Goal: Task Accomplishment & Management: Use online tool/utility

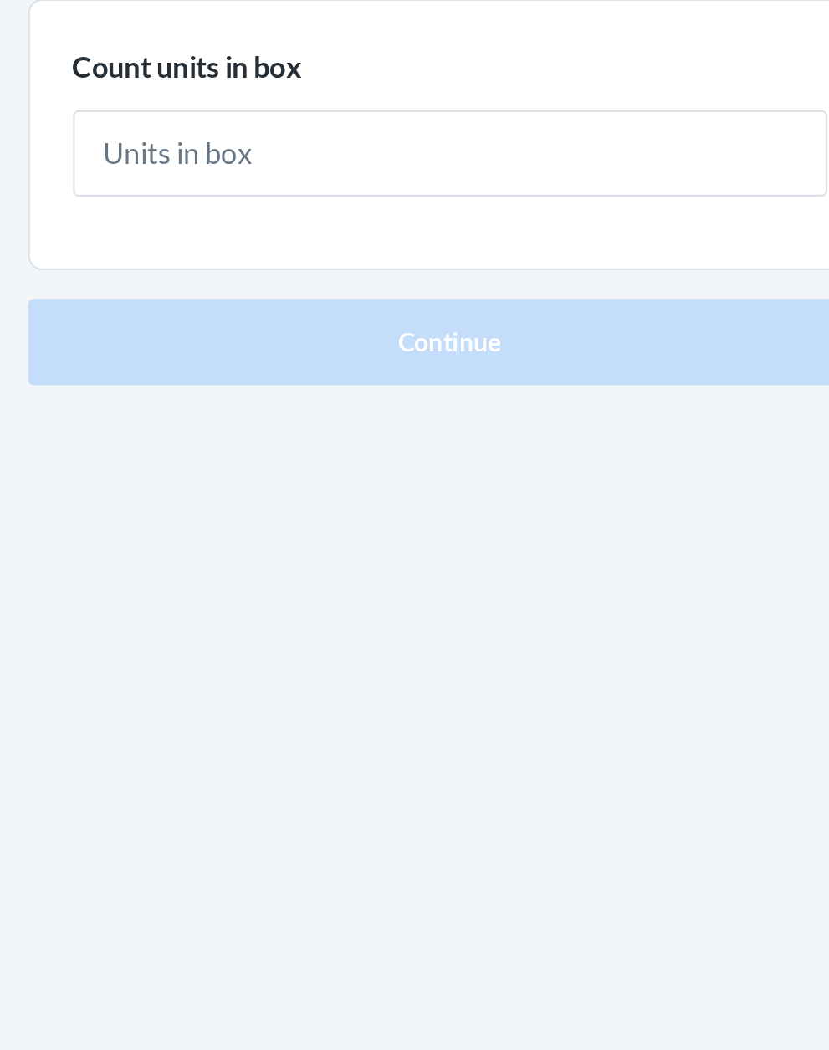
type input "1"
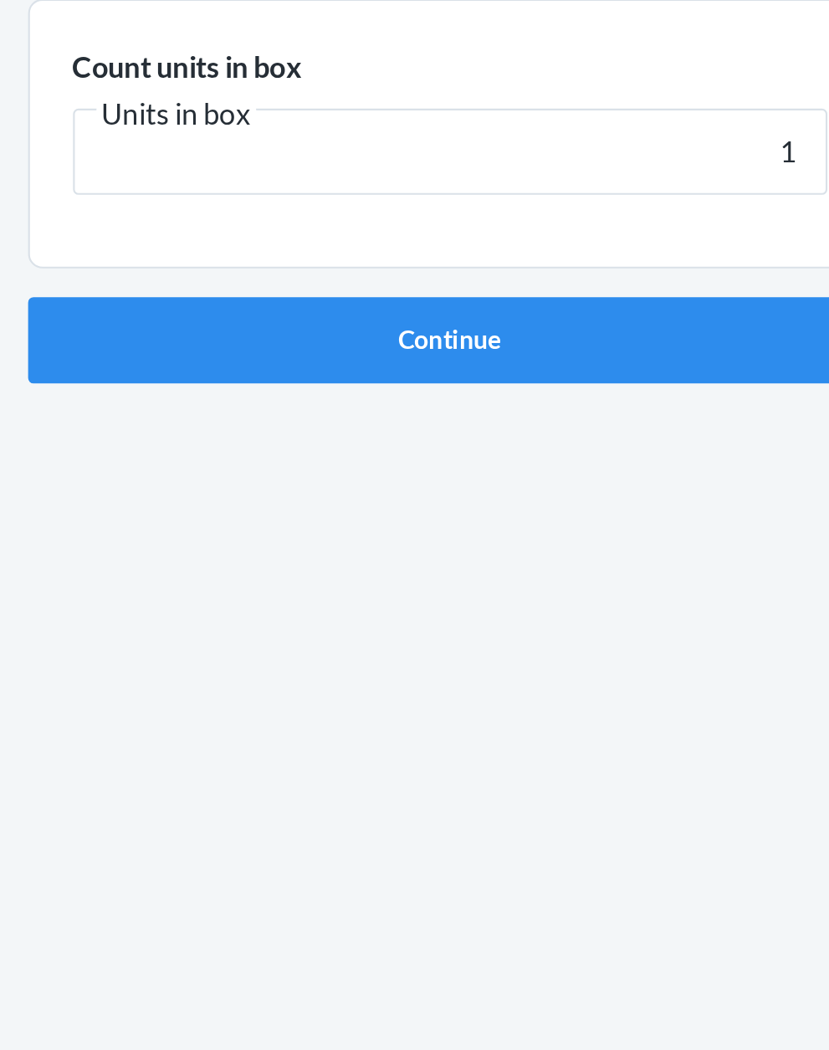
click button "Continue" at bounding box center [414, 355] width 393 height 40
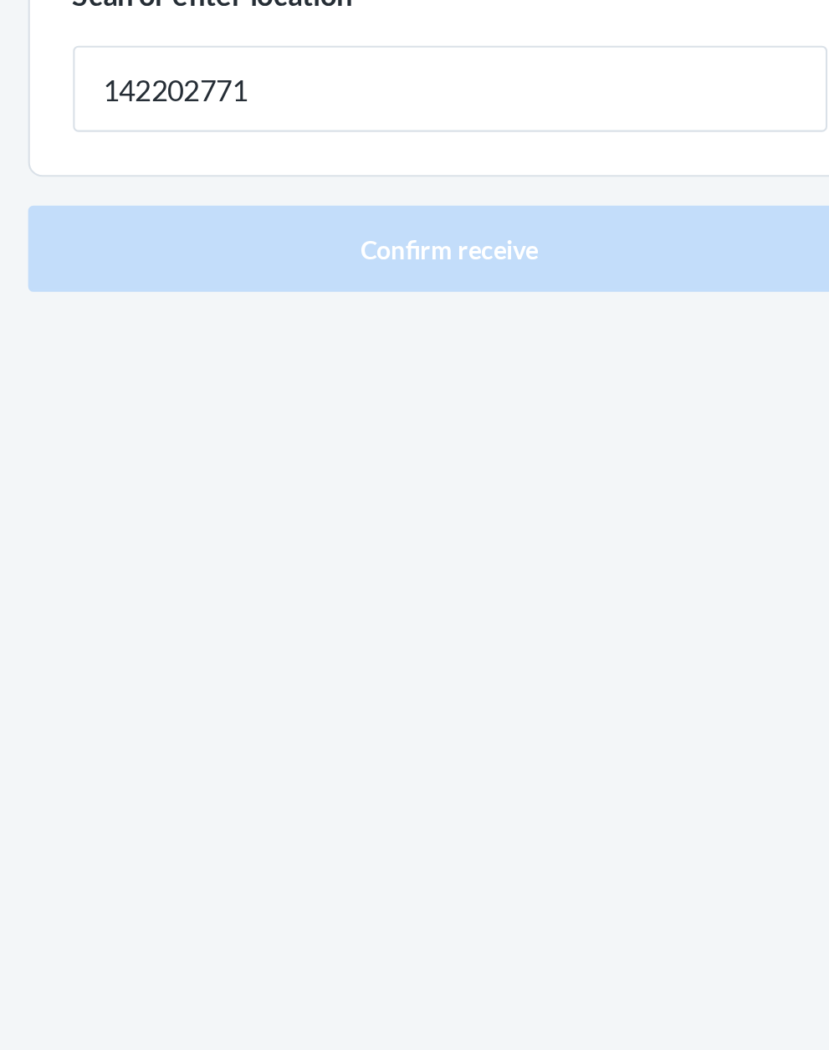
type input "142202771"
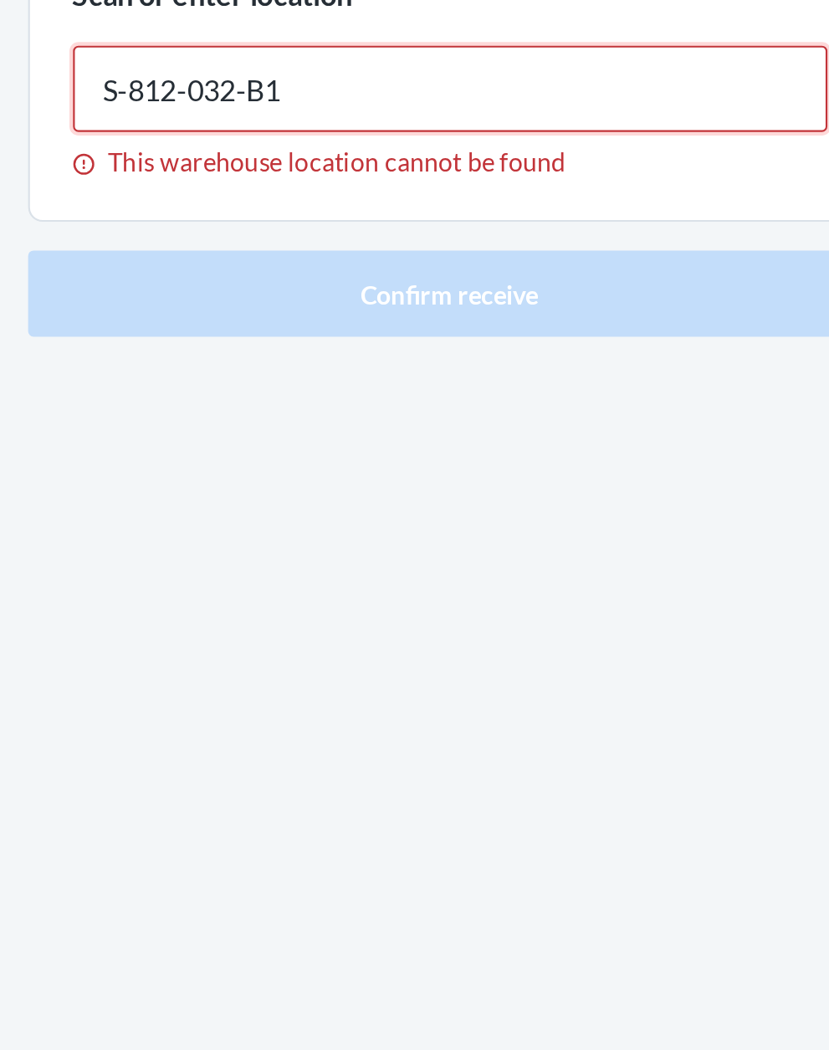
type input "S-812-032-B1"
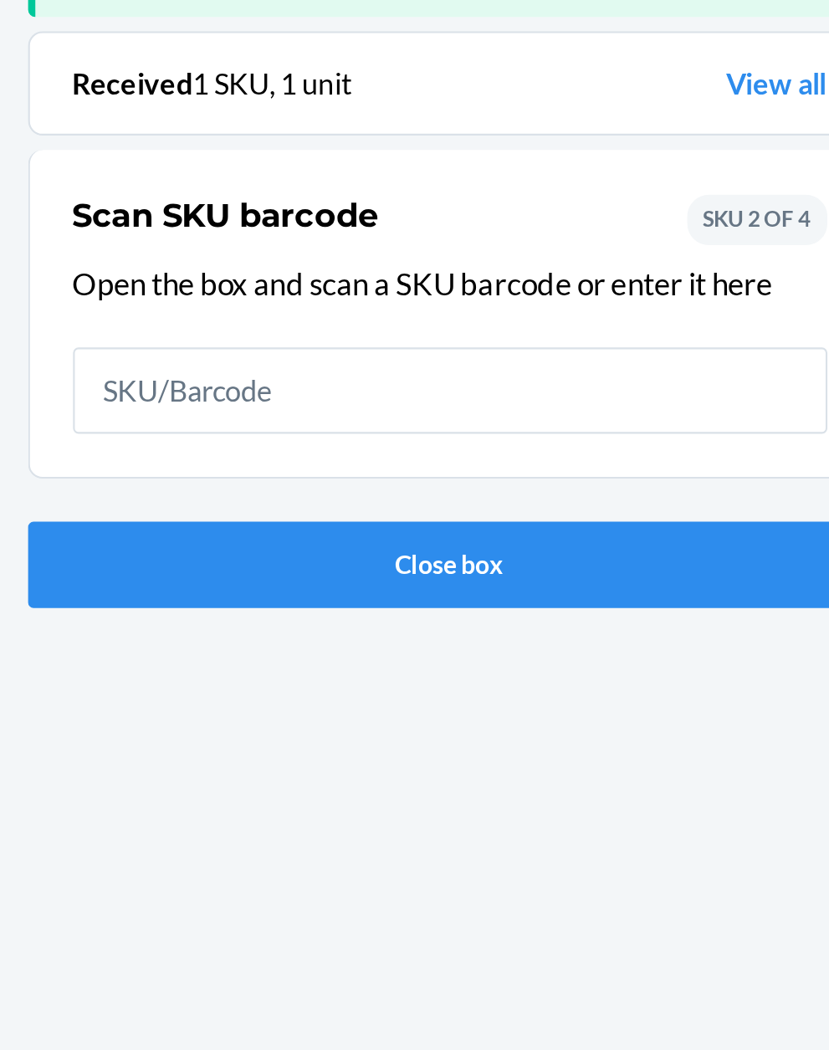
scroll to position [110, 0]
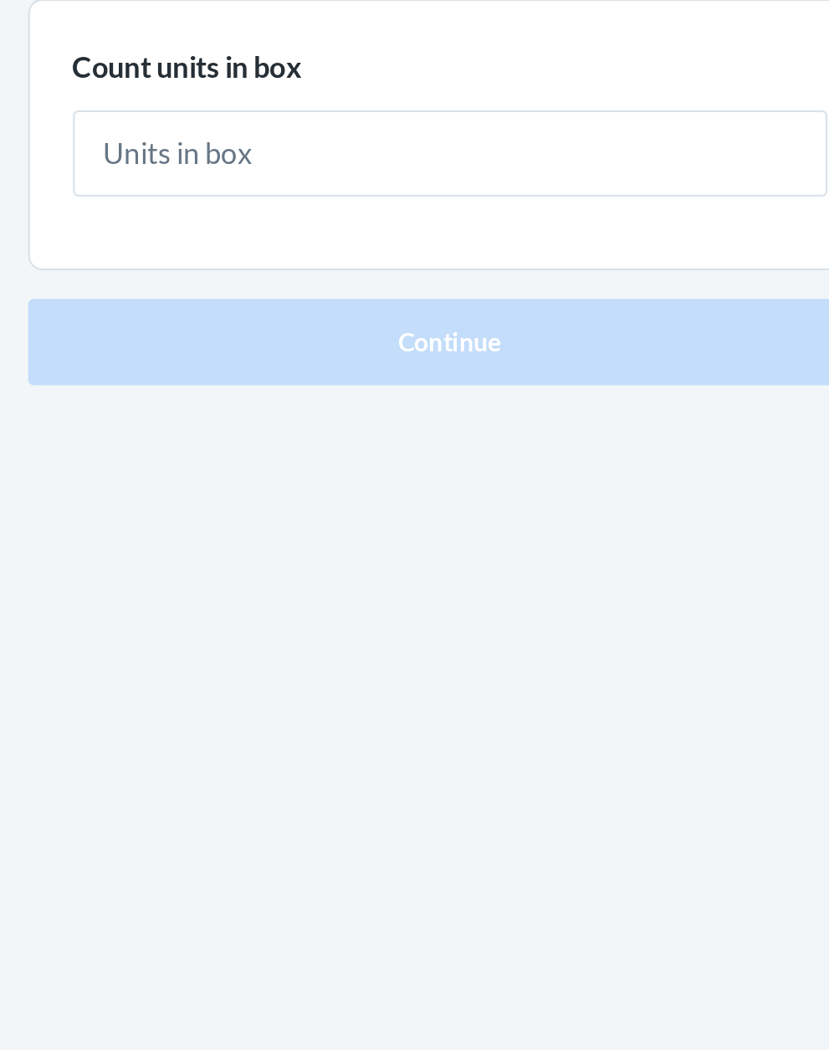
type input "1"
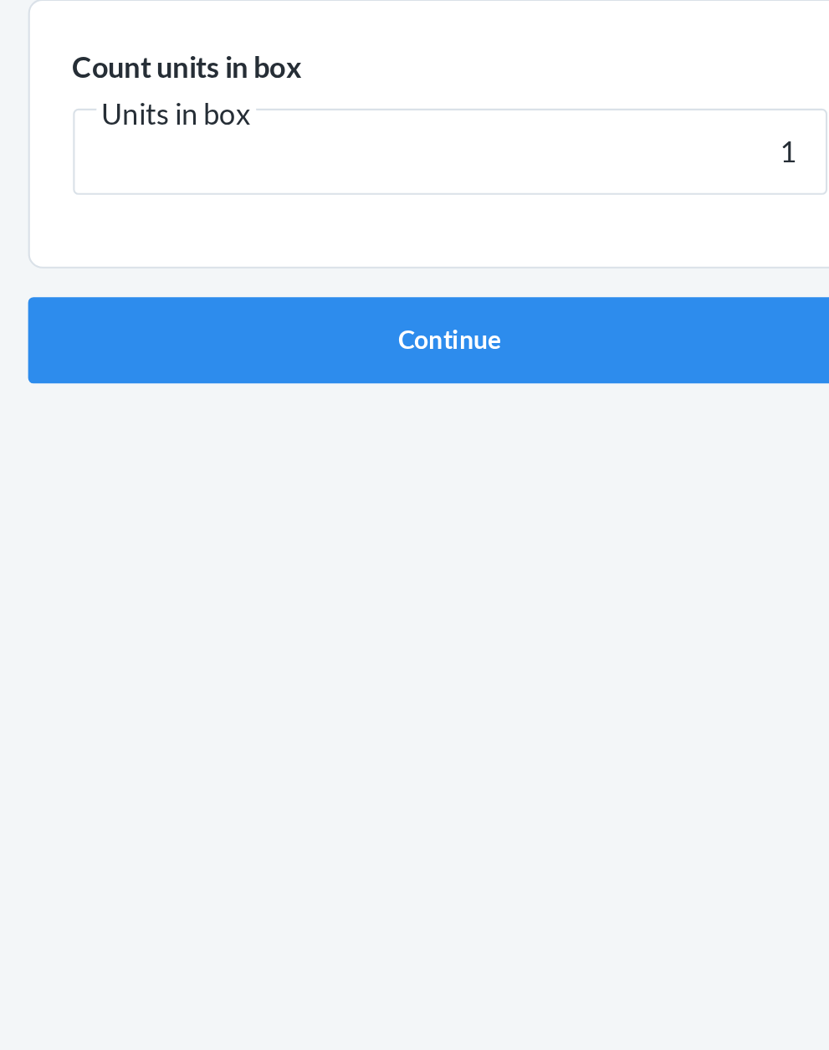
click button "Continue" at bounding box center [414, 355] width 393 height 40
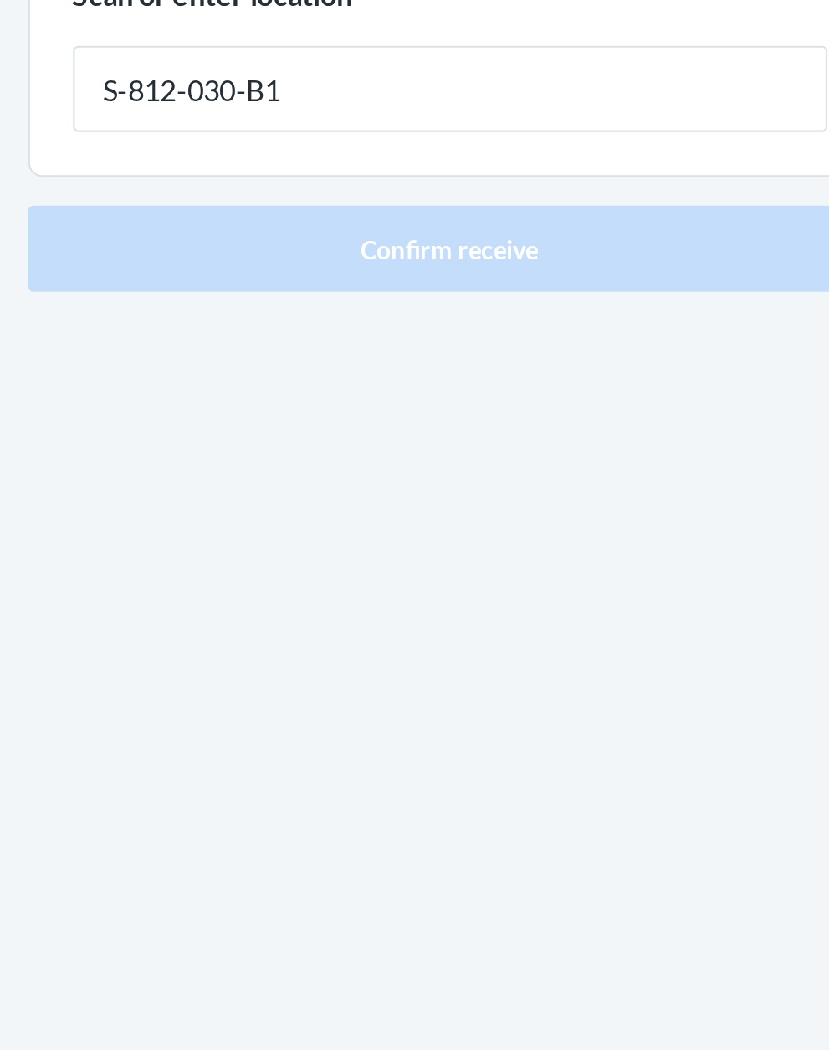
type input "S-812-030-B1"
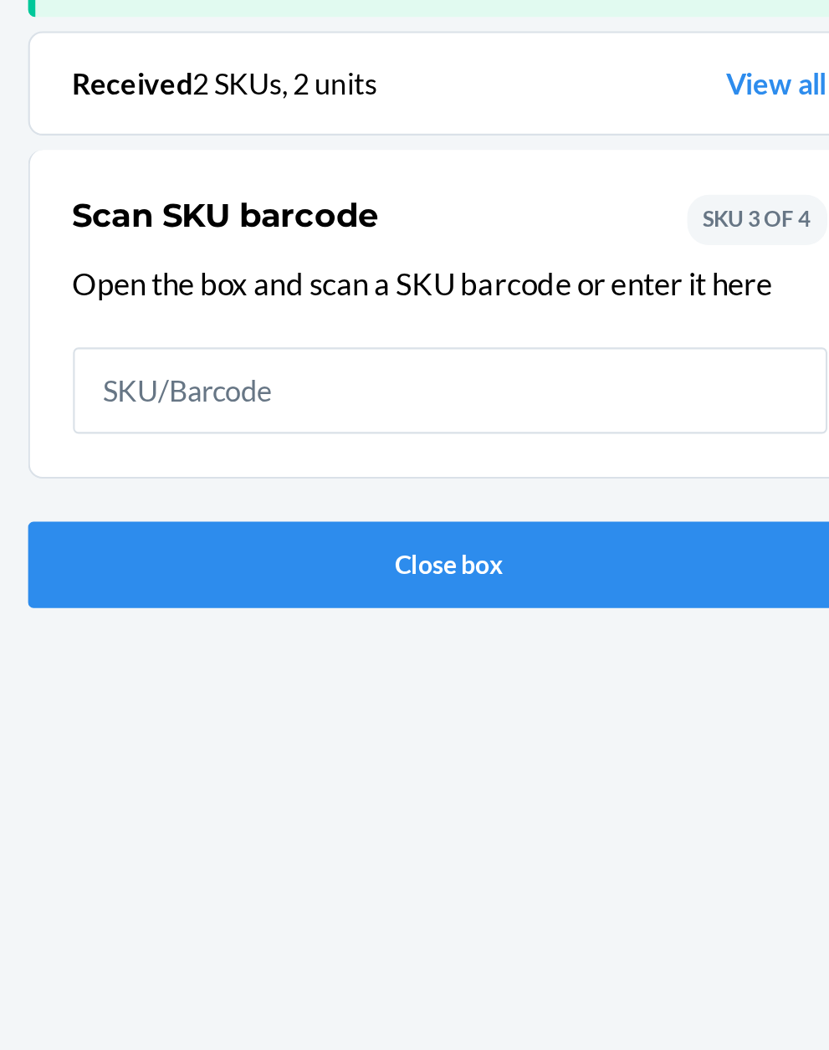
scroll to position [110, 0]
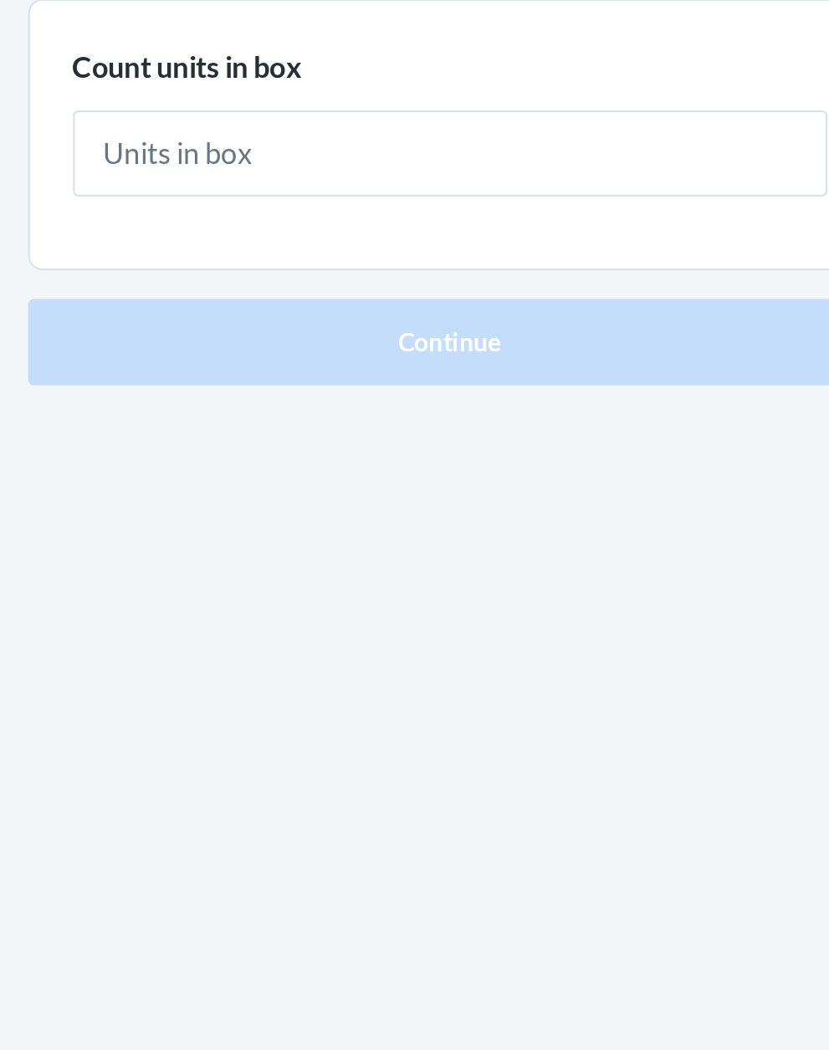
type input "1"
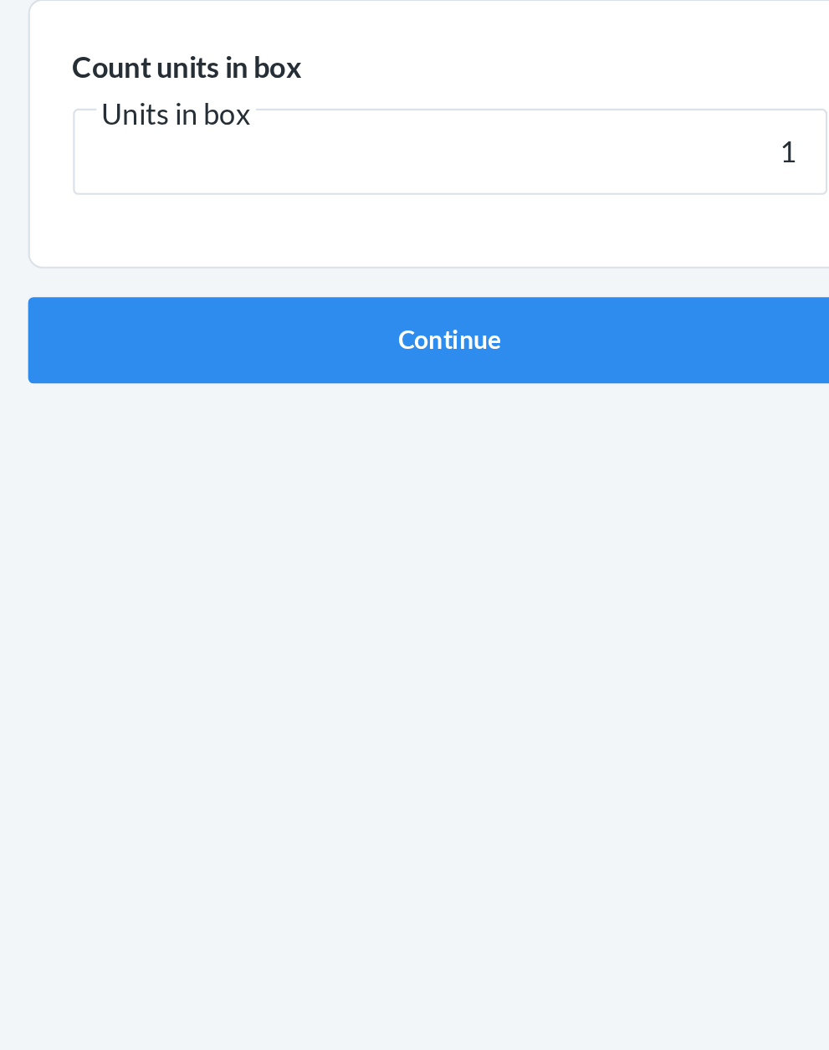
click button "Continue" at bounding box center [414, 355] width 393 height 40
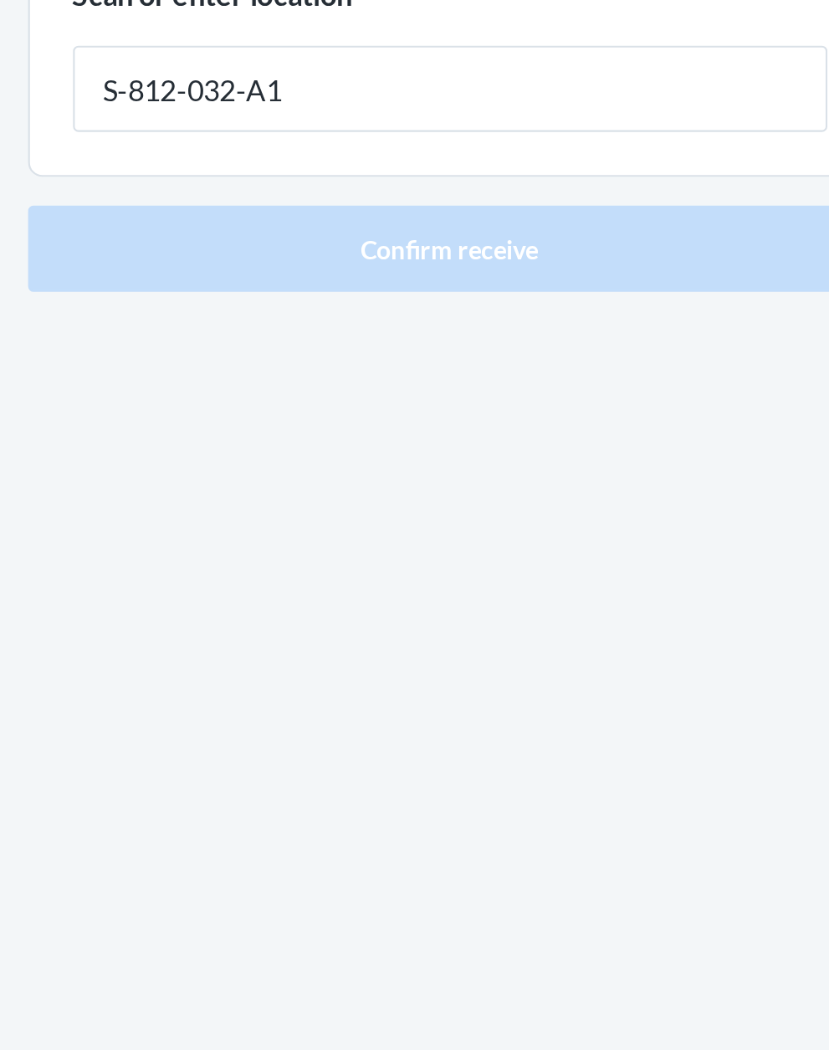
type input "S-812-032-A1"
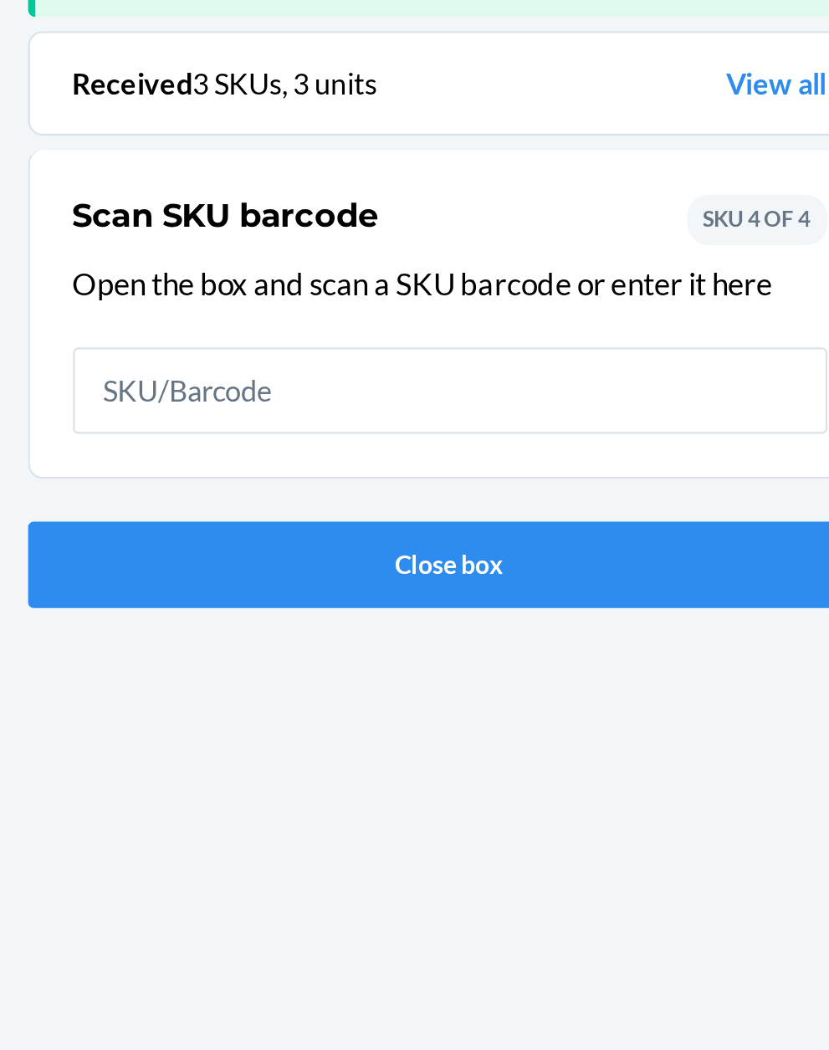
scroll to position [110, 0]
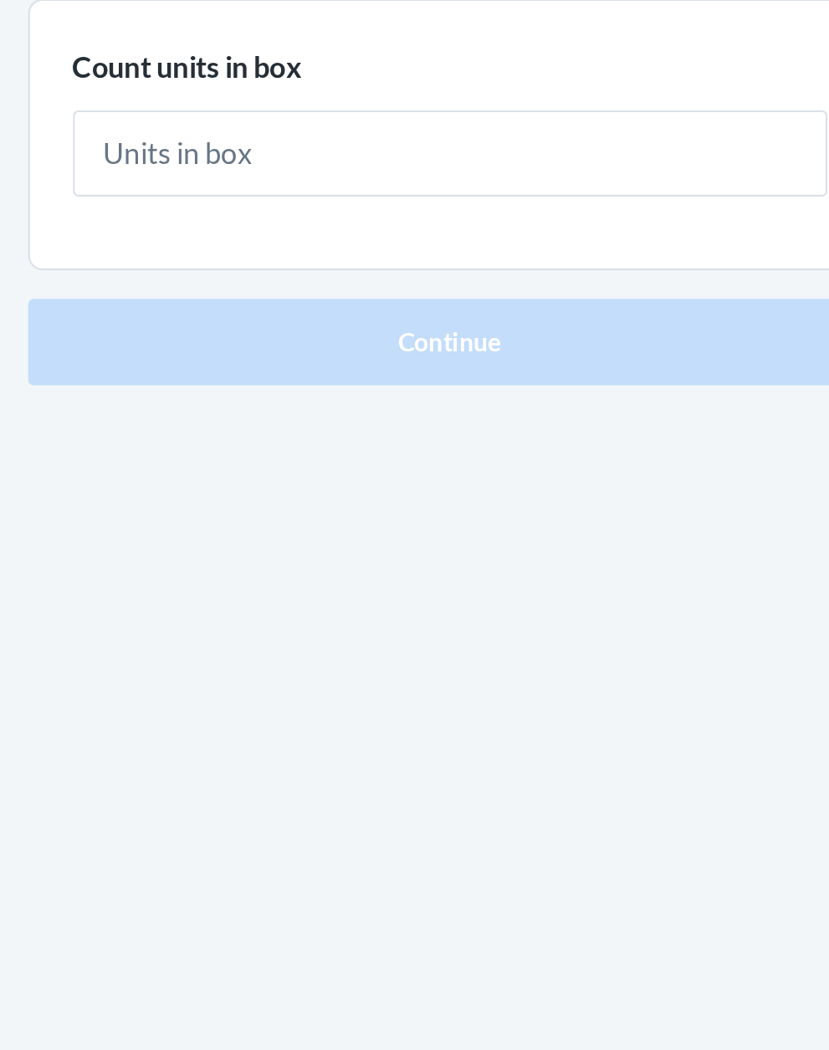
type input "2"
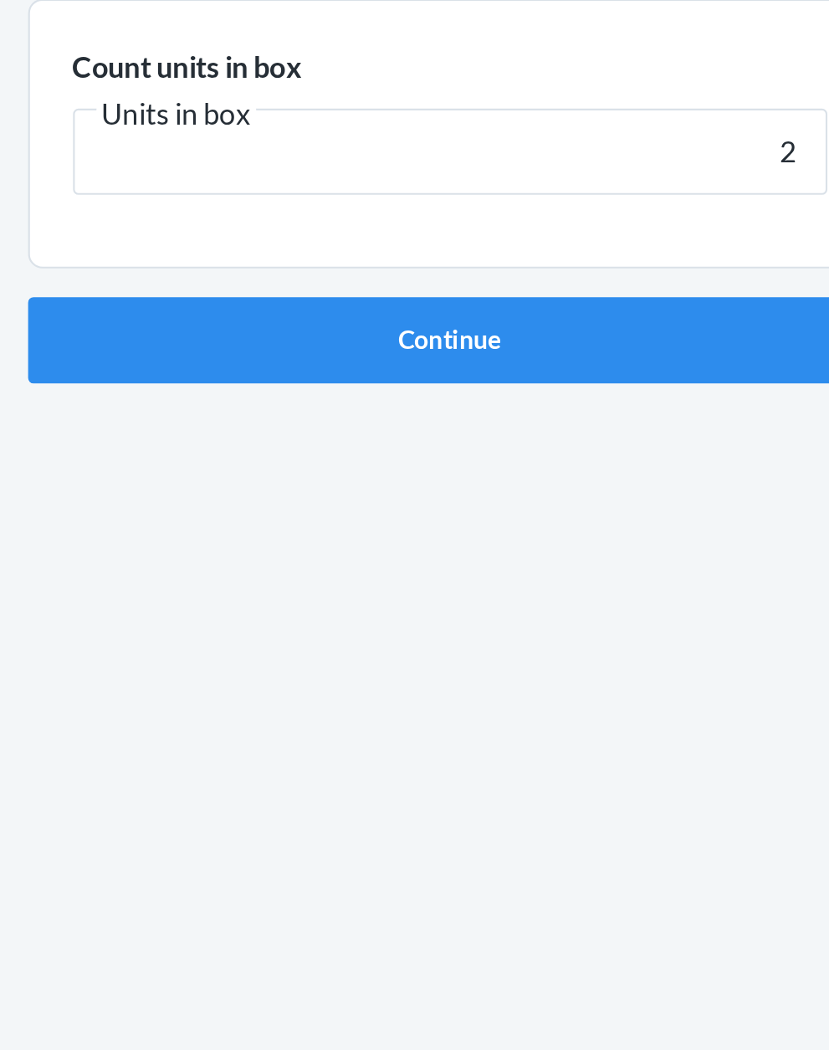
click button "Continue" at bounding box center [414, 355] width 393 height 40
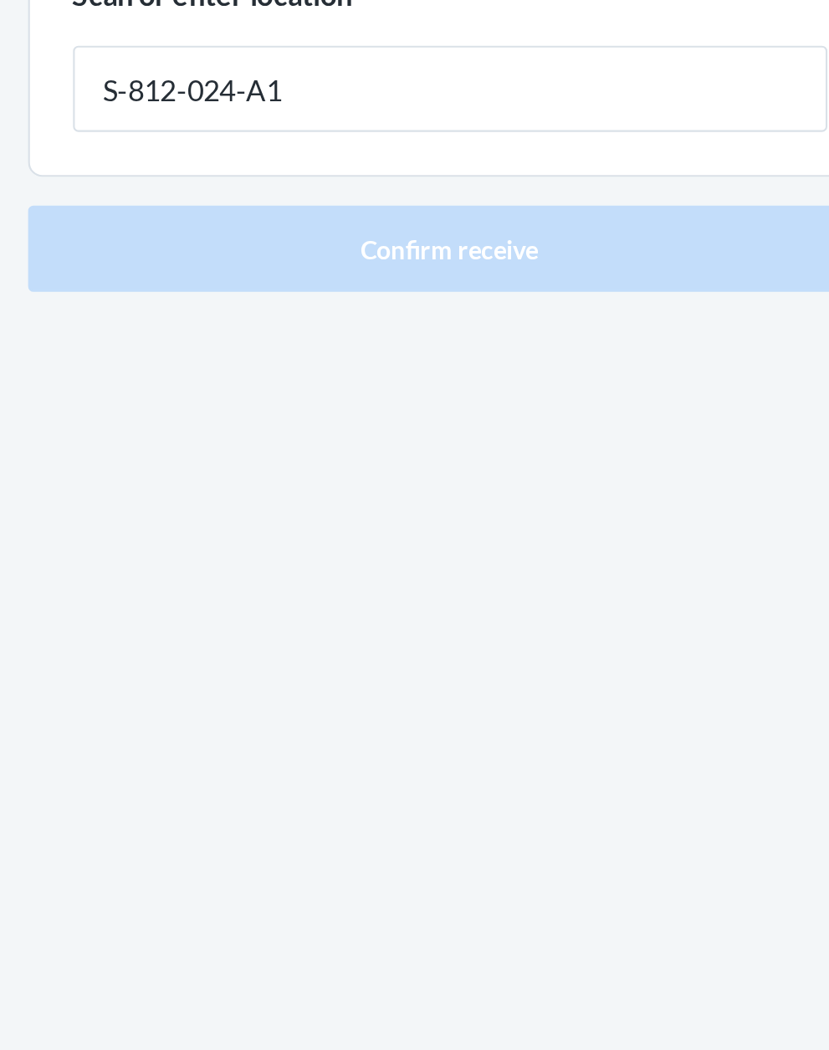
type input "S-812-024-A1"
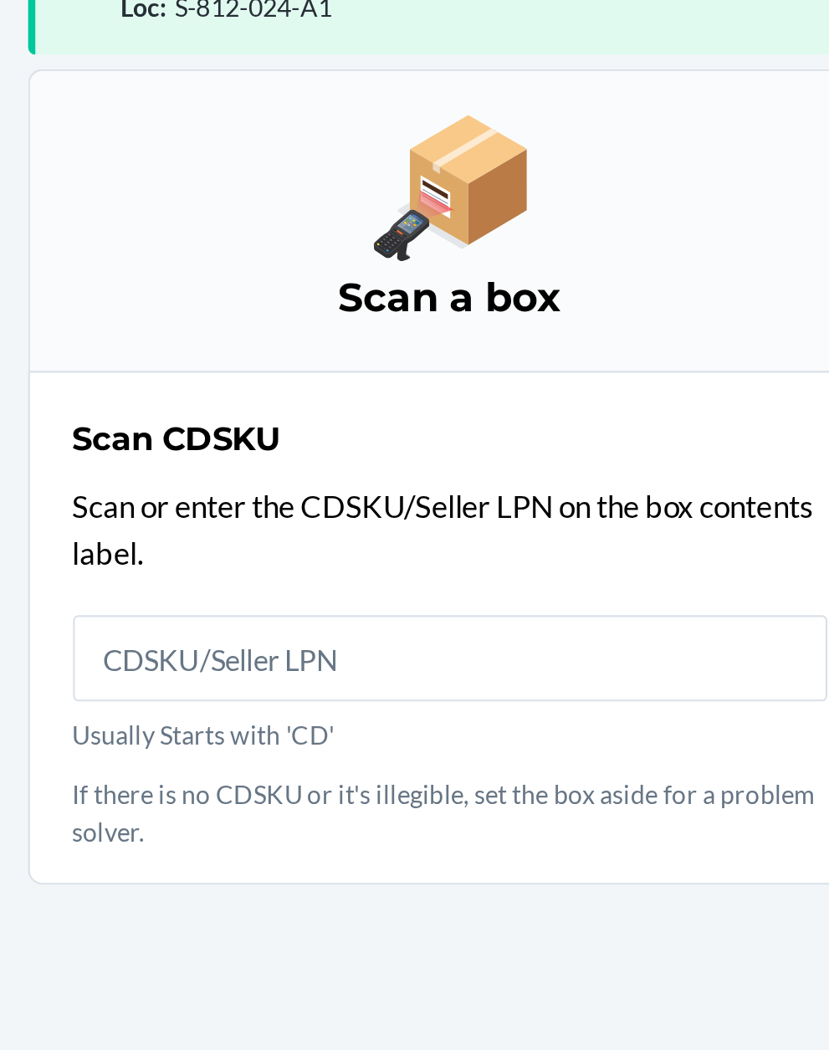
scroll to position [127, 0]
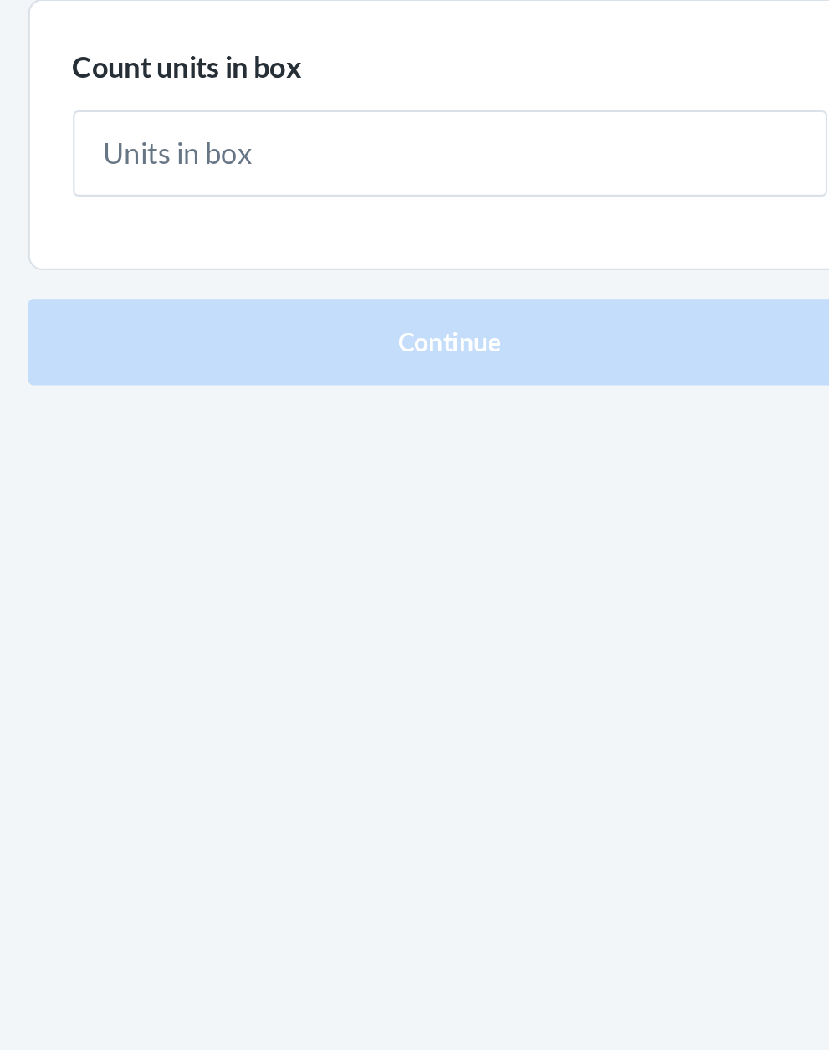
type input "1"
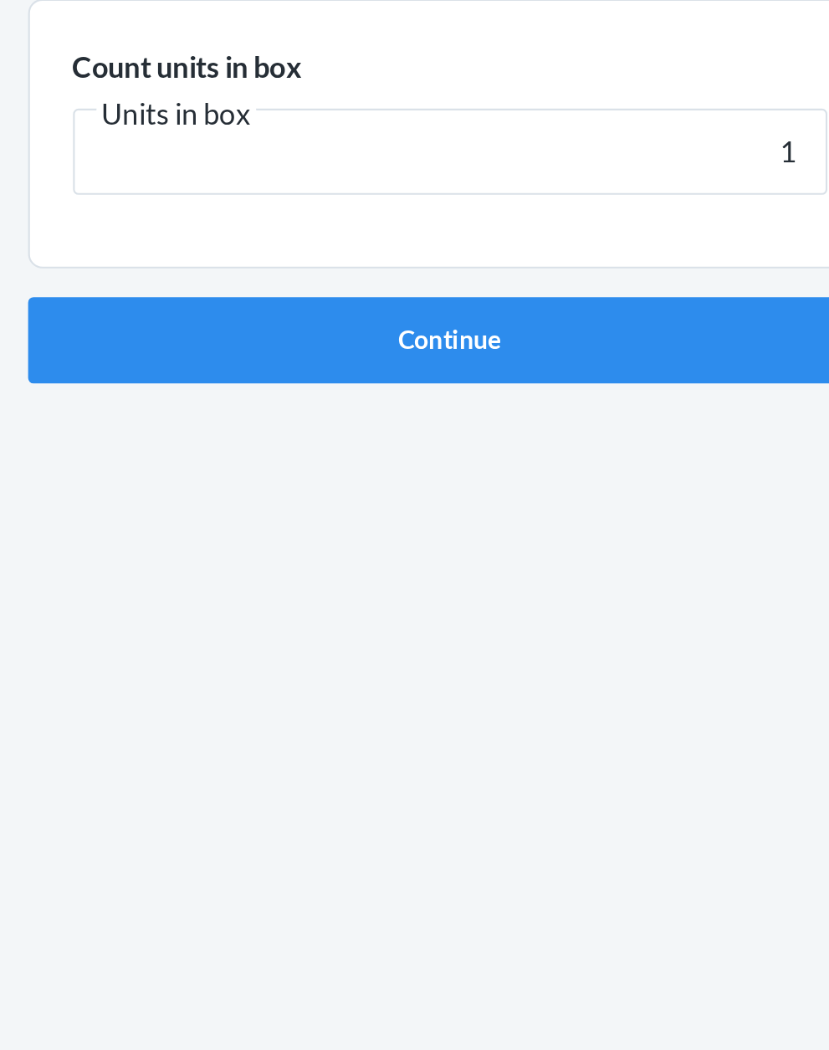
click button "Continue" at bounding box center [414, 355] width 393 height 40
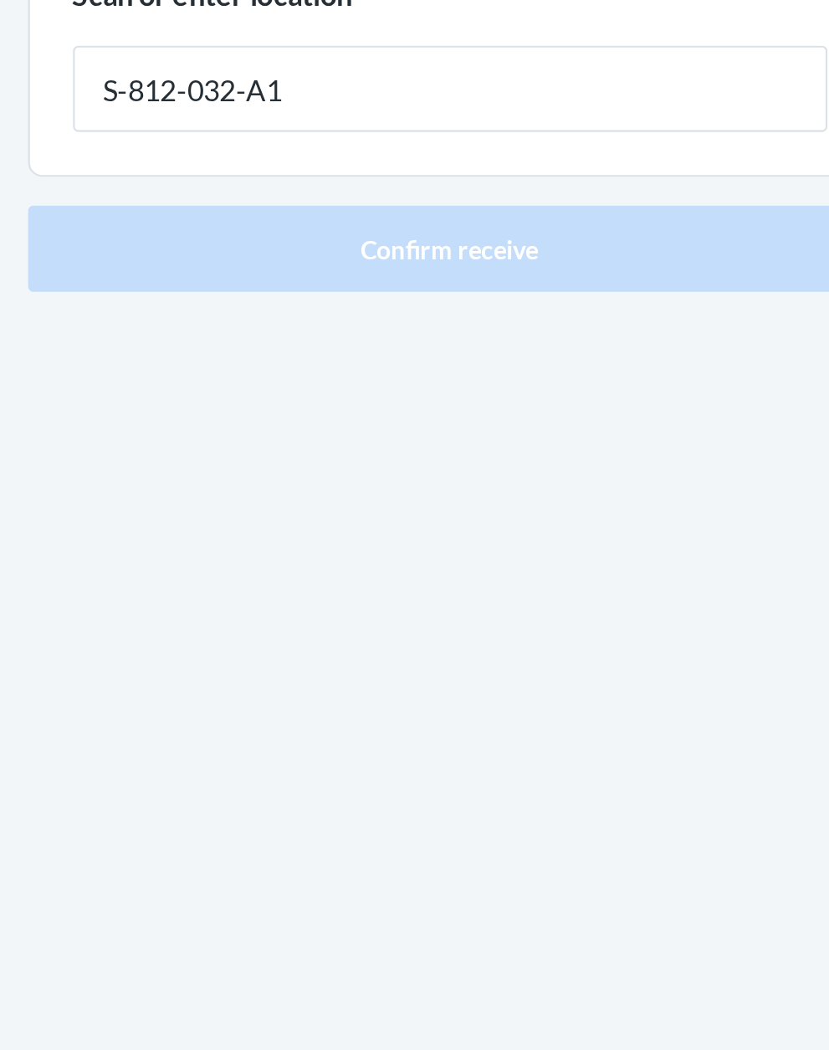
type input "S-812-032-A1"
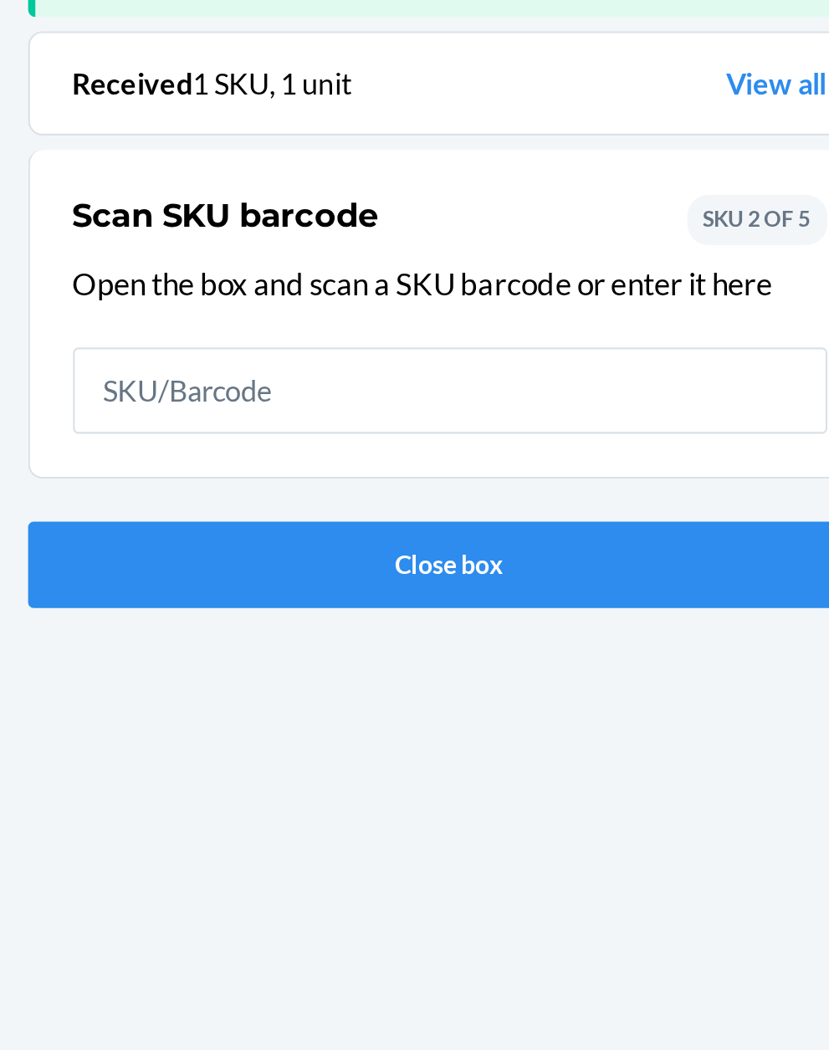
scroll to position [110, 0]
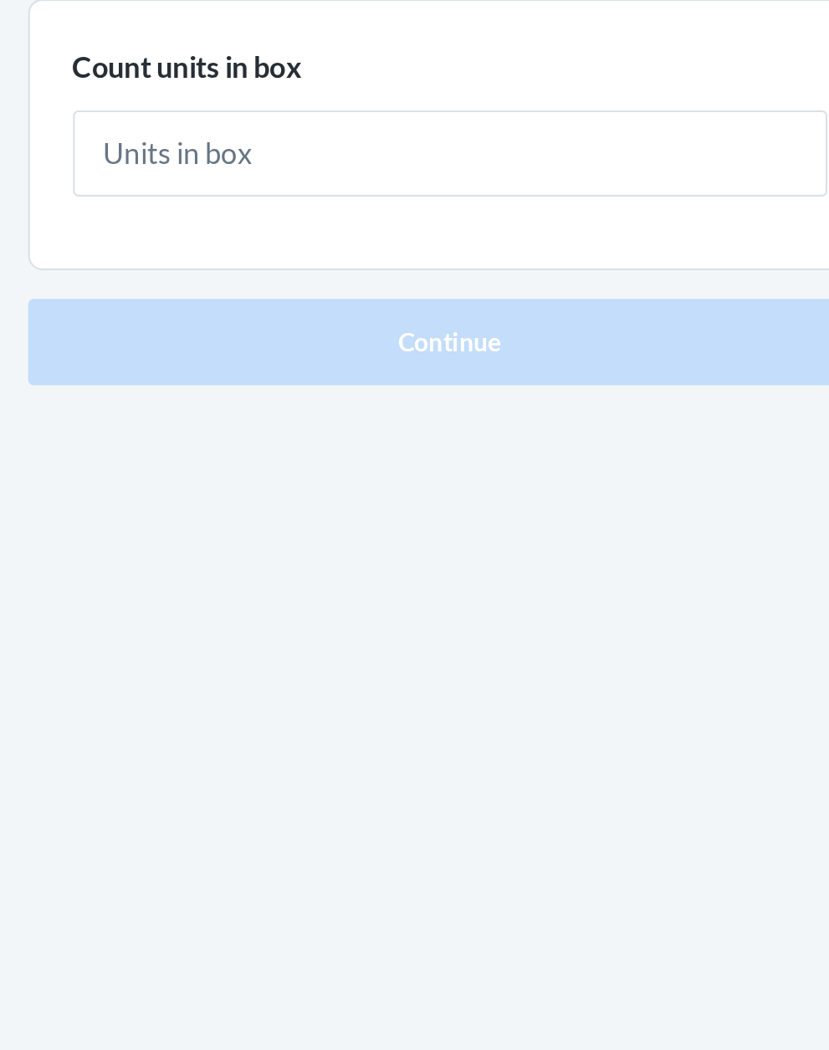
type input "1"
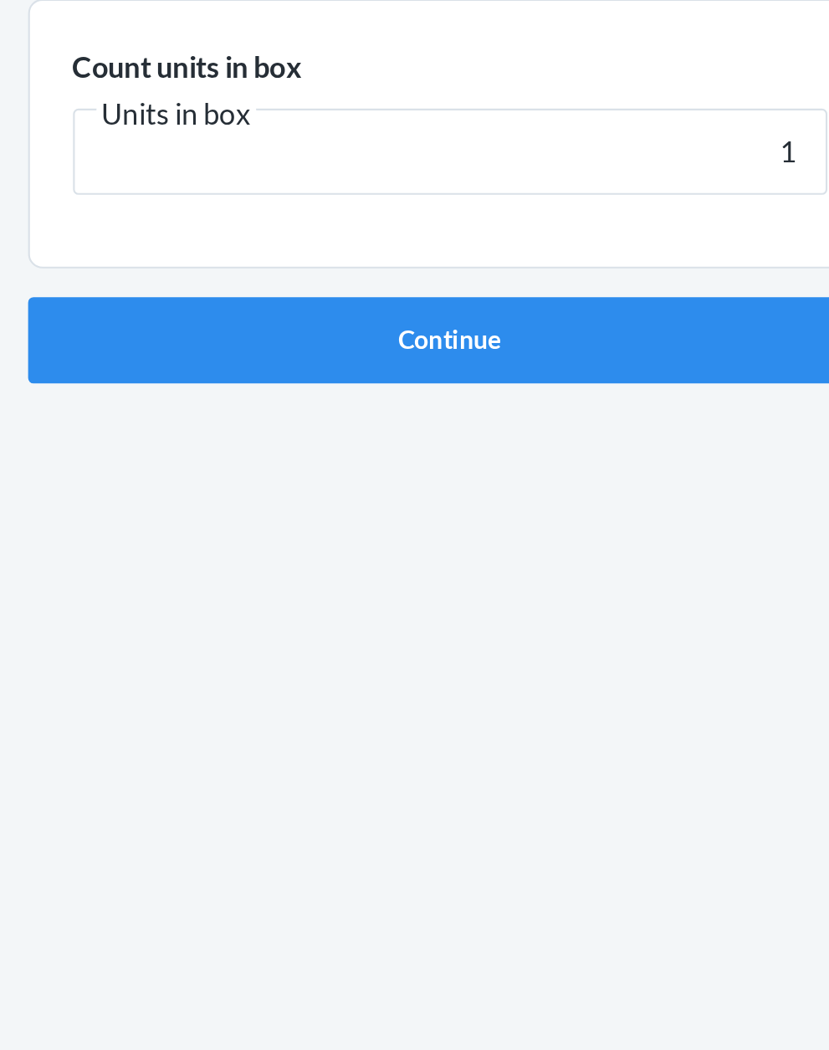
click button "Continue" at bounding box center [414, 355] width 393 height 40
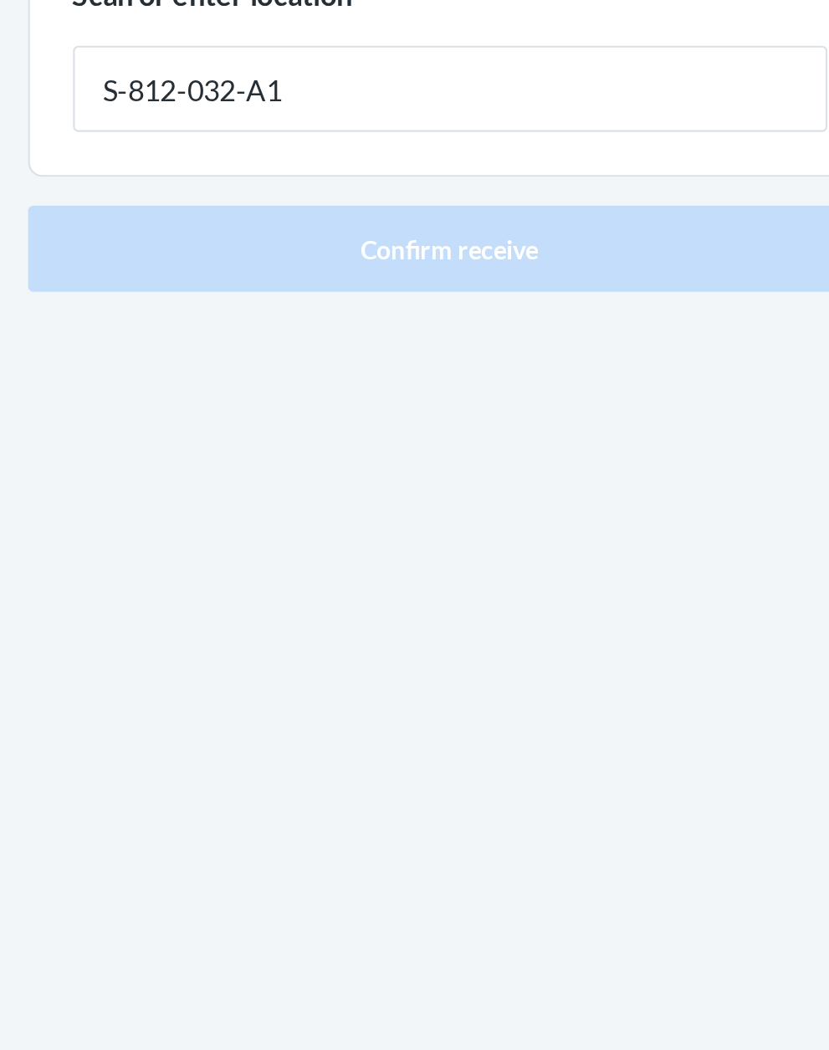
type input "S-812-032-A1"
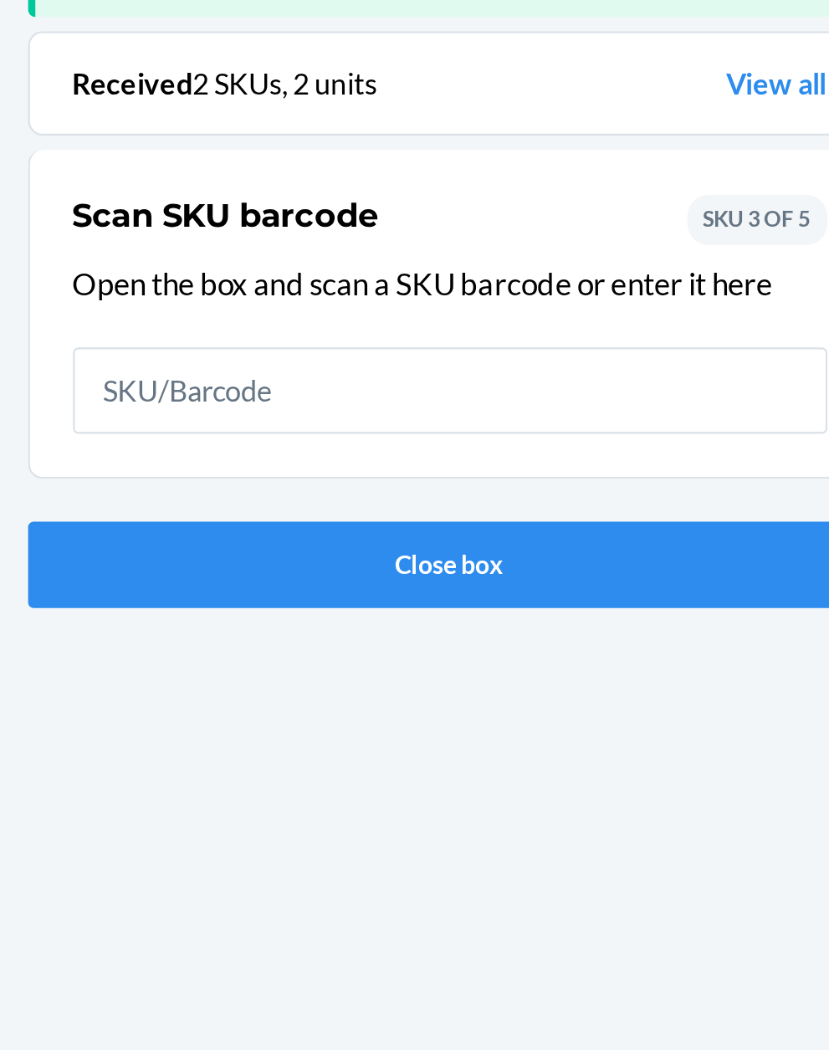
scroll to position [110, 0]
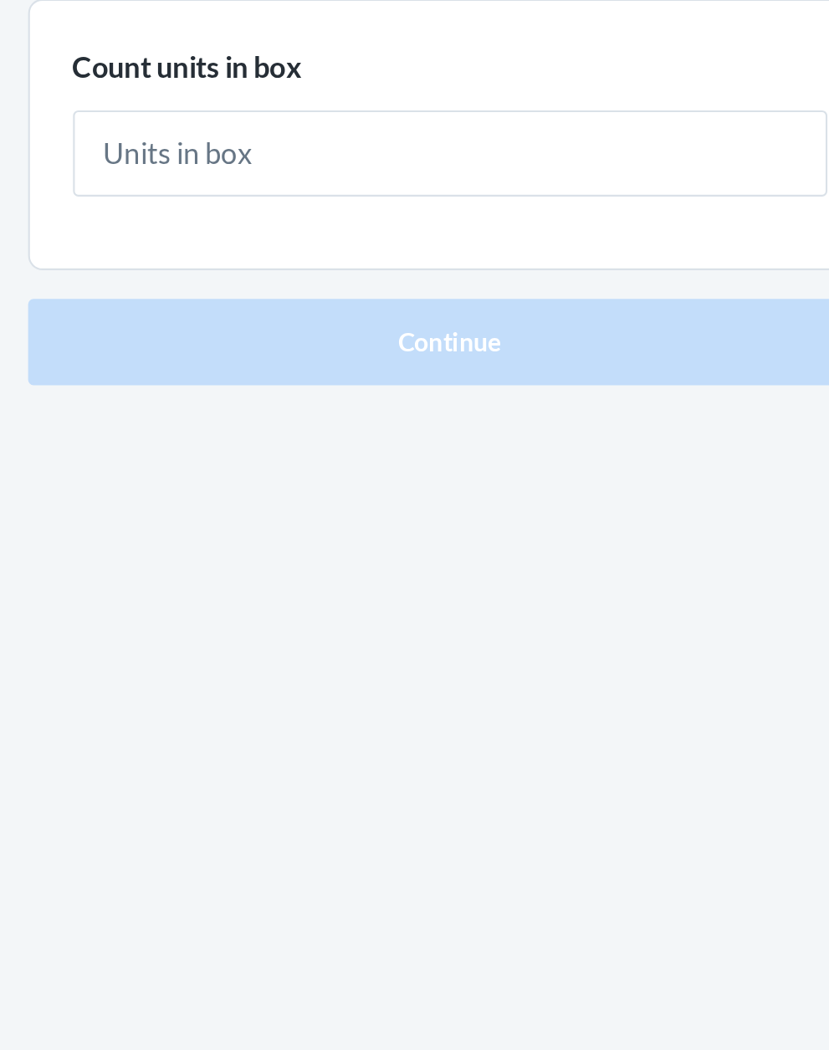
type input "1"
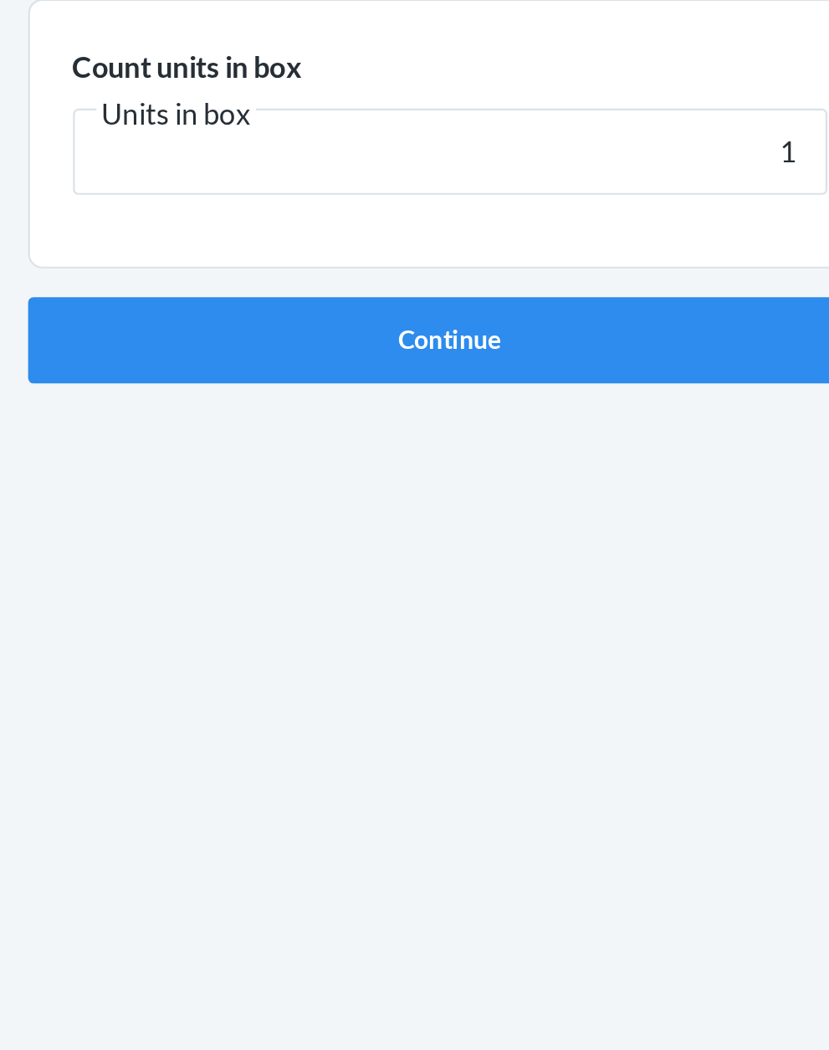
click button "Continue" at bounding box center [414, 355] width 393 height 40
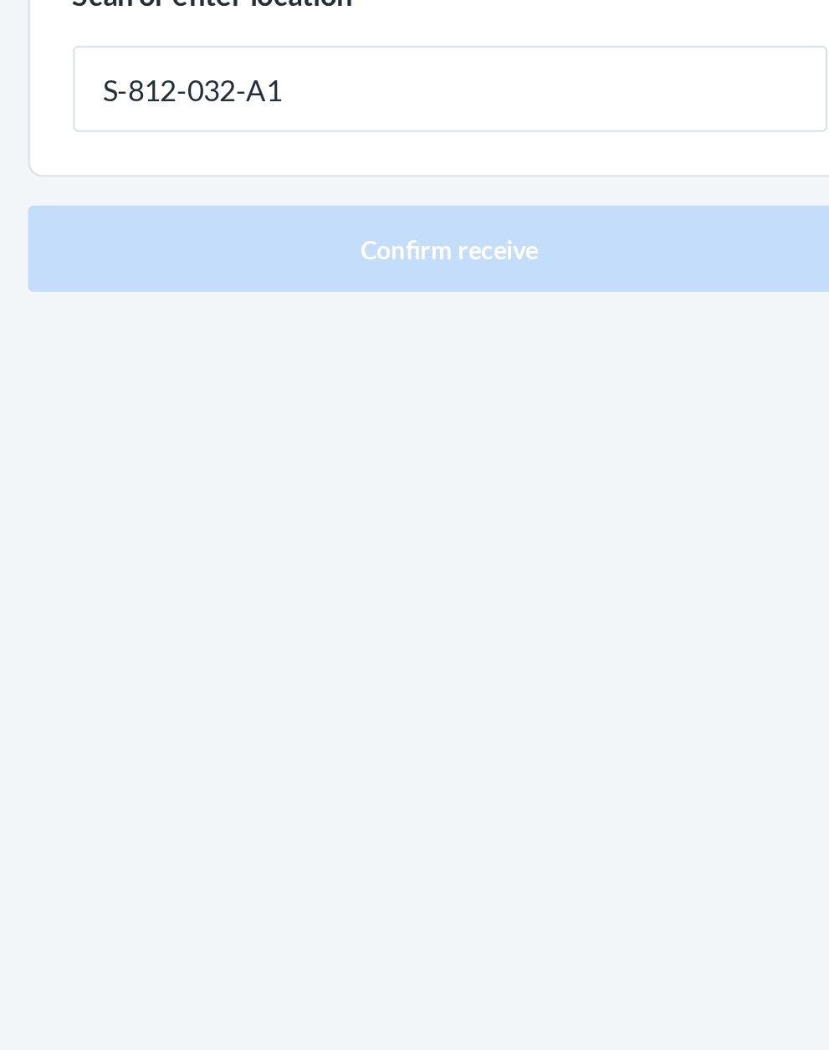
type input "S-812-032-A1"
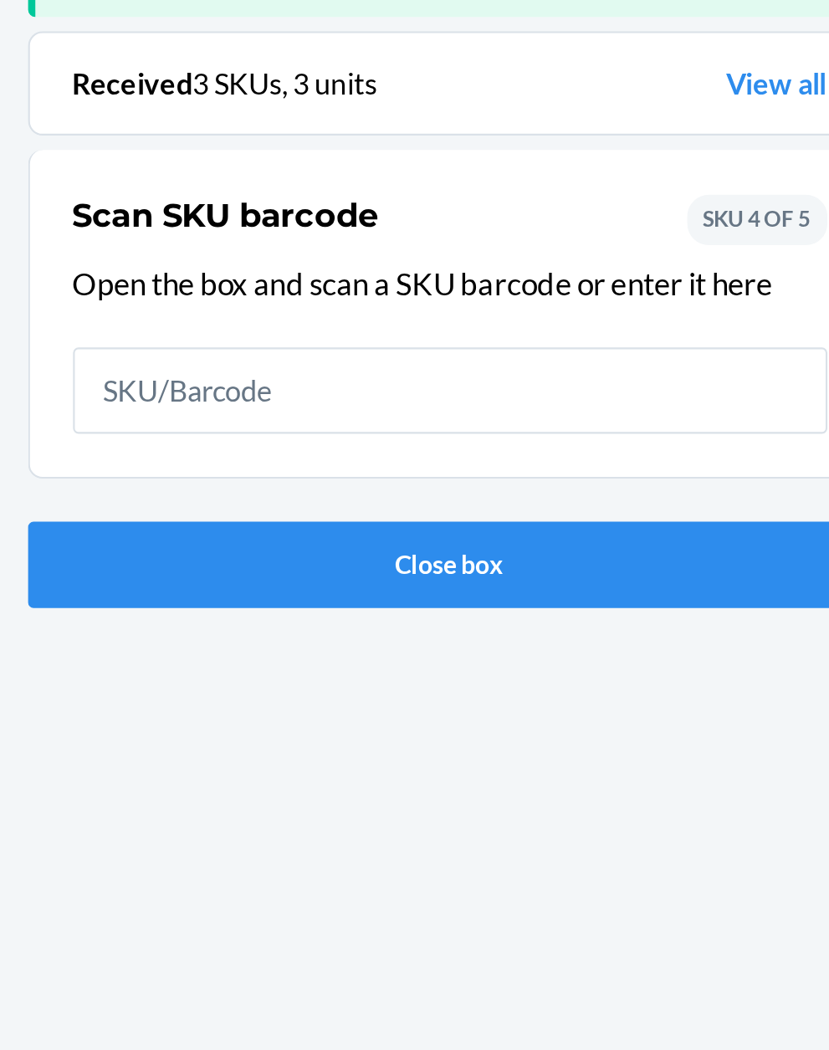
scroll to position [110, 0]
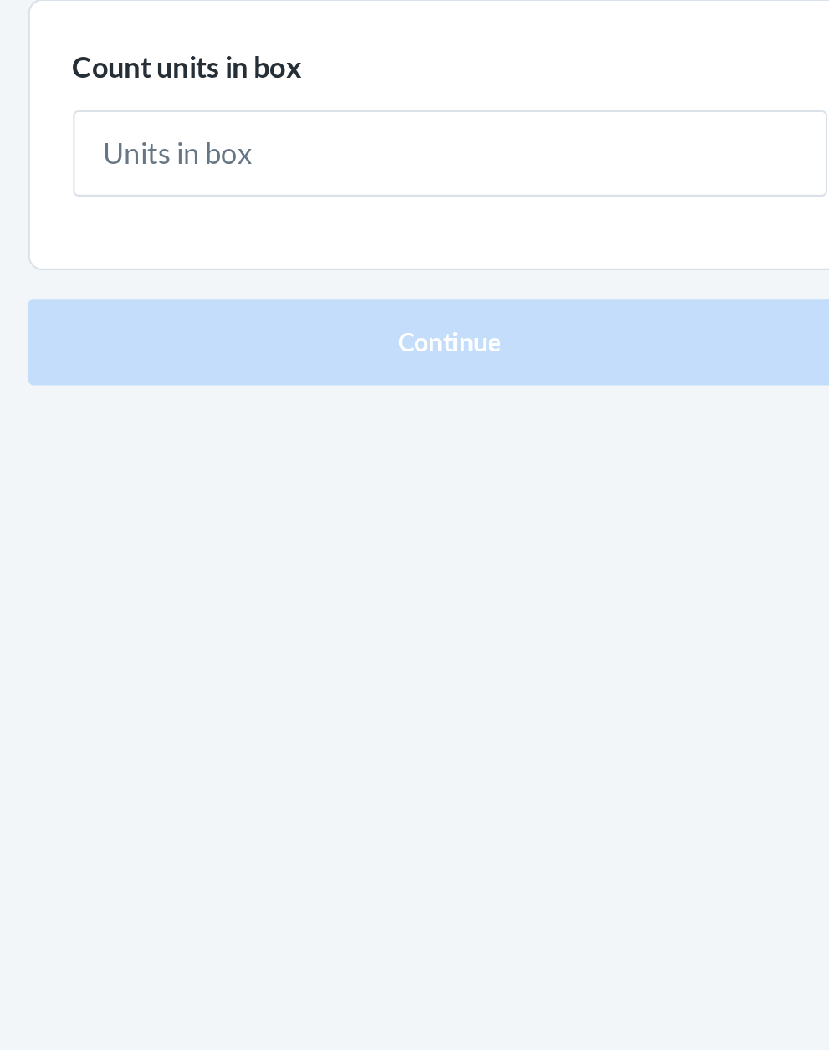
type input "1"
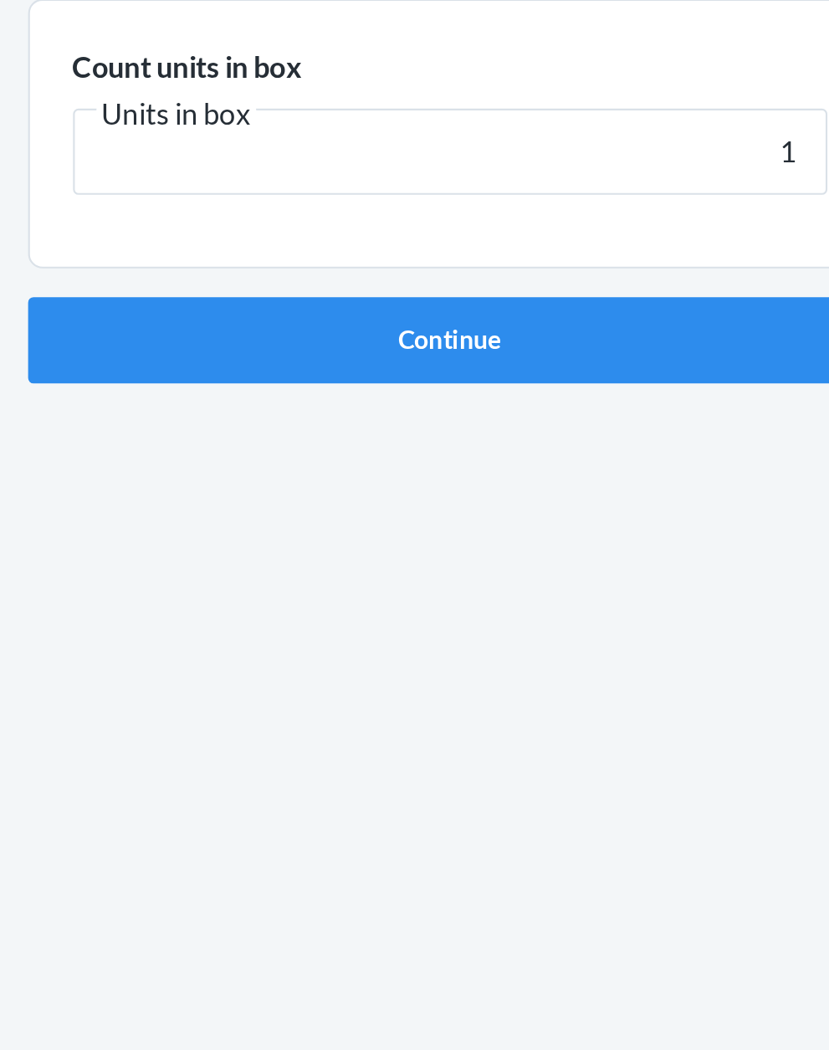
click button "Continue" at bounding box center [414, 355] width 393 height 40
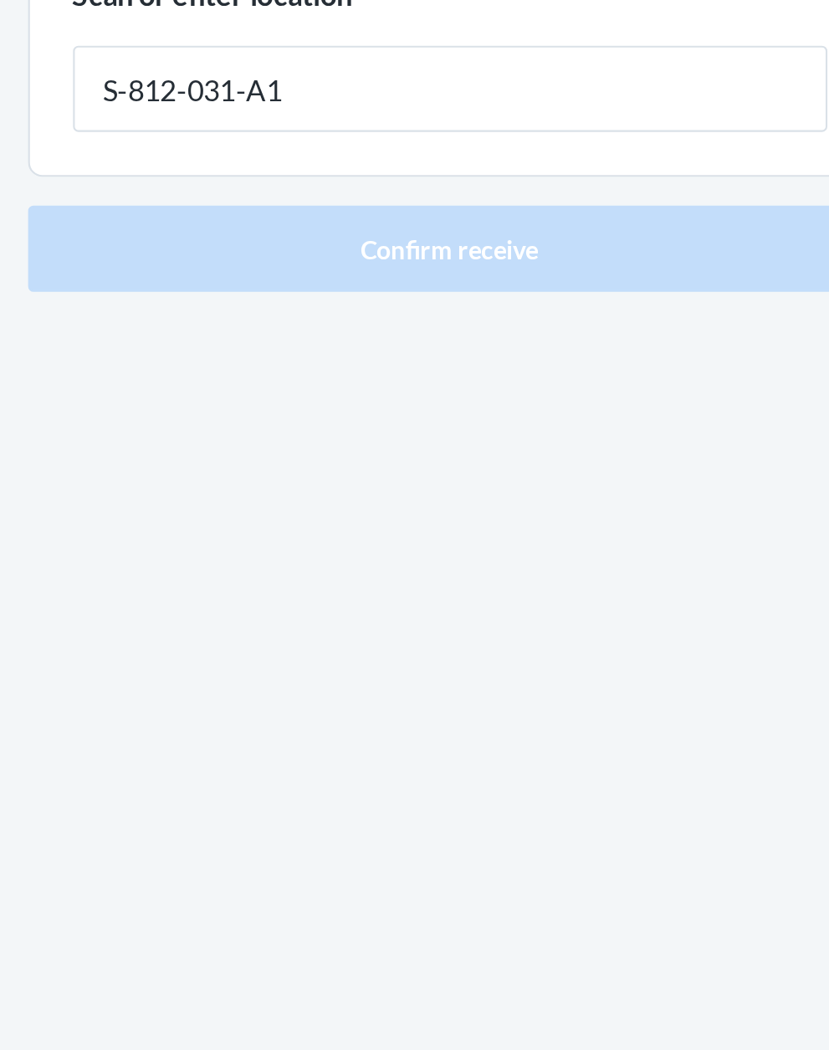
type input "S-812-031-A1"
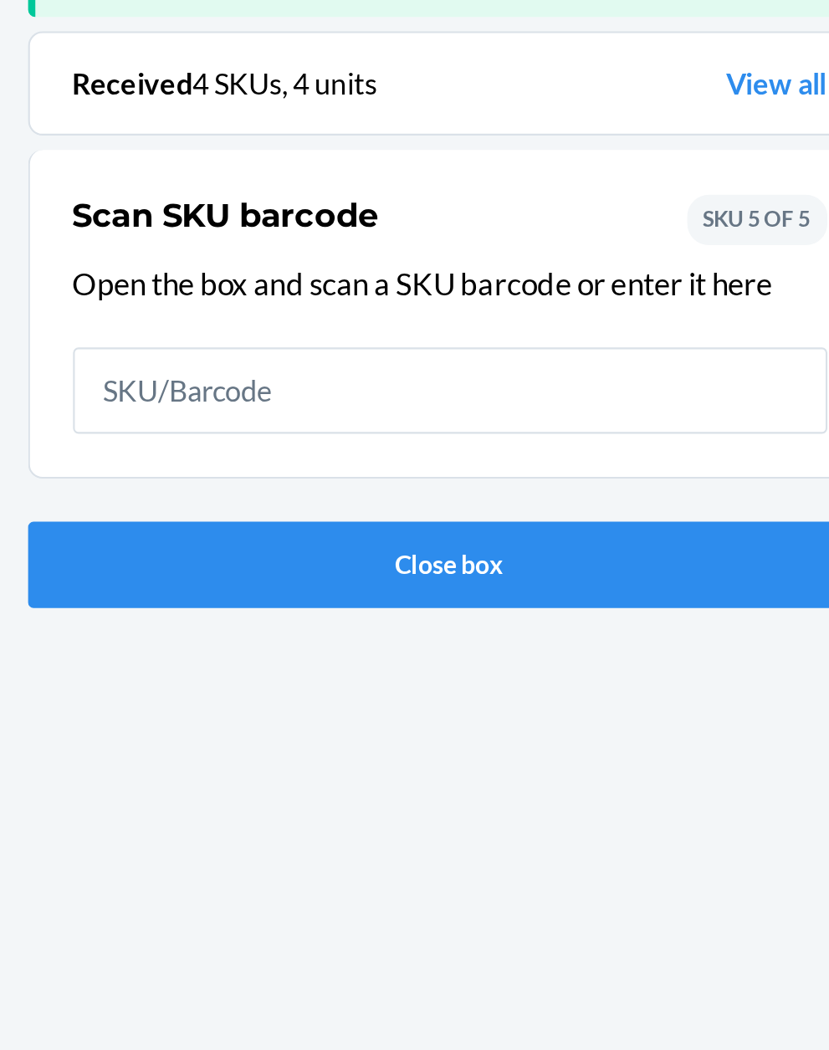
scroll to position [110, 0]
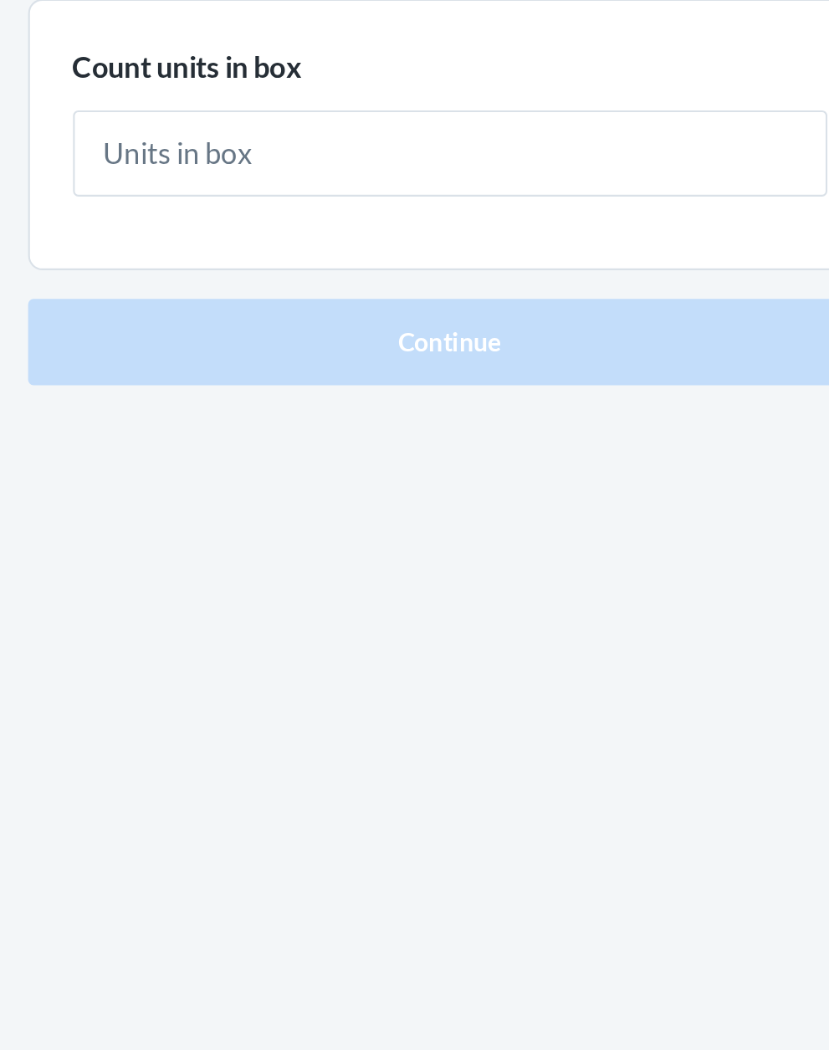
type input "1"
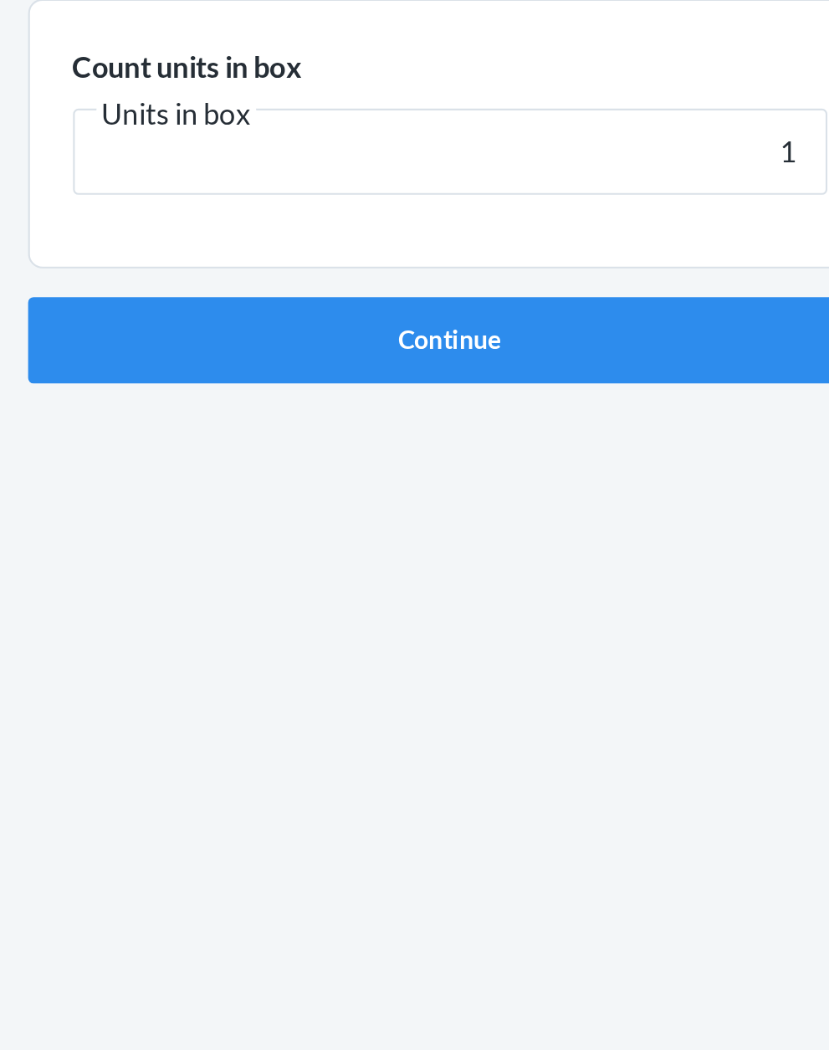
click button "Continue" at bounding box center [414, 355] width 393 height 40
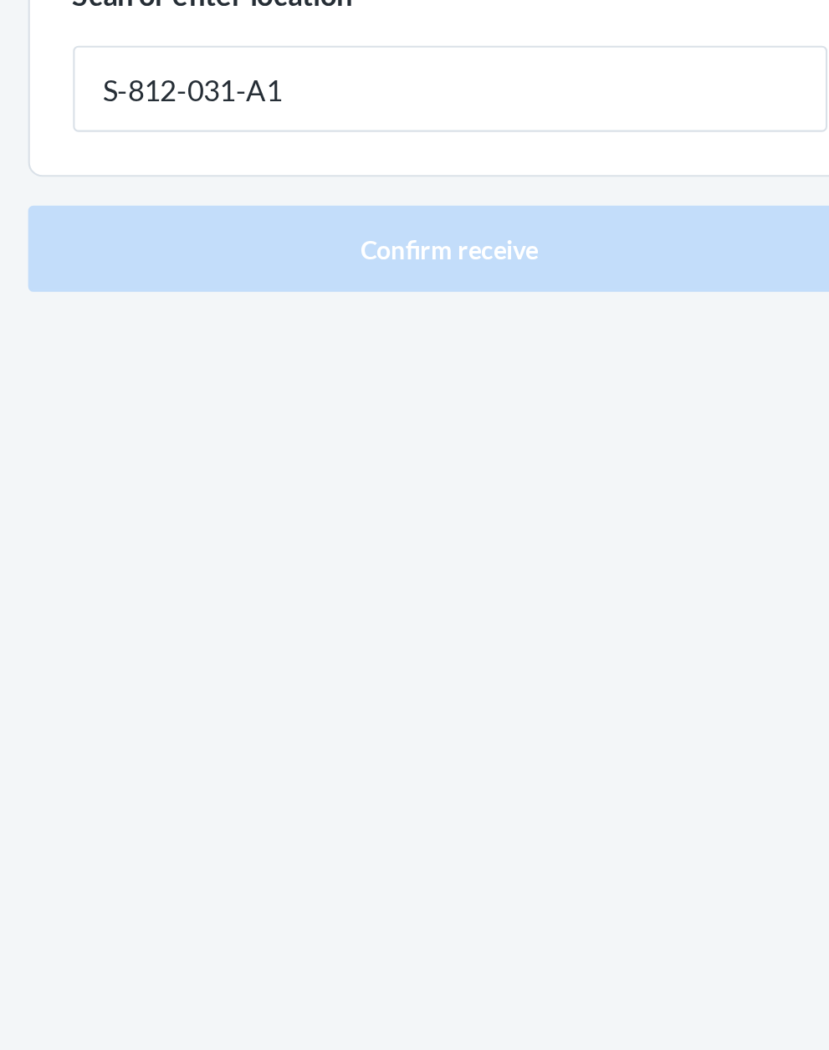
type input "S-812-031-A1"
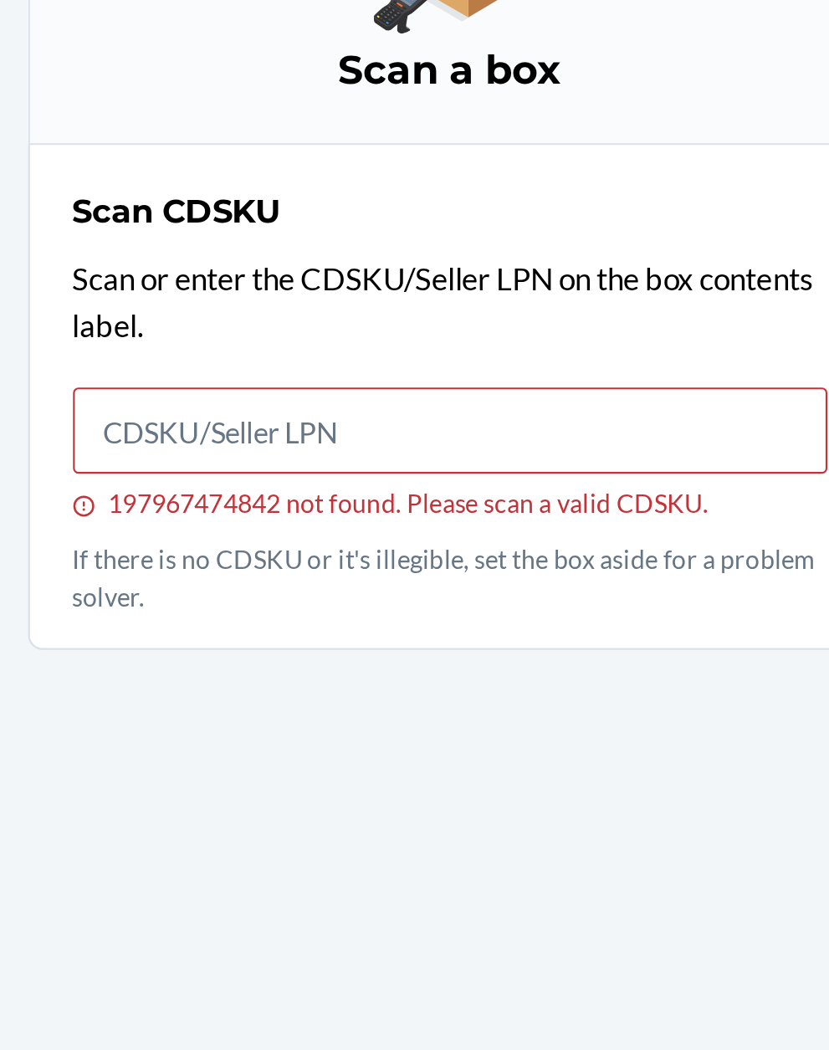
scroll to position [127, 0]
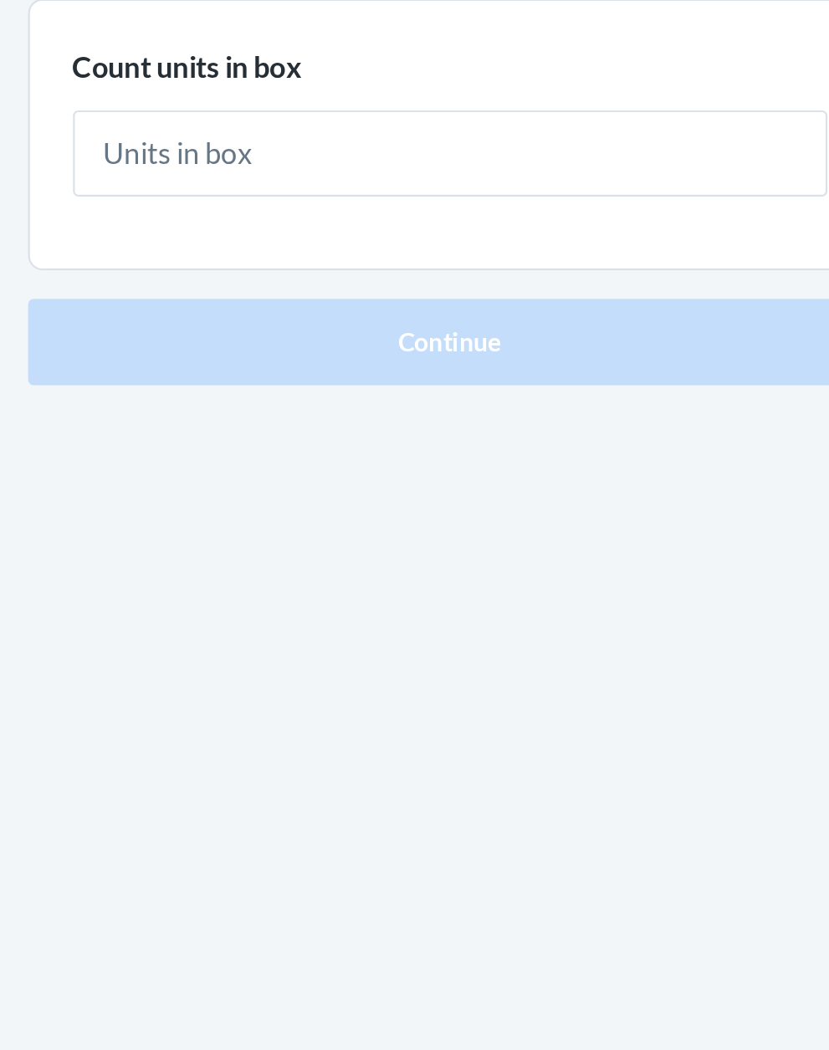
type input "1"
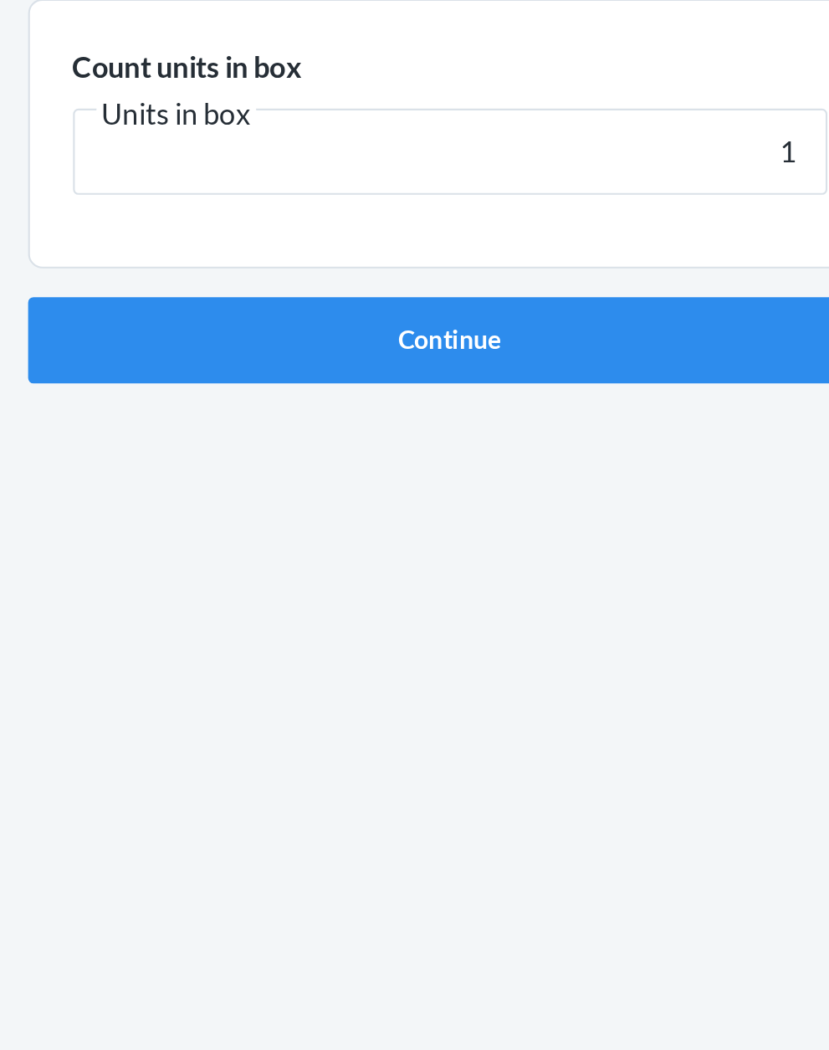
click button "Continue" at bounding box center [414, 355] width 393 height 40
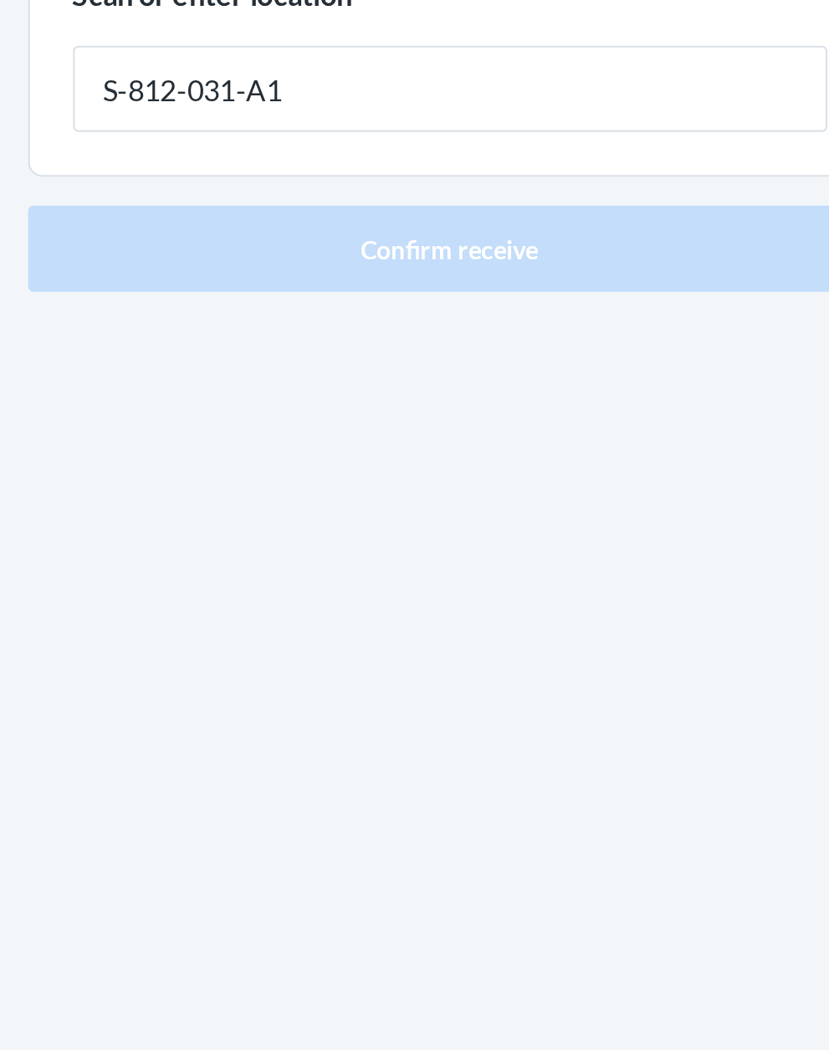
type input "S-812-031-A1"
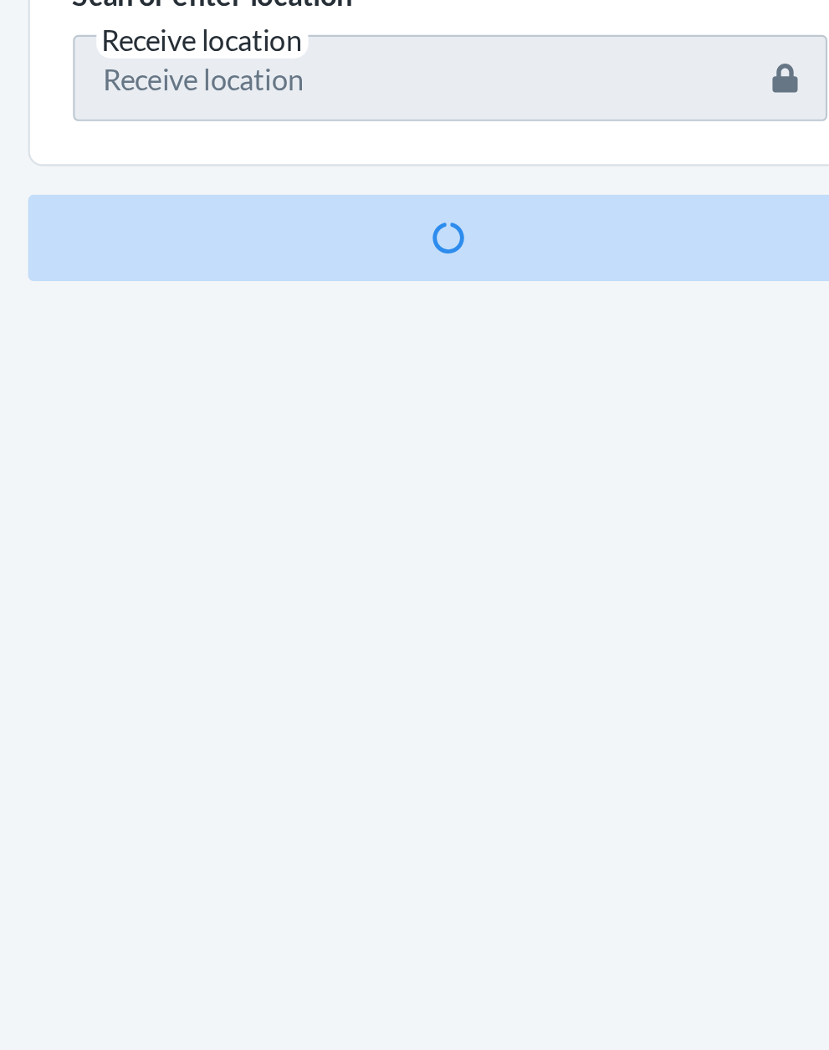
scroll to position [110, 0]
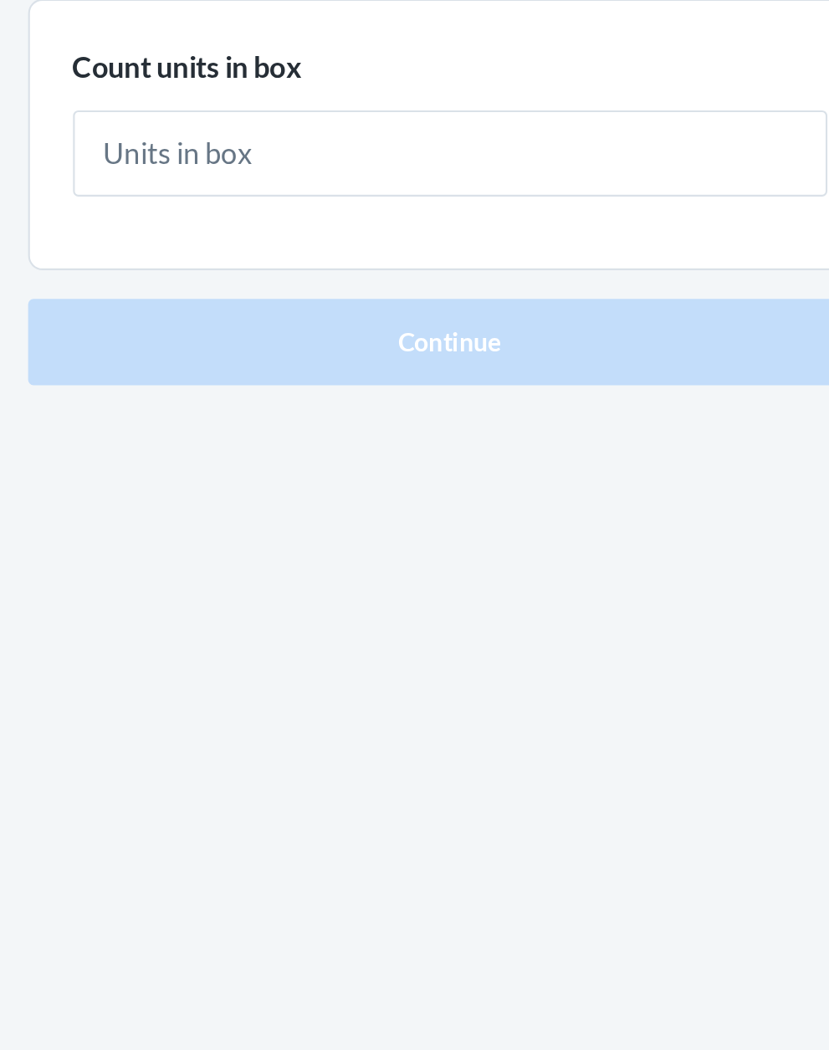
type input "2"
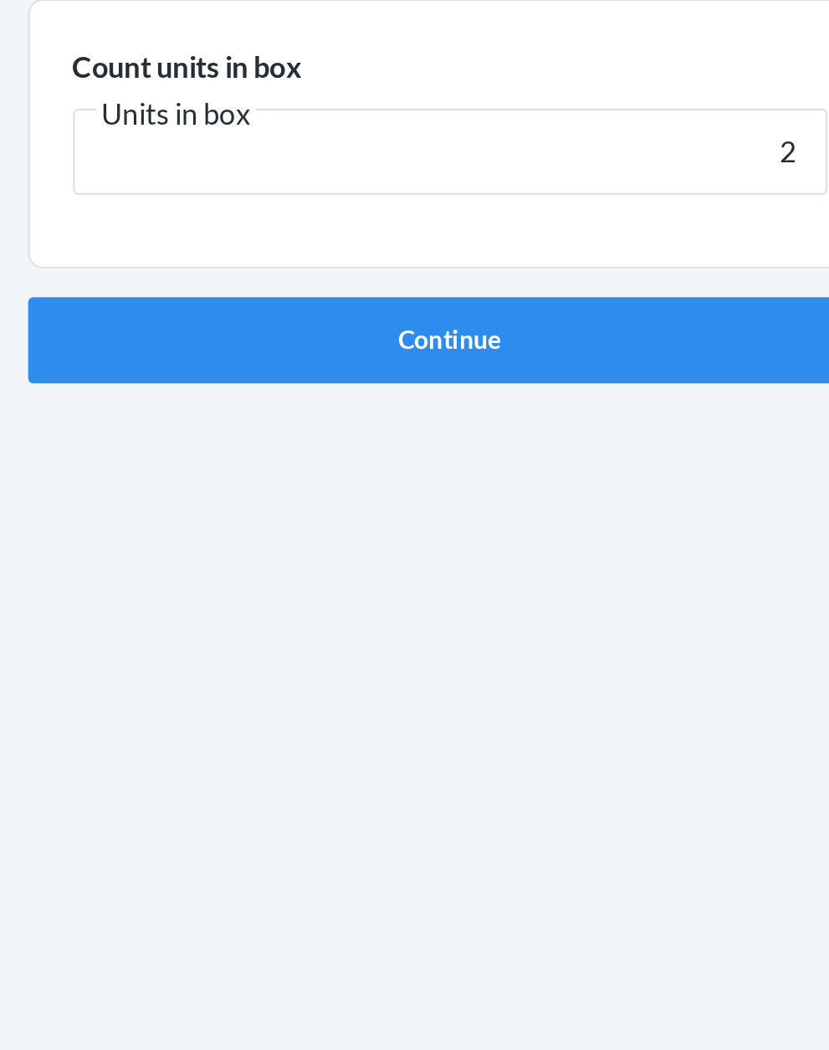
click button "Continue" at bounding box center [414, 355] width 393 height 40
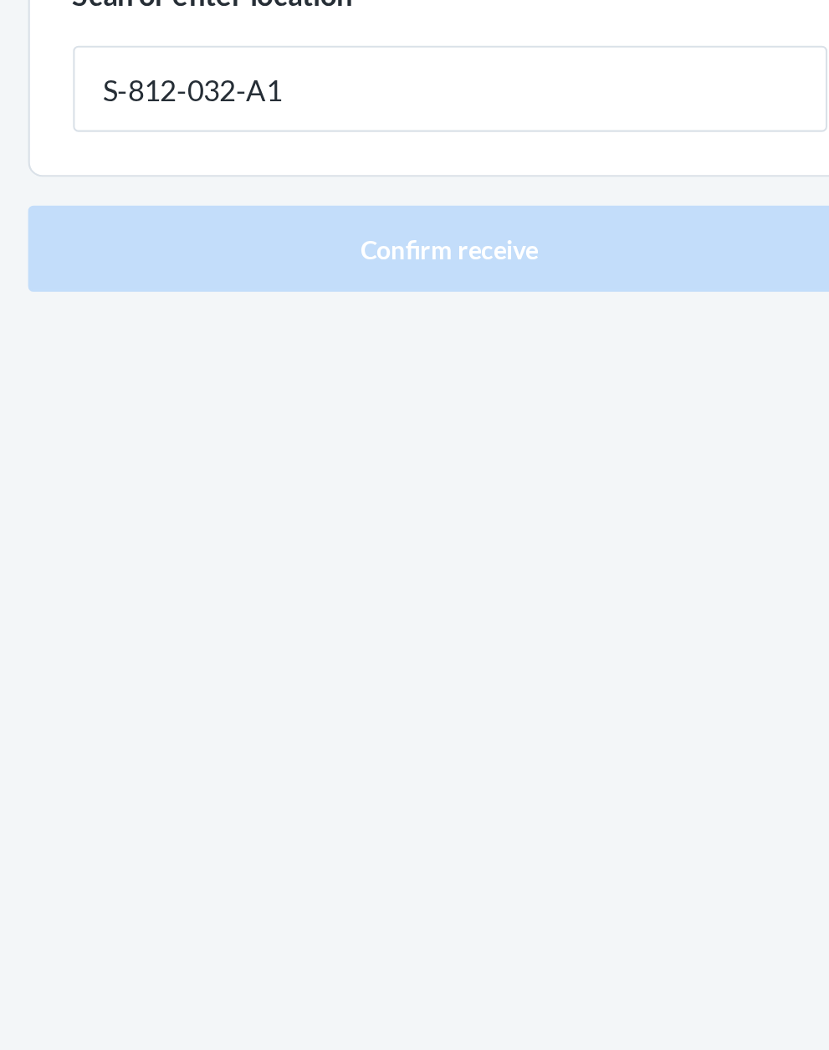
type input "S-812-032-A1"
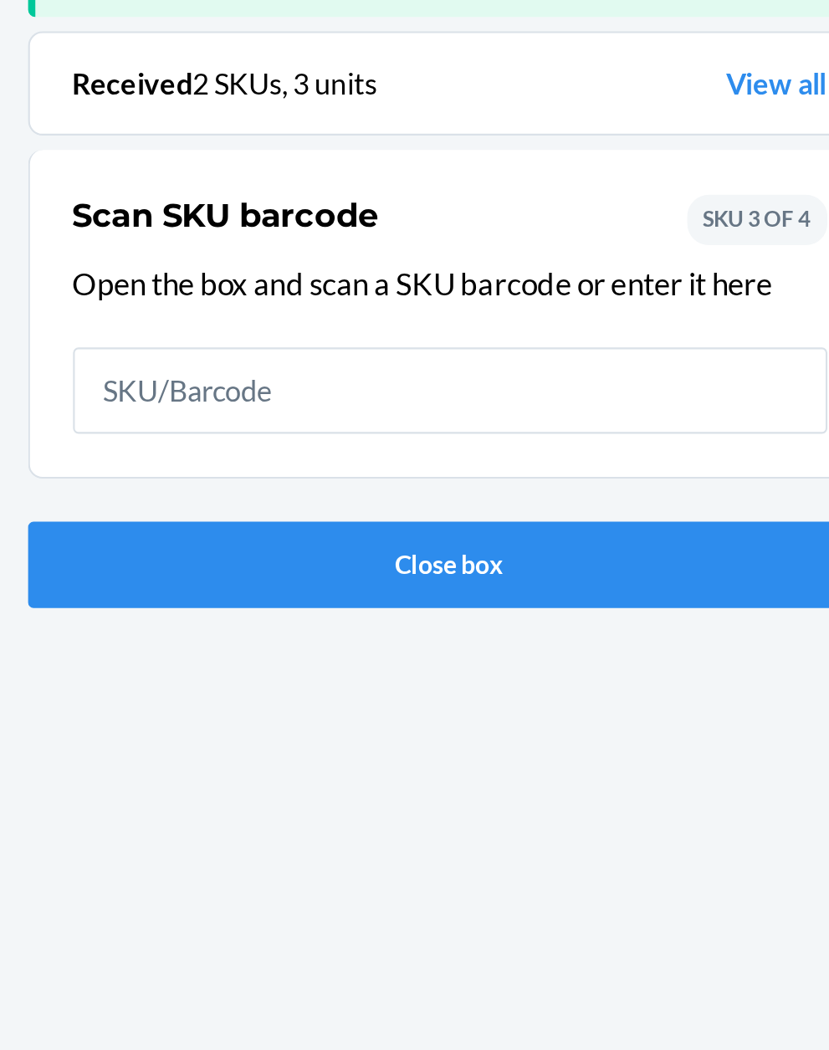
scroll to position [110, 0]
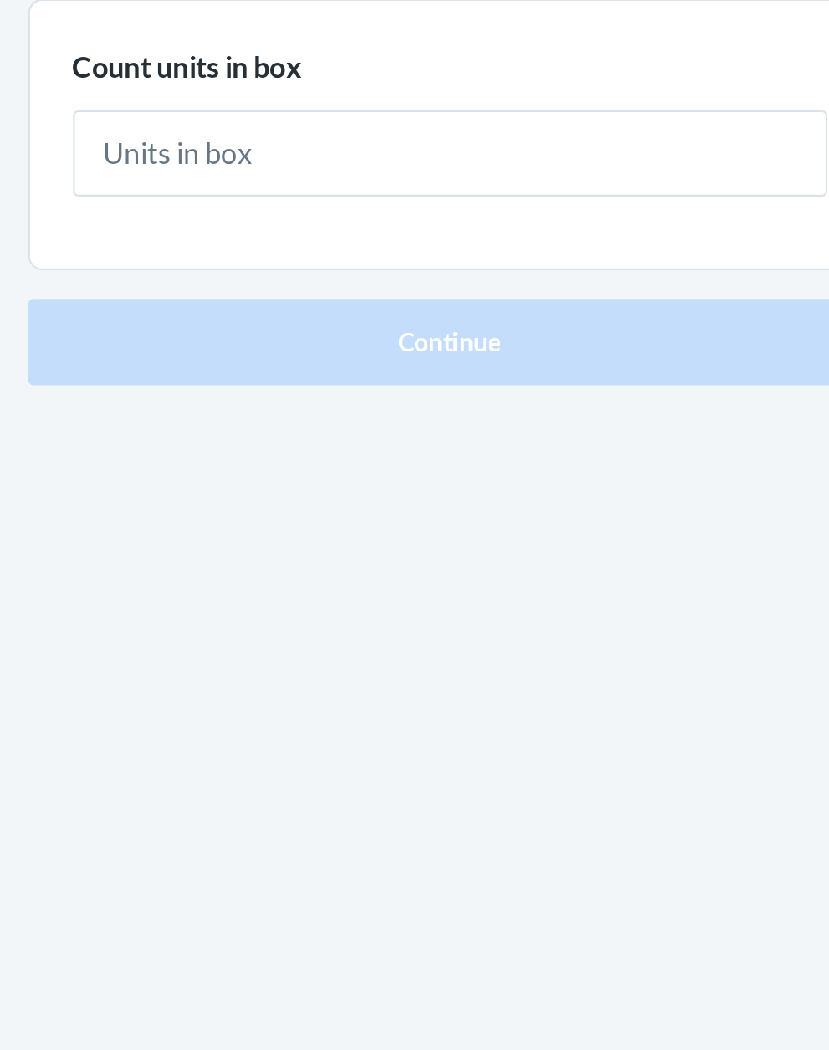
type input "1"
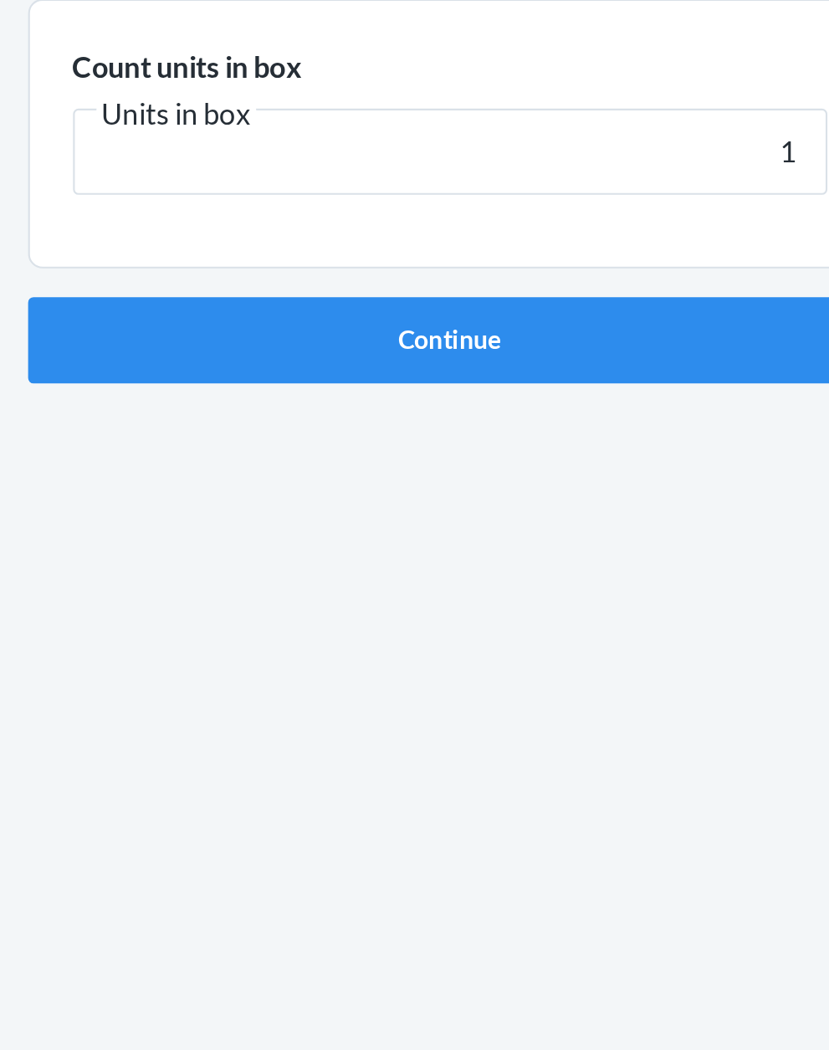
click button "Continue" at bounding box center [414, 355] width 393 height 40
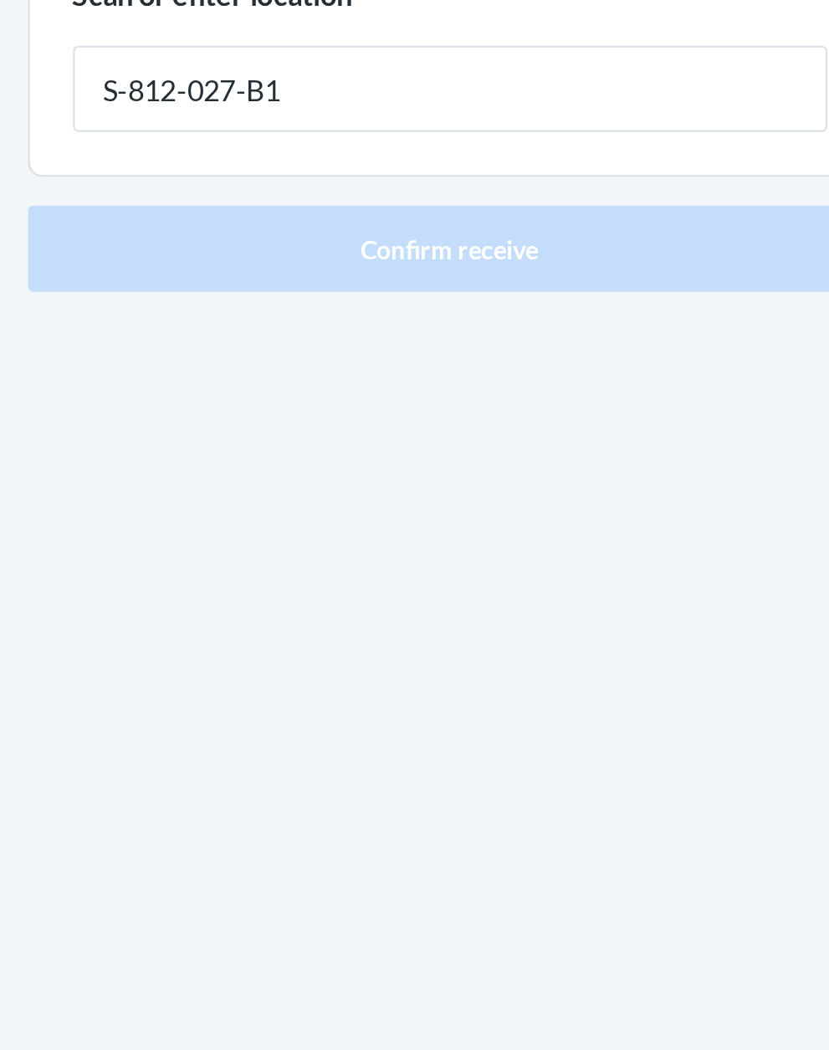
type input "S-812-027-B1"
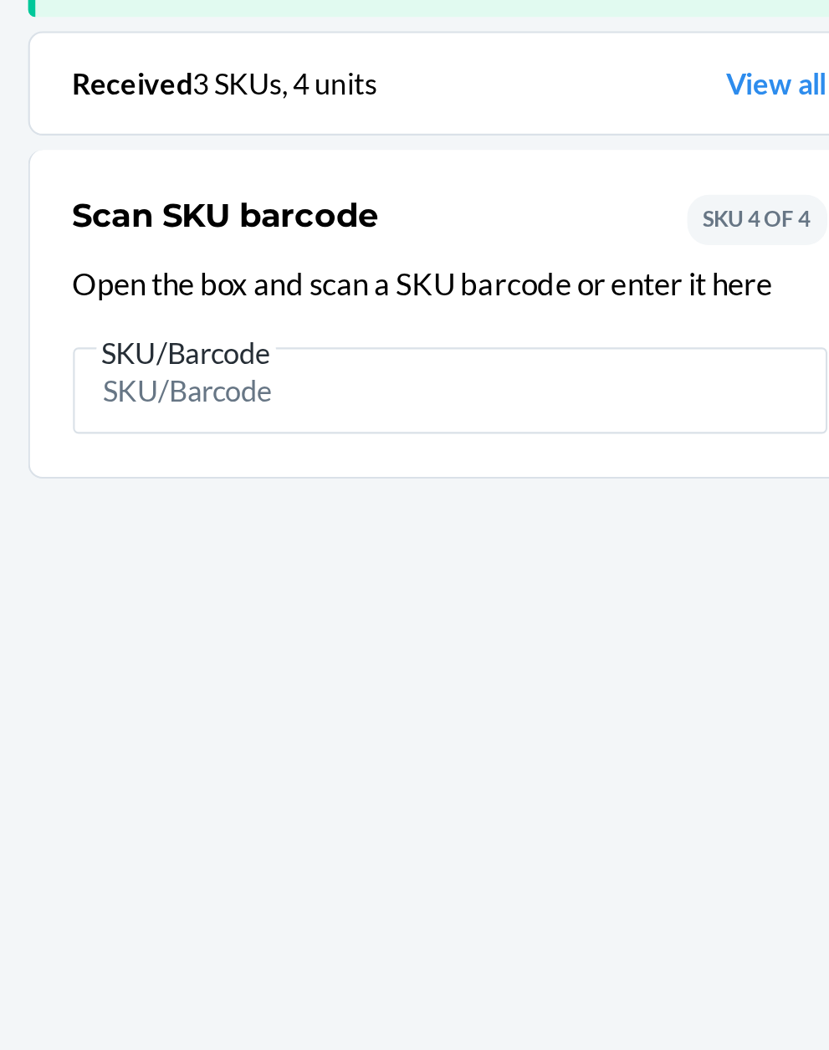
scroll to position [110, 0]
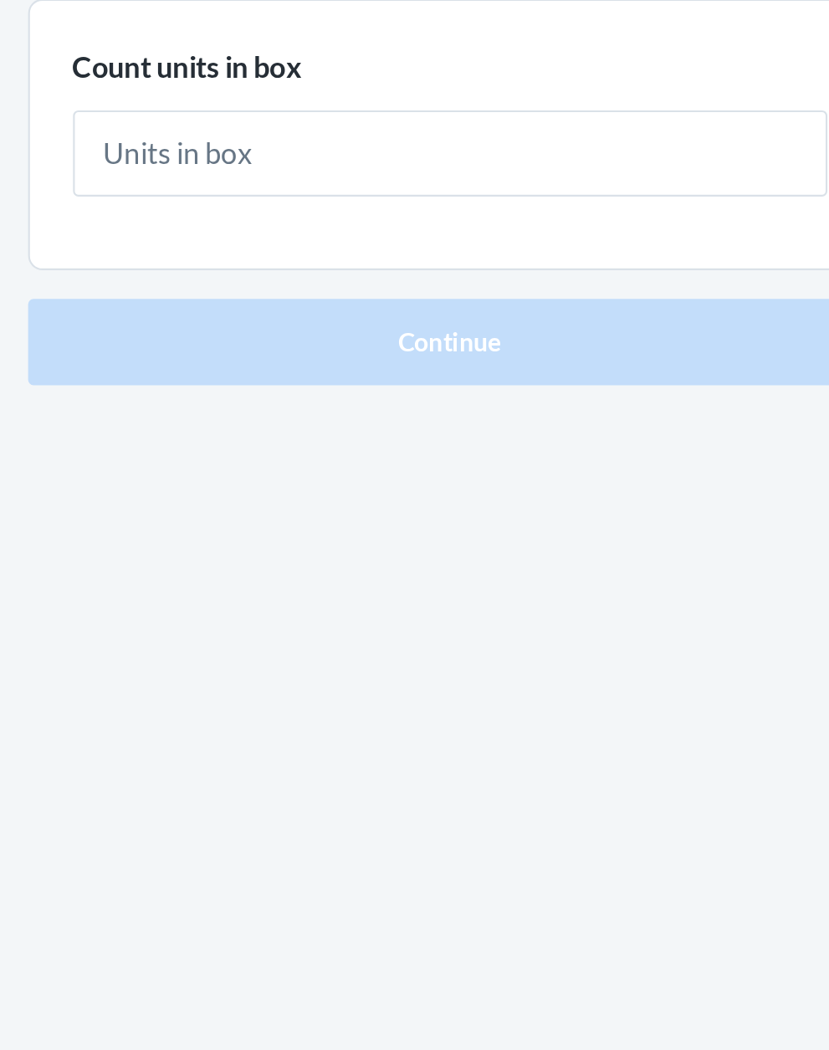
type input "1"
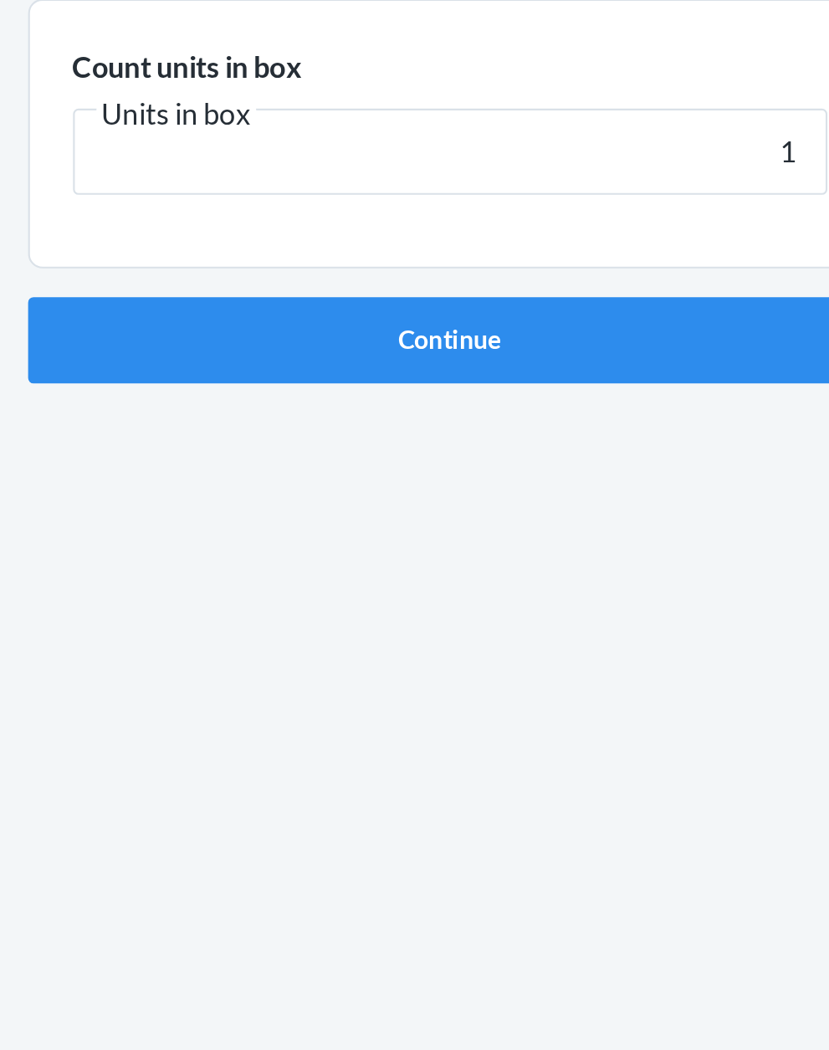
click button "Continue" at bounding box center [414, 355] width 393 height 40
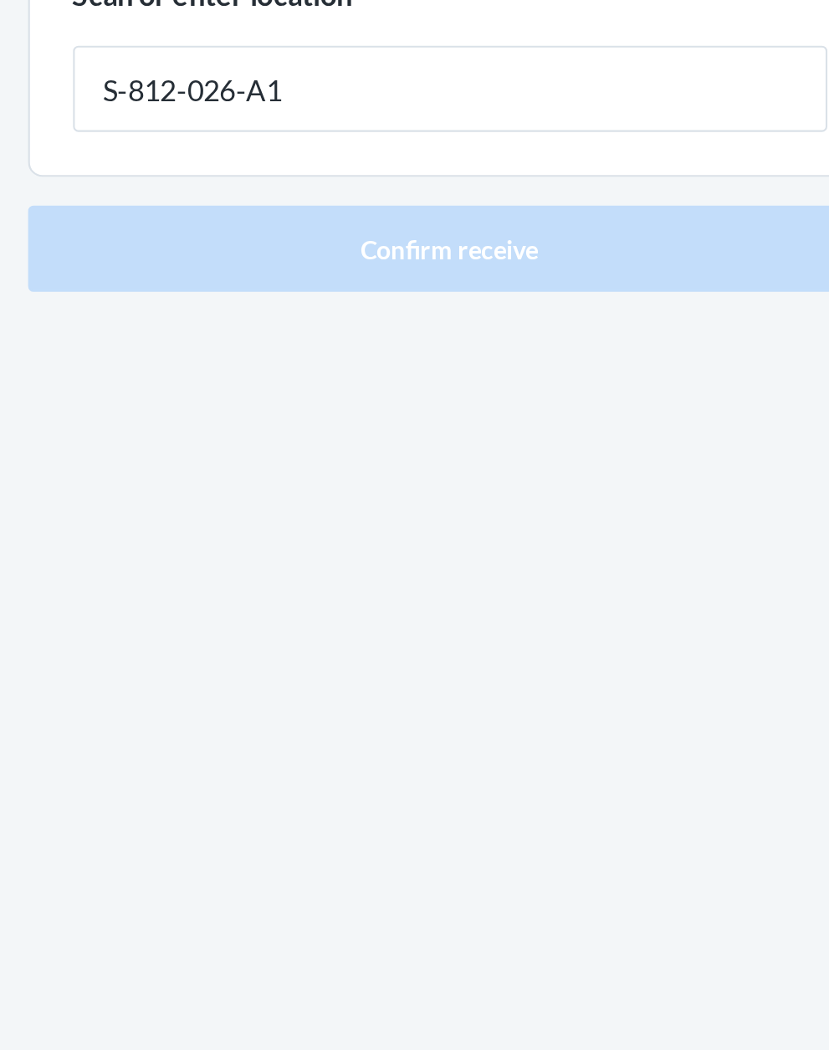
type input "S-812-026-A1"
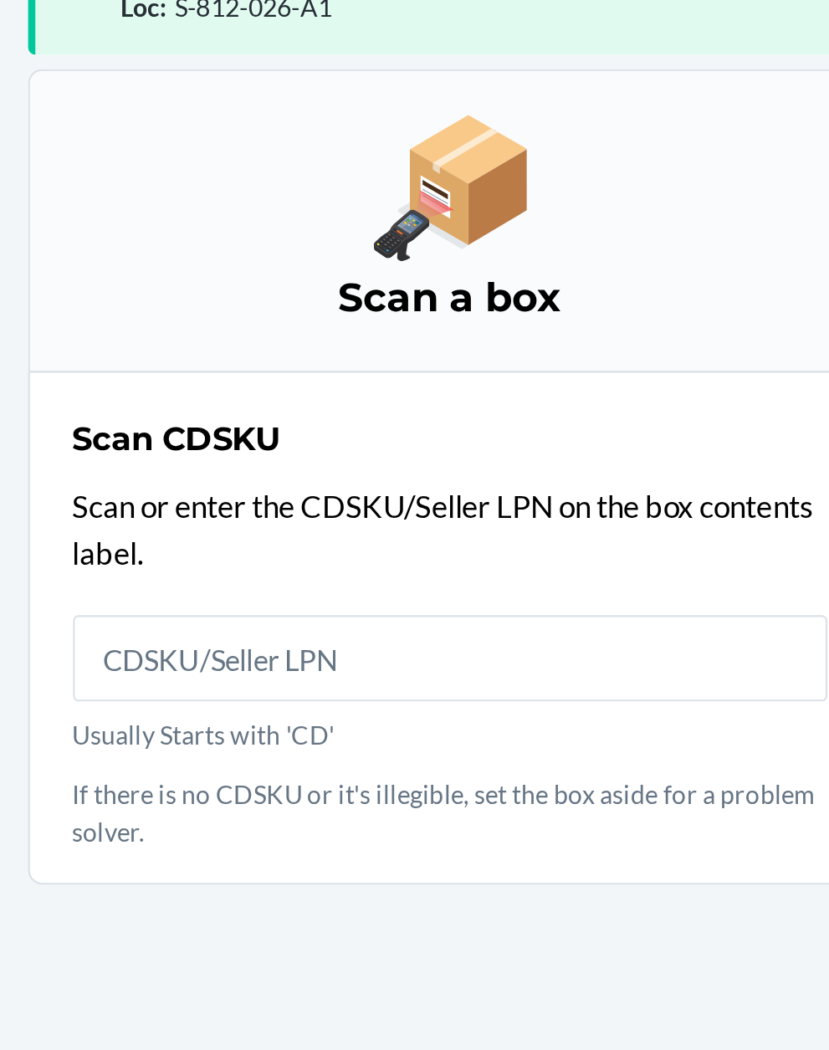
scroll to position [127, 0]
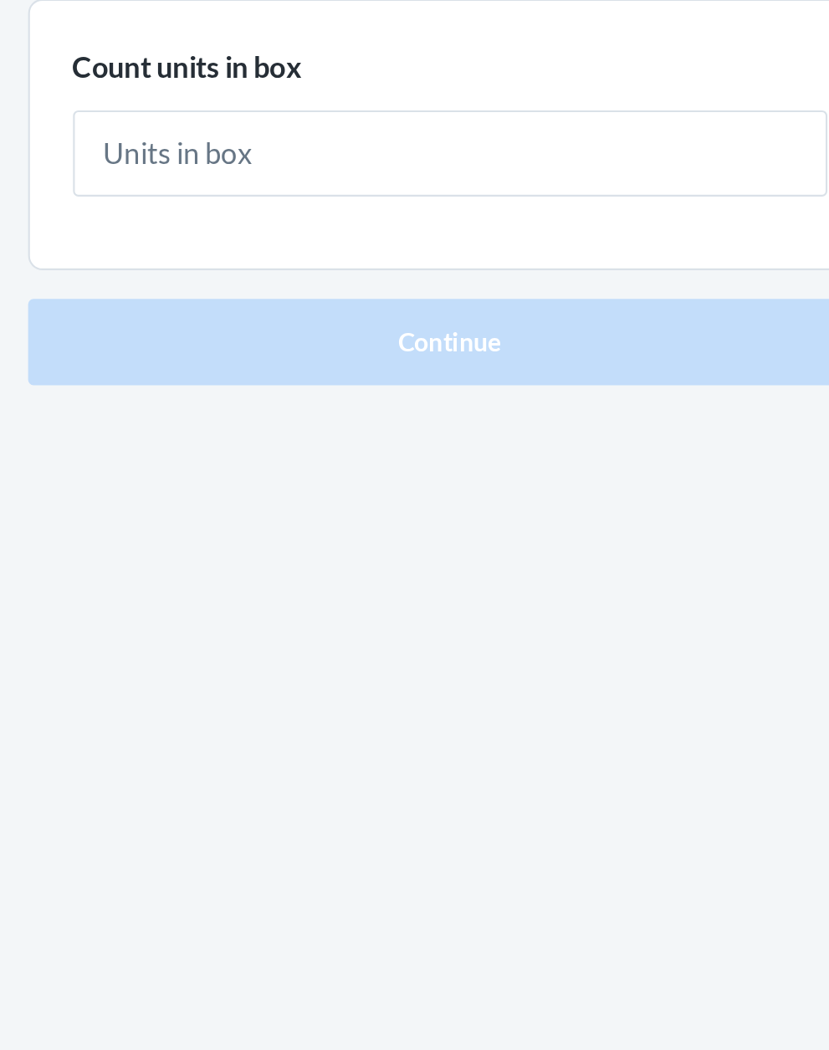
type input "1"
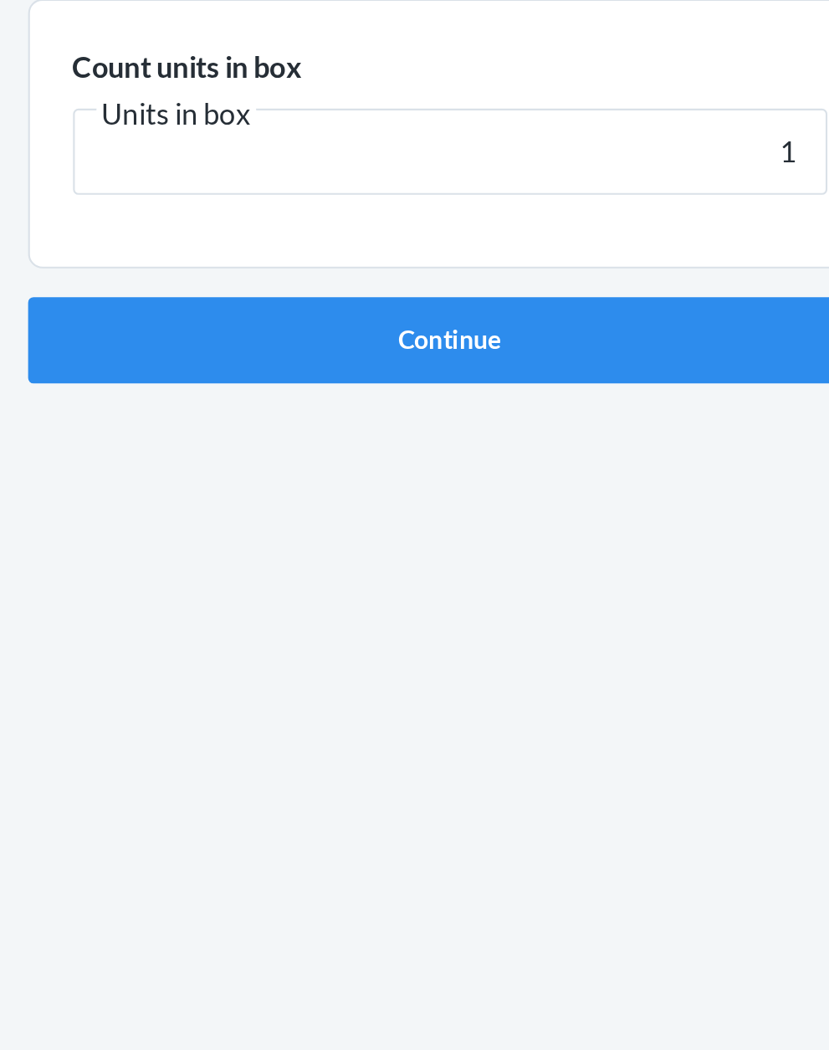
click button "Continue" at bounding box center [414, 355] width 393 height 40
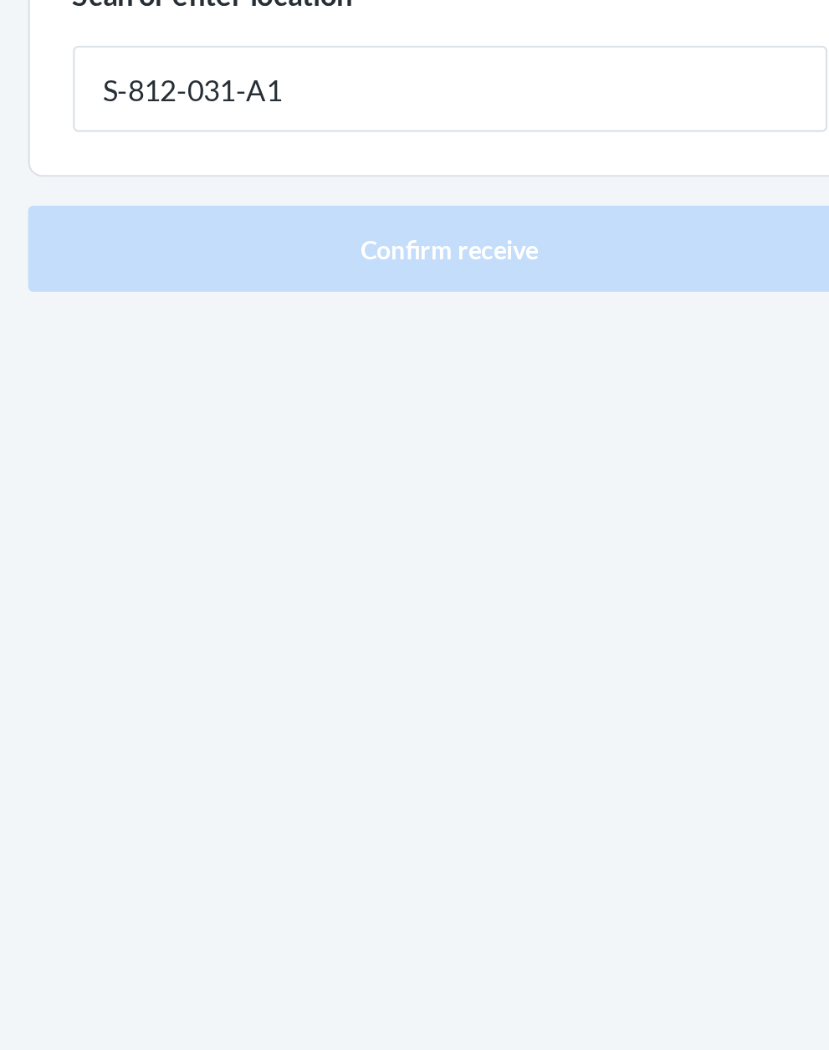
type input "S-812-031-A1"
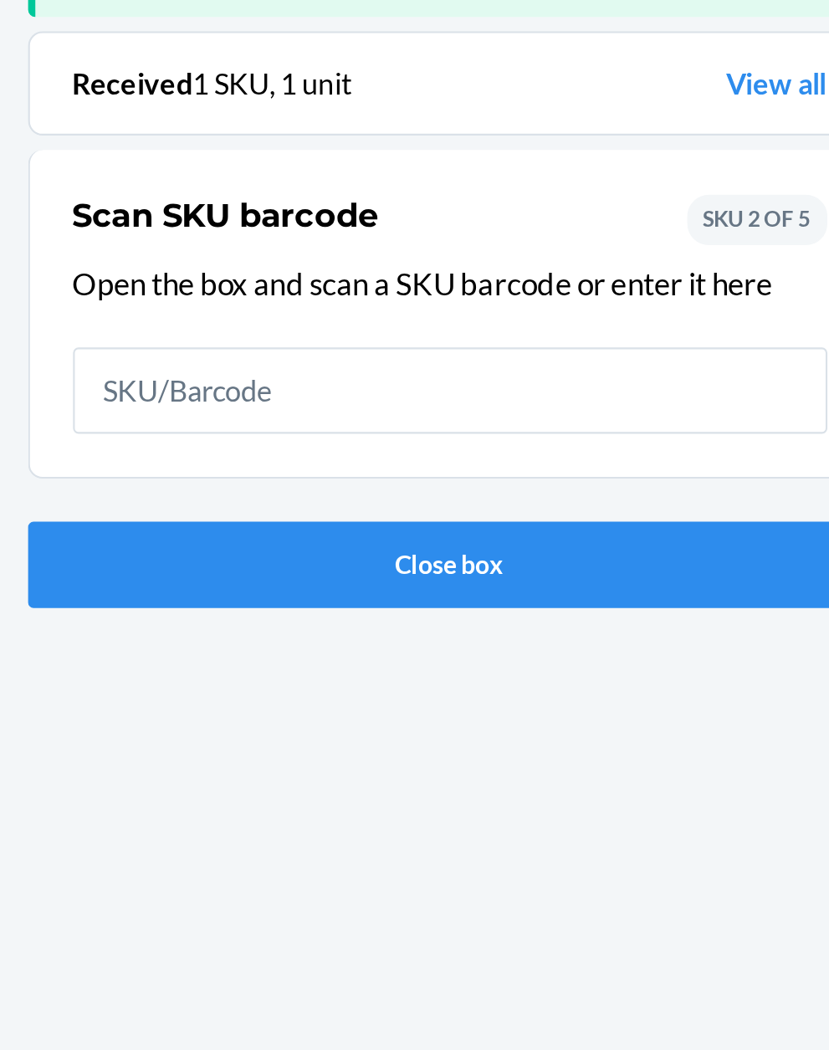
scroll to position [110, 0]
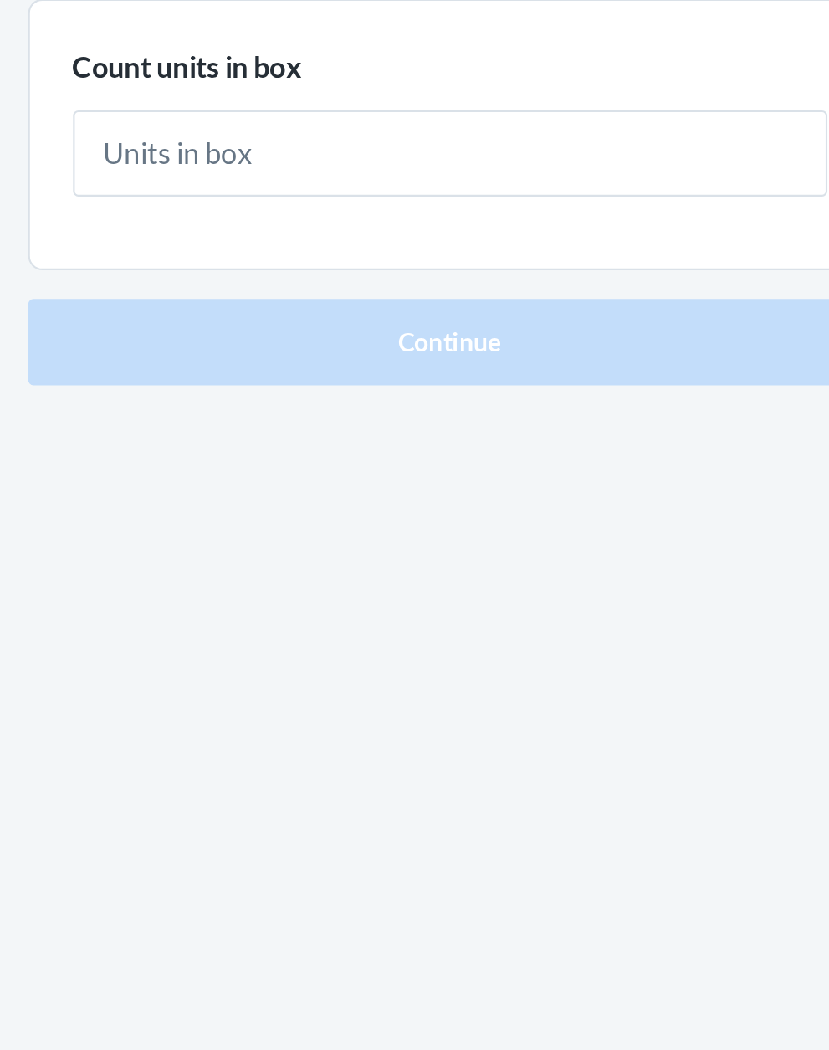
type input "1"
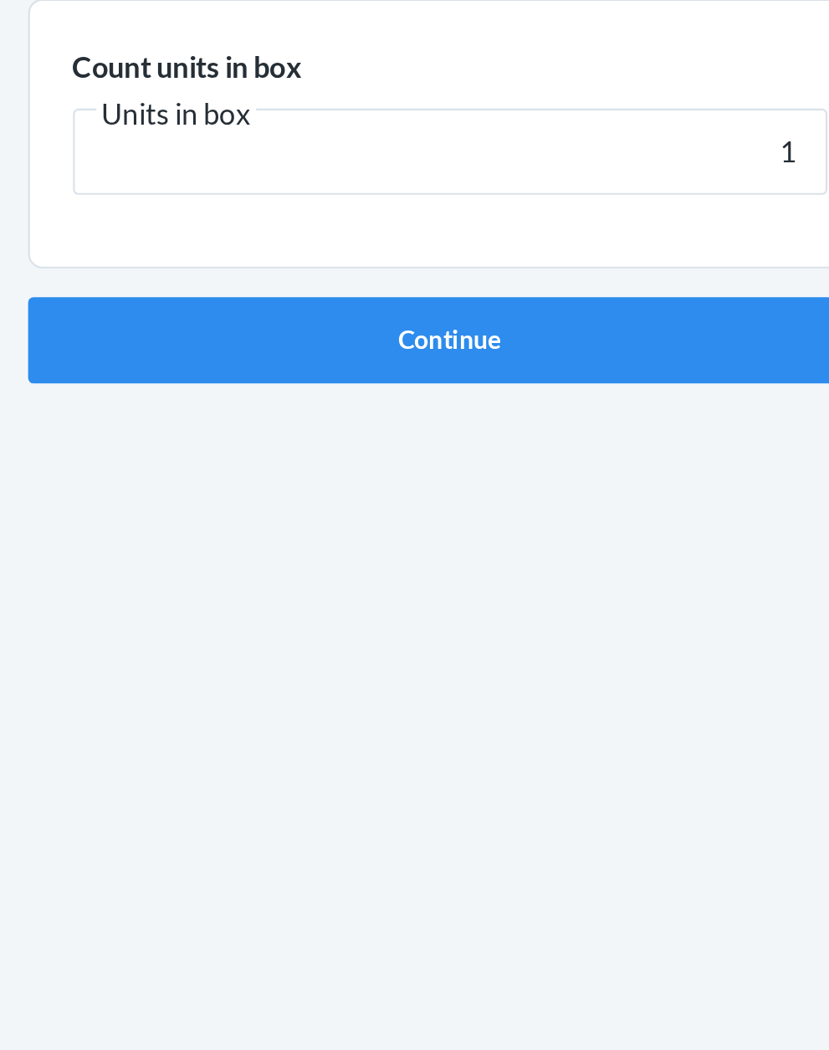
click button "Continue" at bounding box center [414, 355] width 393 height 40
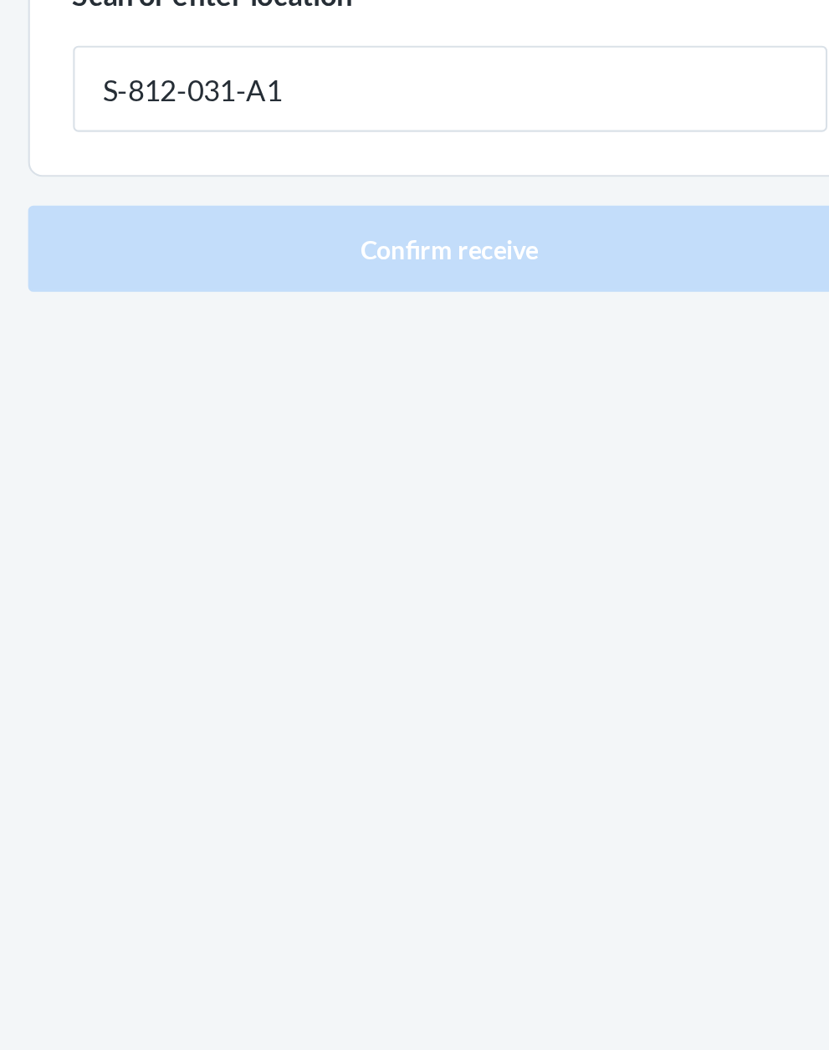
type input "S-812-031-A1"
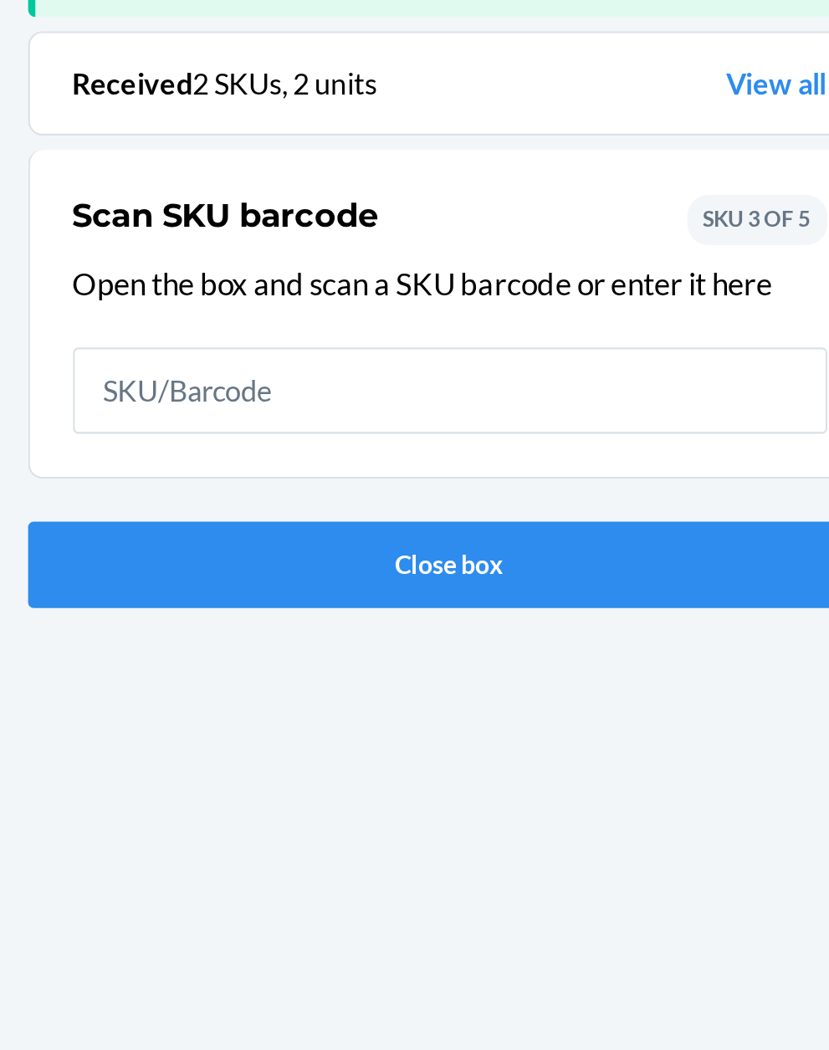
scroll to position [110, 0]
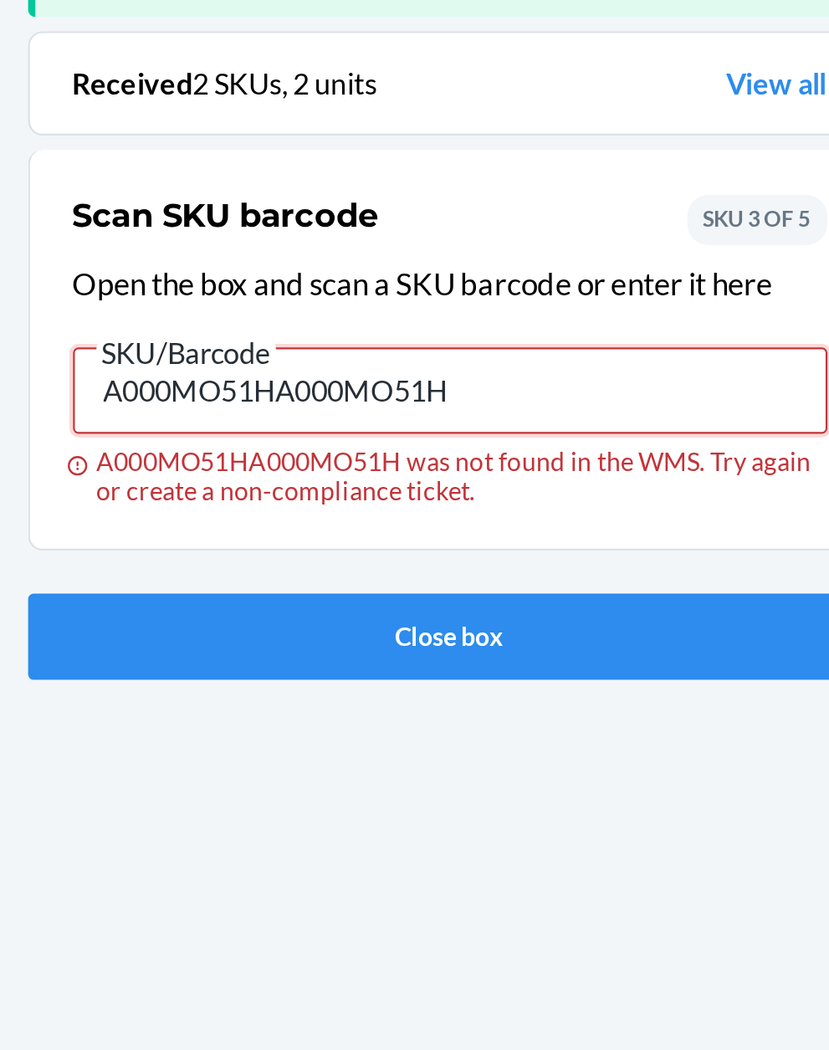
click at [449, 358] on input "A000MO51HA000MO51H" at bounding box center [414, 378] width 351 height 40
type input "A"
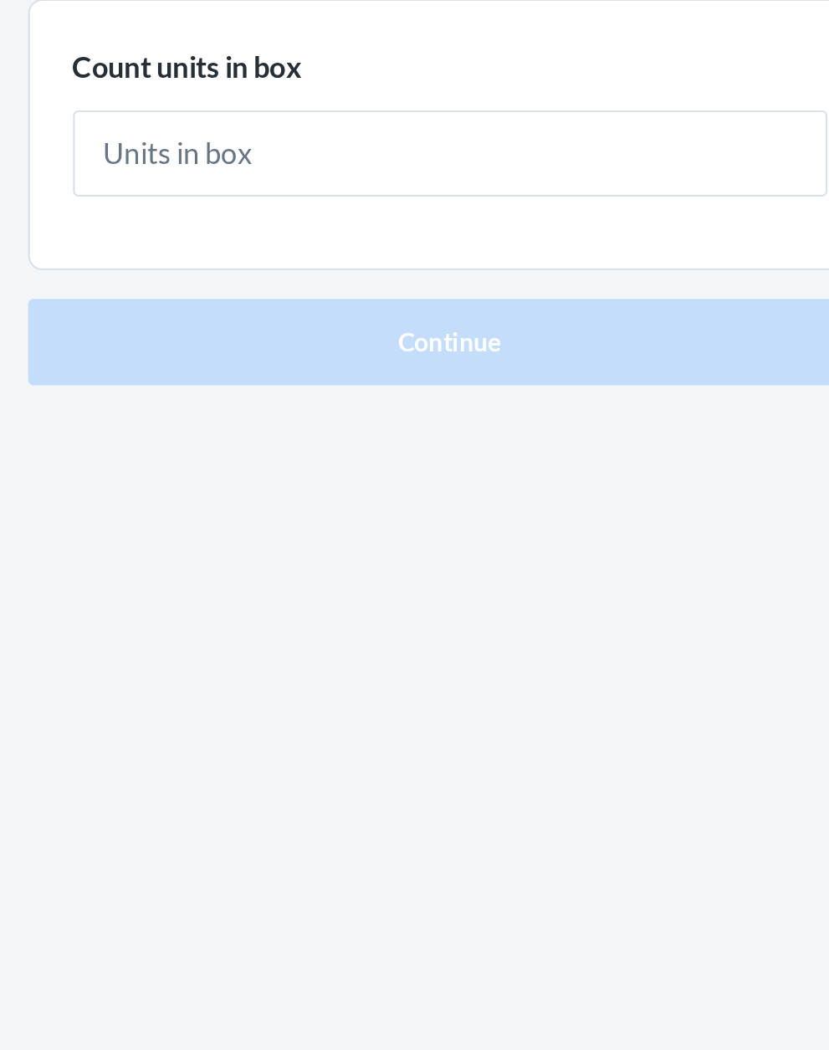
type input "1"
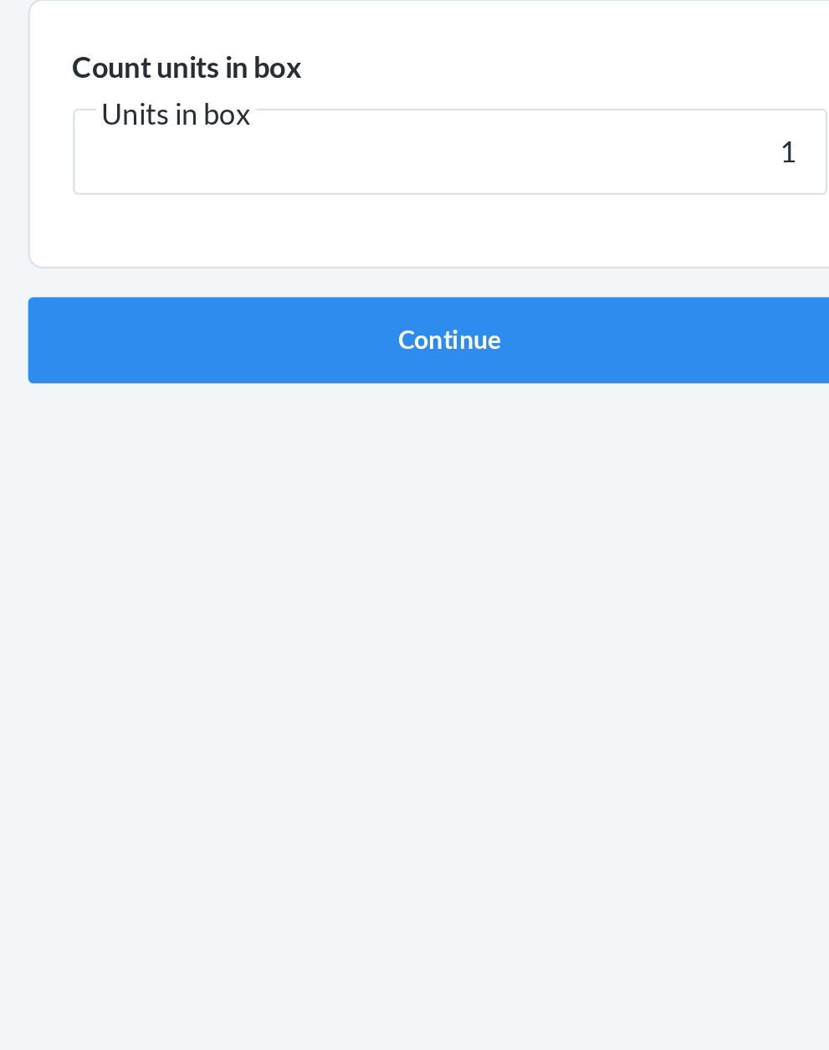
click button "Continue" at bounding box center [414, 355] width 393 height 40
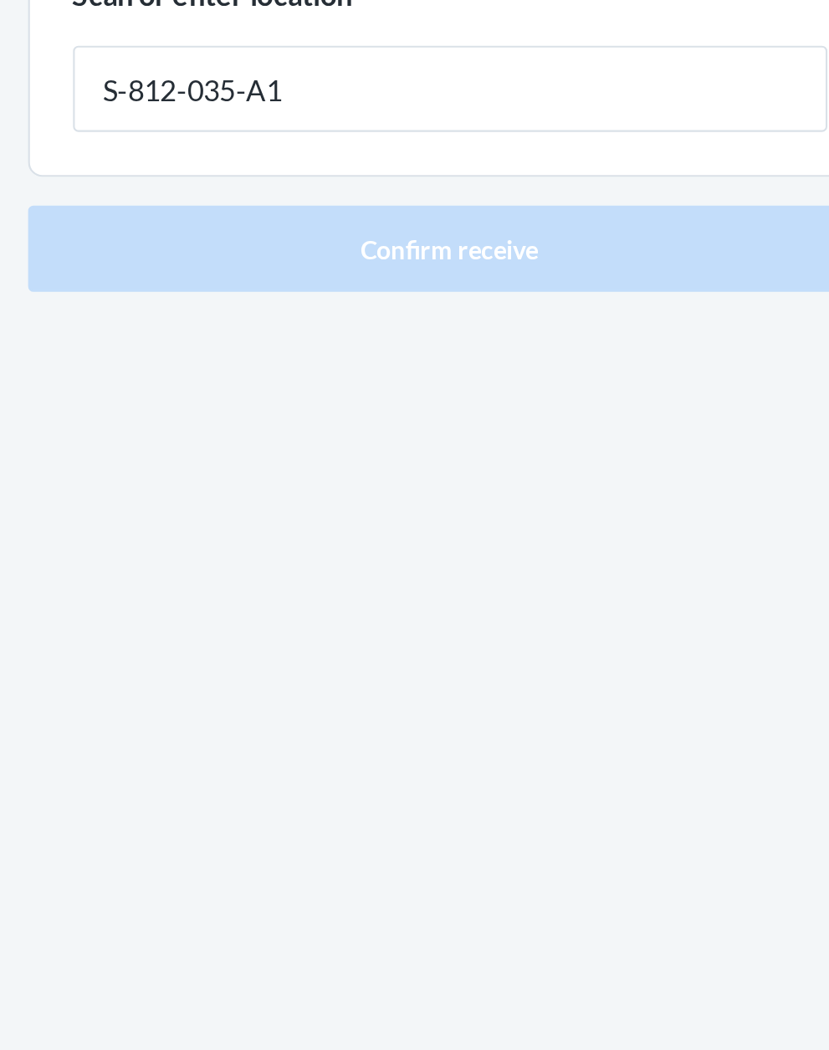
type input "S-812-035-A1"
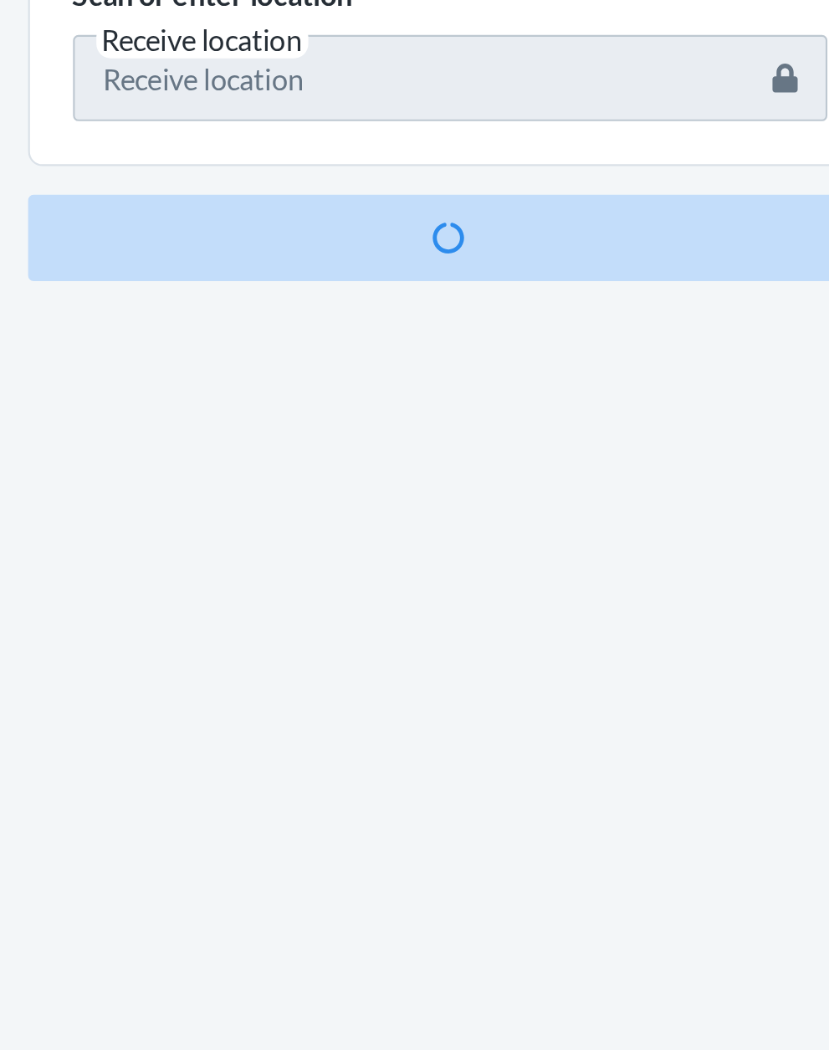
scroll to position [110, 0]
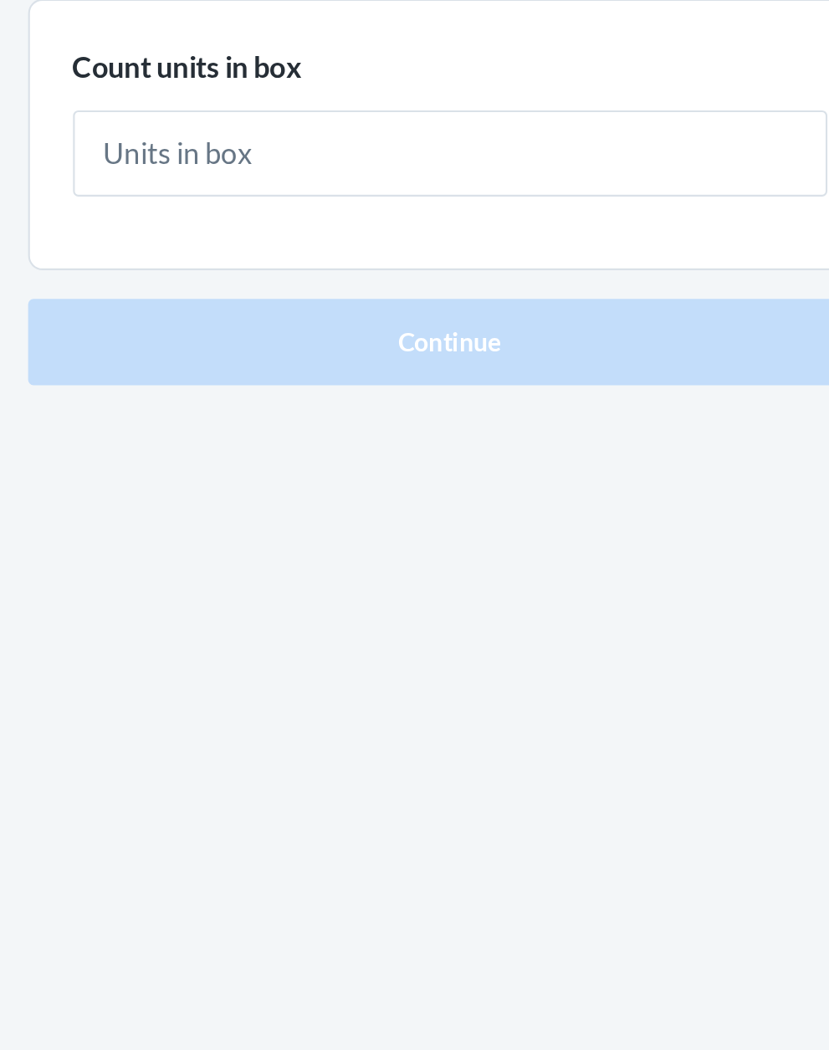
type input "1"
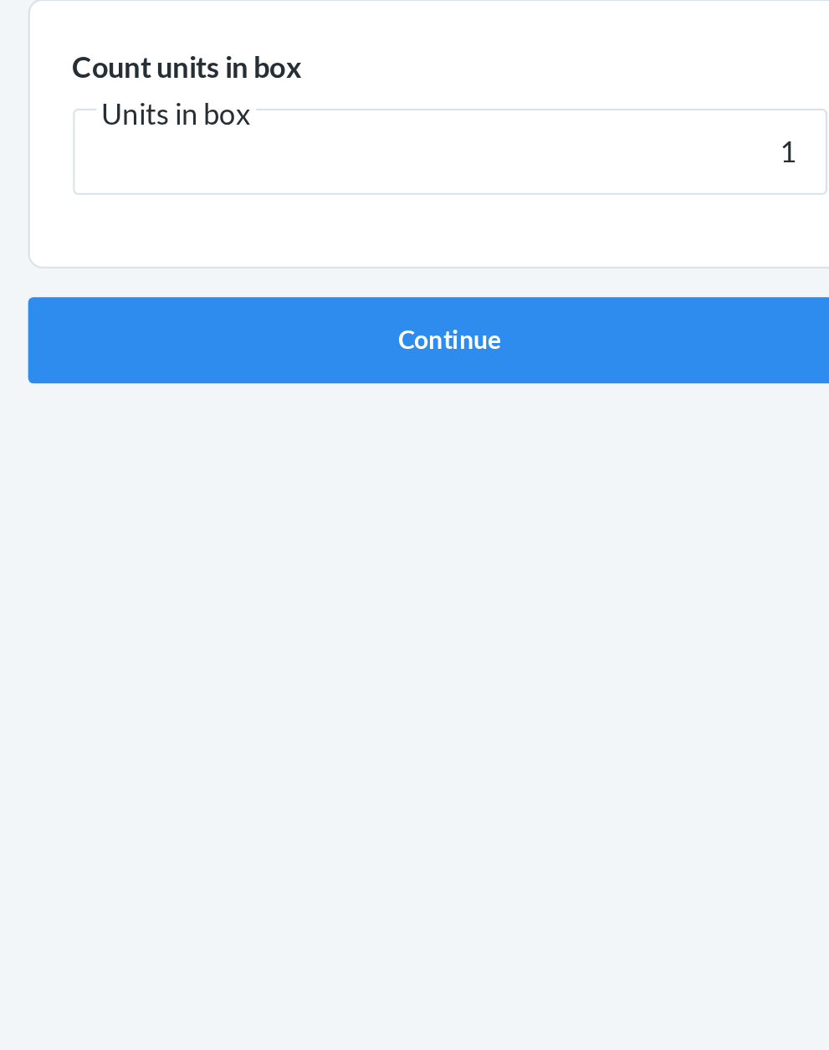
click button "Continue" at bounding box center [414, 355] width 393 height 40
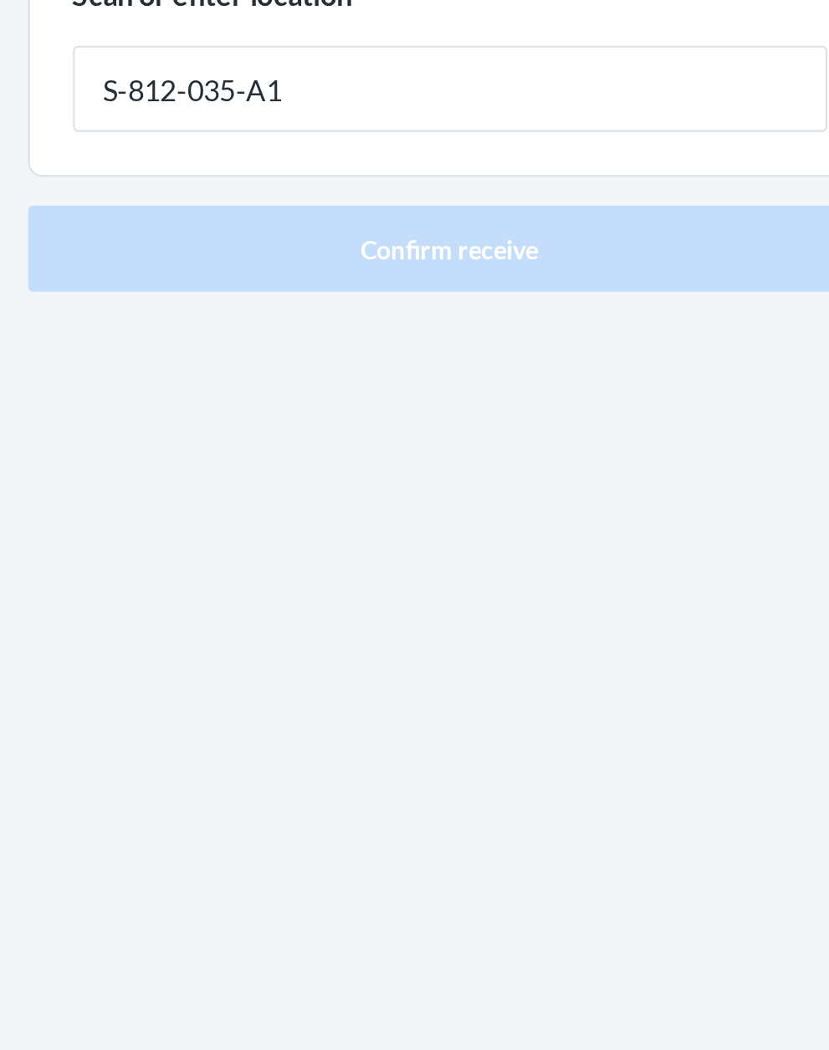
type input "S-812-035-A1"
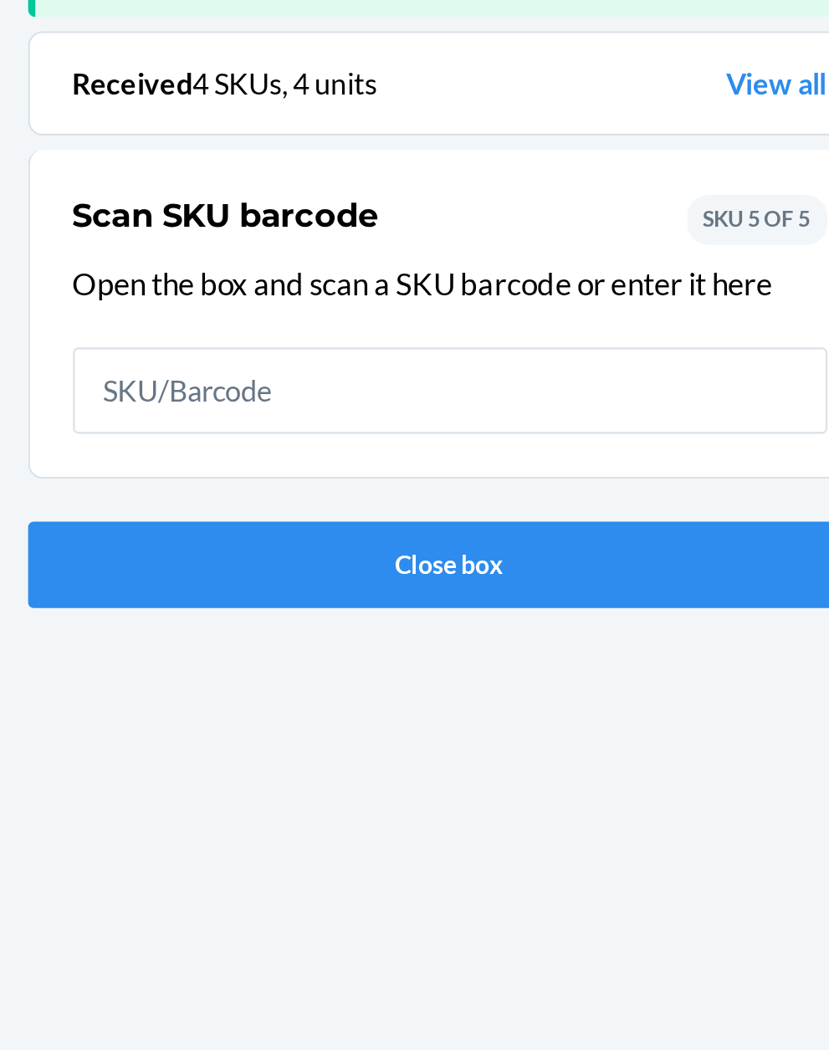
scroll to position [110, 0]
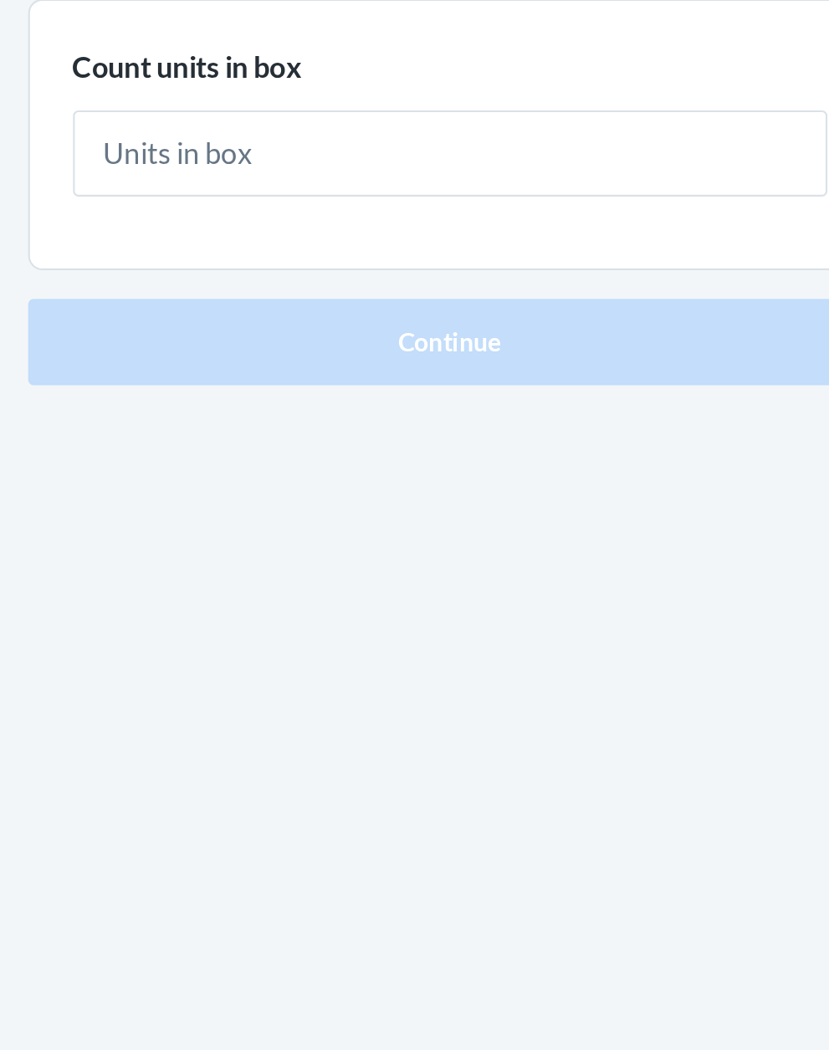
type input "1"
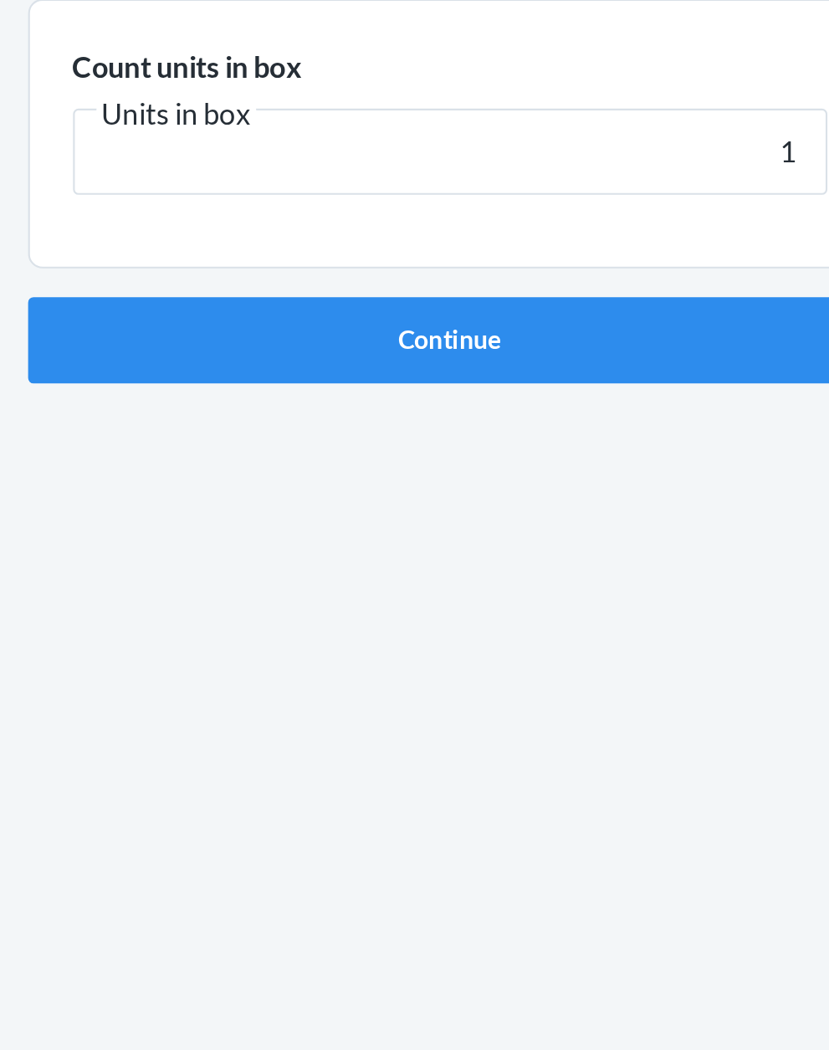
click button "Continue" at bounding box center [414, 355] width 393 height 40
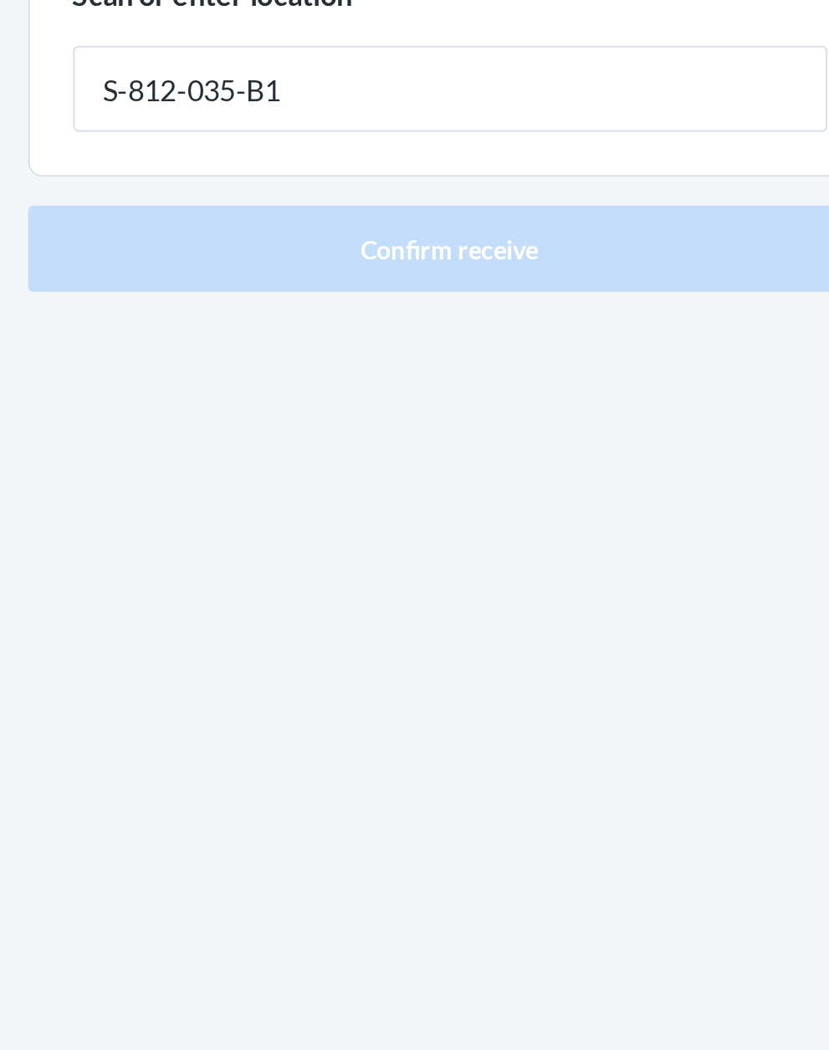
type input "S-812-035-B1"
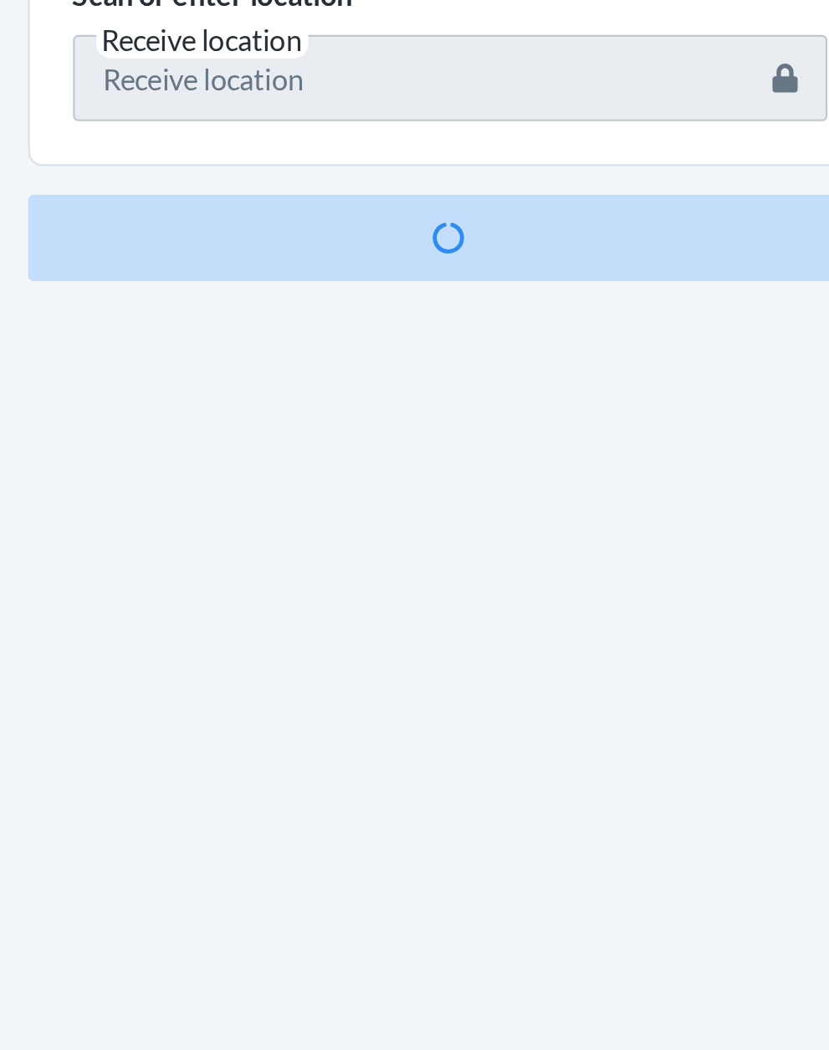
scroll to position [127, 0]
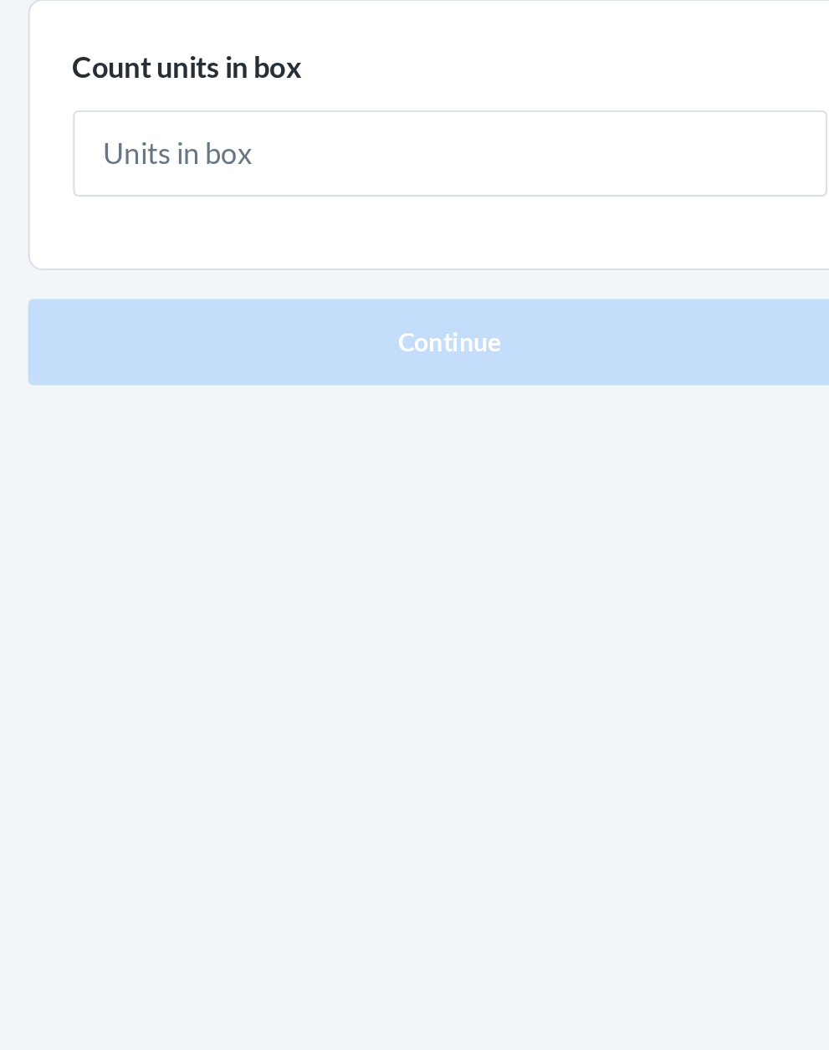
type input "3"
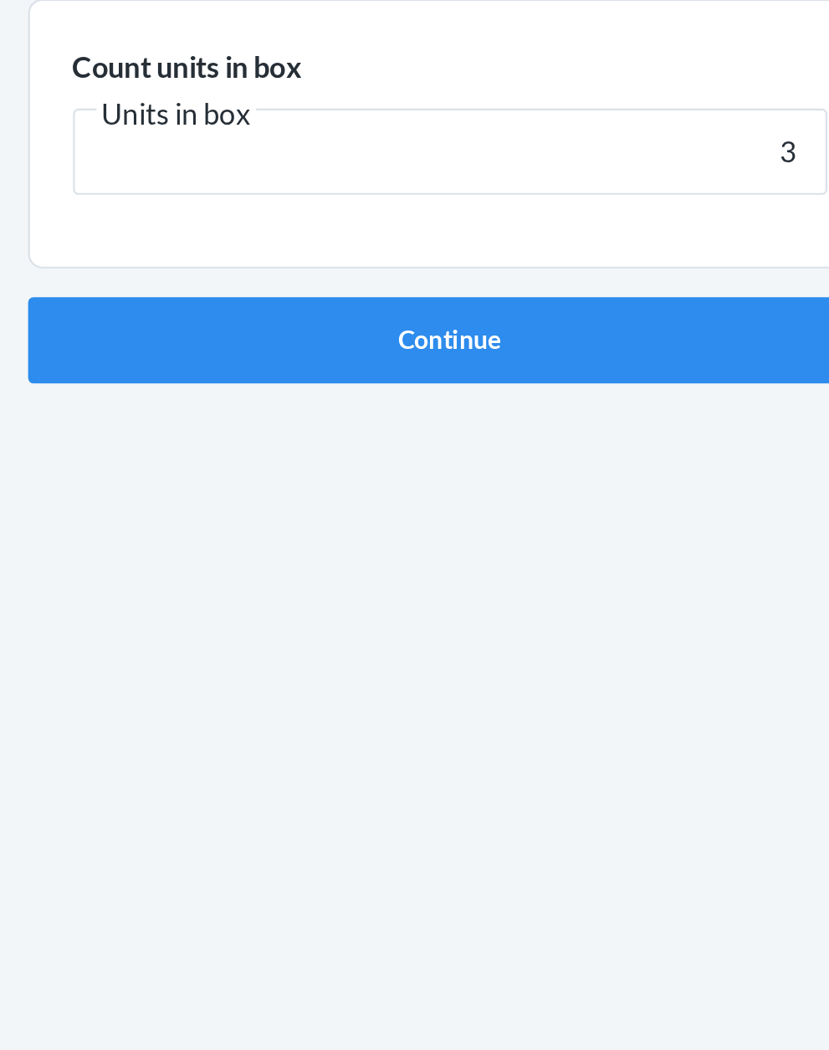
click button "Continue" at bounding box center [414, 355] width 393 height 40
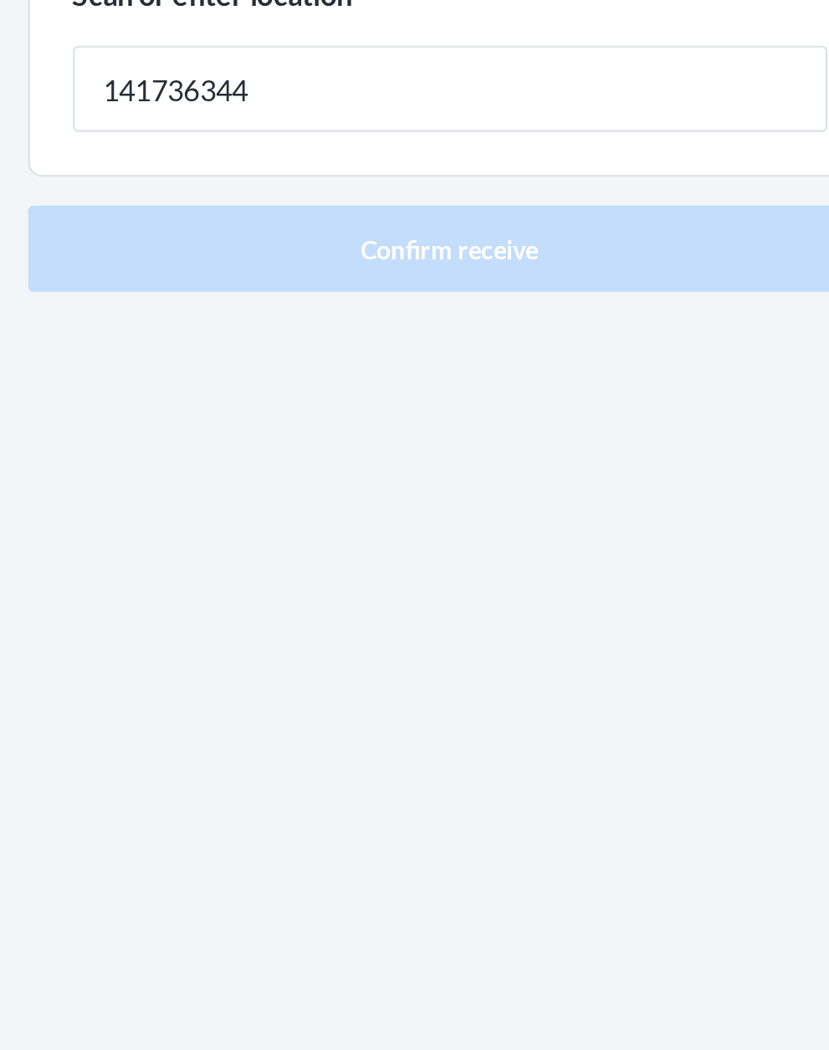
type input "141736344"
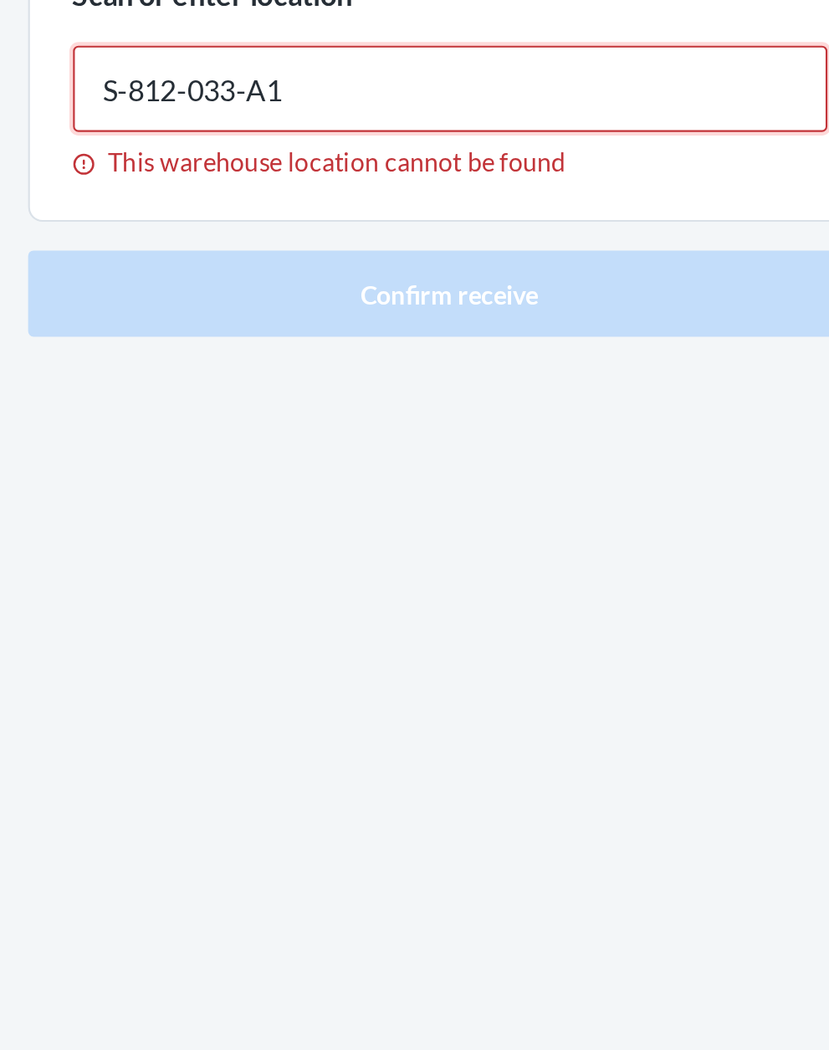
type input "S-812-033-A1"
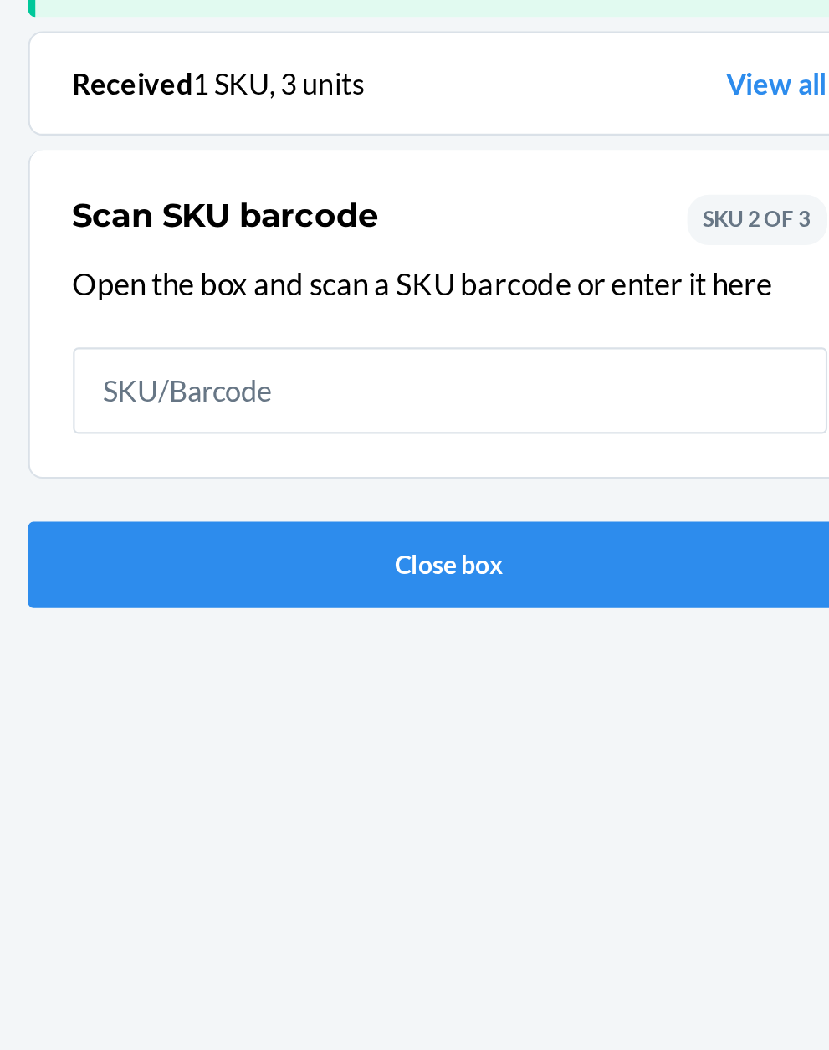
scroll to position [110, 0]
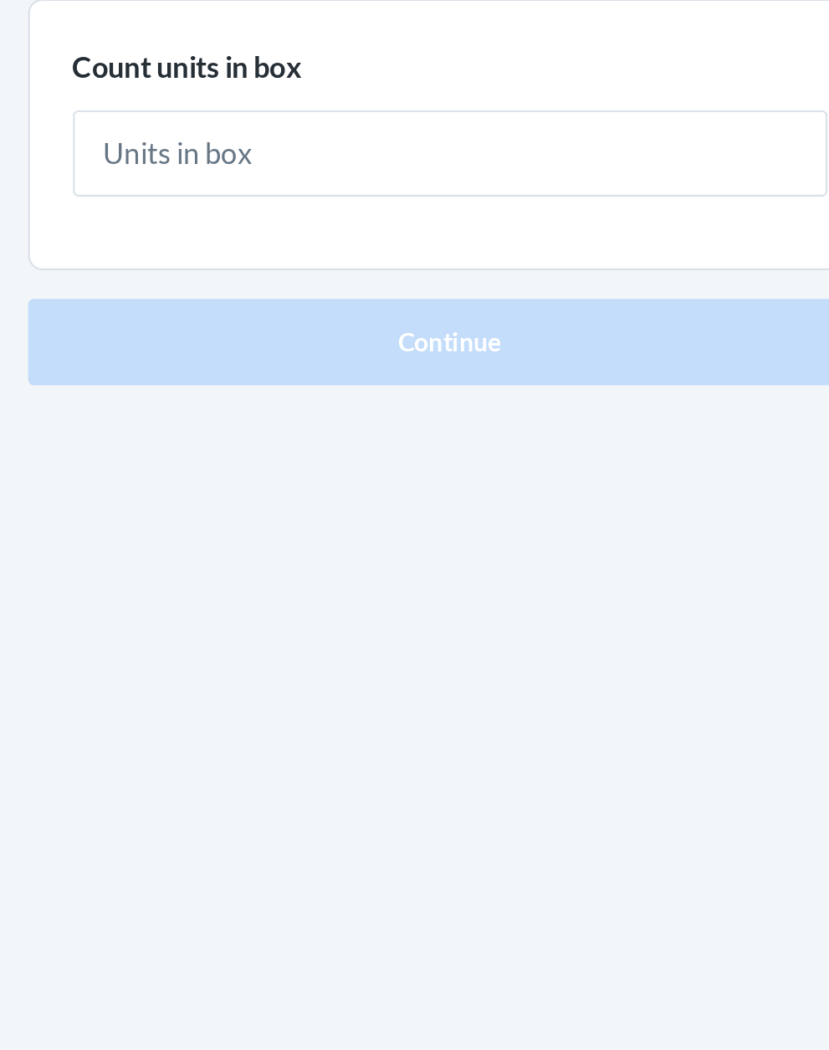
type input "1"
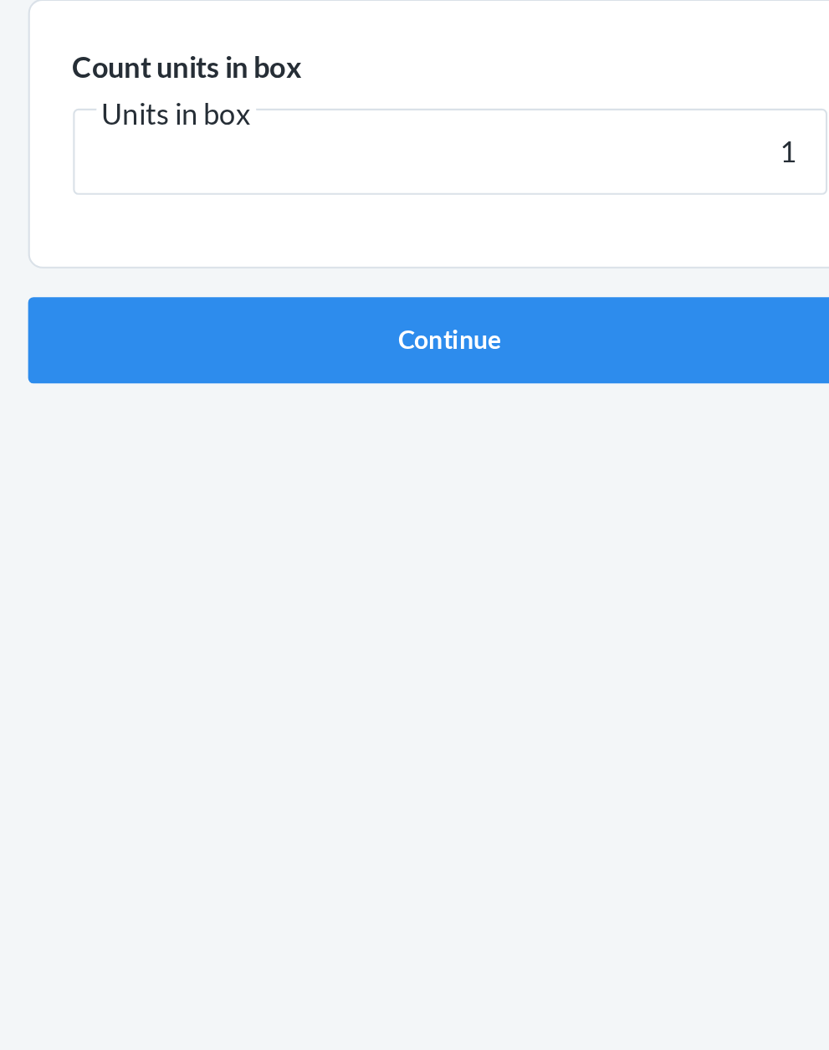
click button "Continue" at bounding box center [414, 355] width 393 height 40
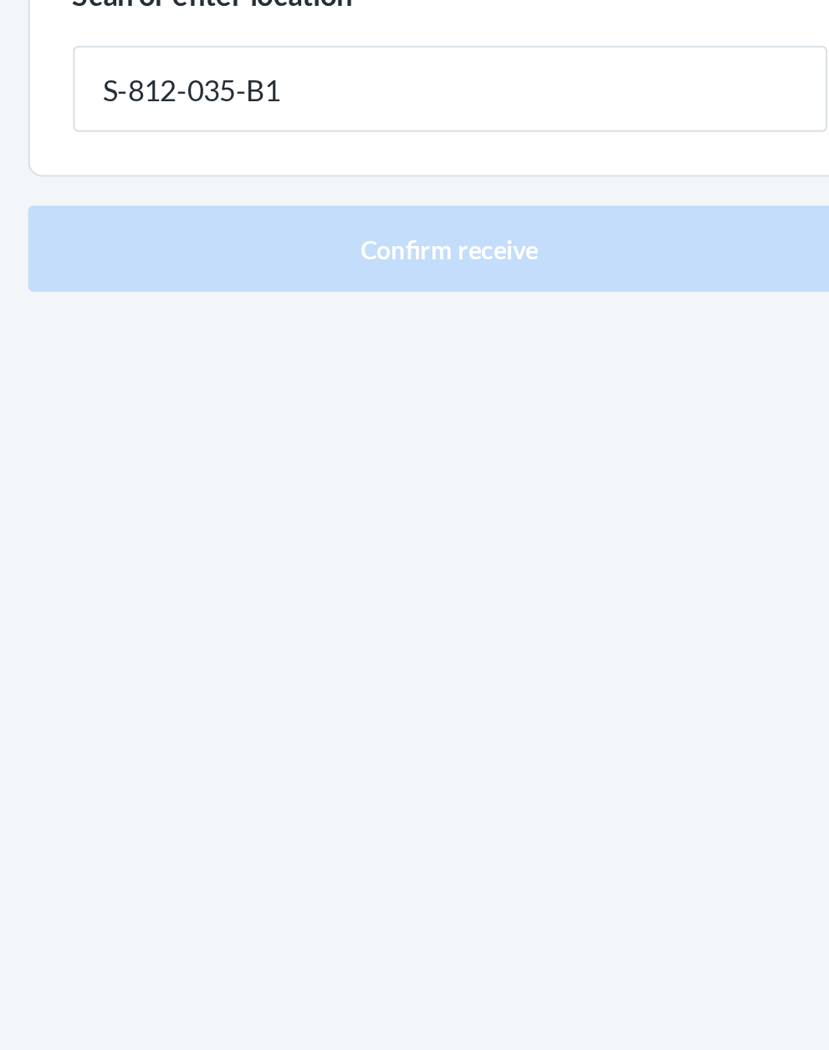
type input "S-812-035-B1"
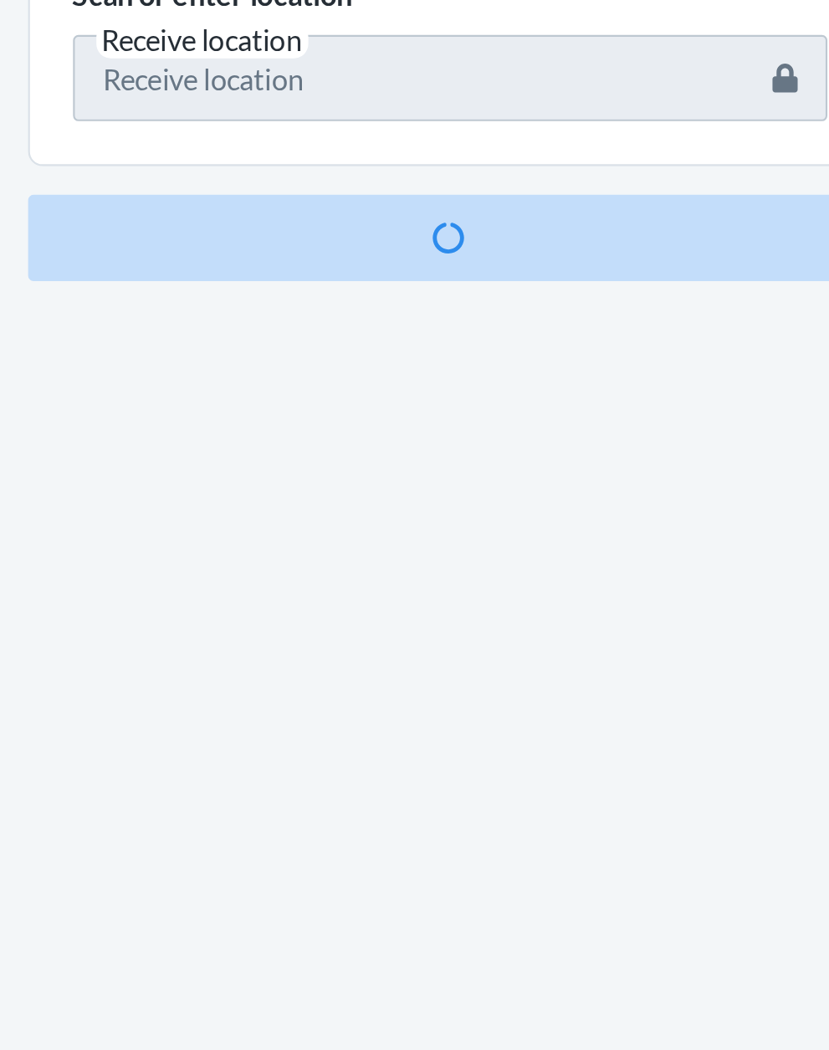
scroll to position [110, 0]
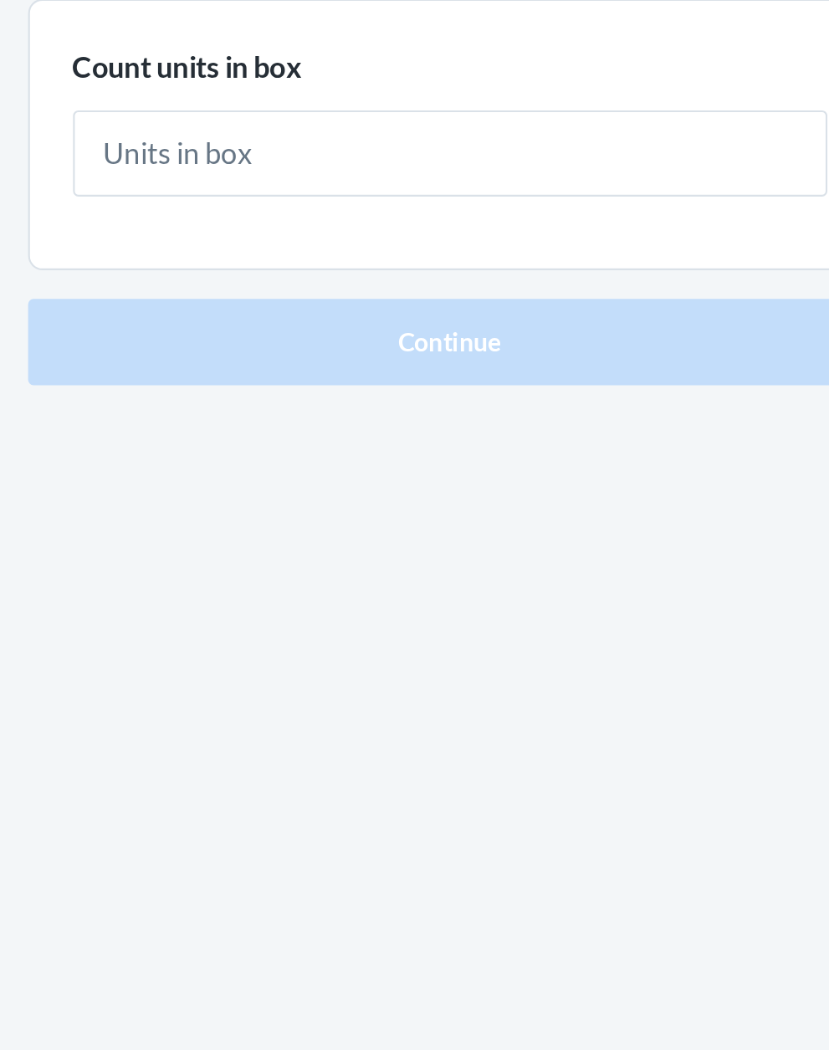
type input "2"
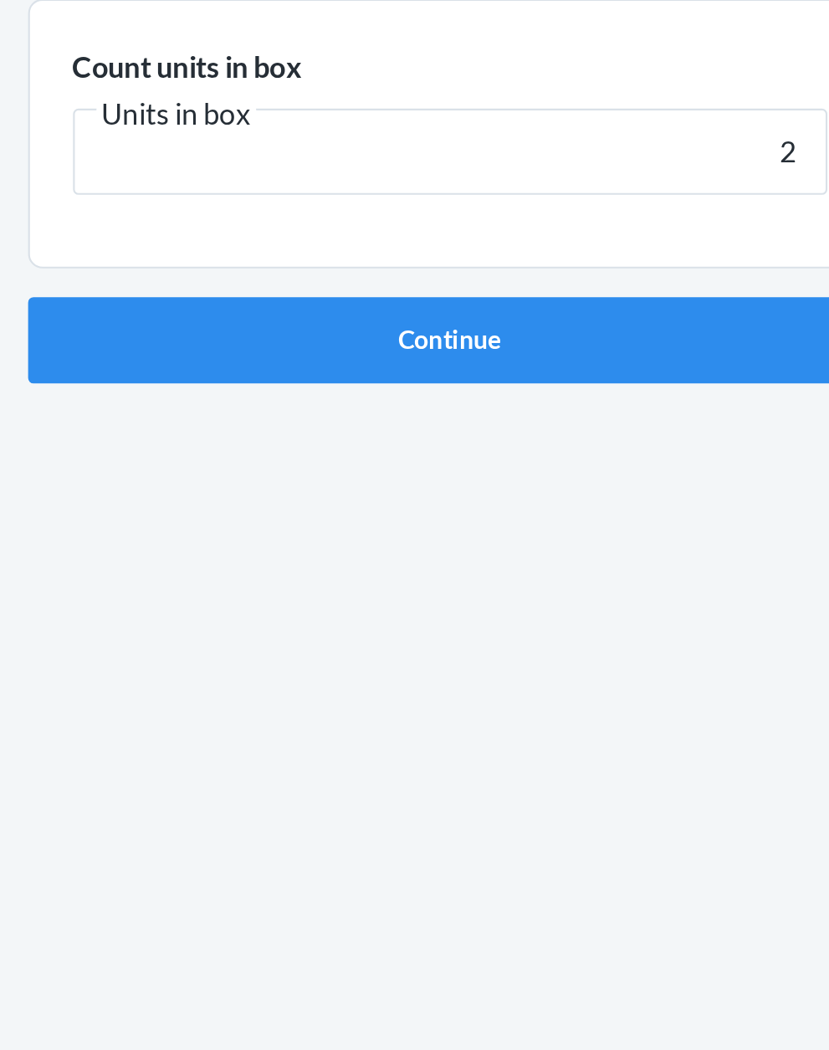
click button "Continue" at bounding box center [414, 355] width 393 height 40
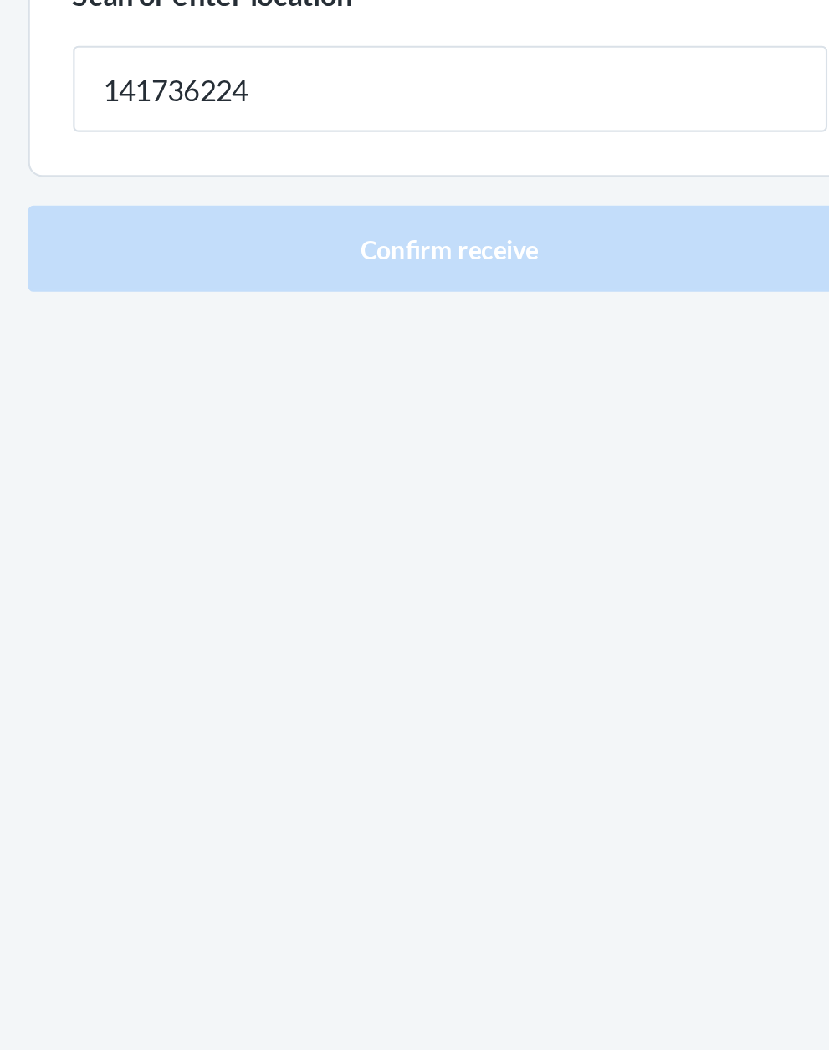
type input "141736224"
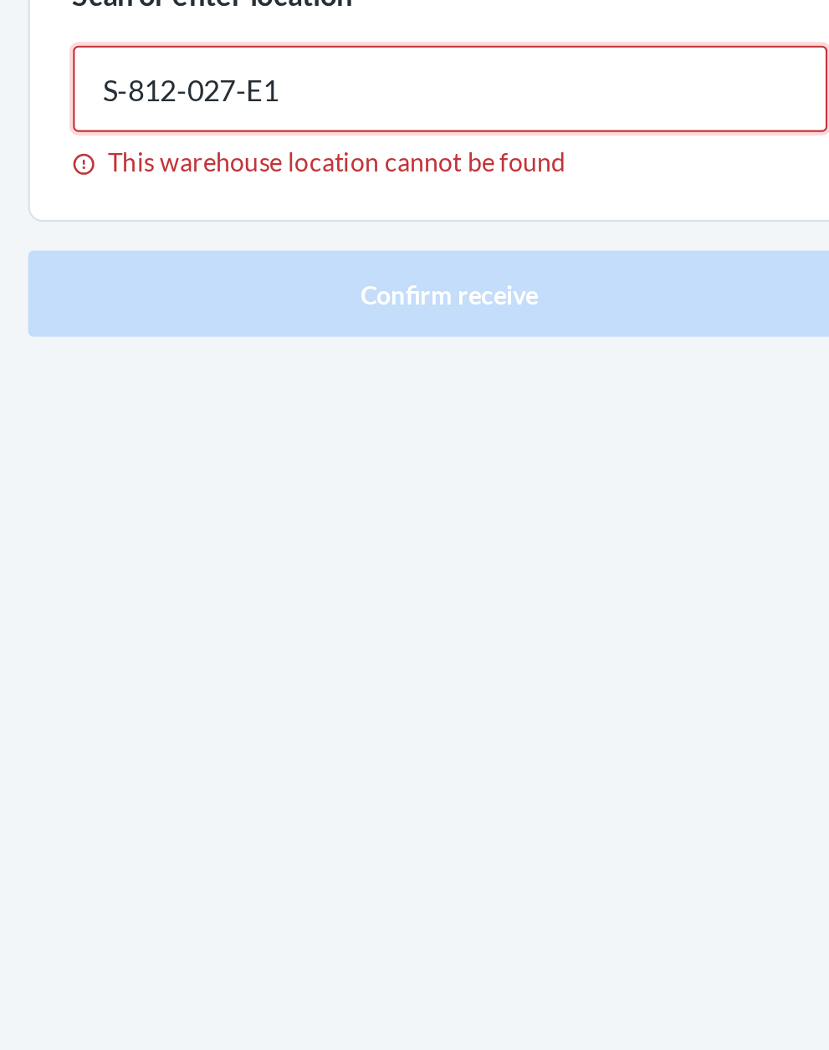
type input "S-812-027-E1"
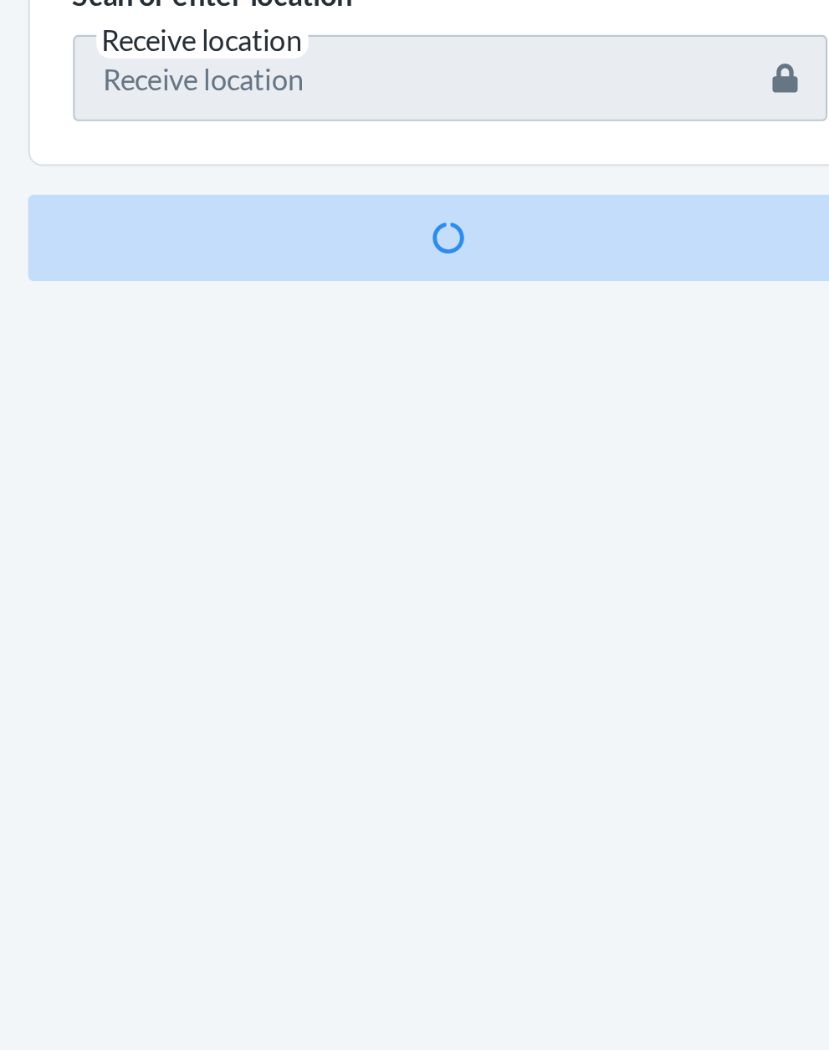
scroll to position [127, 0]
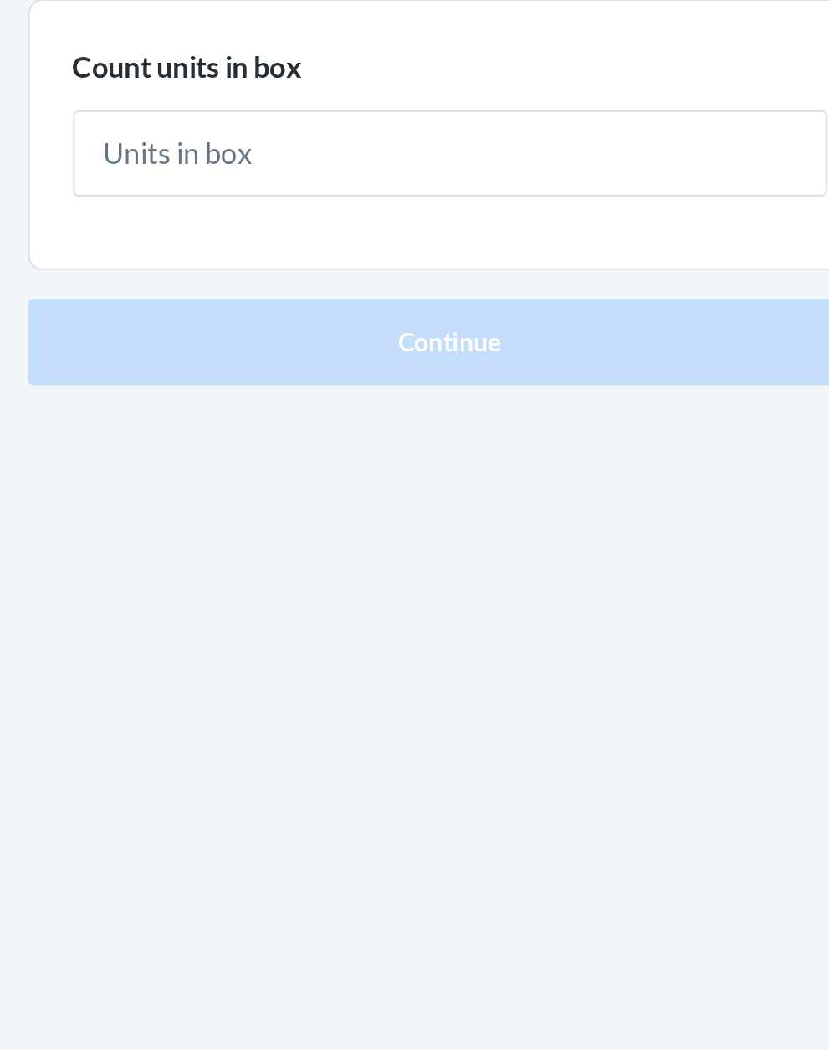
type input "2"
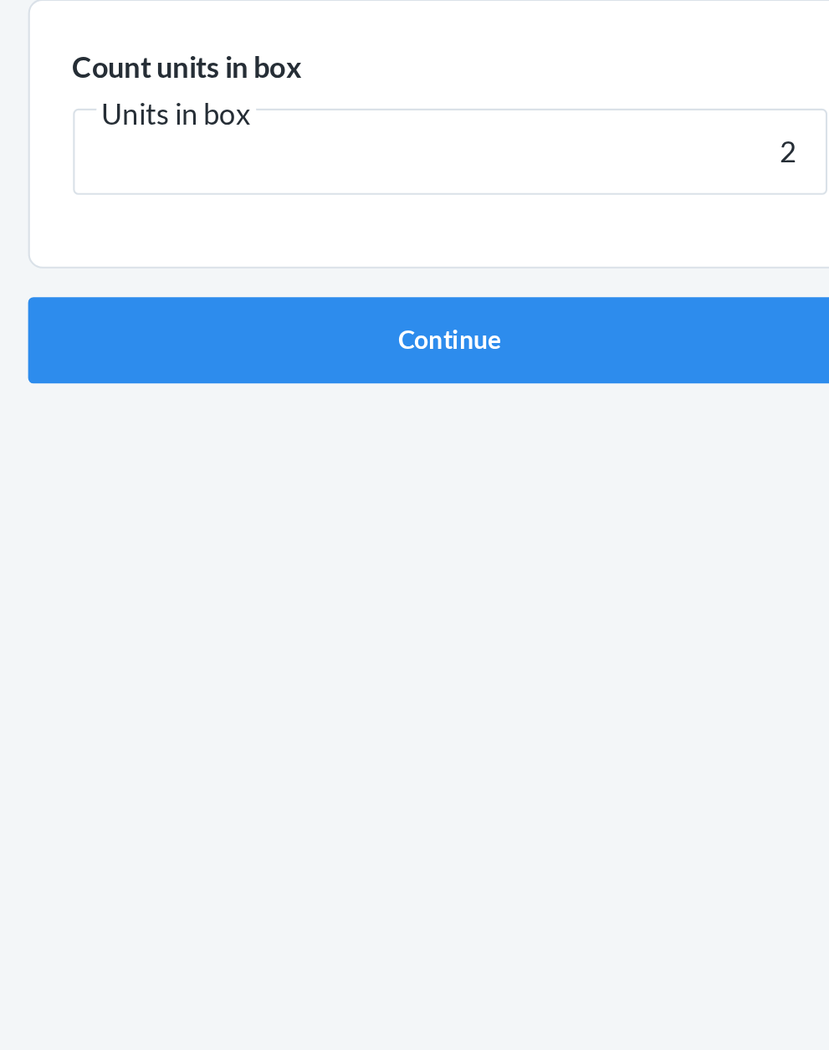
click button "Continue" at bounding box center [414, 355] width 393 height 40
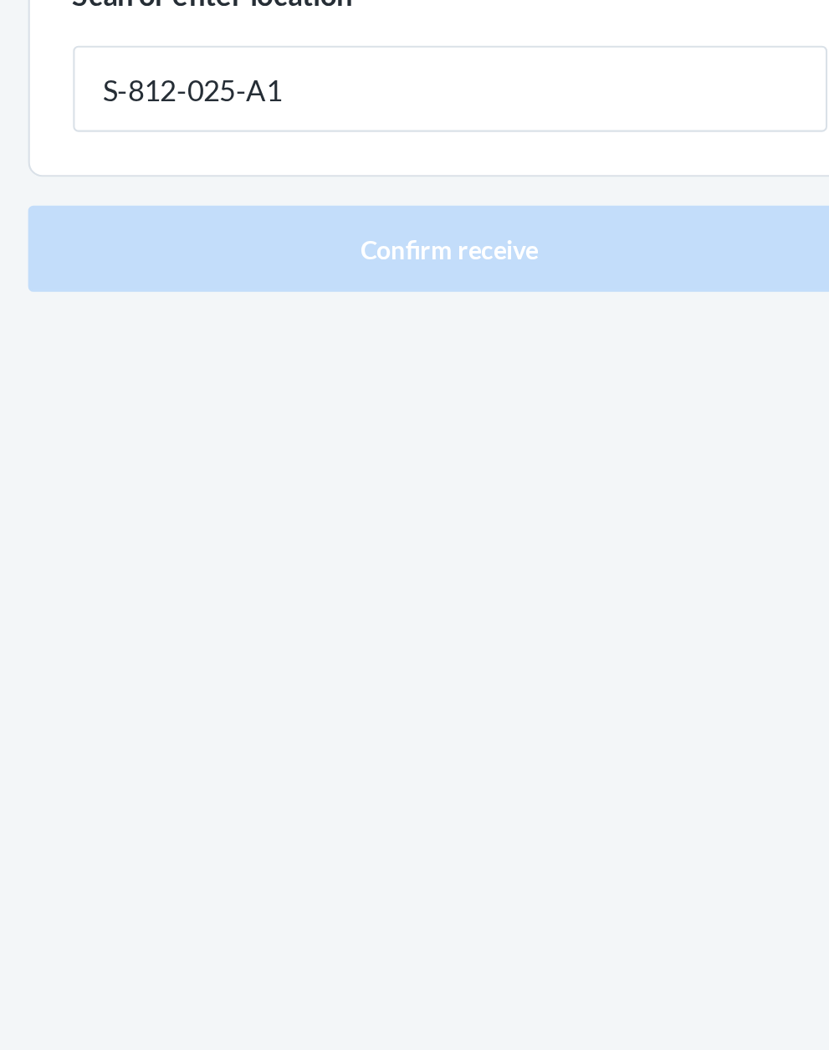
type input "S-812-025-A1"
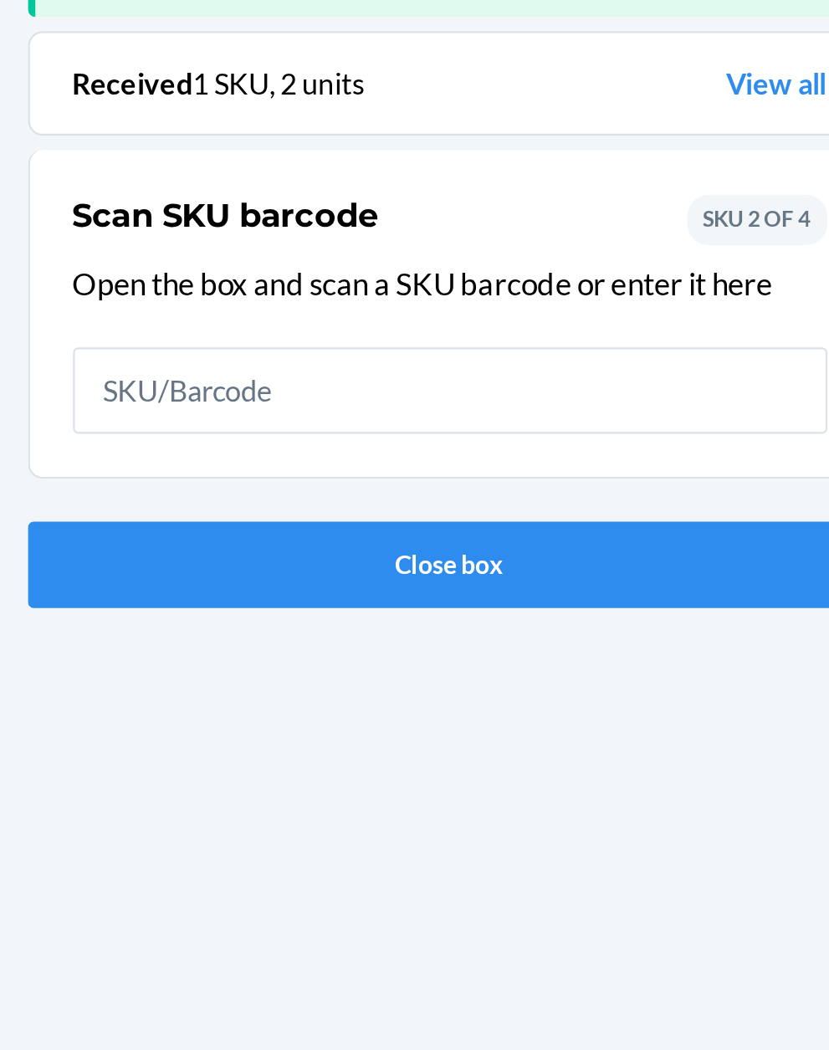
scroll to position [110, 0]
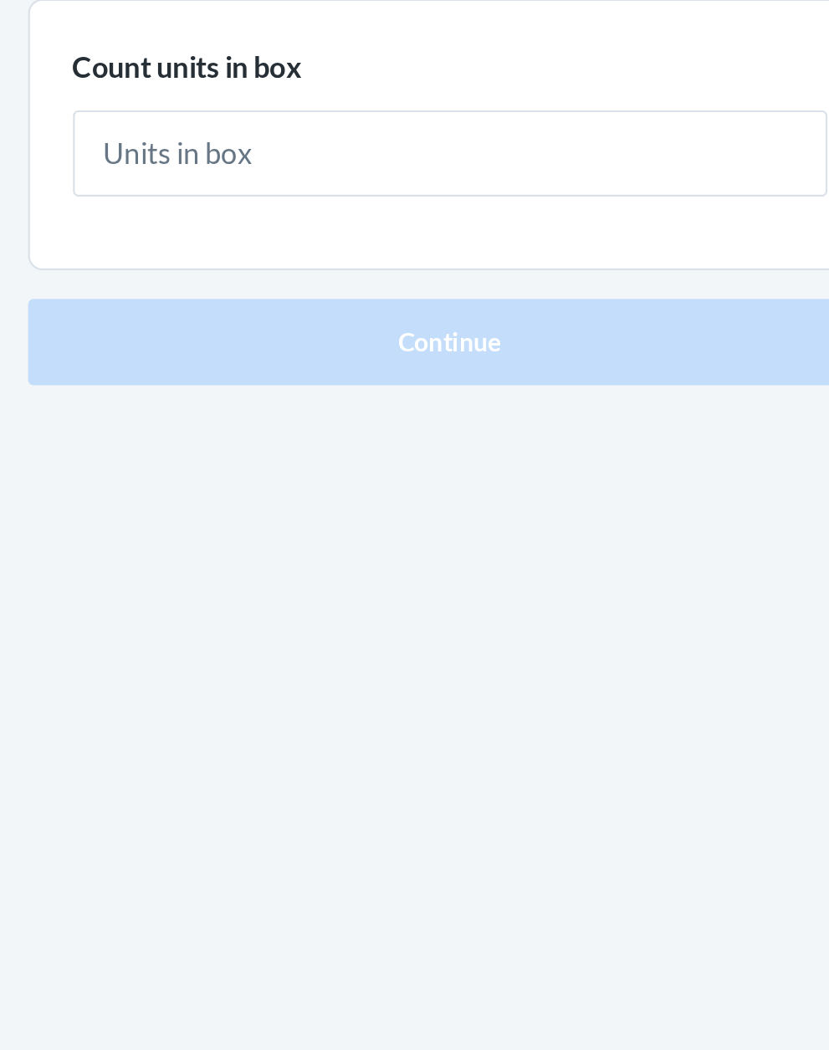
type input "1"
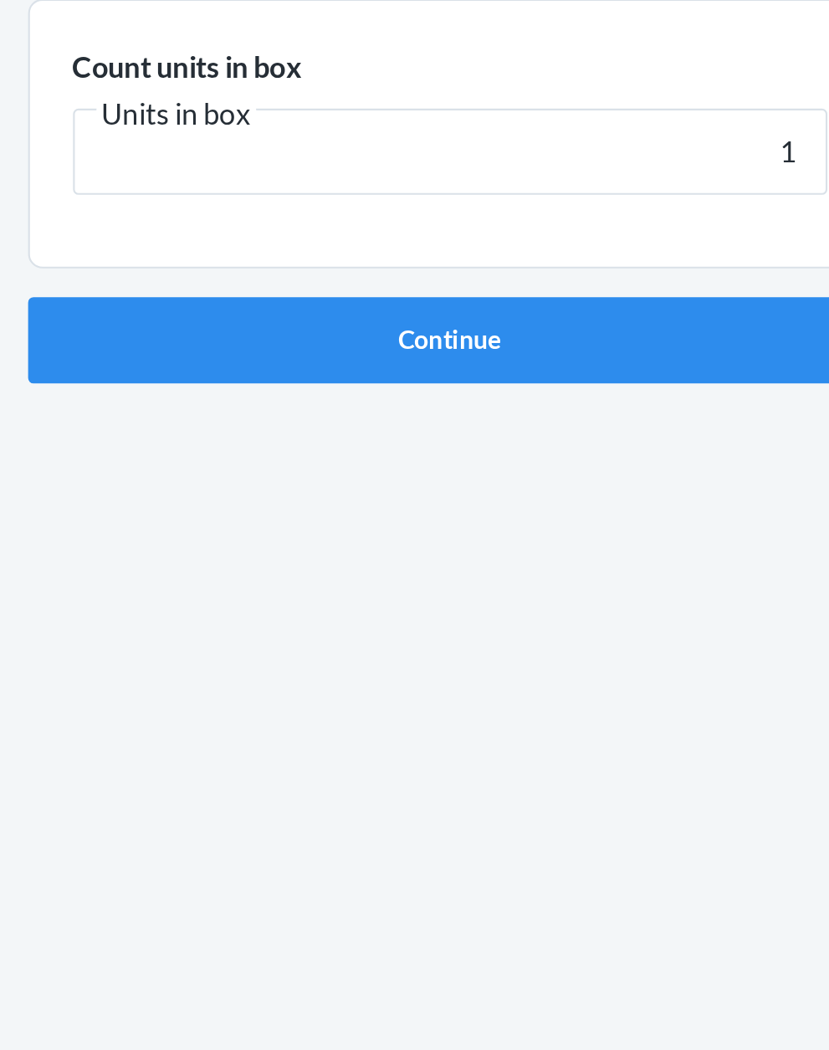
click button "Continue" at bounding box center [414, 355] width 393 height 40
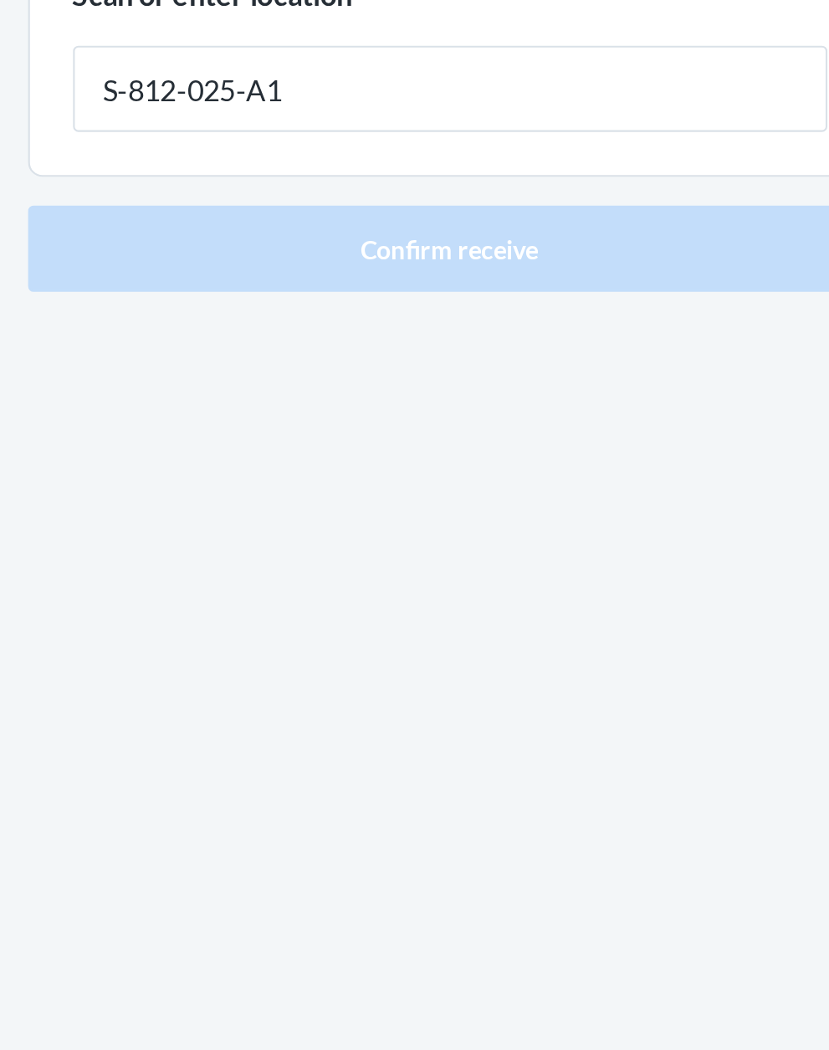
type input "S-812-025-A1"
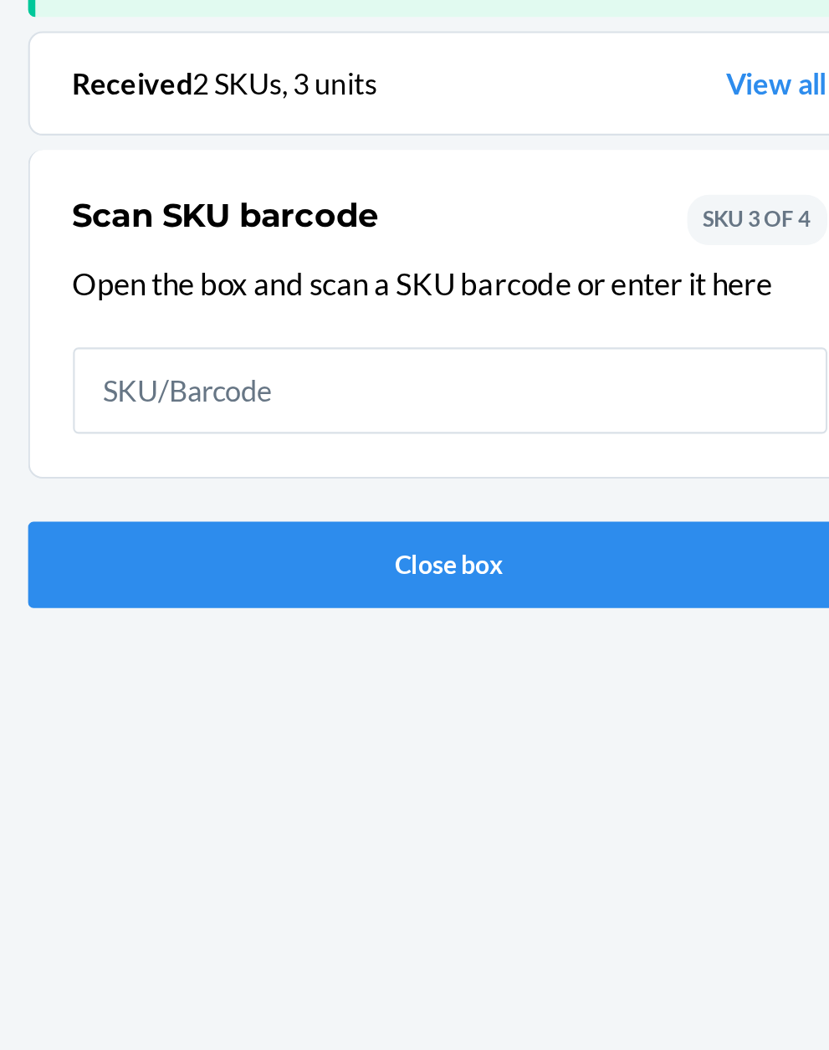
scroll to position [110, 0]
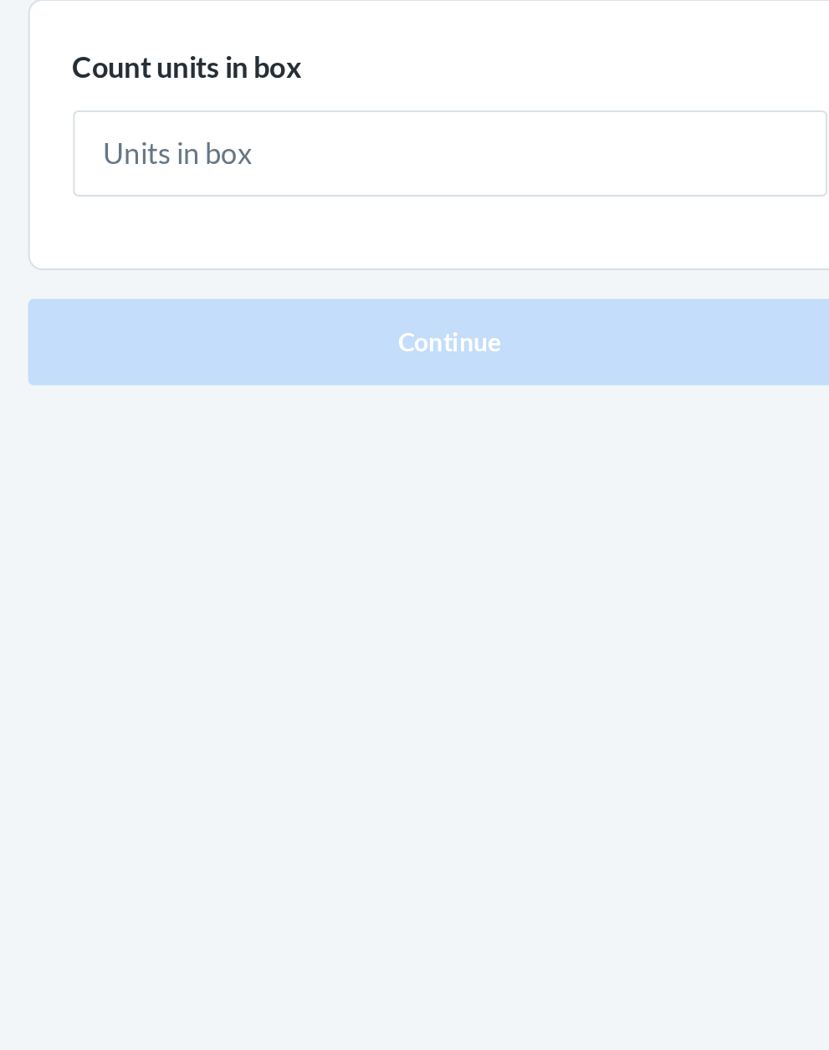
type input "1"
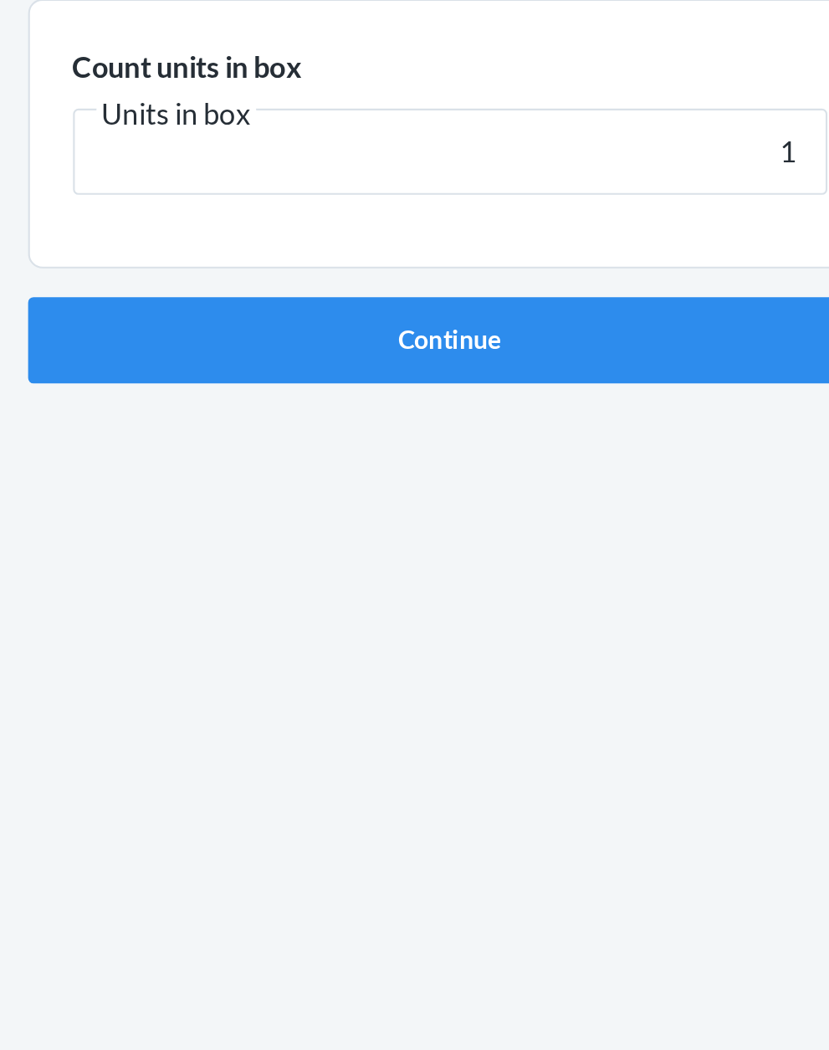
click button "Continue" at bounding box center [414, 355] width 393 height 40
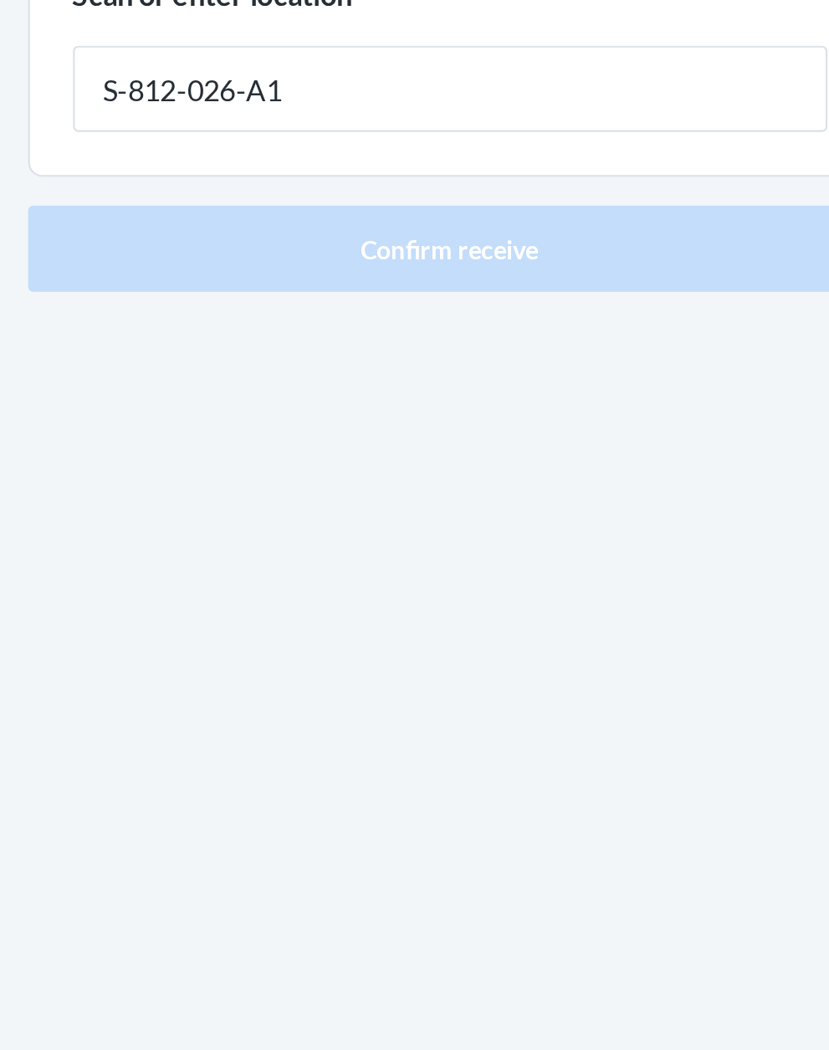
type input "S-812-026-A1"
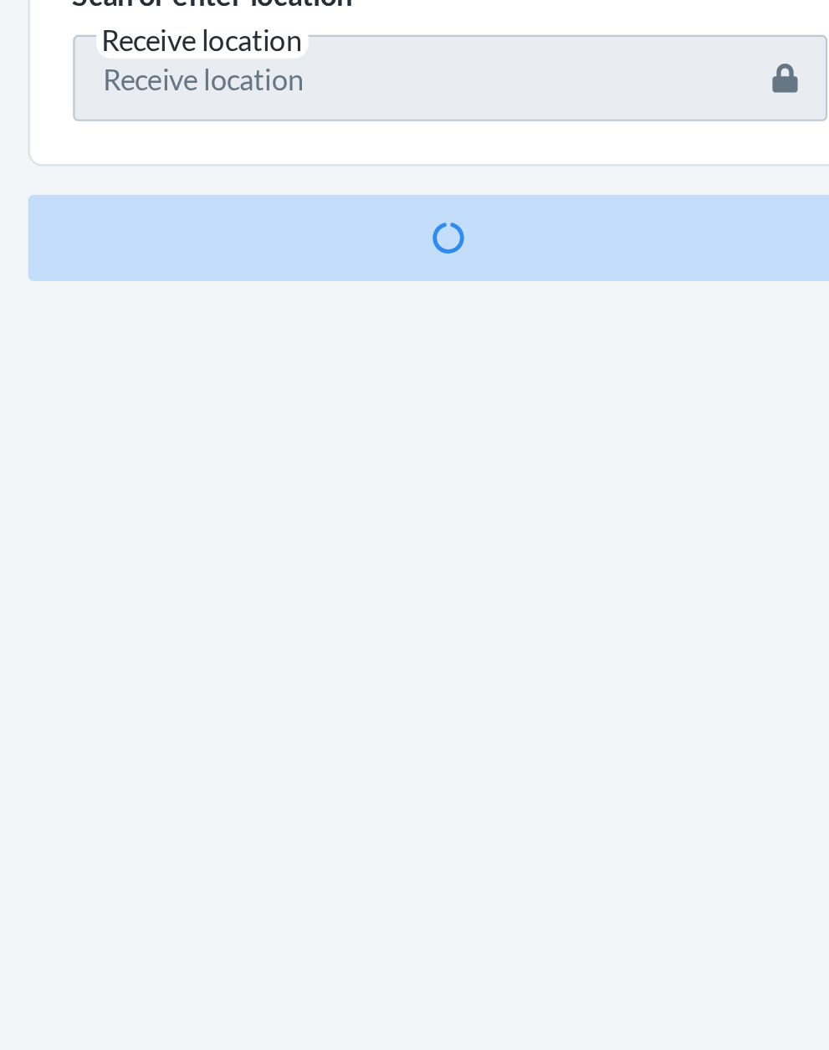
scroll to position [110, 0]
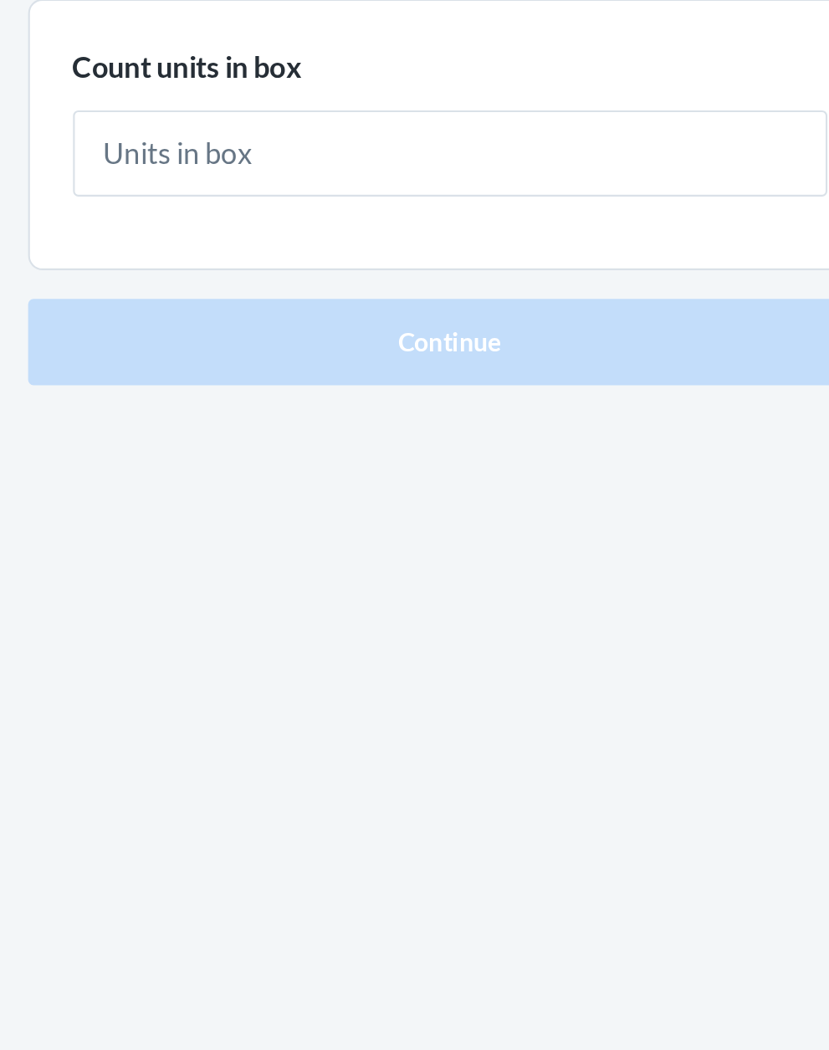
type input "1"
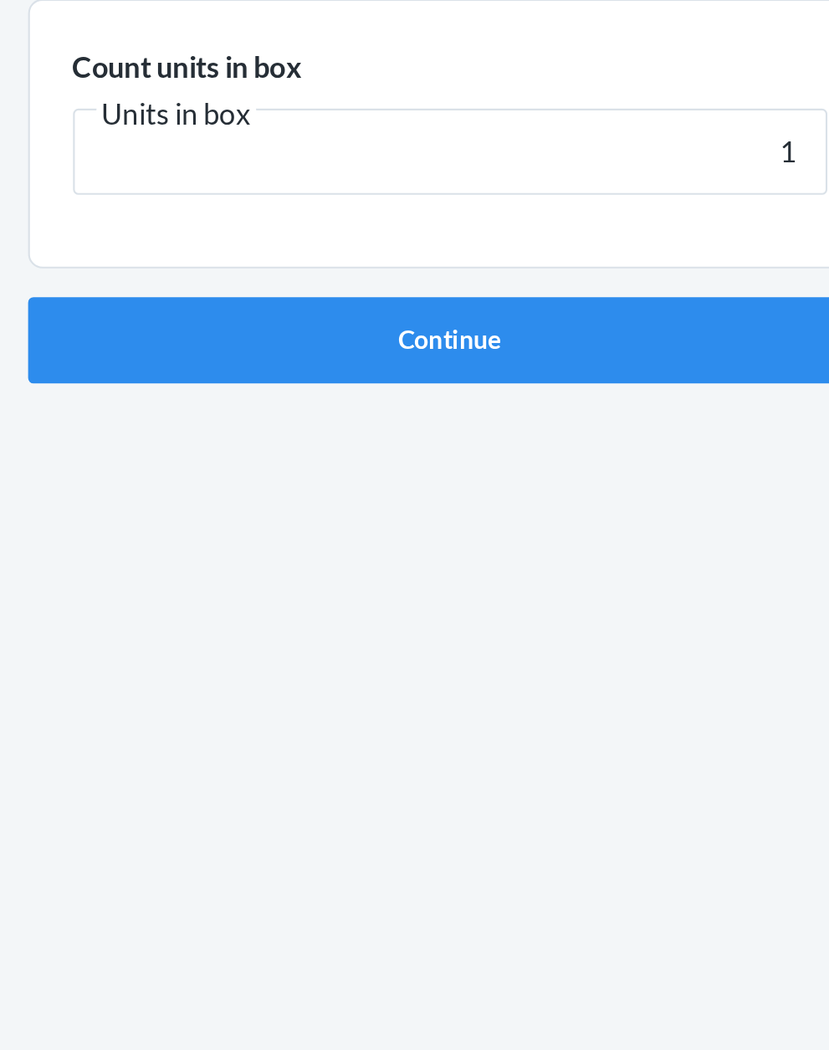
click button "Continue" at bounding box center [414, 355] width 393 height 40
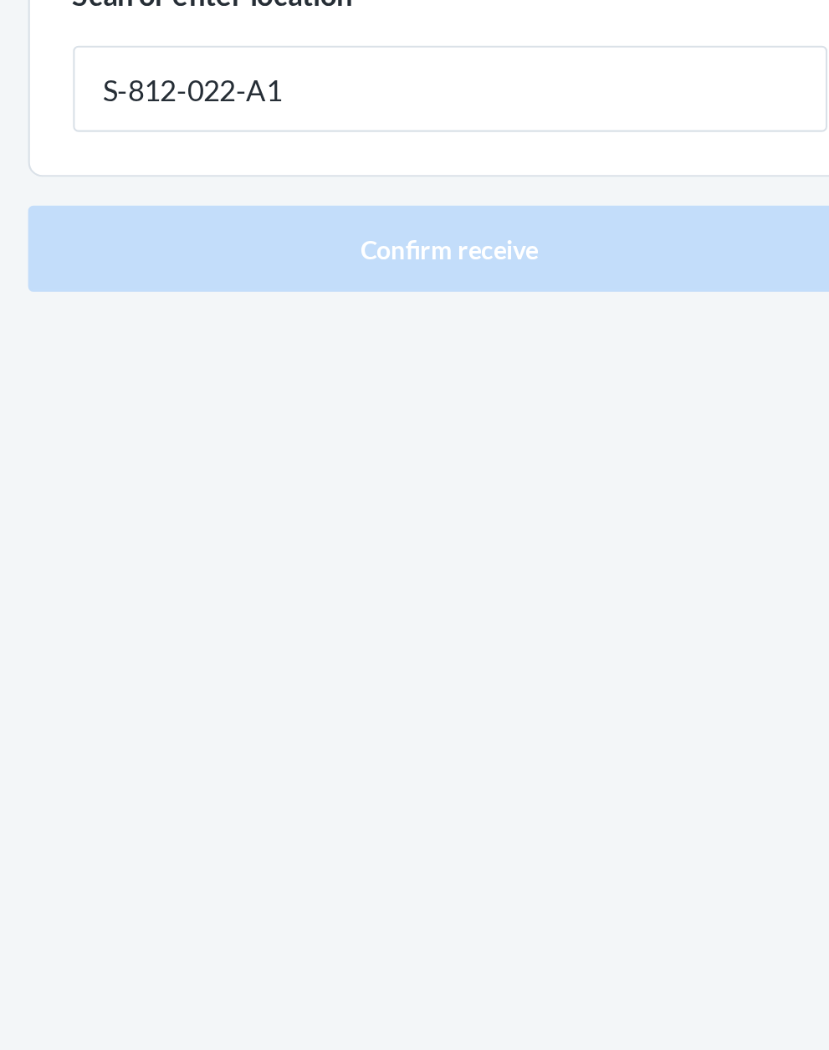
type input "S-812-022-A1"
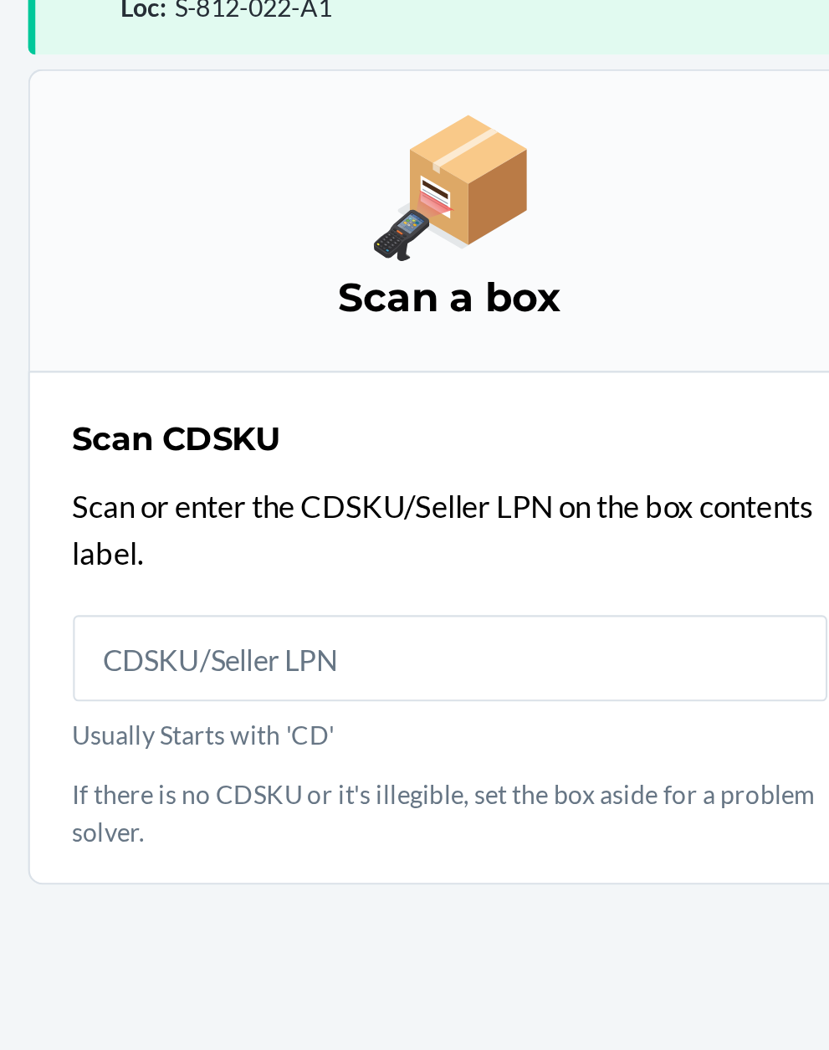
scroll to position [127, 0]
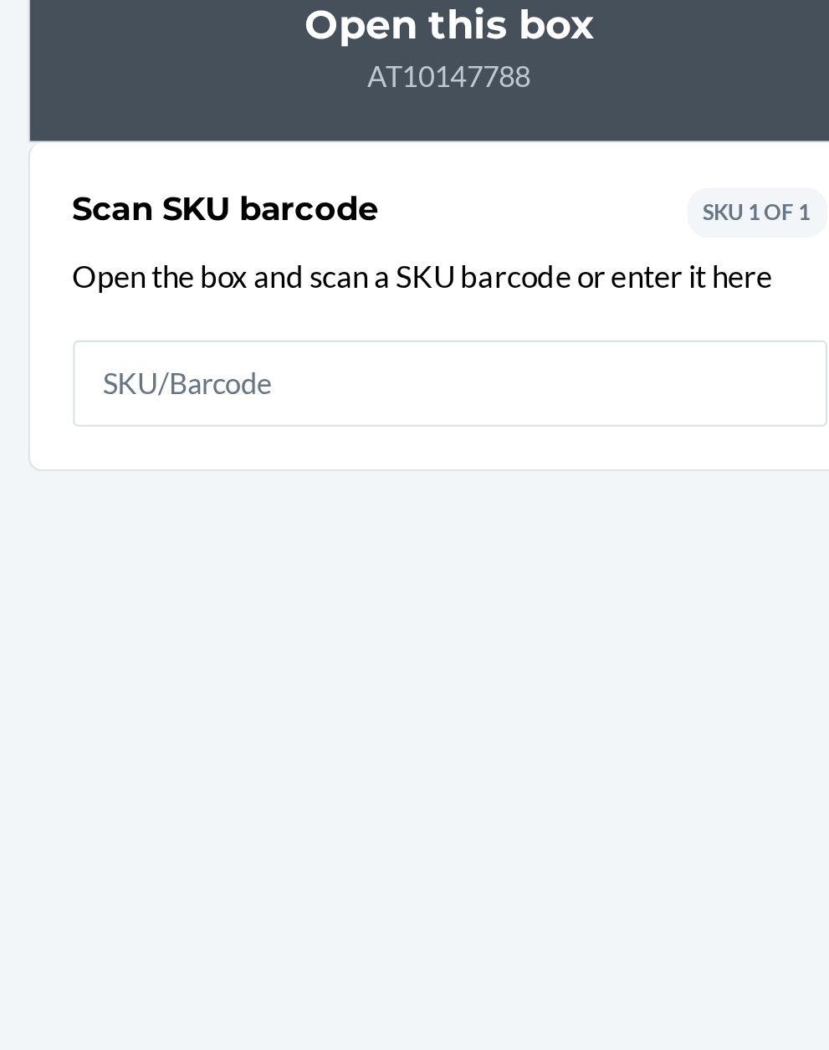
type input "5"
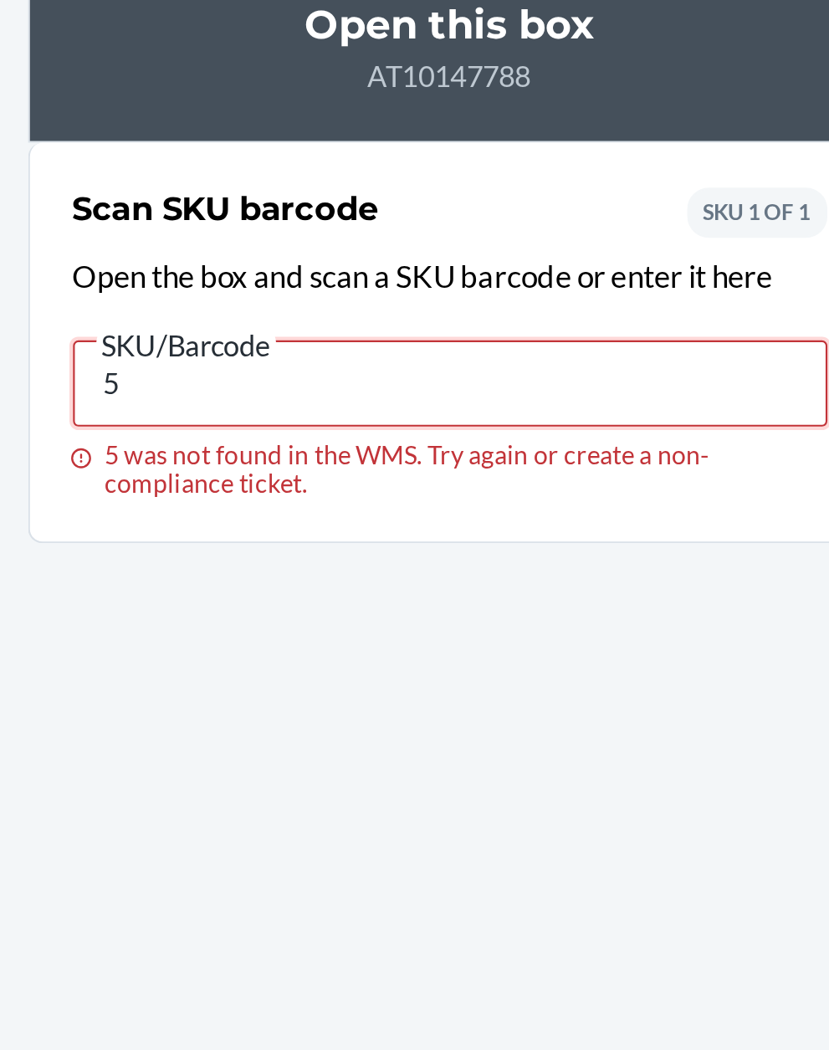
click at [315, 371] on input "5" at bounding box center [414, 375] width 351 height 40
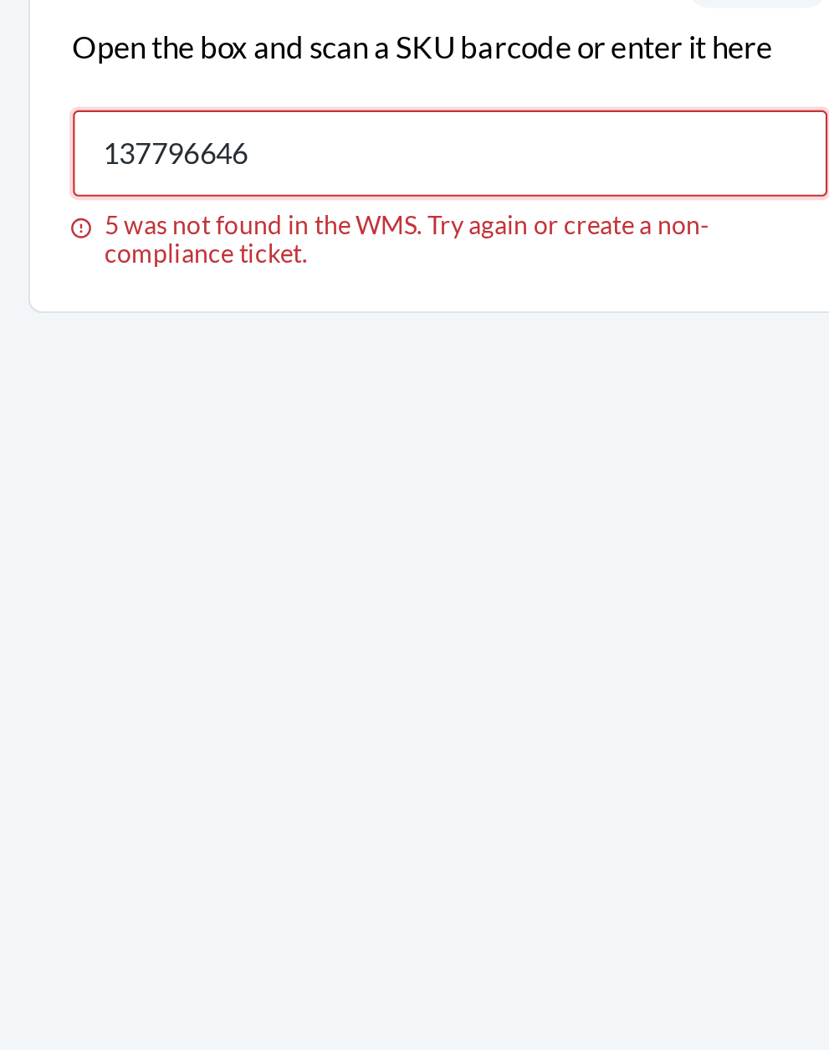
type input "137796646"
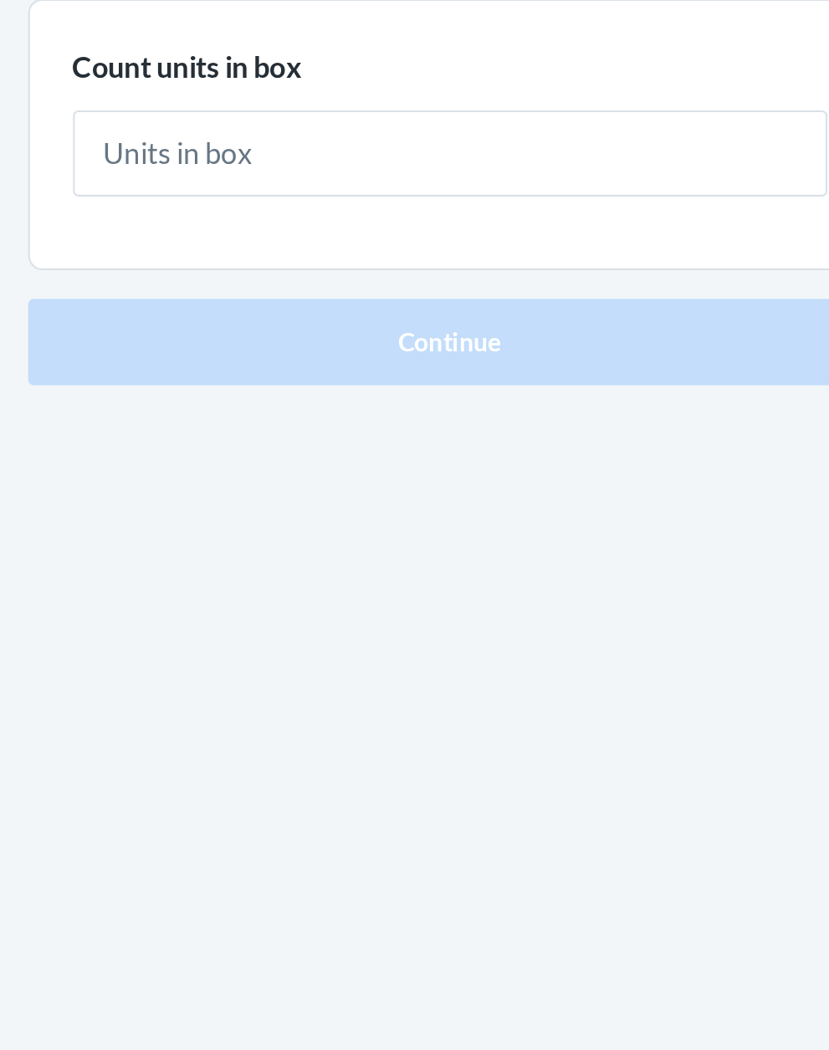
type input "2"
type input "5"
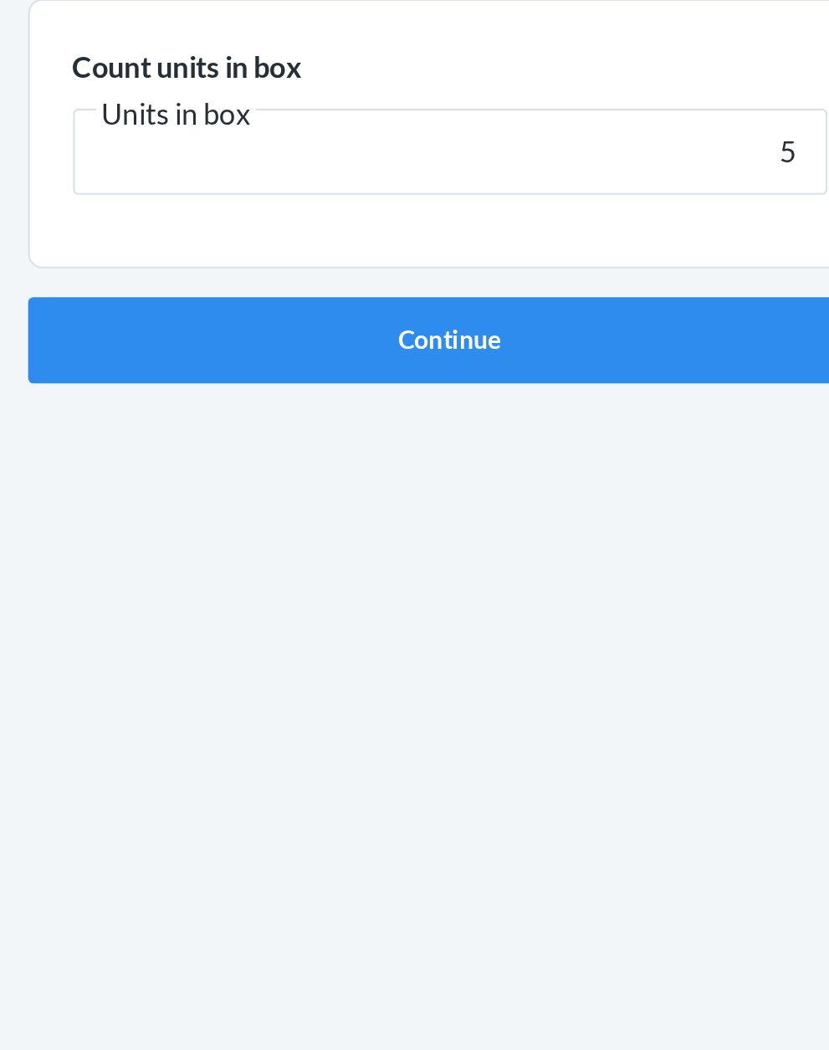
click button "Continue" at bounding box center [414, 355] width 393 height 40
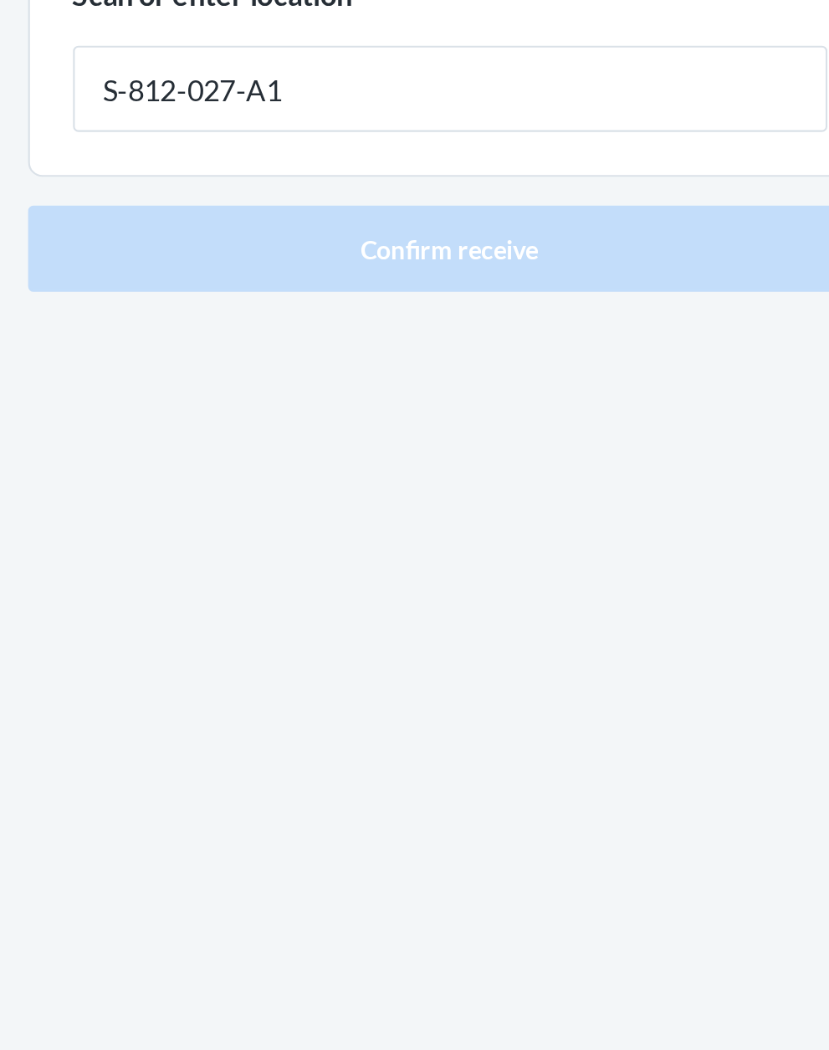
type input "S-812-027-A1"
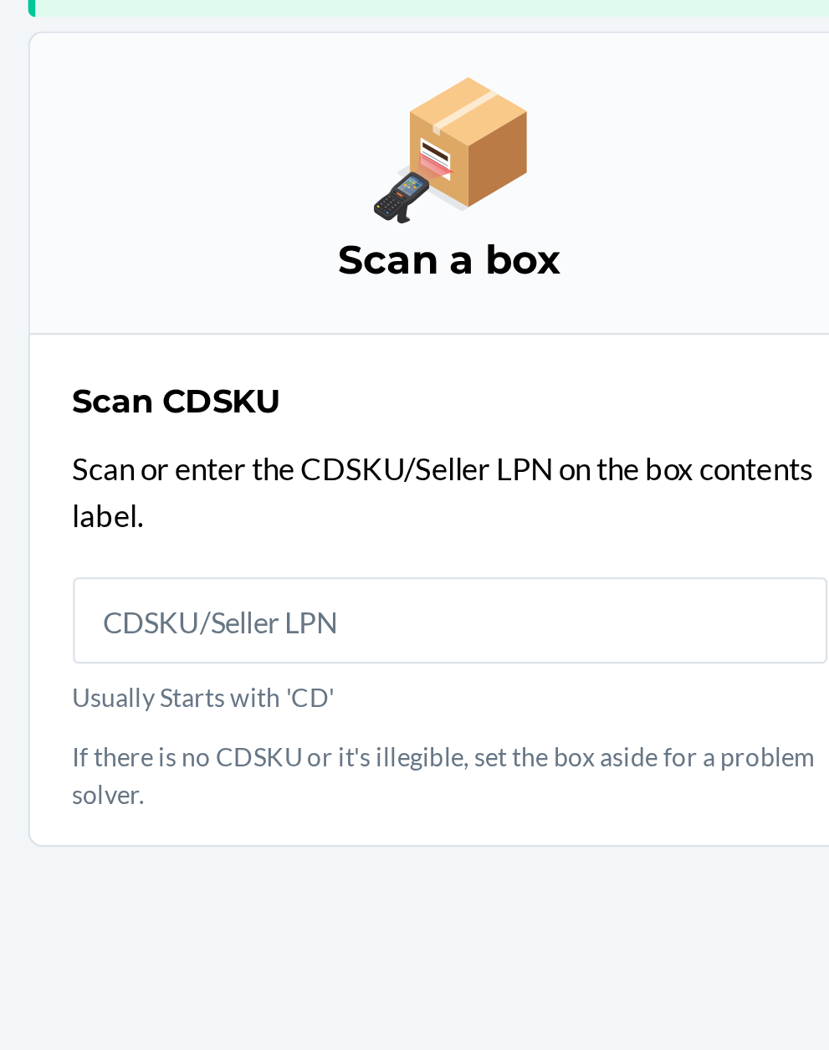
scroll to position [110, 0]
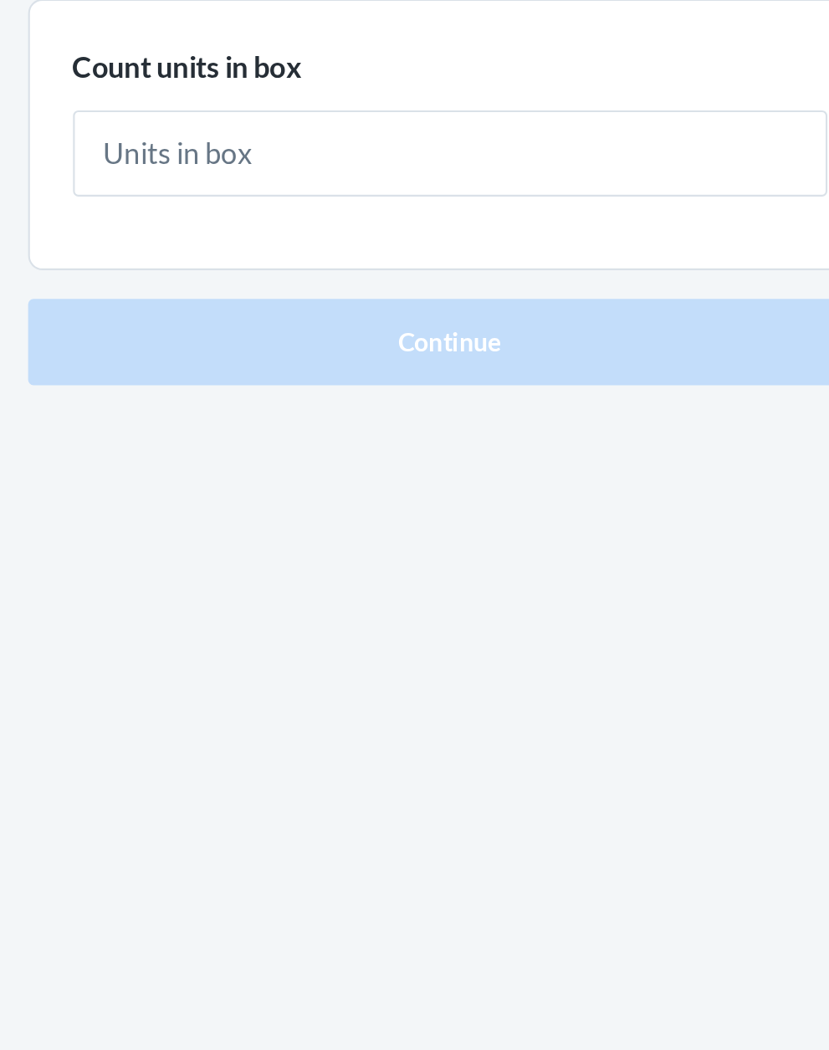
type input "1"
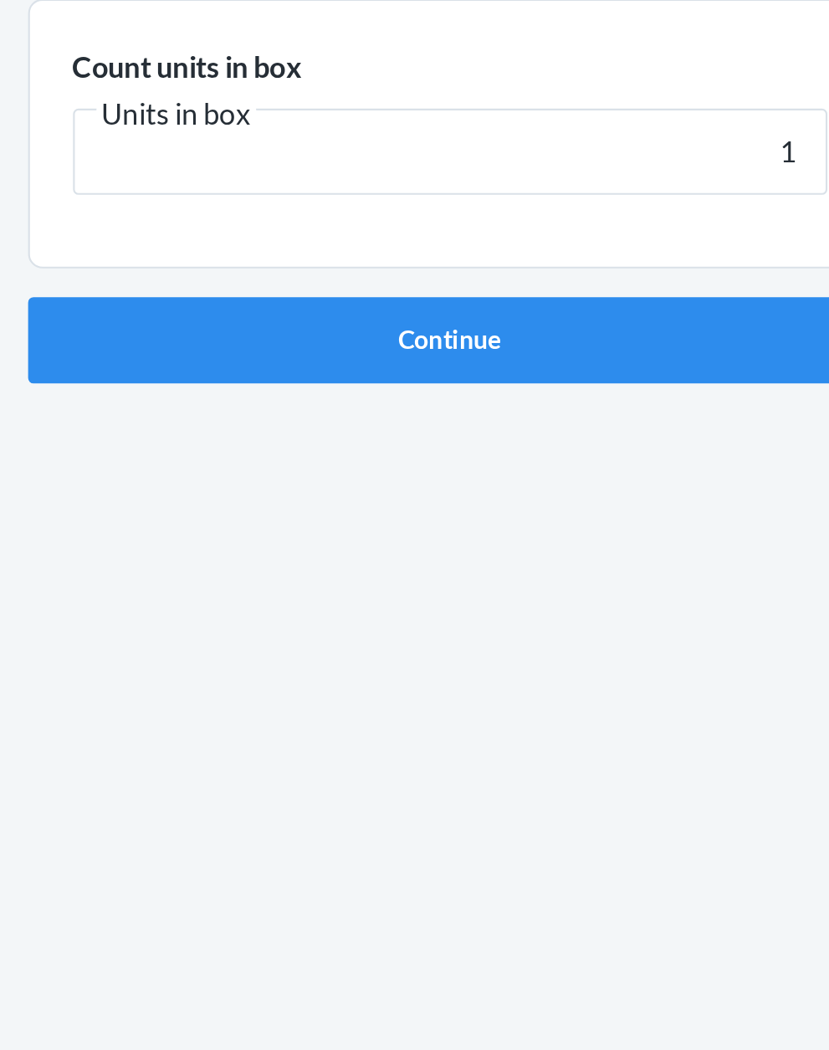
click button "Continue" at bounding box center [414, 355] width 393 height 40
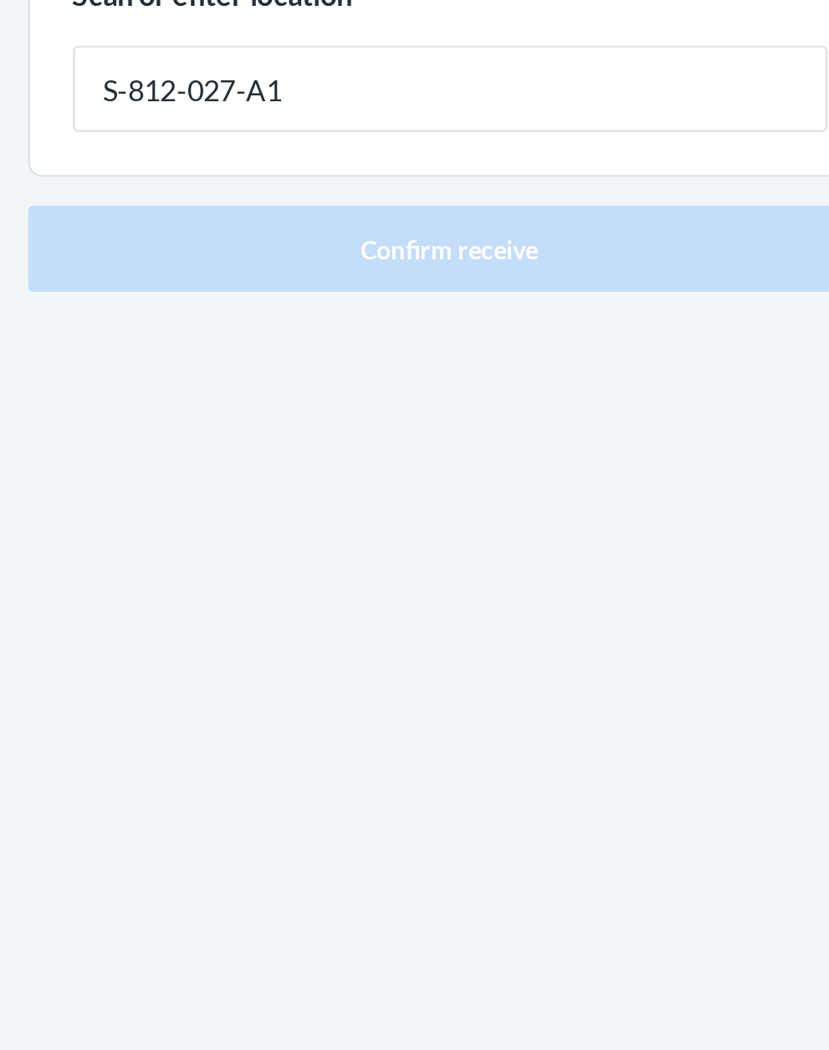
type input "S-812-027-A1"
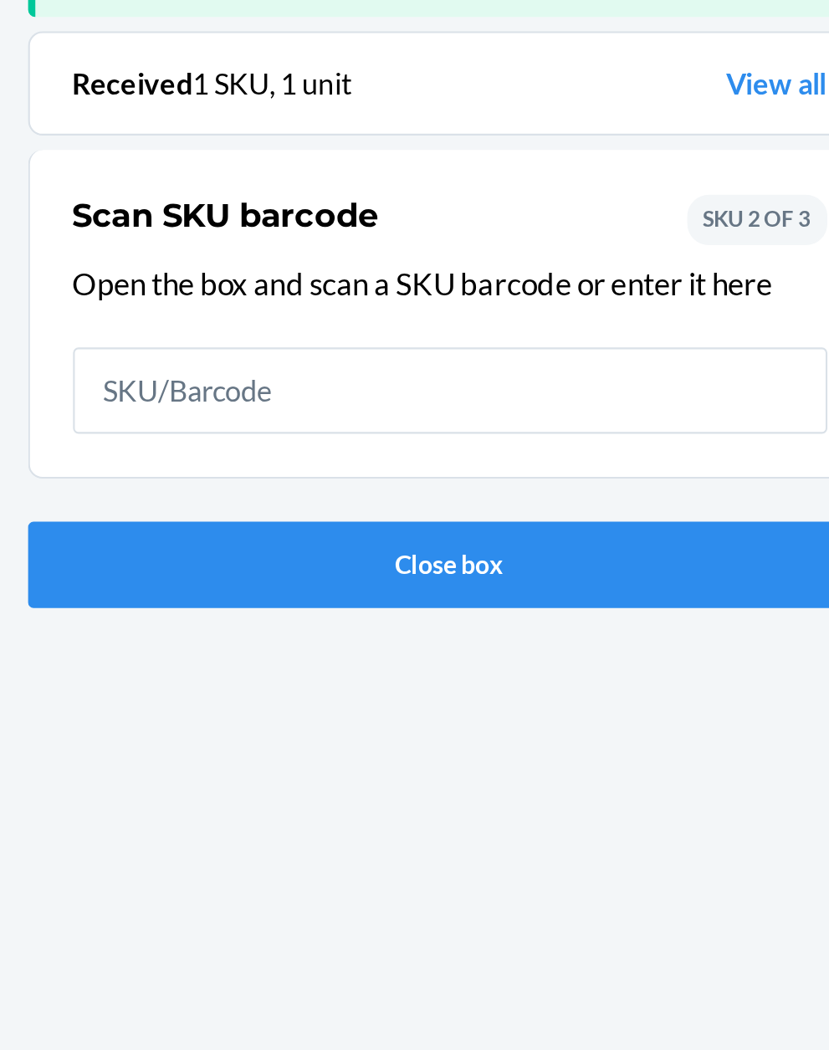
scroll to position [110, 0]
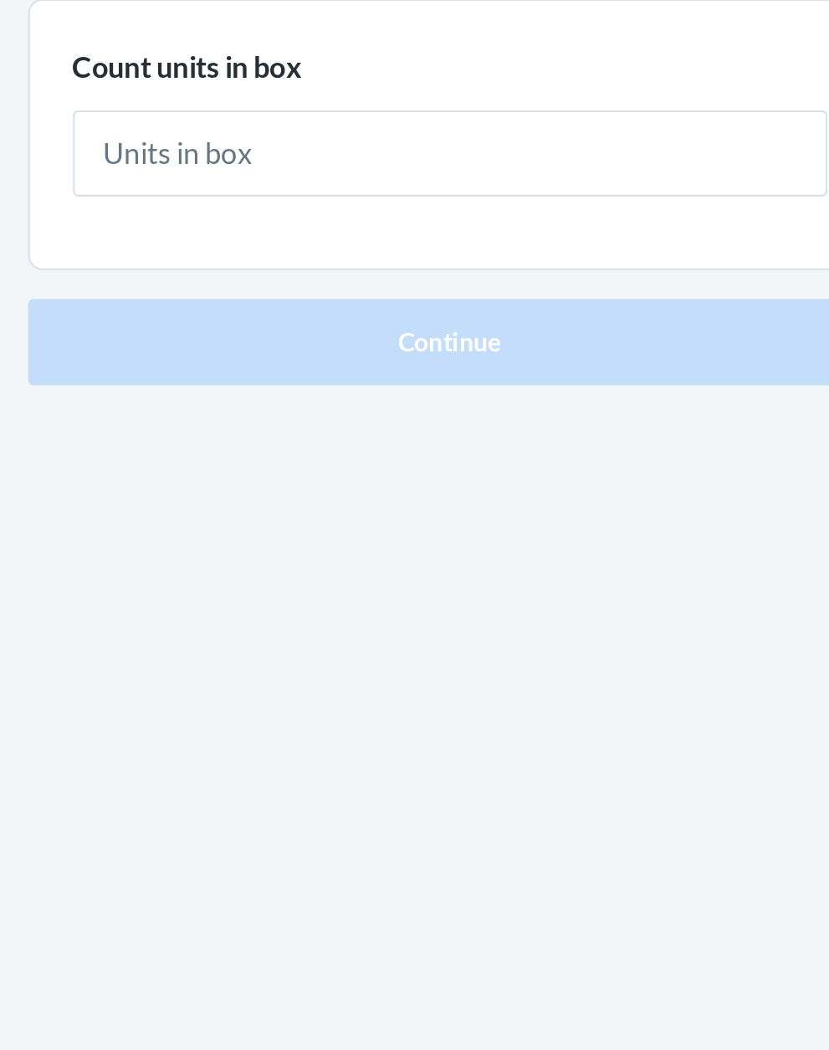
type input "1"
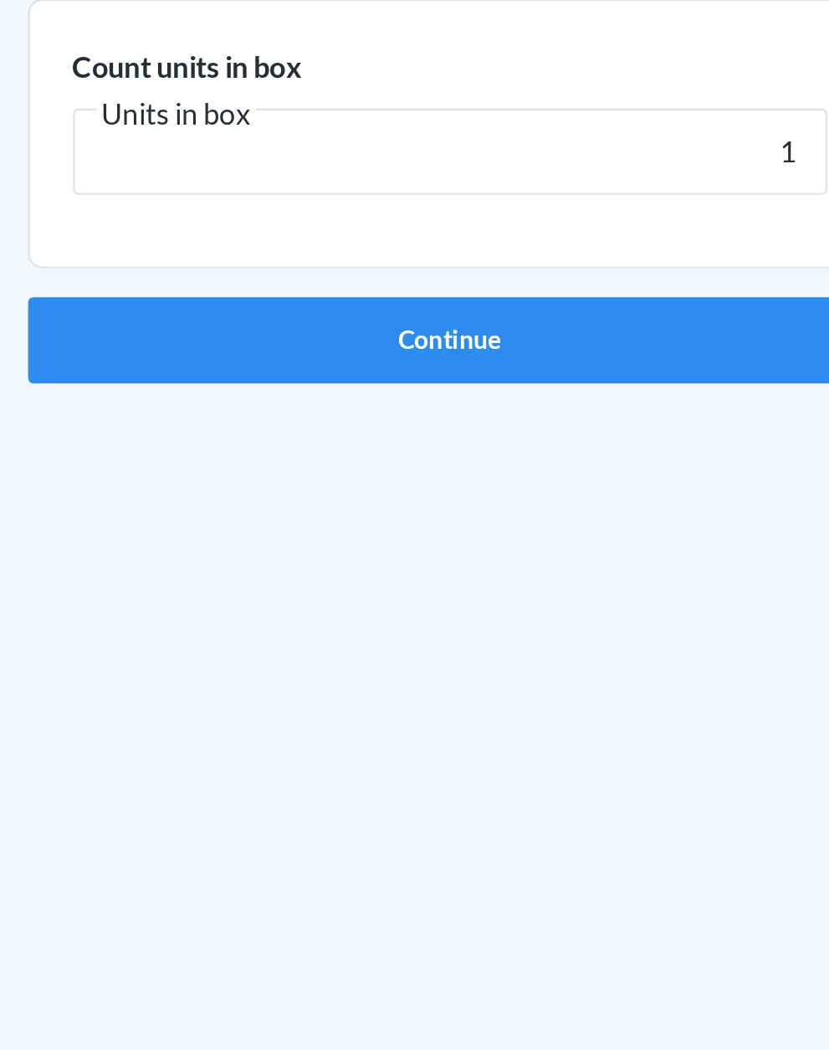
click button "Continue" at bounding box center [414, 355] width 393 height 40
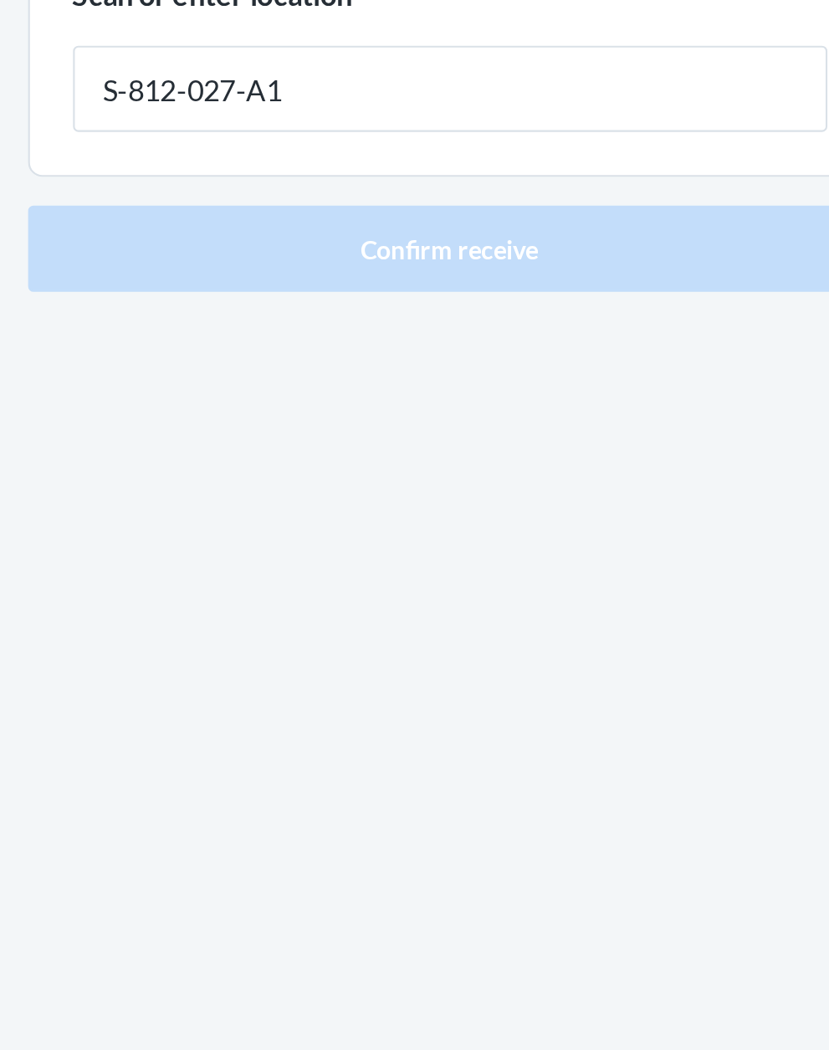
type input "S-812-027-A1"
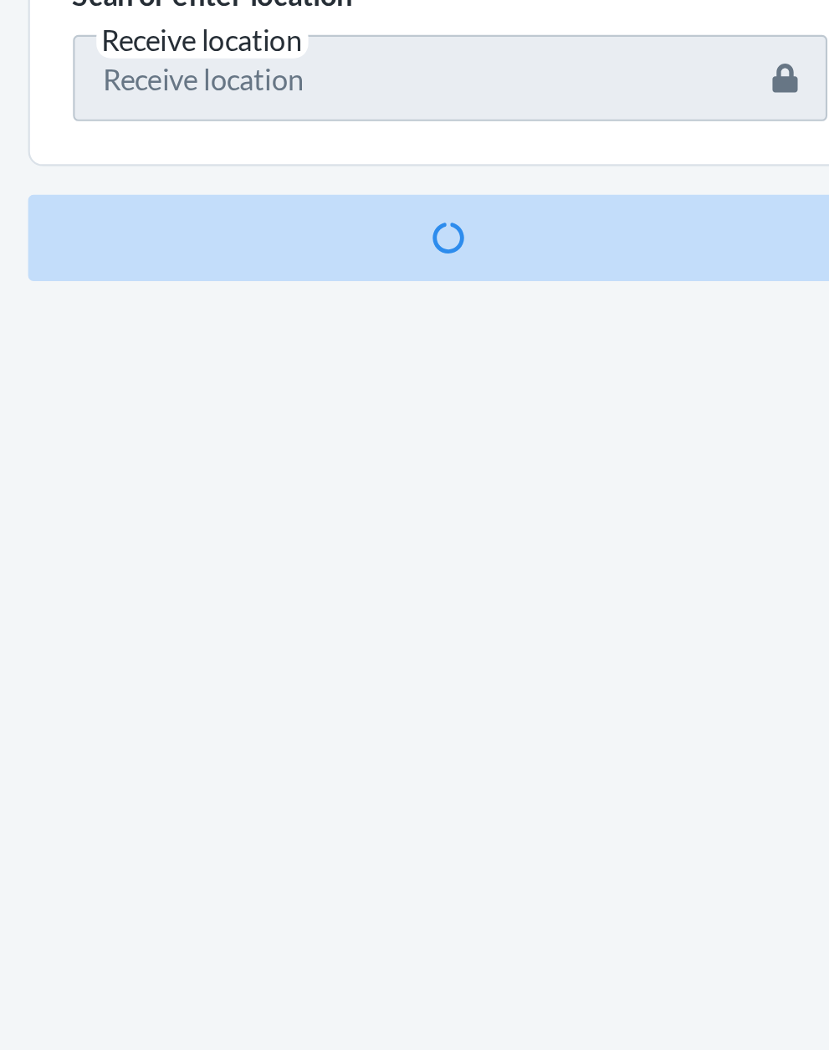
scroll to position [110, 0]
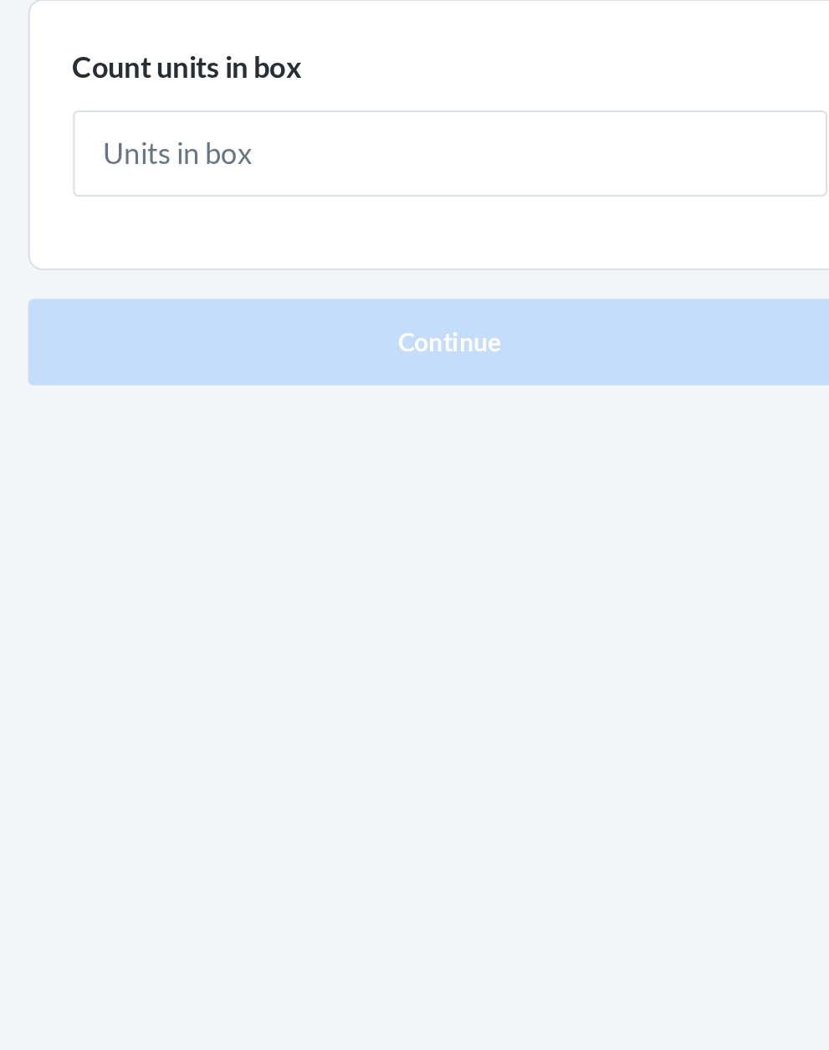
type input "4"
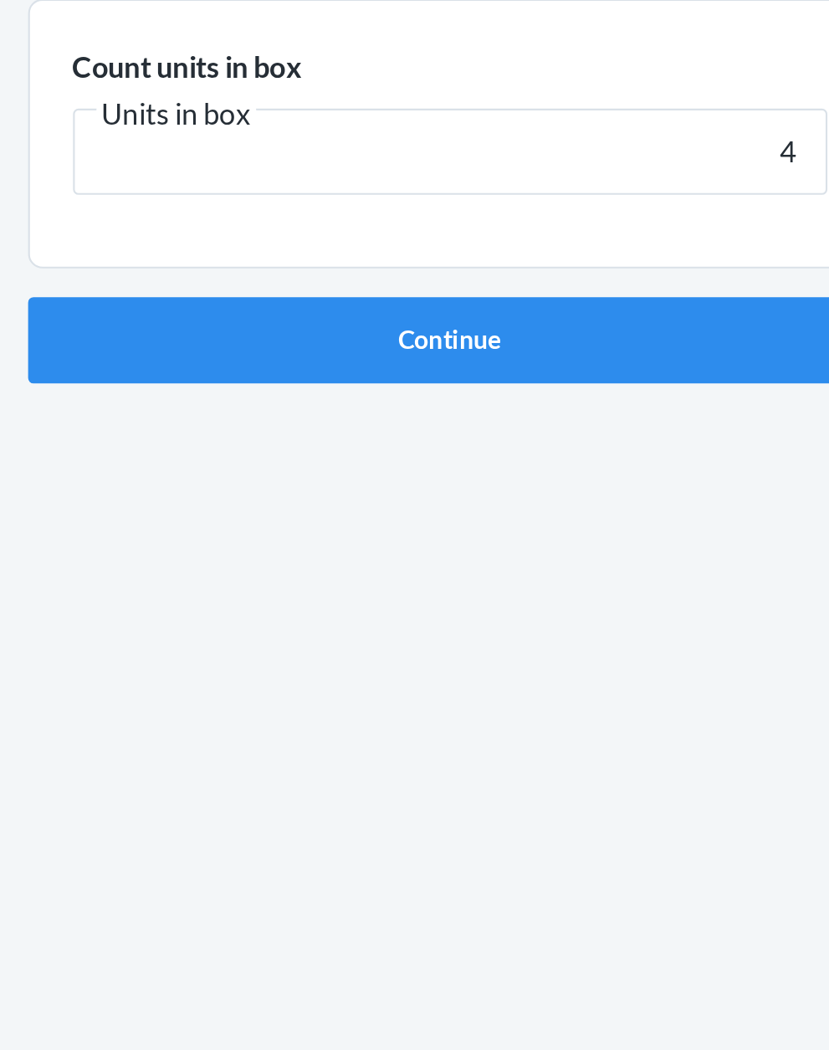
click button "Continue" at bounding box center [414, 355] width 393 height 40
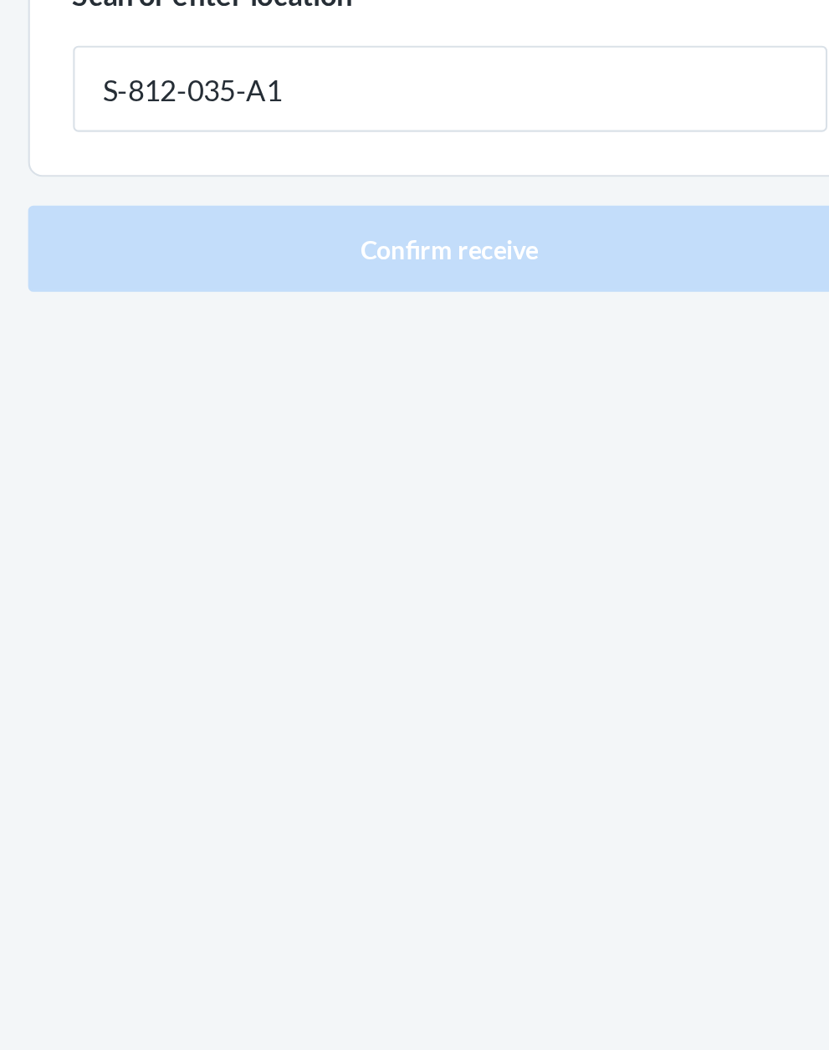
type input "S-812-035-A1"
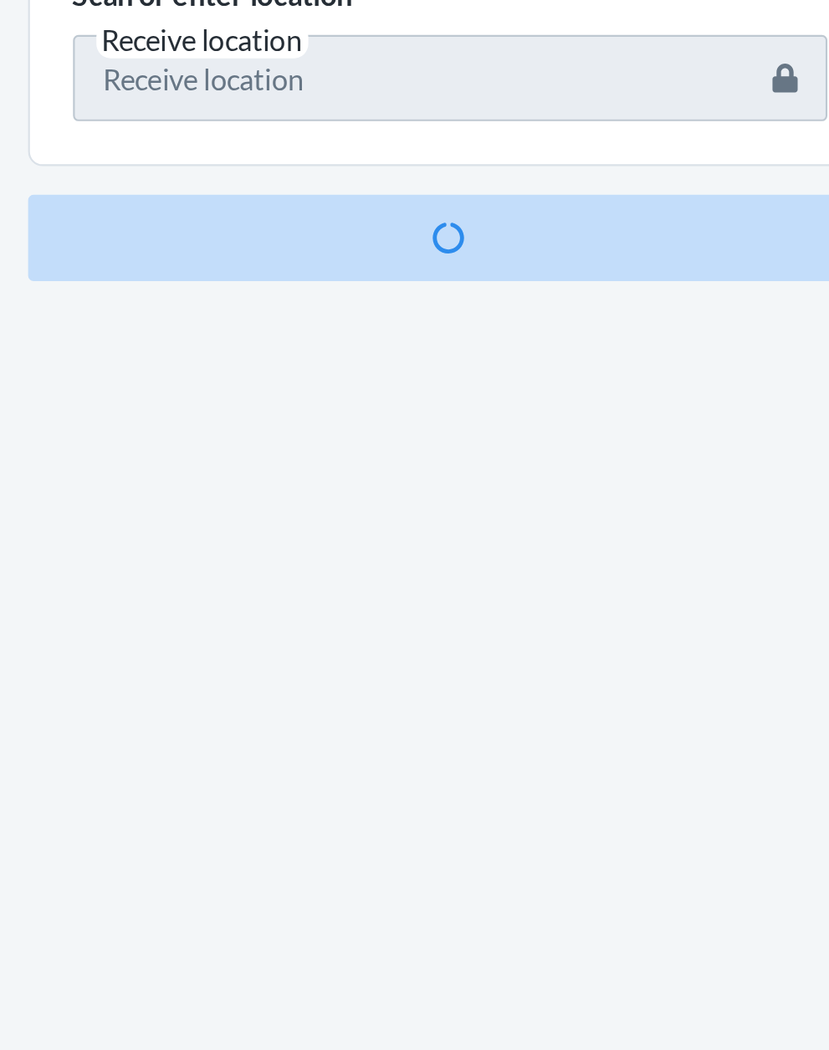
scroll to position [127, 0]
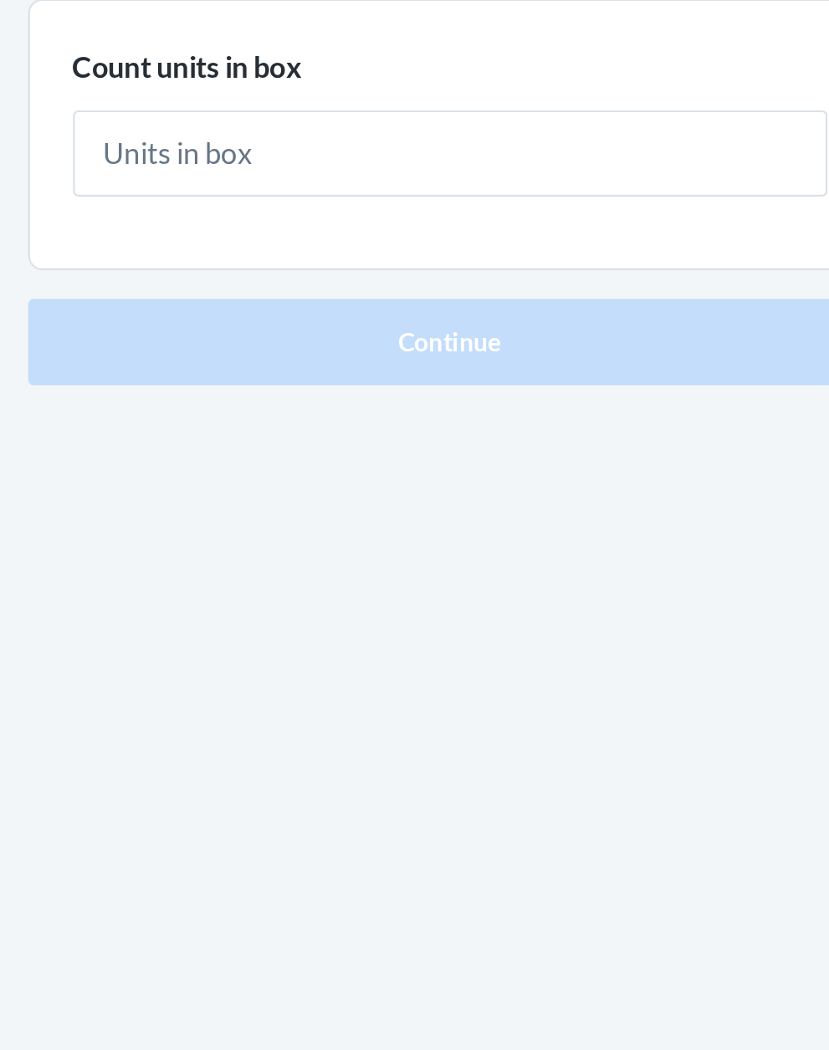
type input "1"
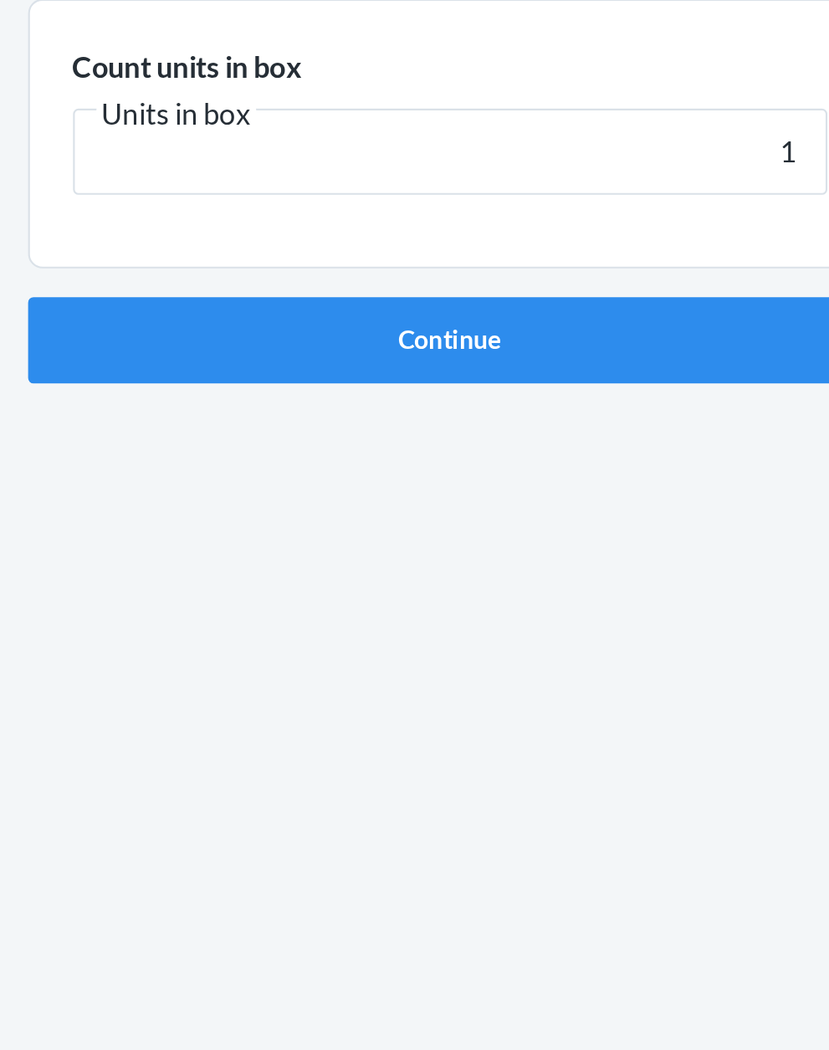
click button "Continue" at bounding box center [414, 355] width 393 height 40
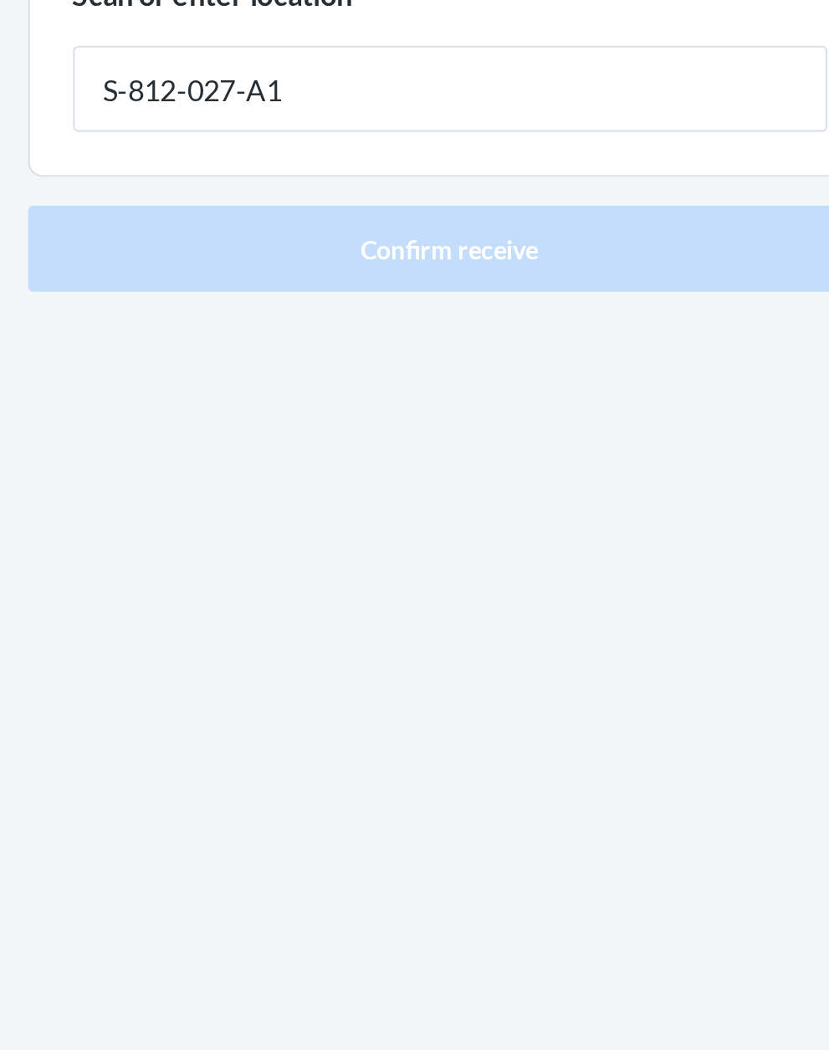
type input "S-812-027-A1"
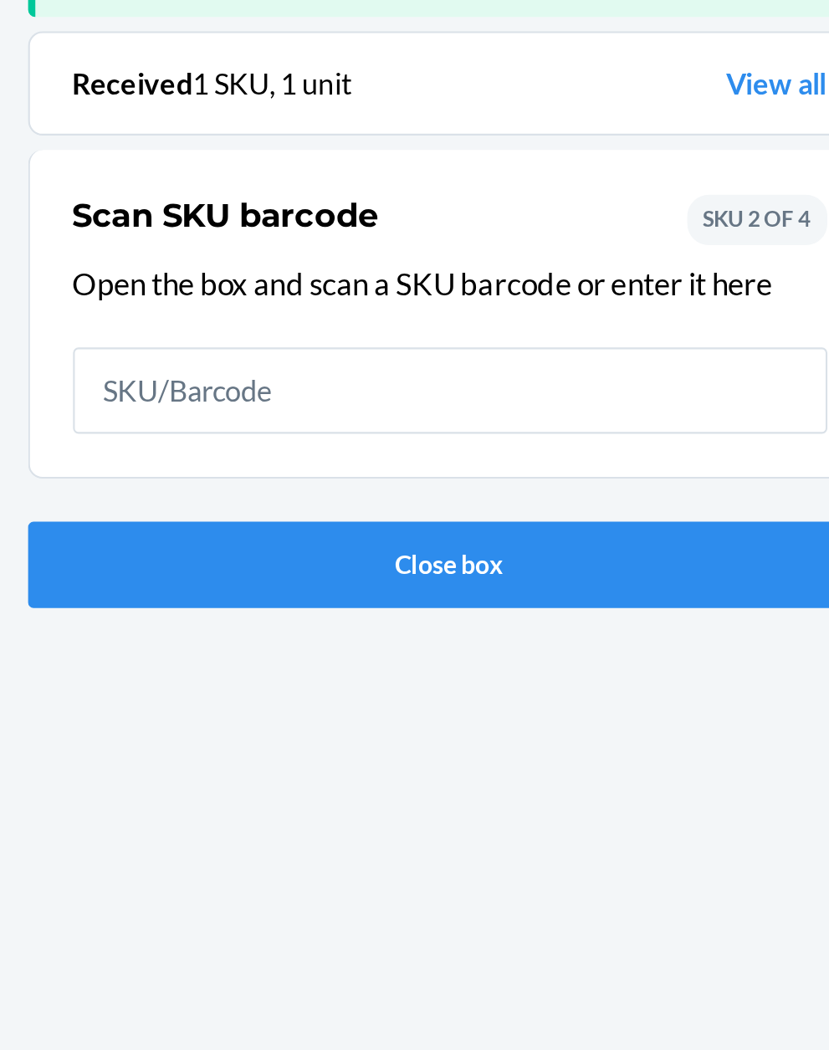
scroll to position [110, 0]
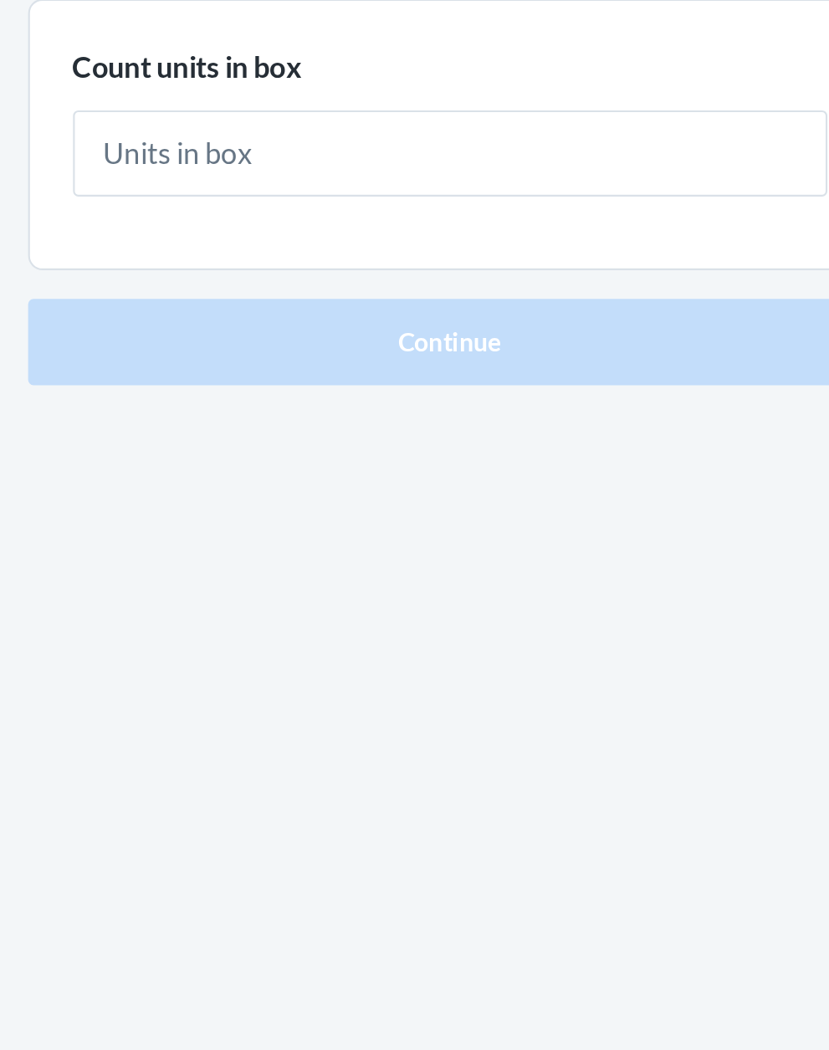
type input "1"
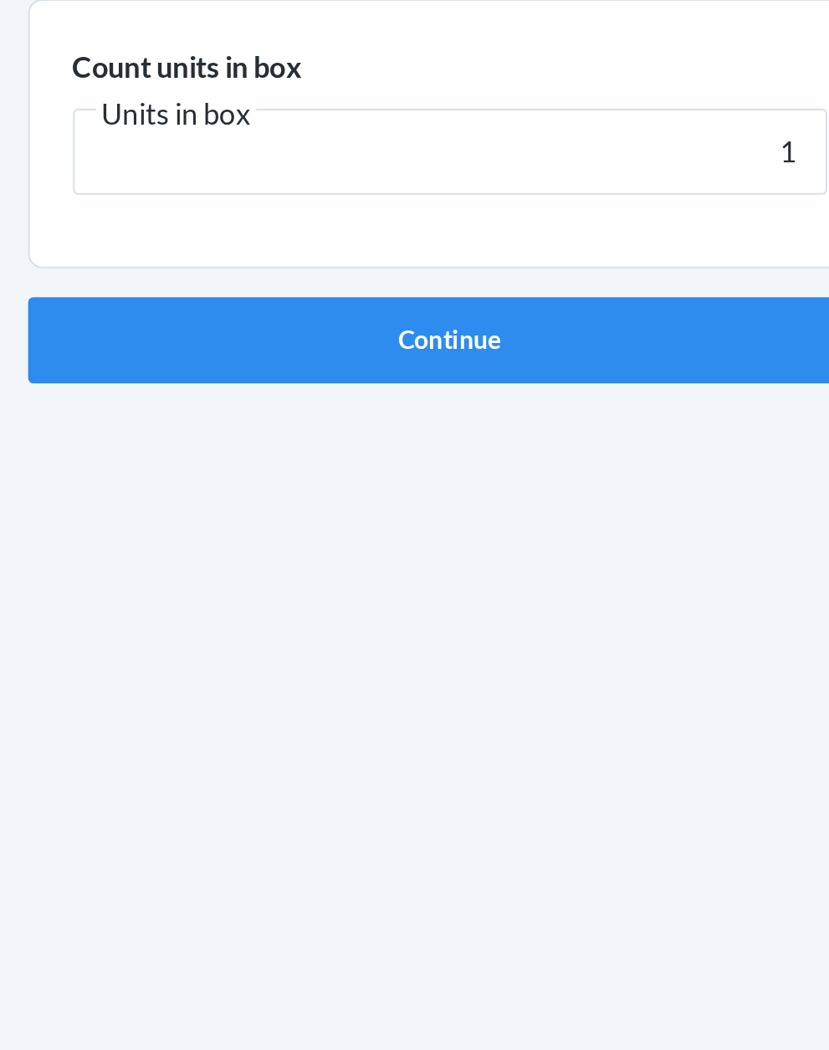
click button "Continue" at bounding box center [414, 355] width 393 height 40
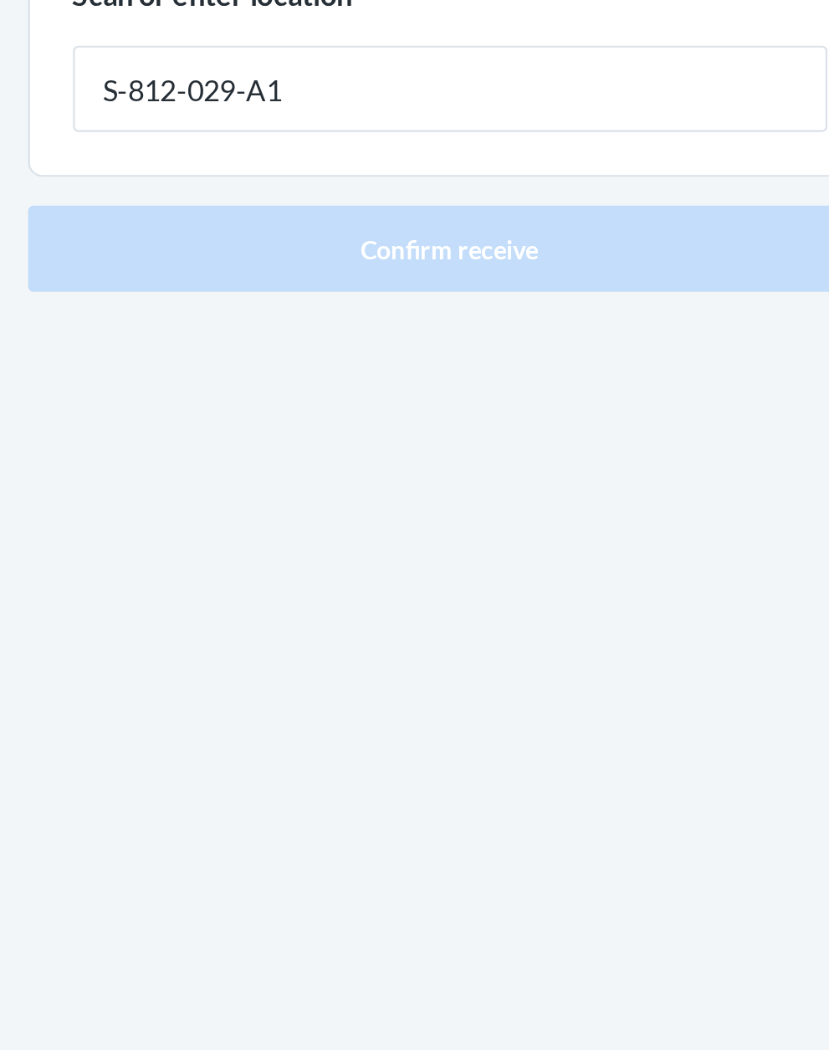
type input "S-812-029-A1"
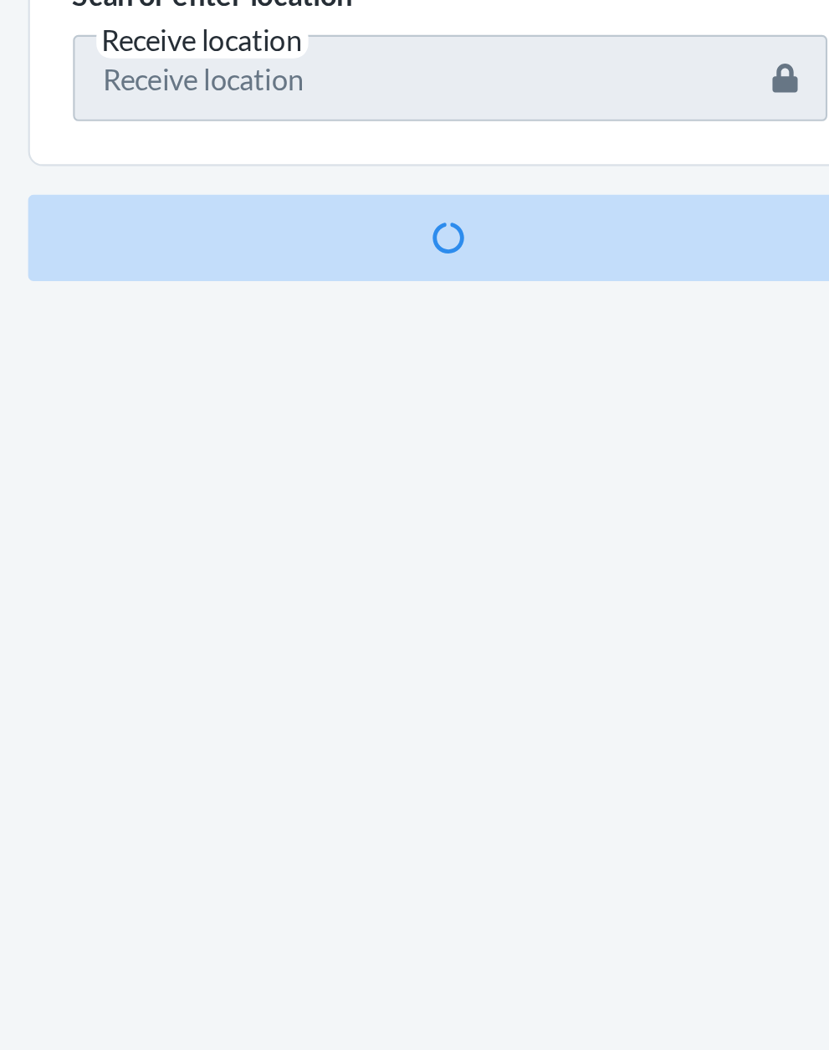
scroll to position [110, 0]
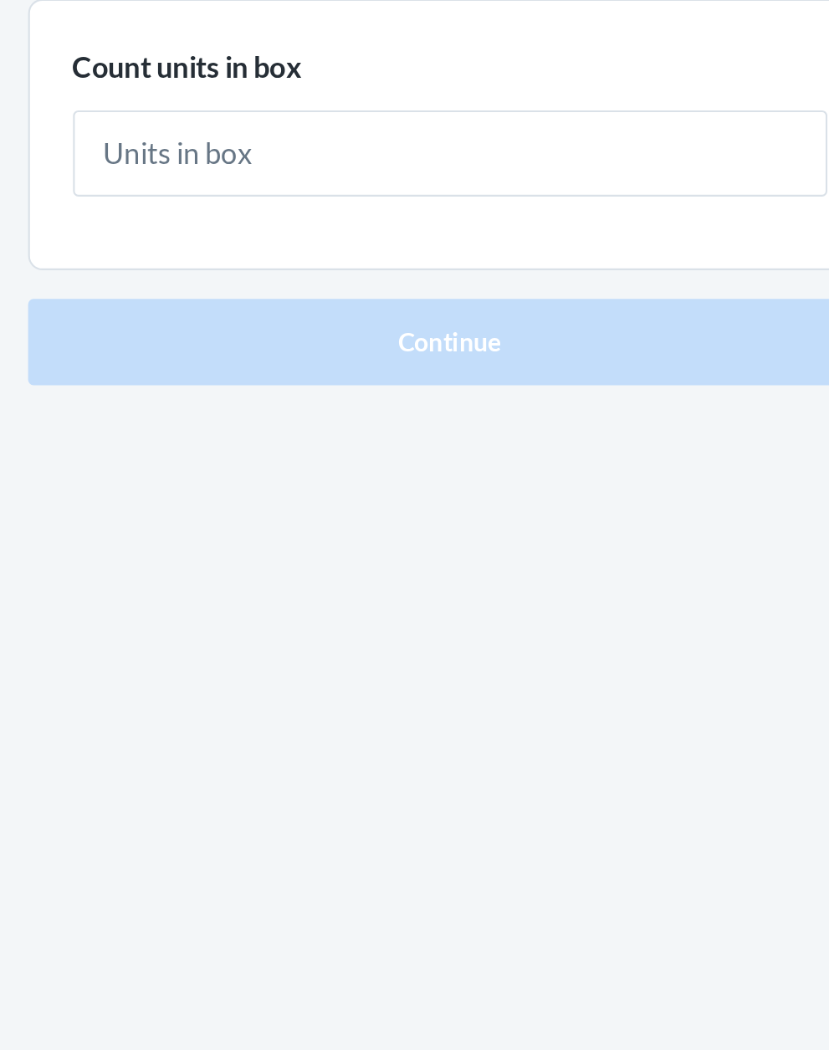
type input "1"
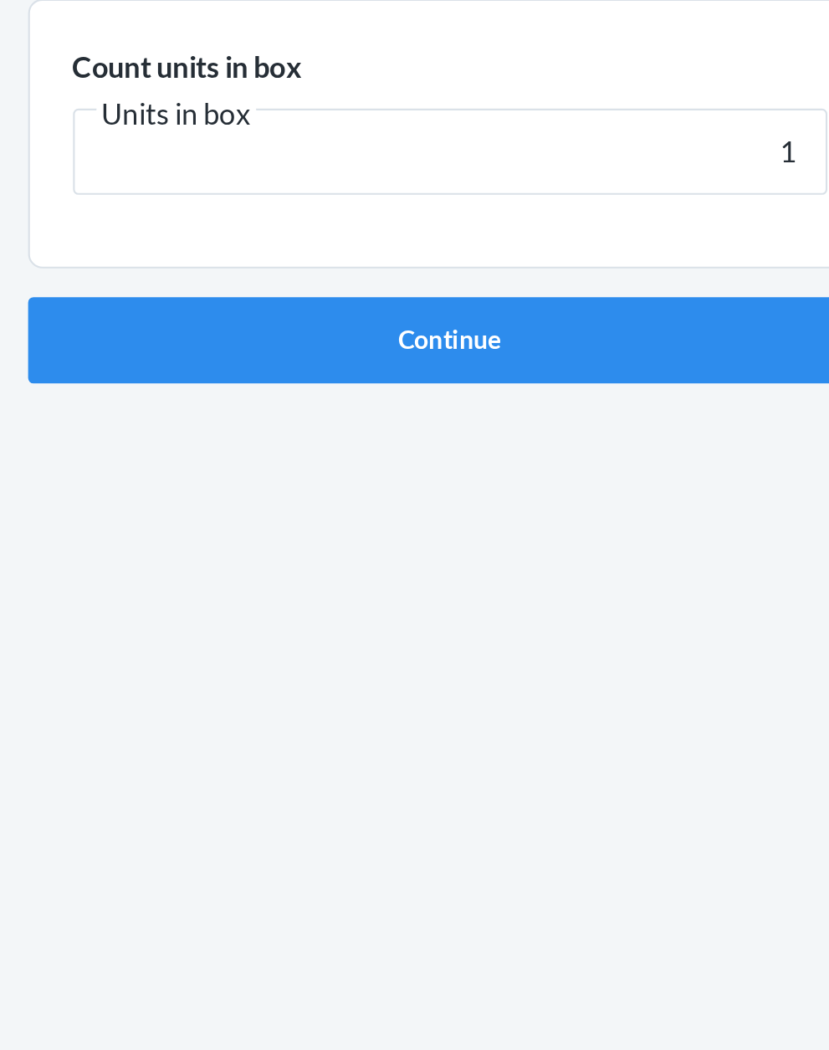
click button "Continue" at bounding box center [414, 355] width 393 height 40
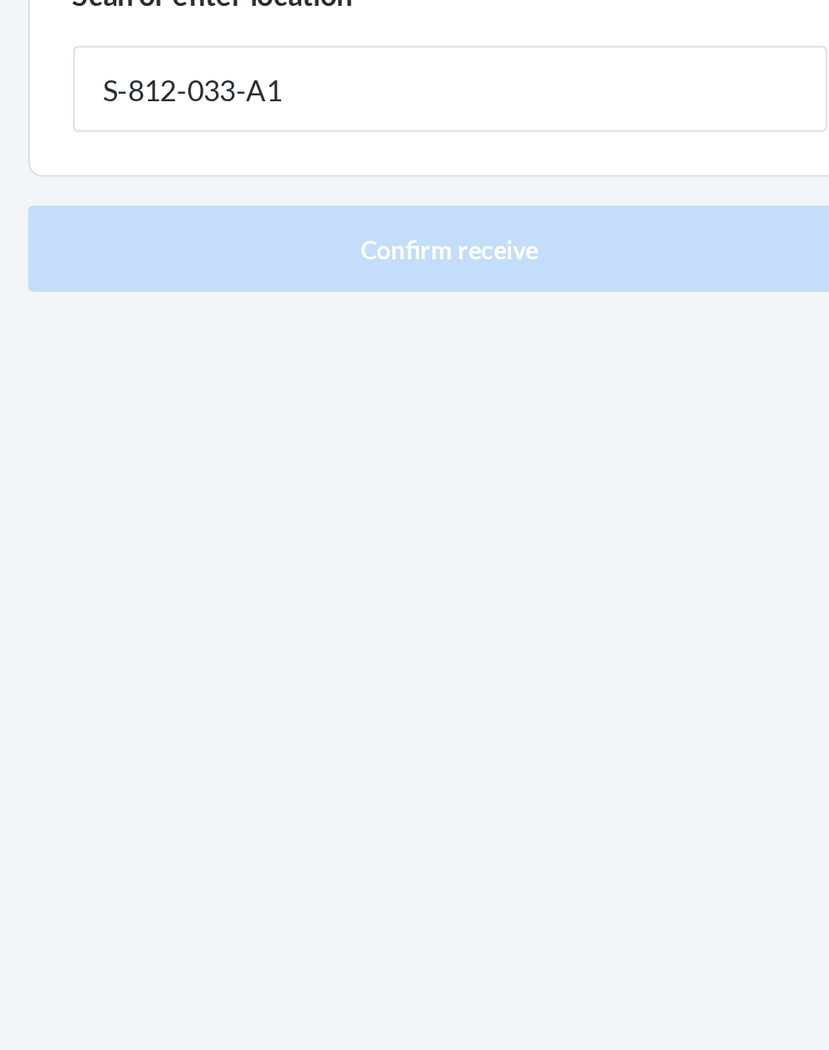
type input "S-812-033-A1"
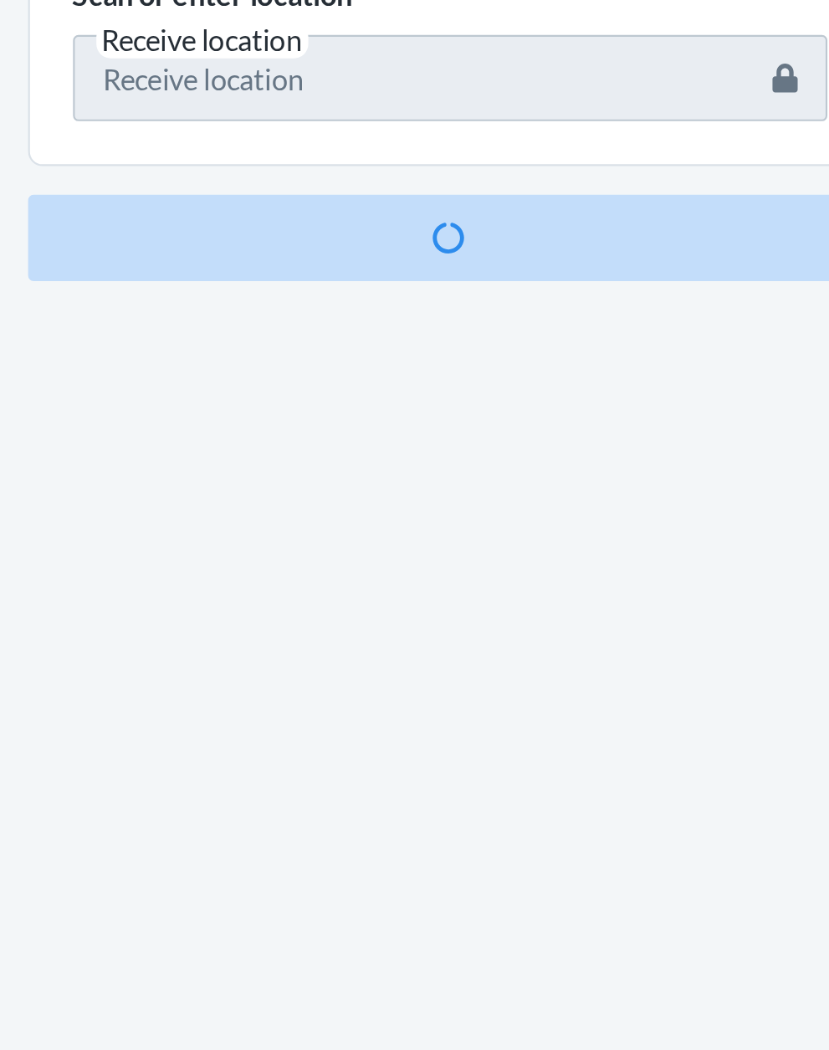
scroll to position [110, 0]
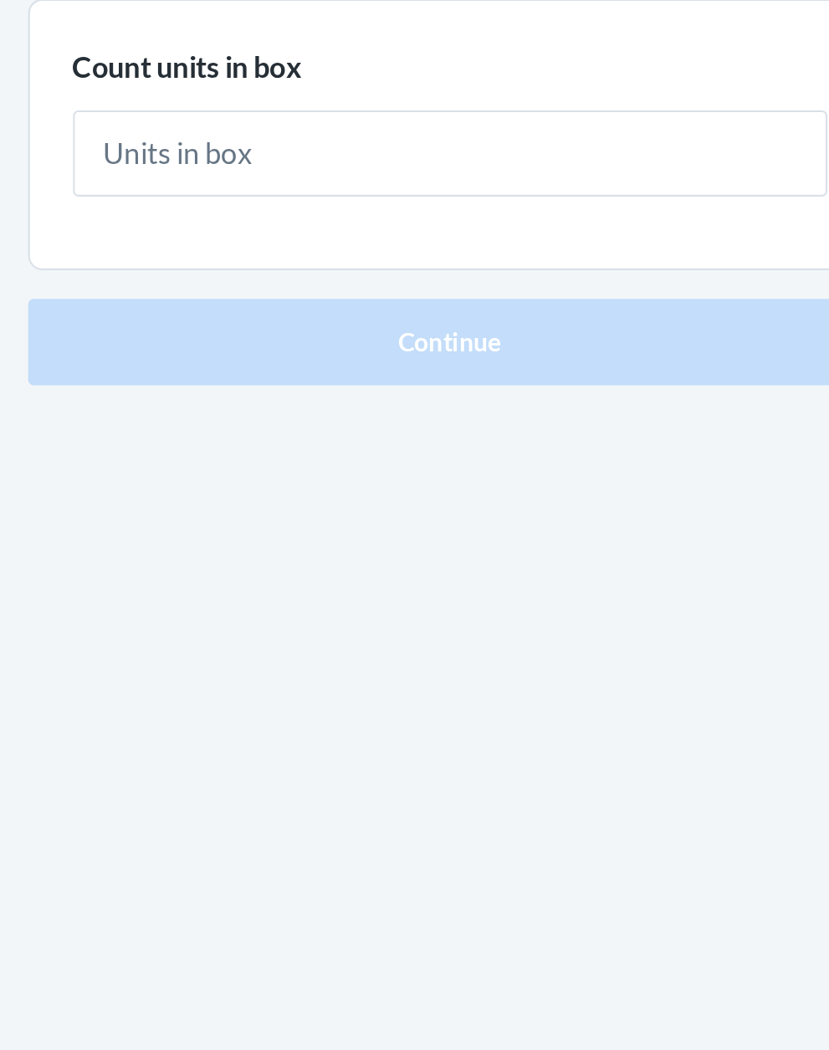
type input "4"
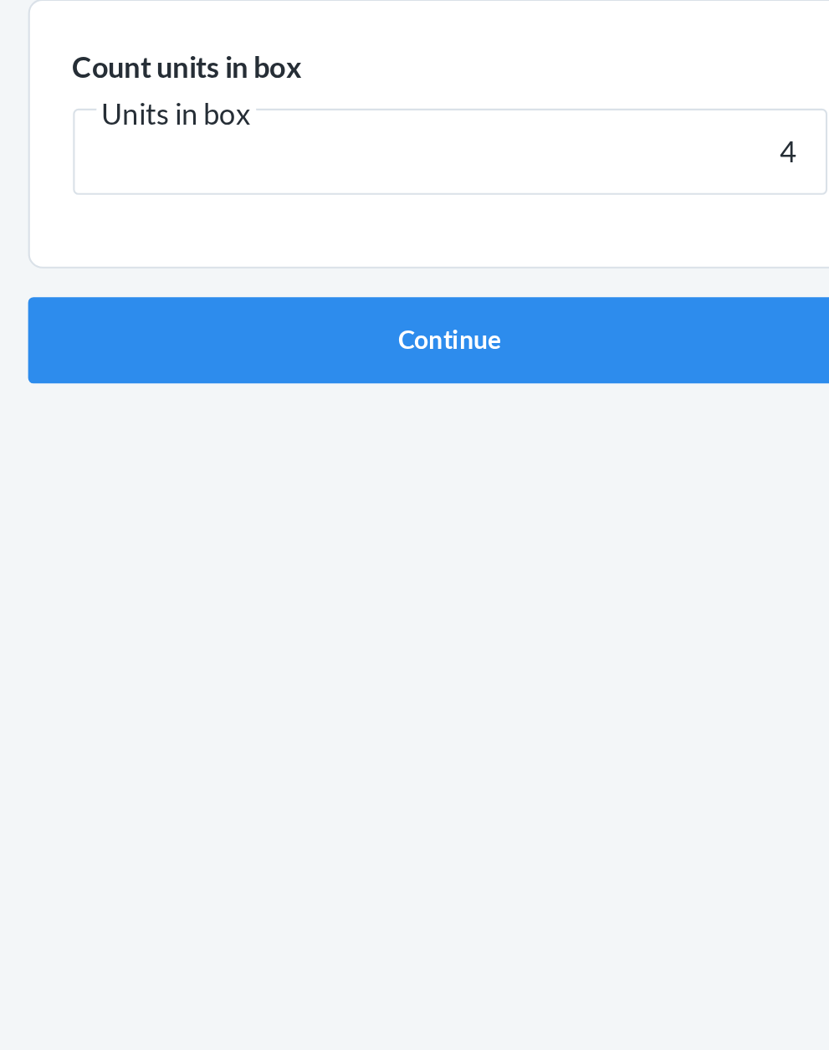
click button "Continue" at bounding box center [414, 355] width 393 height 40
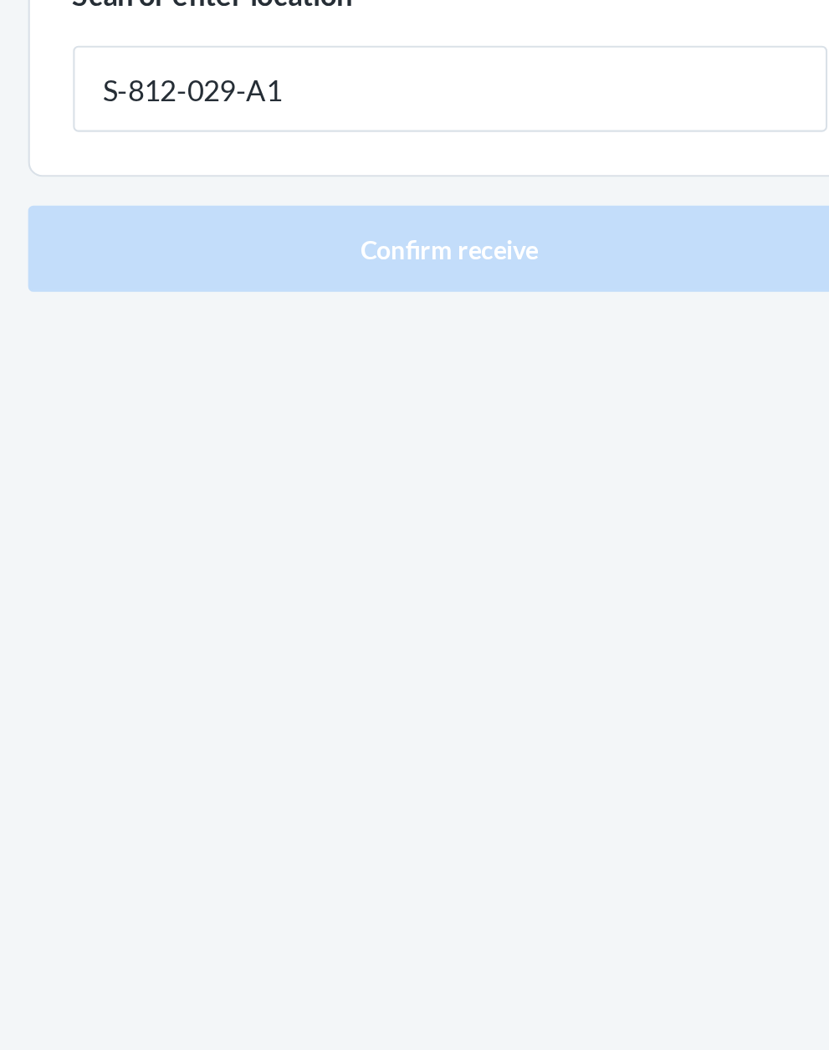
type input "S-812-029-A1"
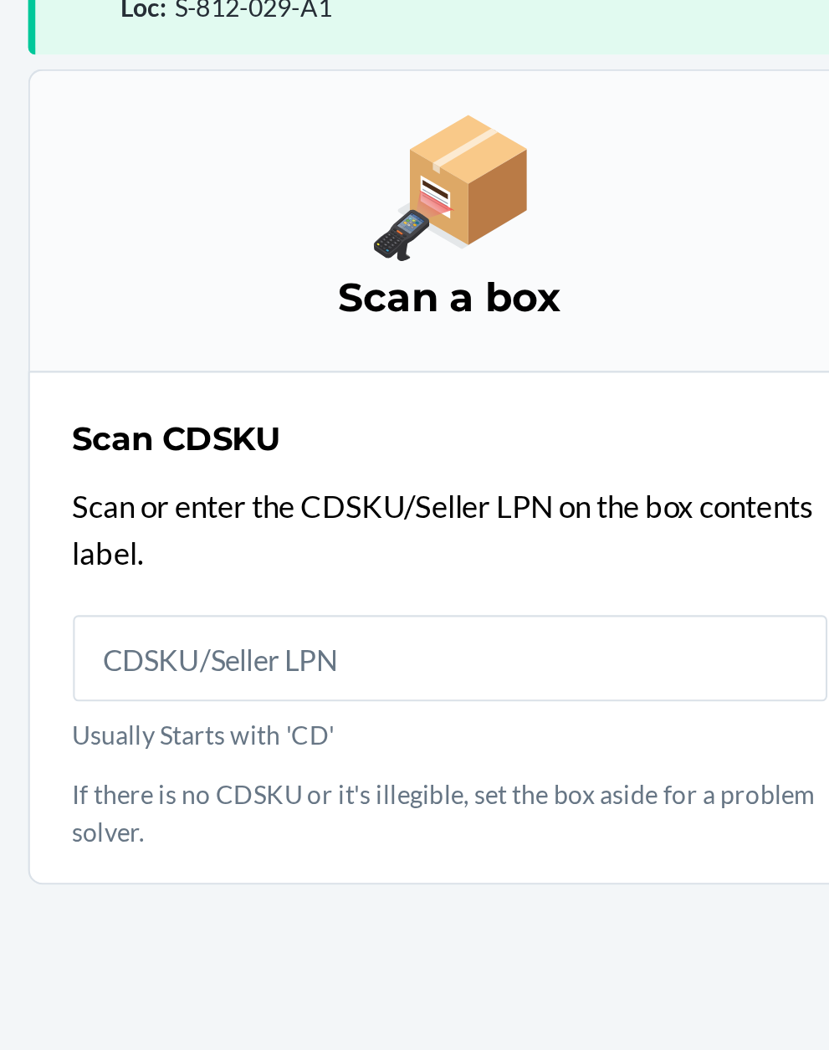
scroll to position [127, 0]
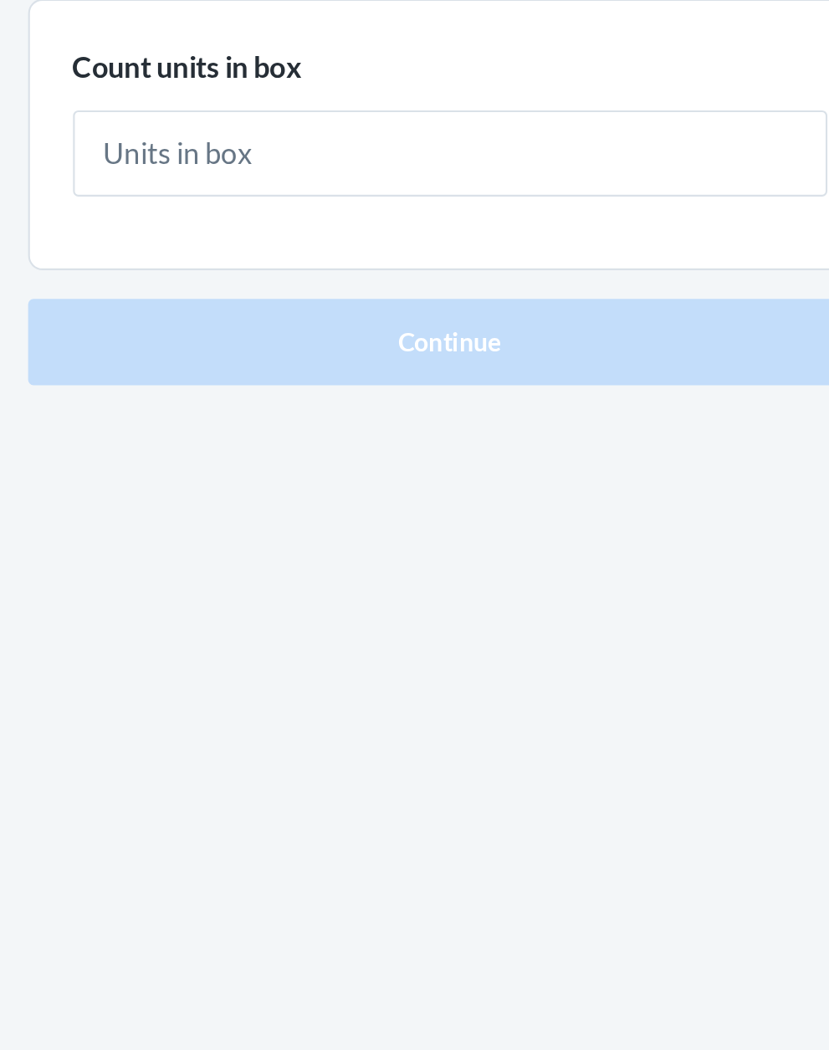
type input "1"
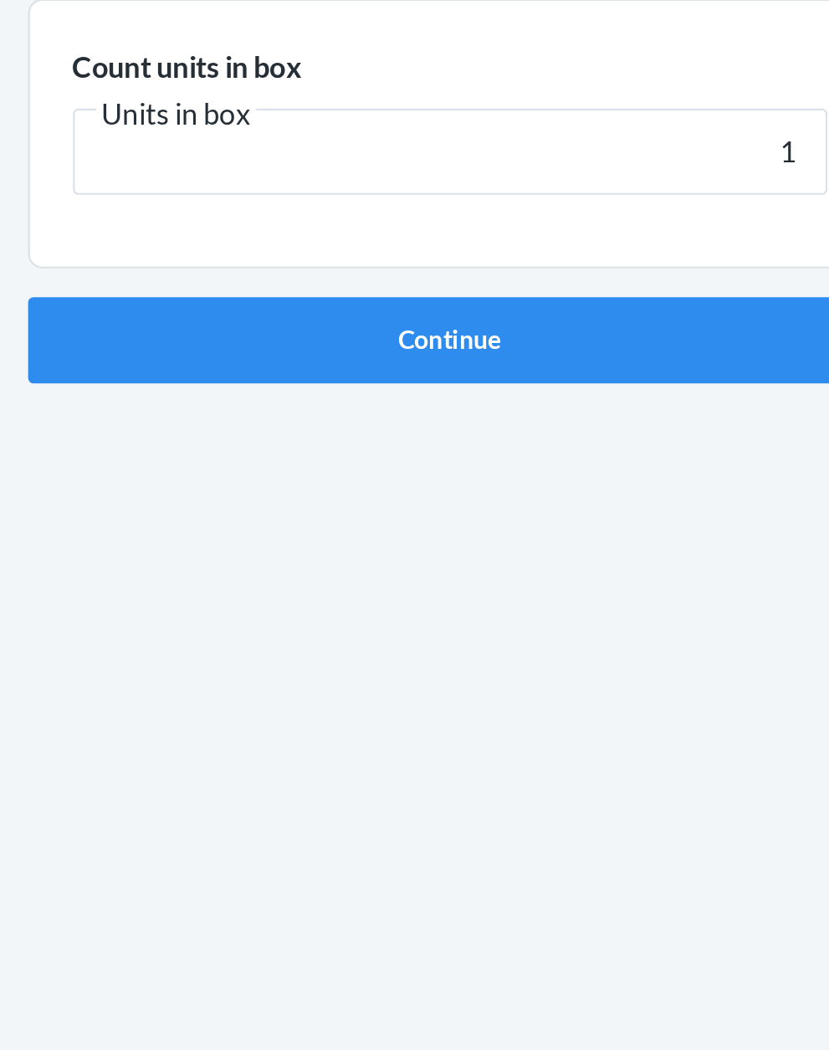
click button "Continue" at bounding box center [414, 355] width 393 height 40
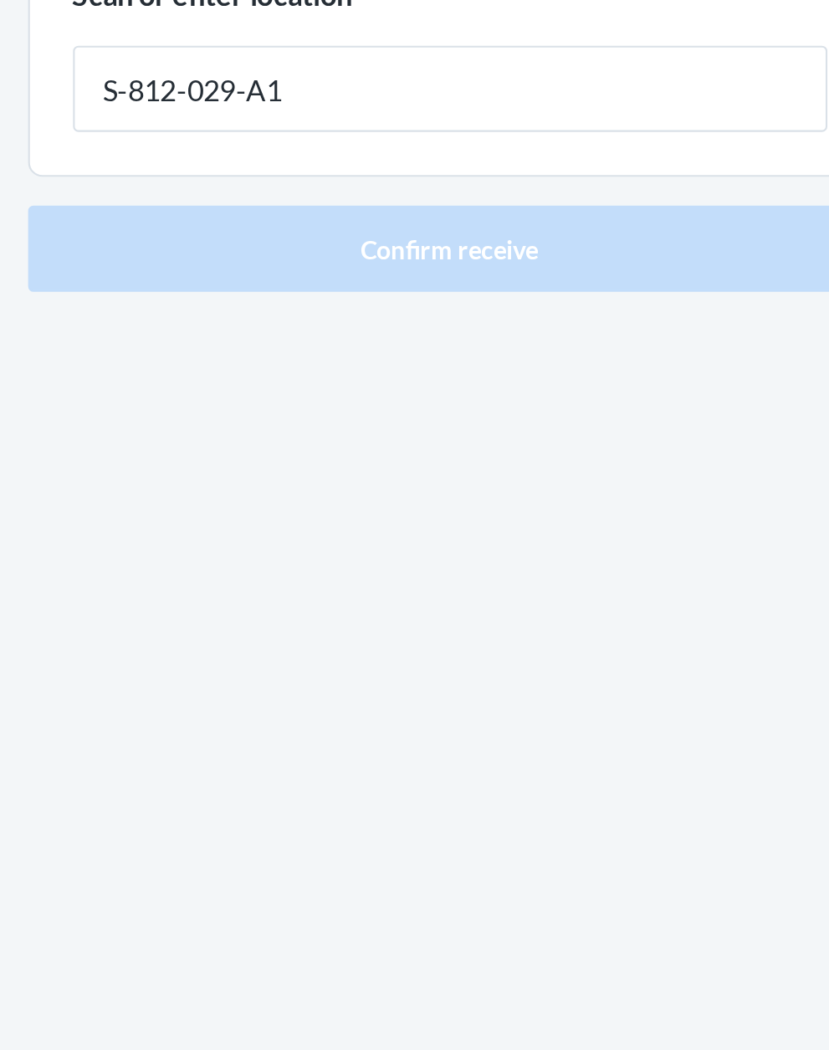
type input "S-812-029-A1"
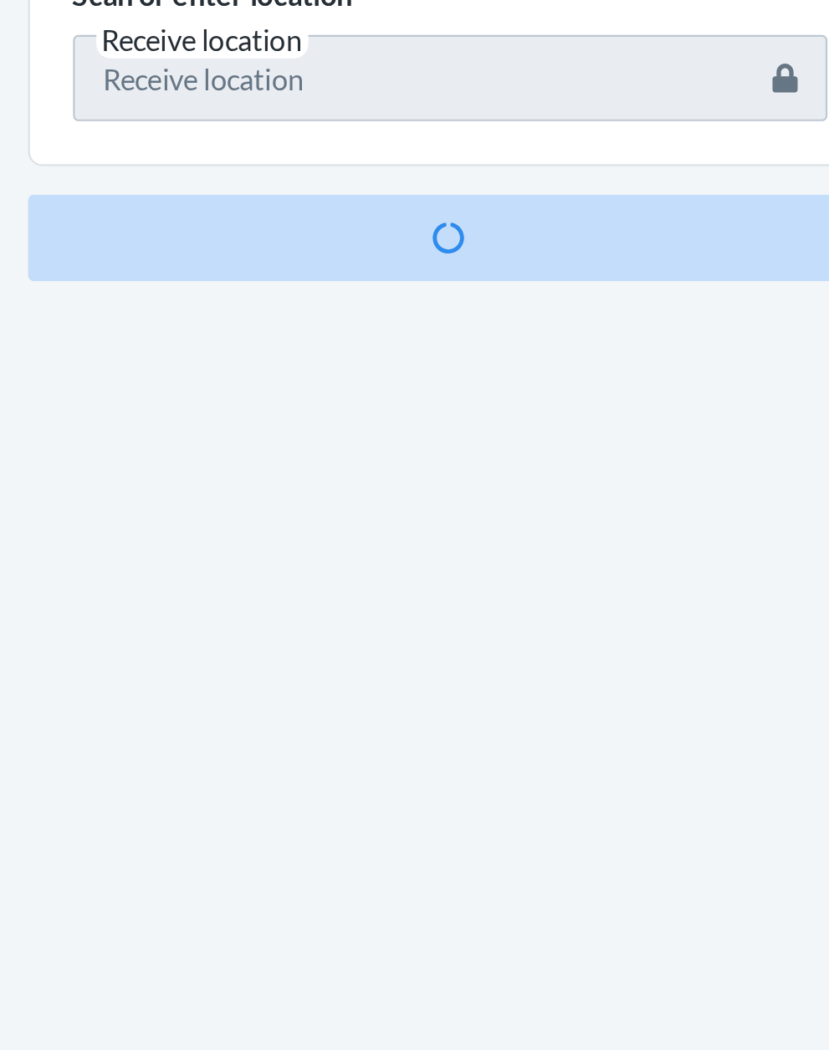
scroll to position [110, 0]
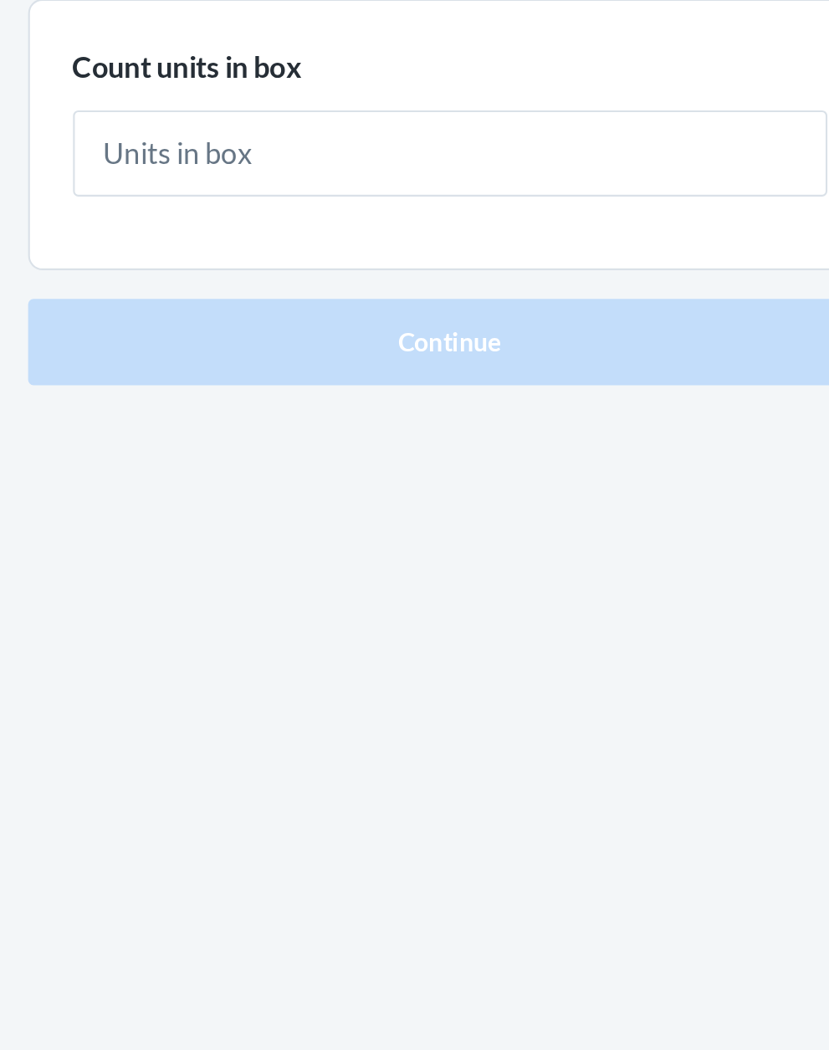
type input "1"
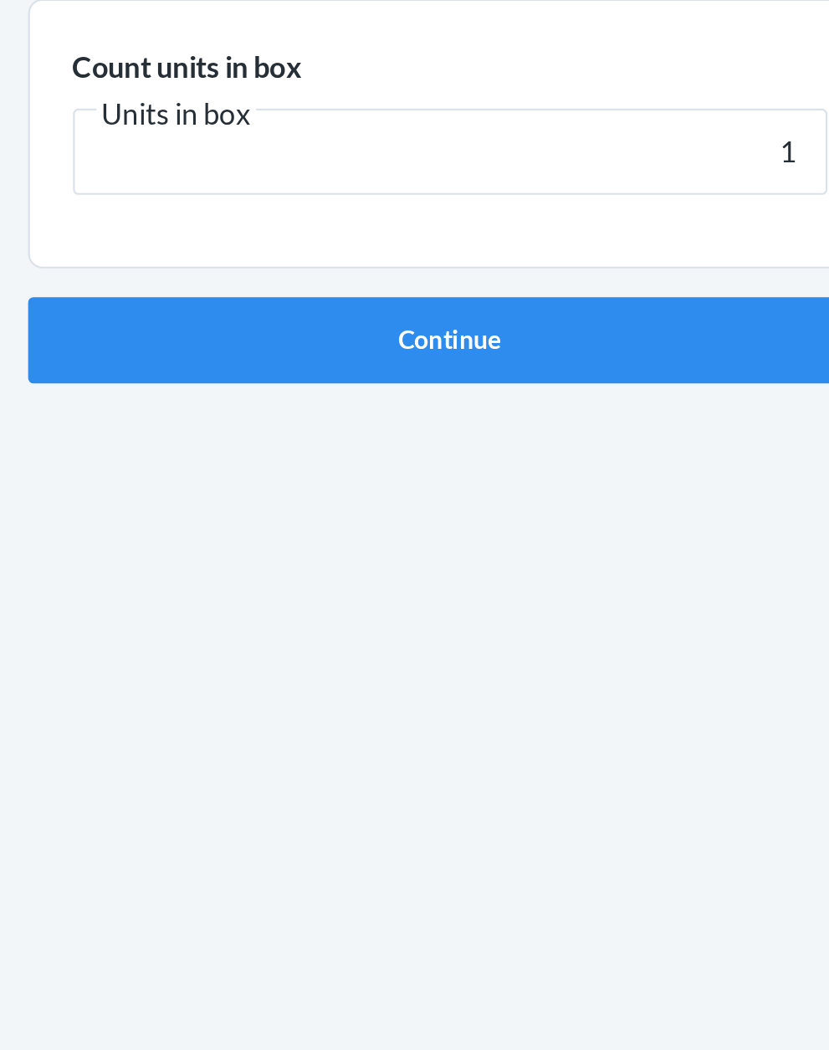
click button "Continue" at bounding box center [414, 355] width 393 height 40
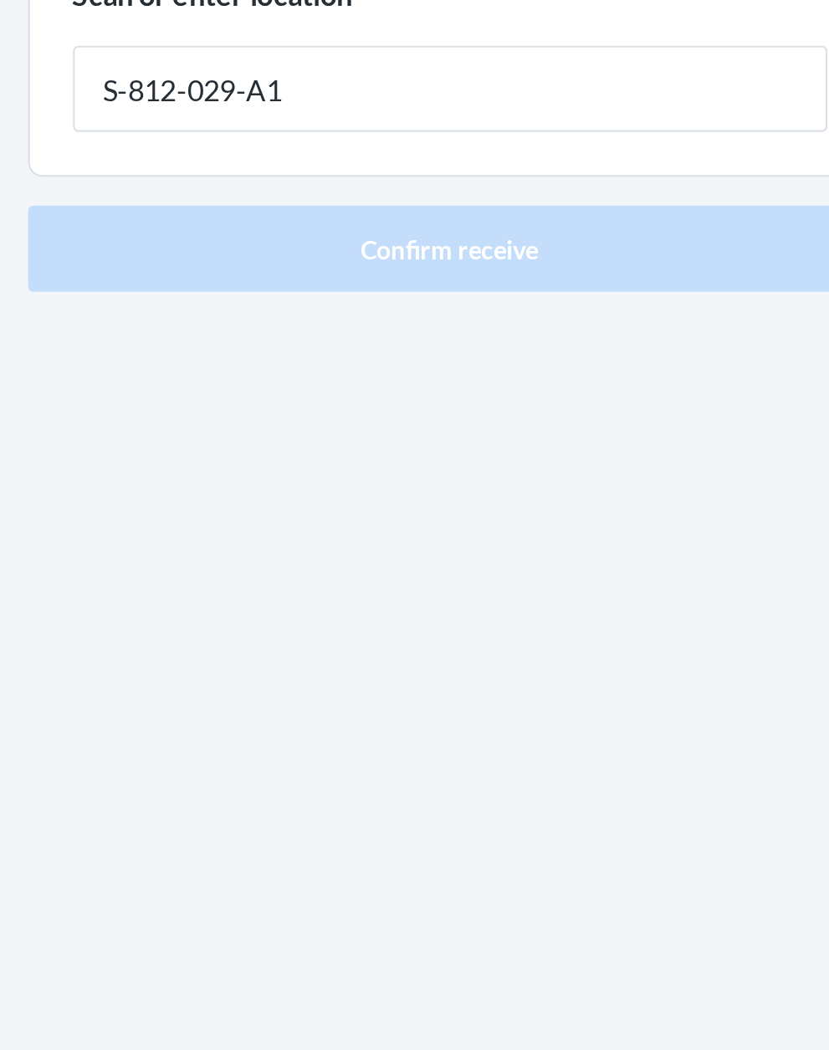
type input "S-812-029-A1"
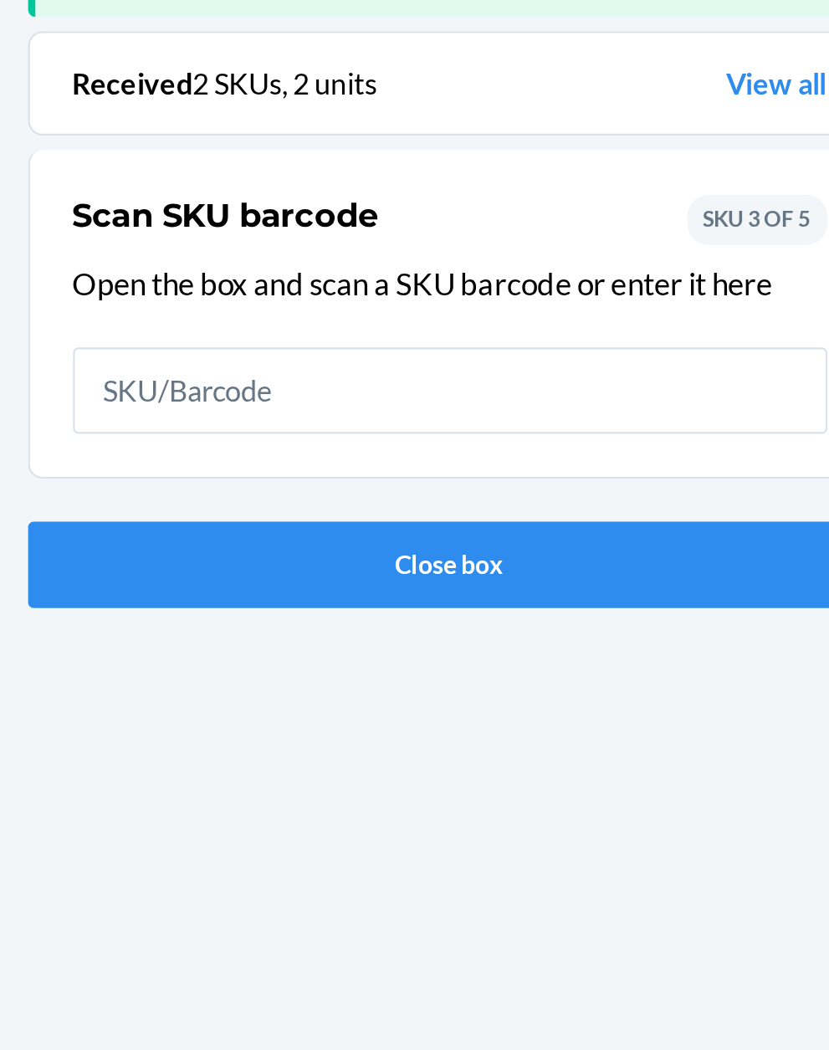
scroll to position [110, 0]
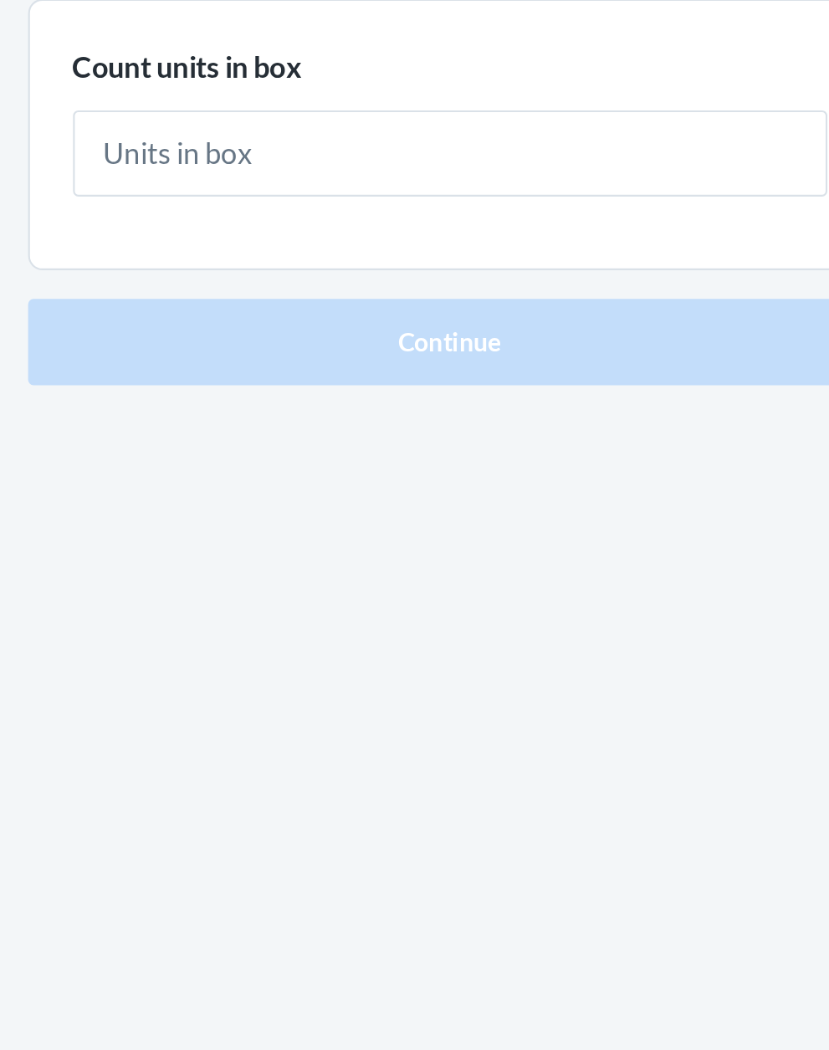
type input "1"
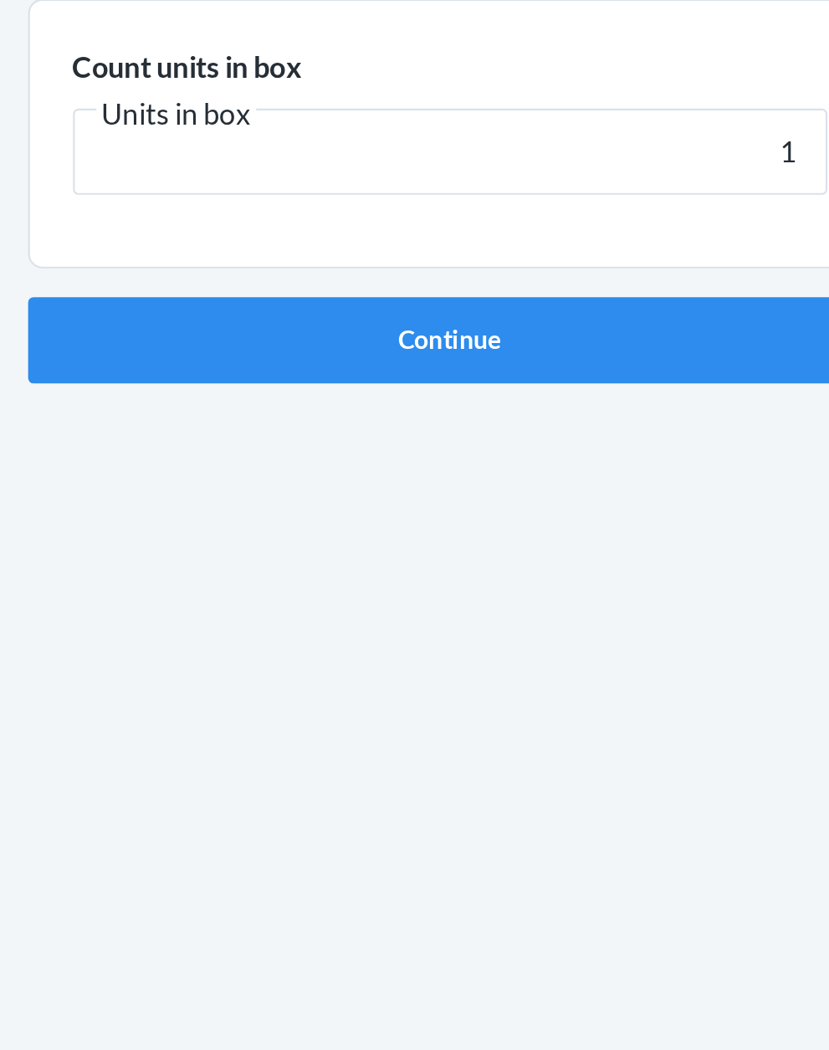
click button "Continue" at bounding box center [414, 355] width 393 height 40
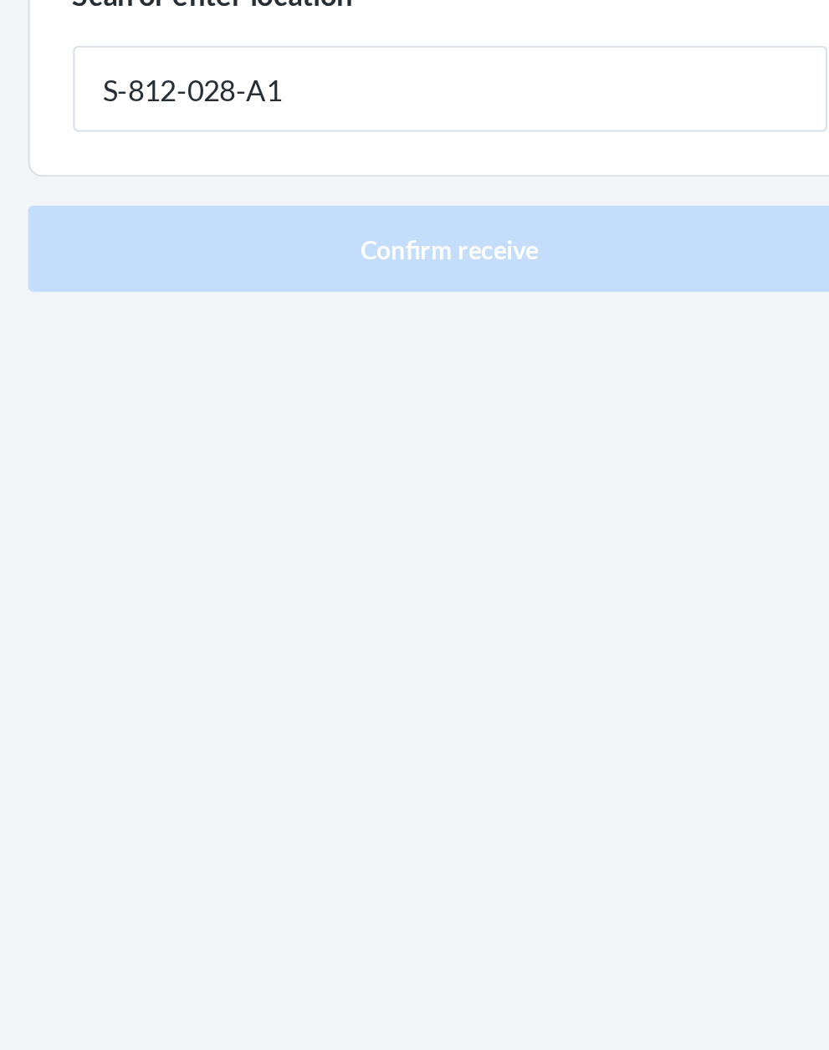
type input "S-812-028-A1"
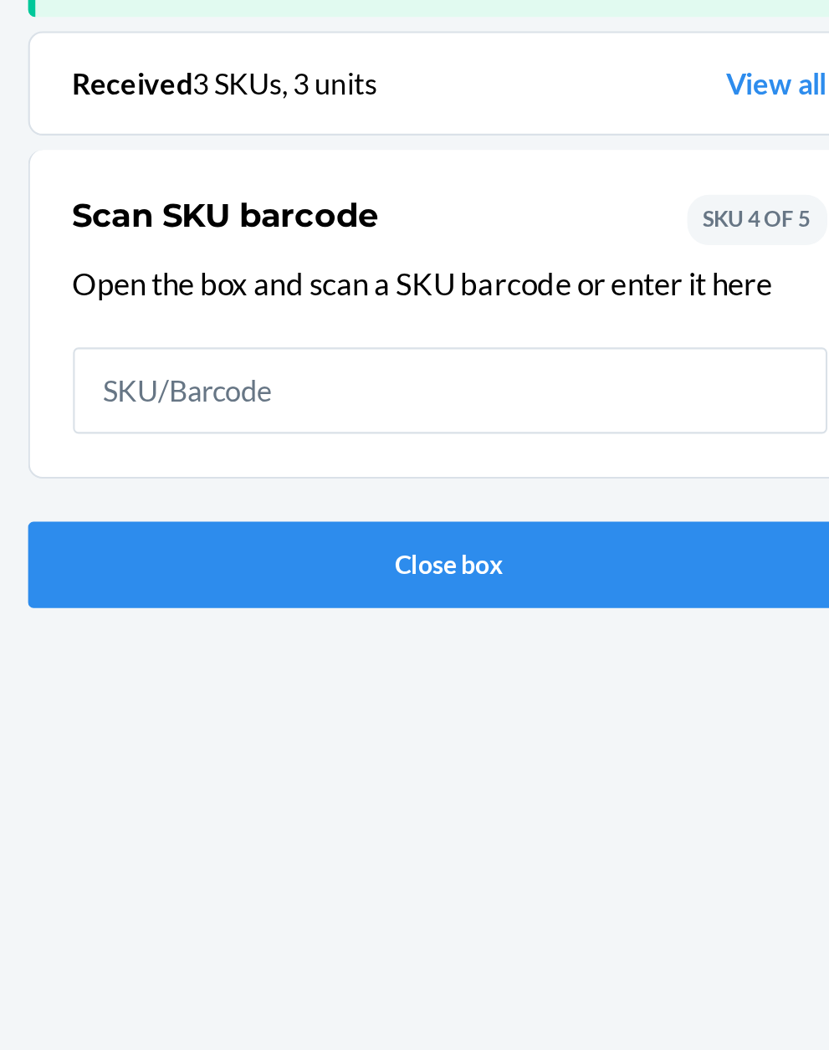
scroll to position [110, 0]
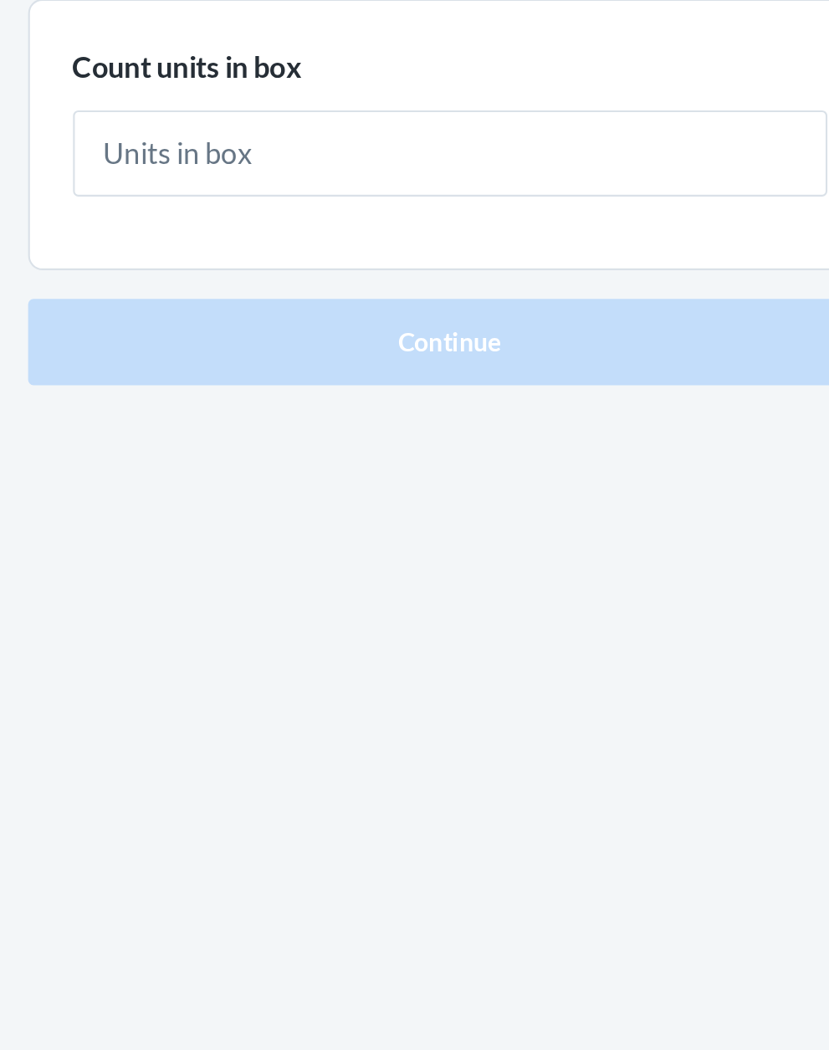
type input "1"
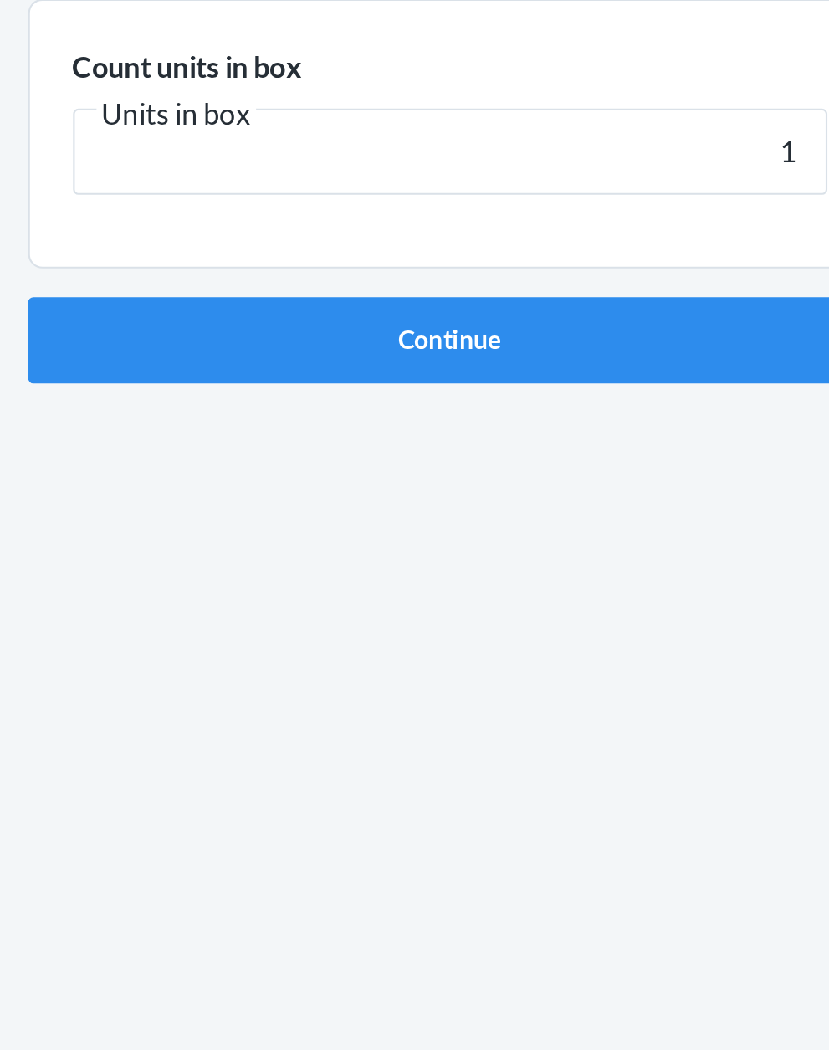
click button "Continue" at bounding box center [414, 355] width 393 height 40
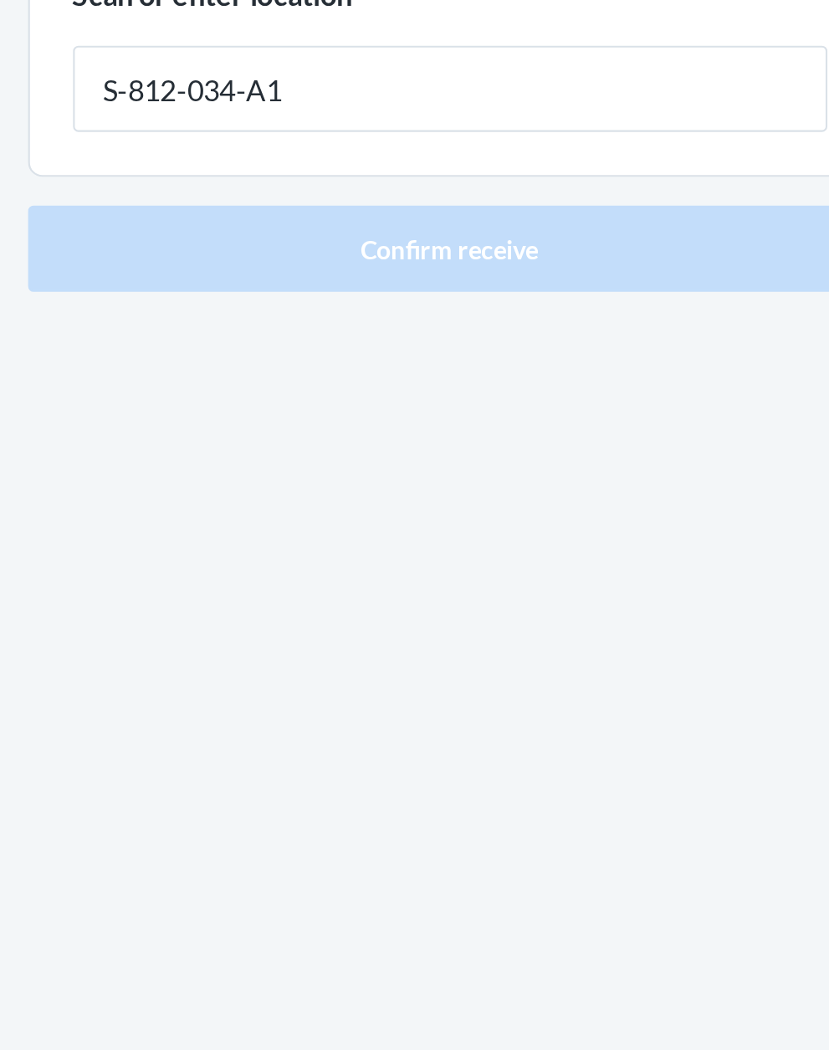
type input "S-812-034-A1"
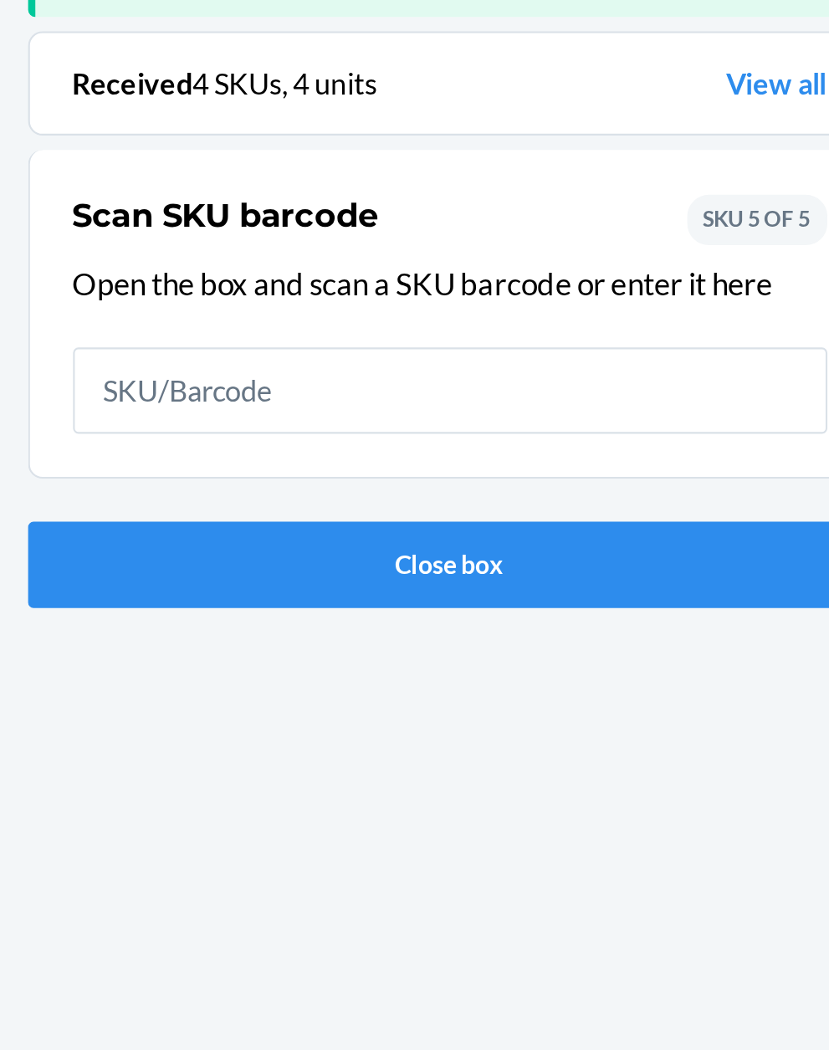
scroll to position [110, 0]
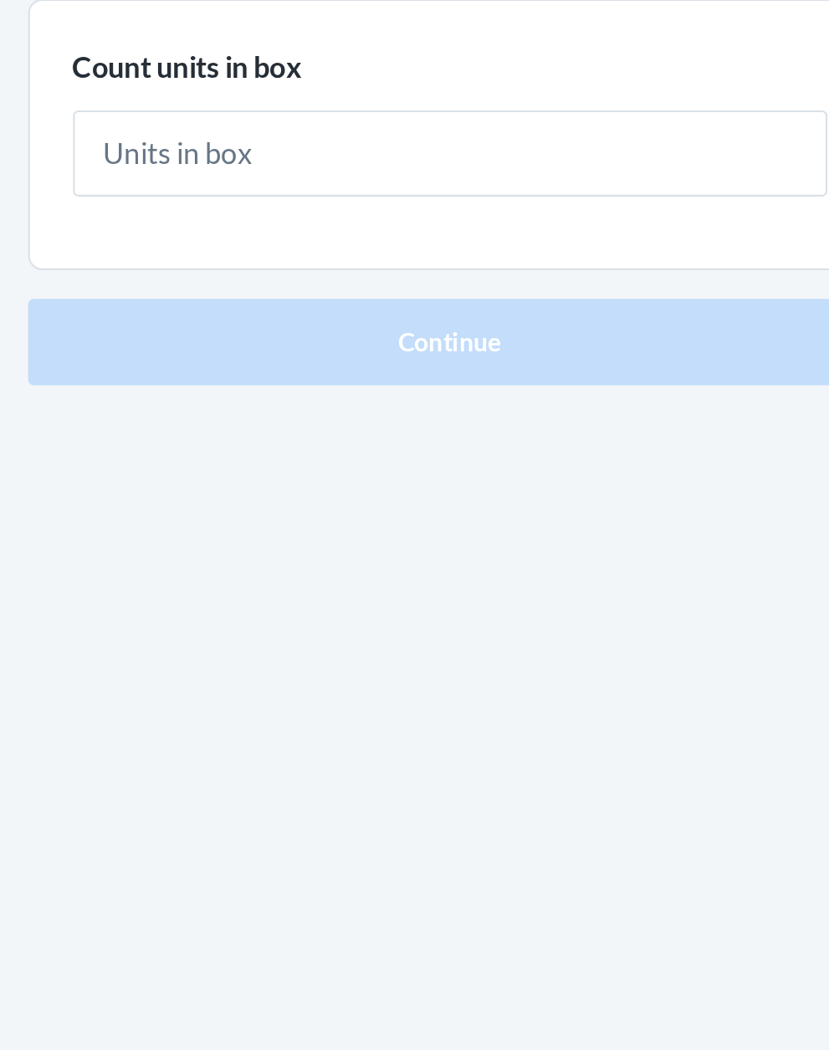
type input "1"
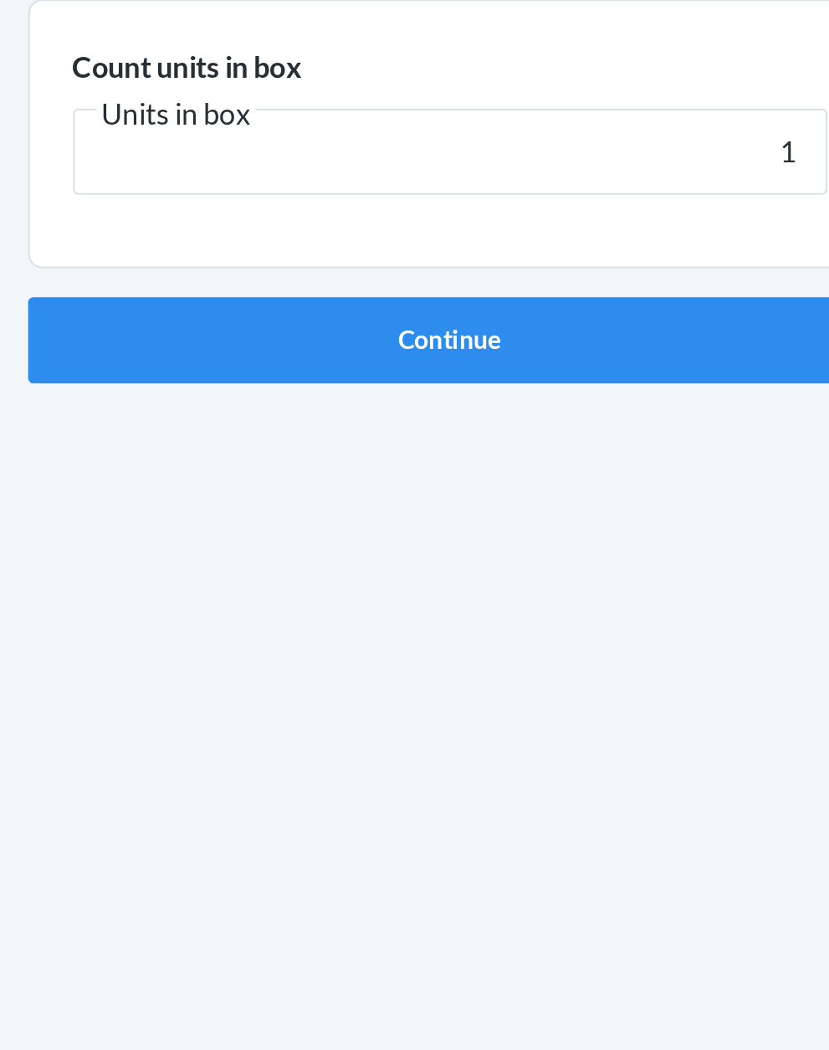
click button "Continue" at bounding box center [414, 355] width 393 height 40
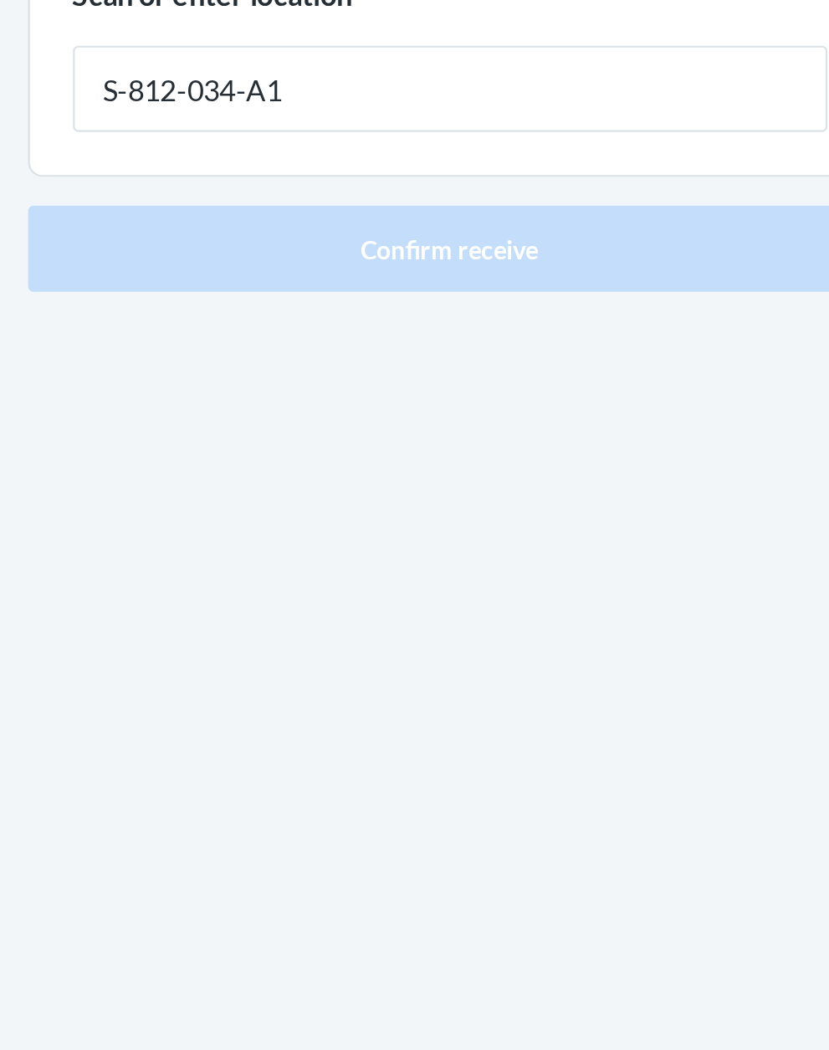
type input "S-812-034-A1"
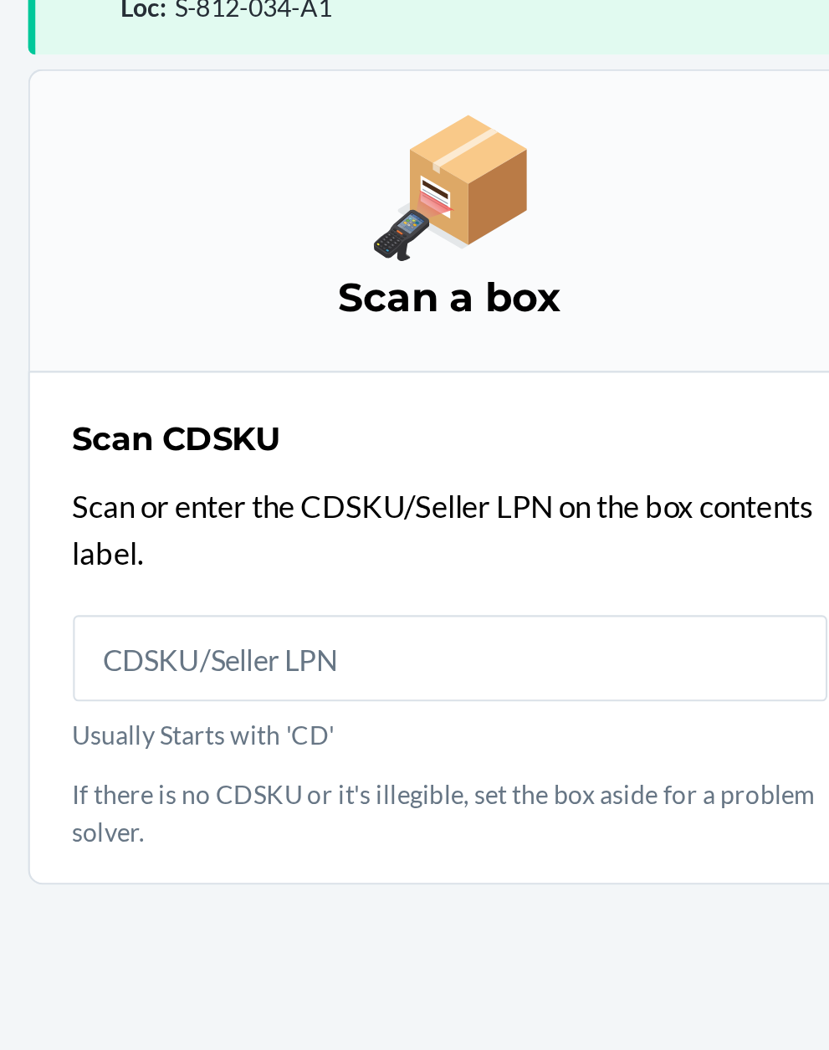
scroll to position [127, 0]
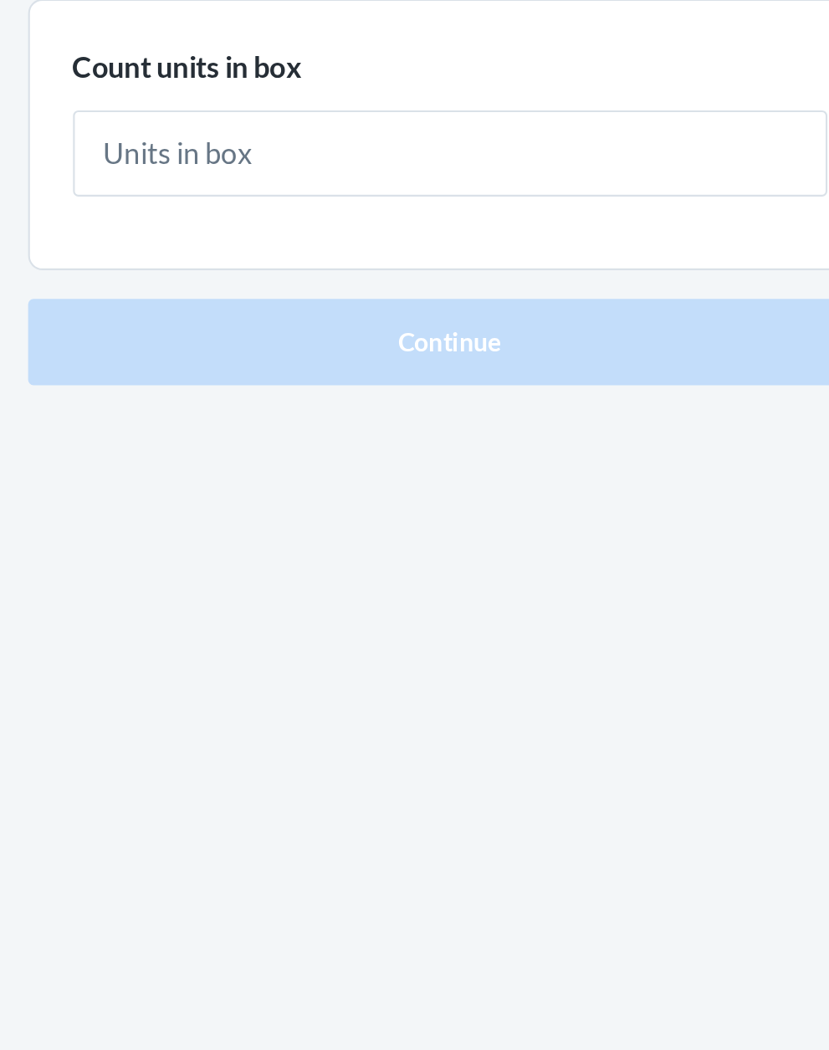
type input "1"
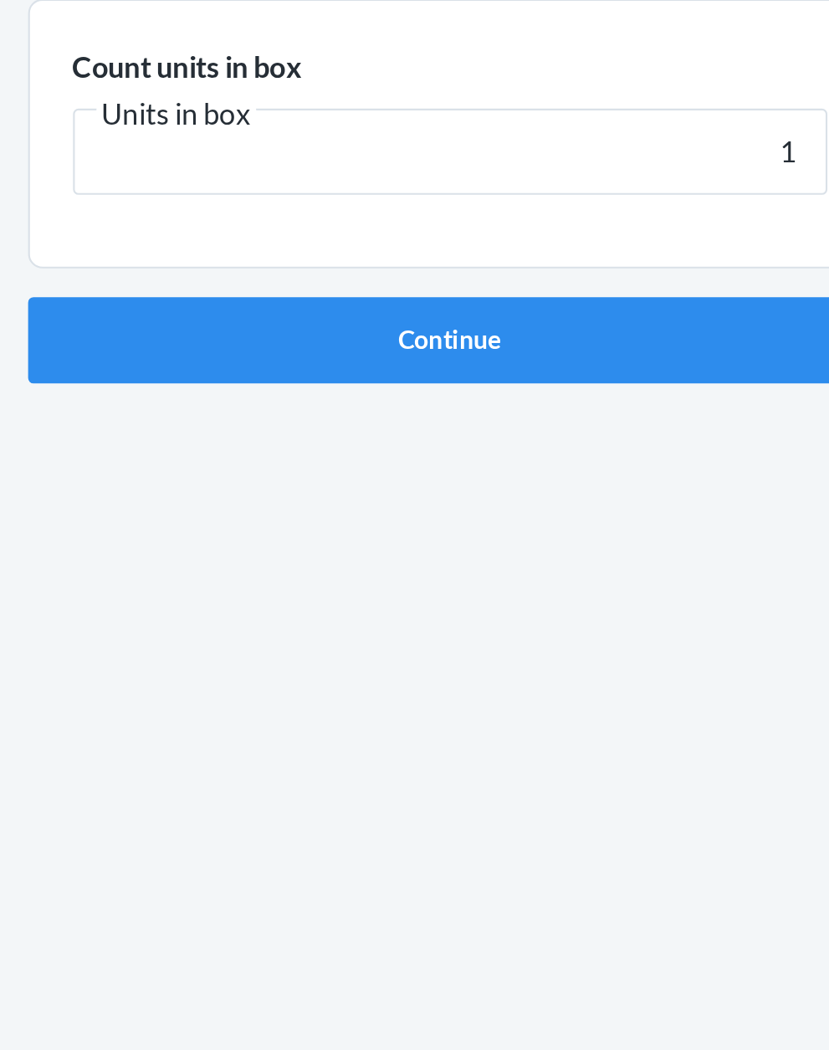
click button "Continue" at bounding box center [414, 355] width 393 height 40
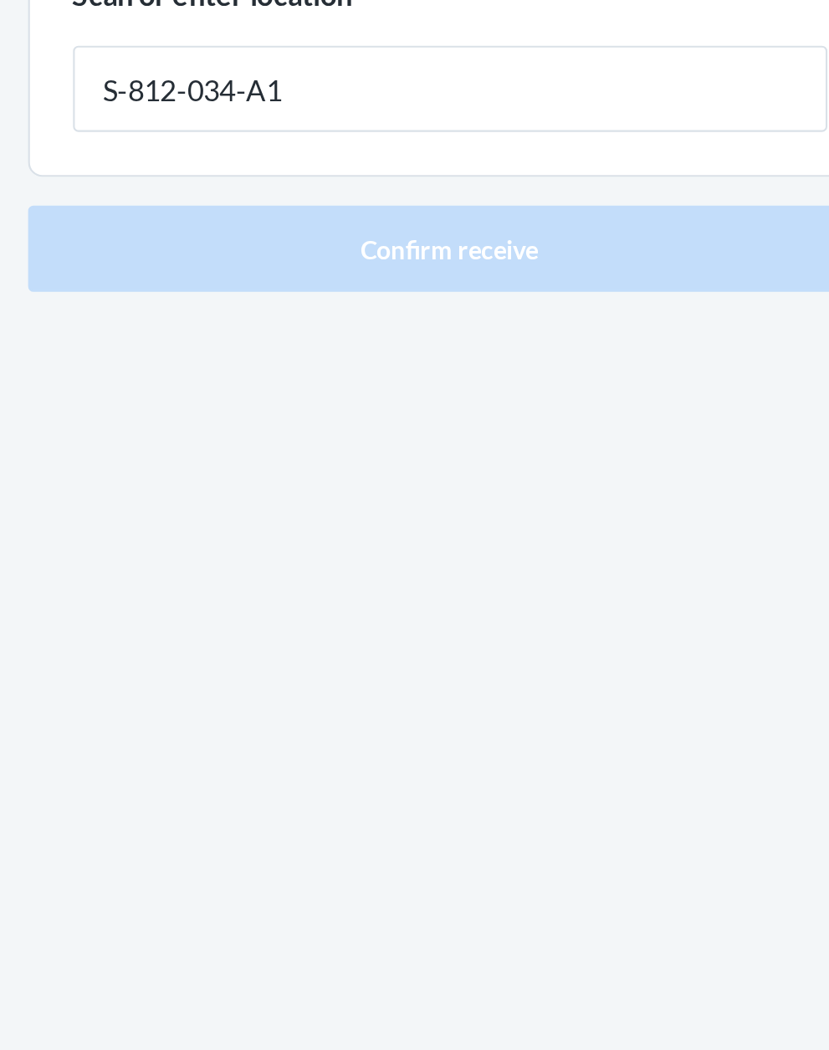
type input "S-812-034-A1"
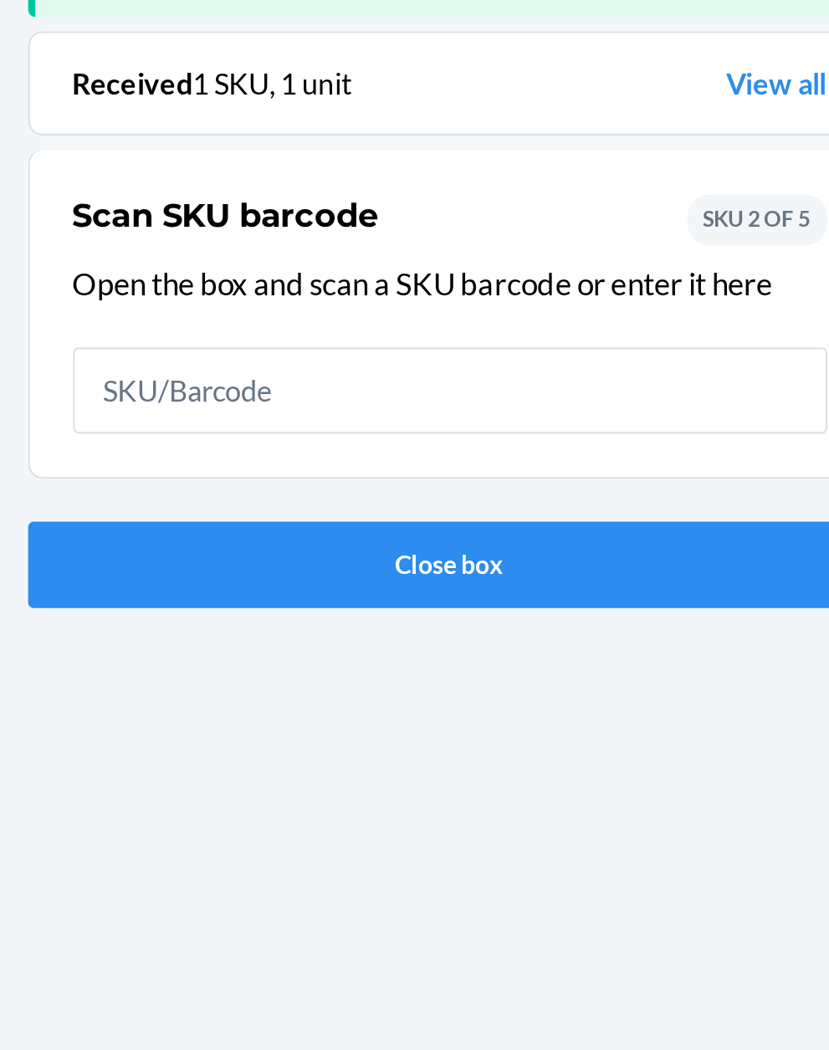
scroll to position [110, 0]
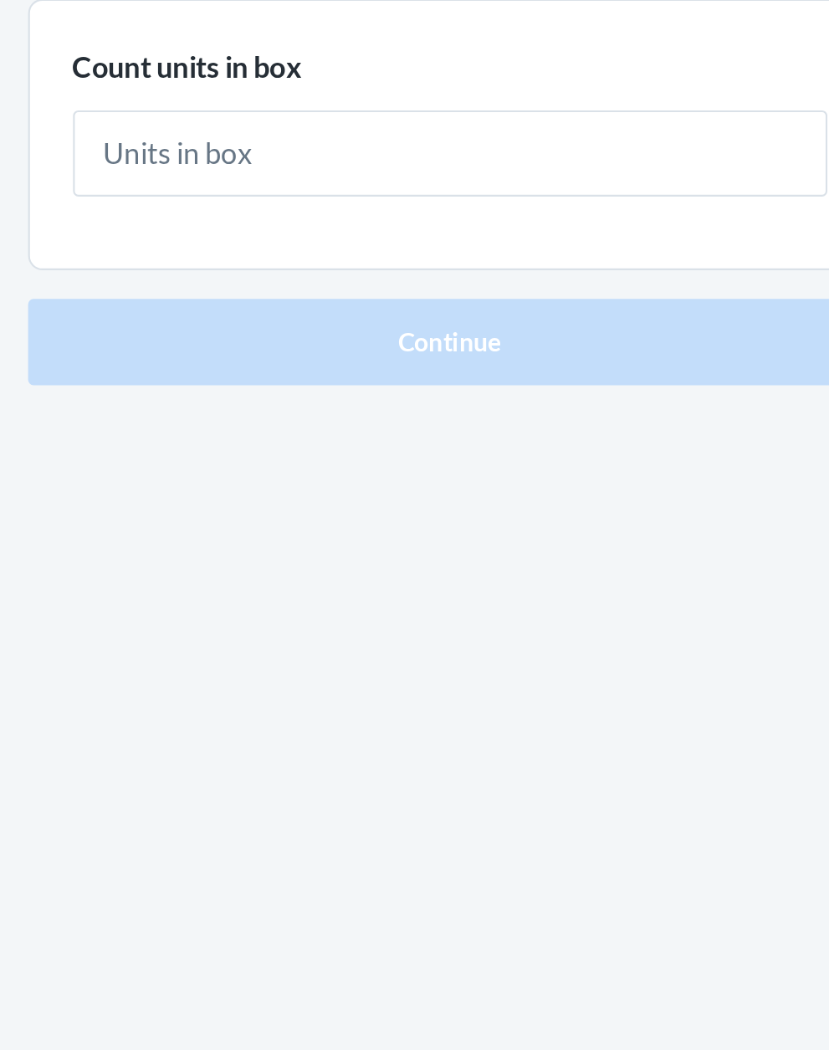
type input "1"
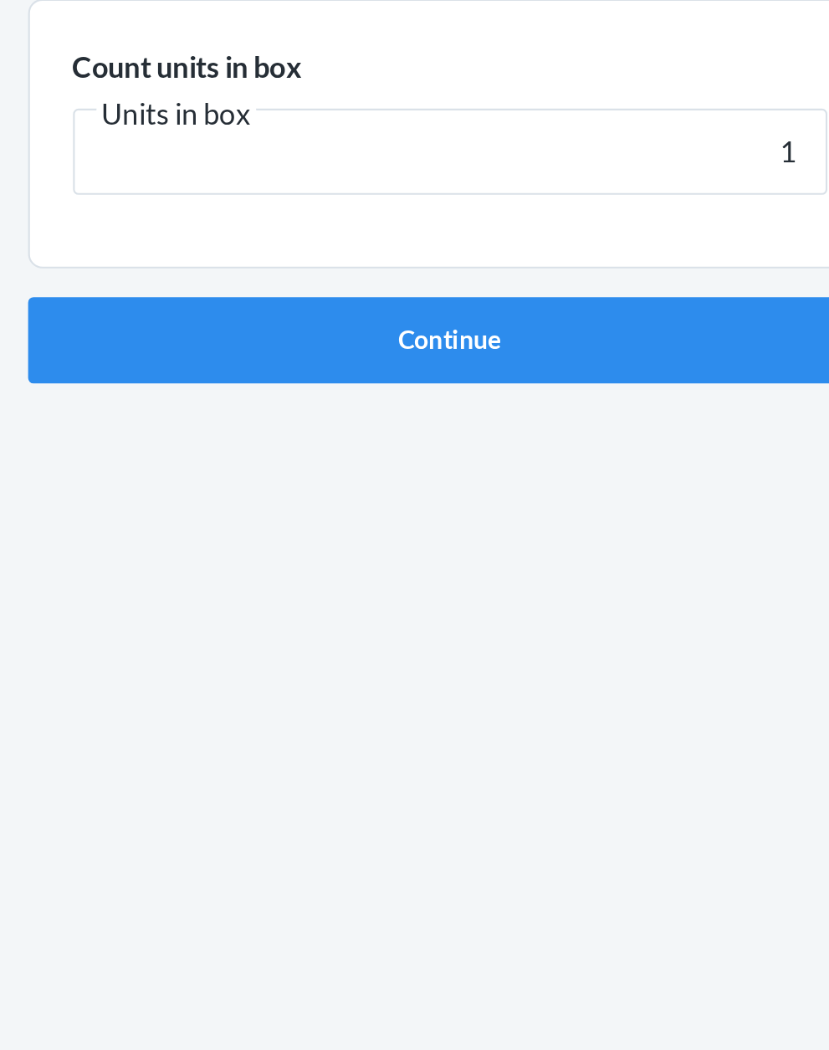
click button "Continue" at bounding box center [414, 355] width 393 height 40
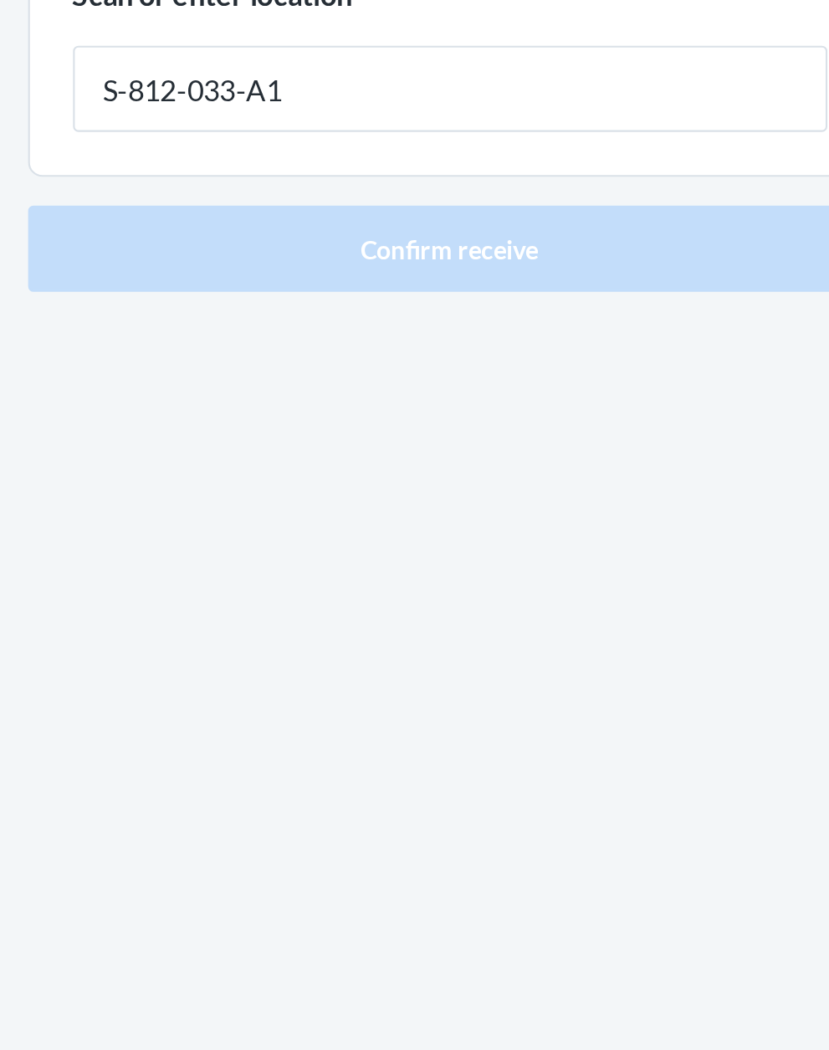
type input "S-812-033-A1"
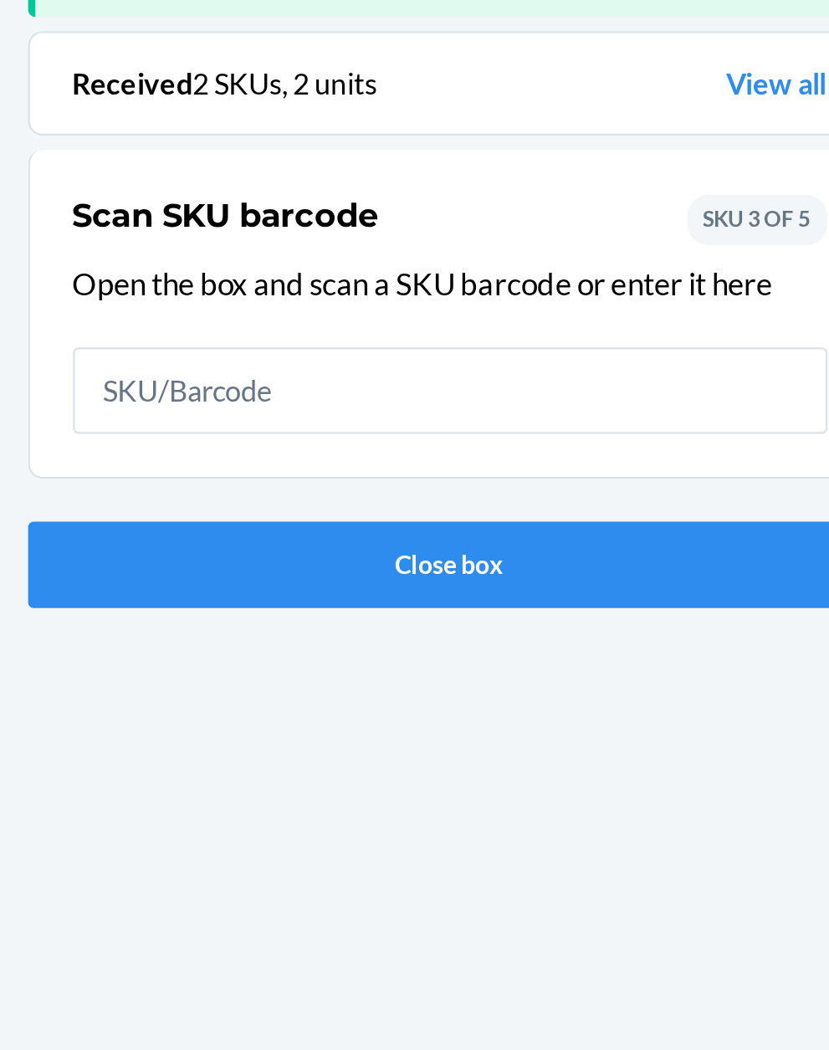
scroll to position [110, 0]
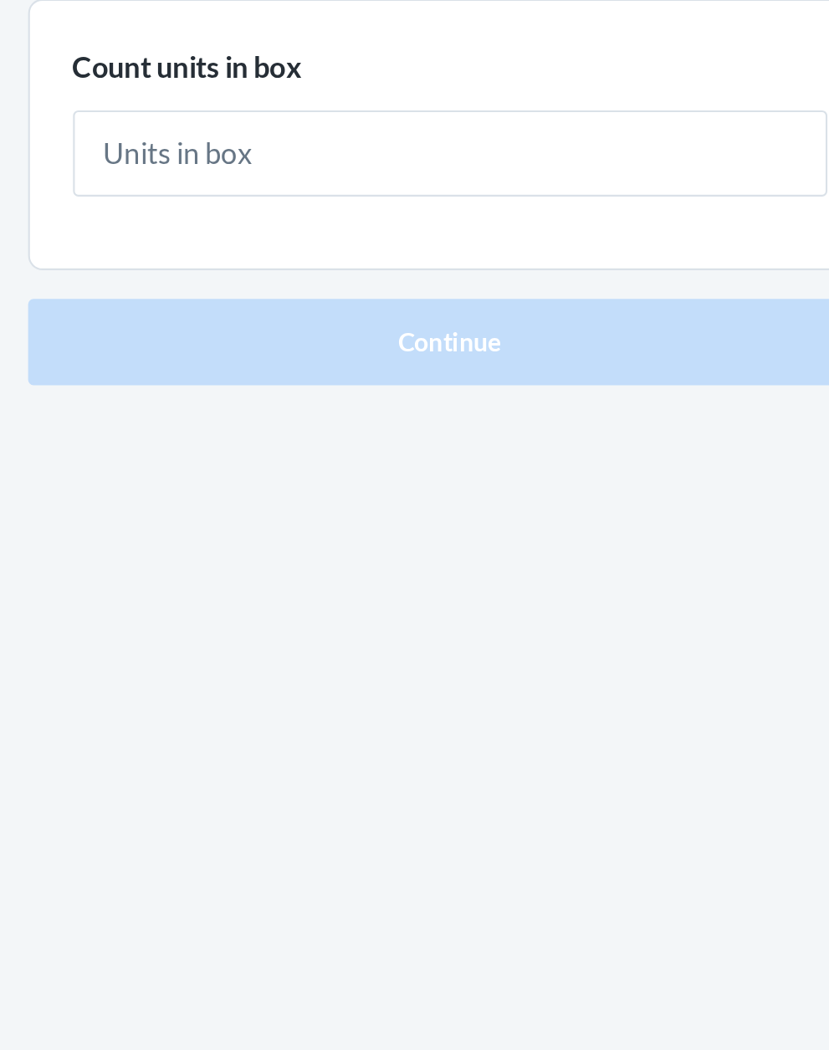
type input "1"
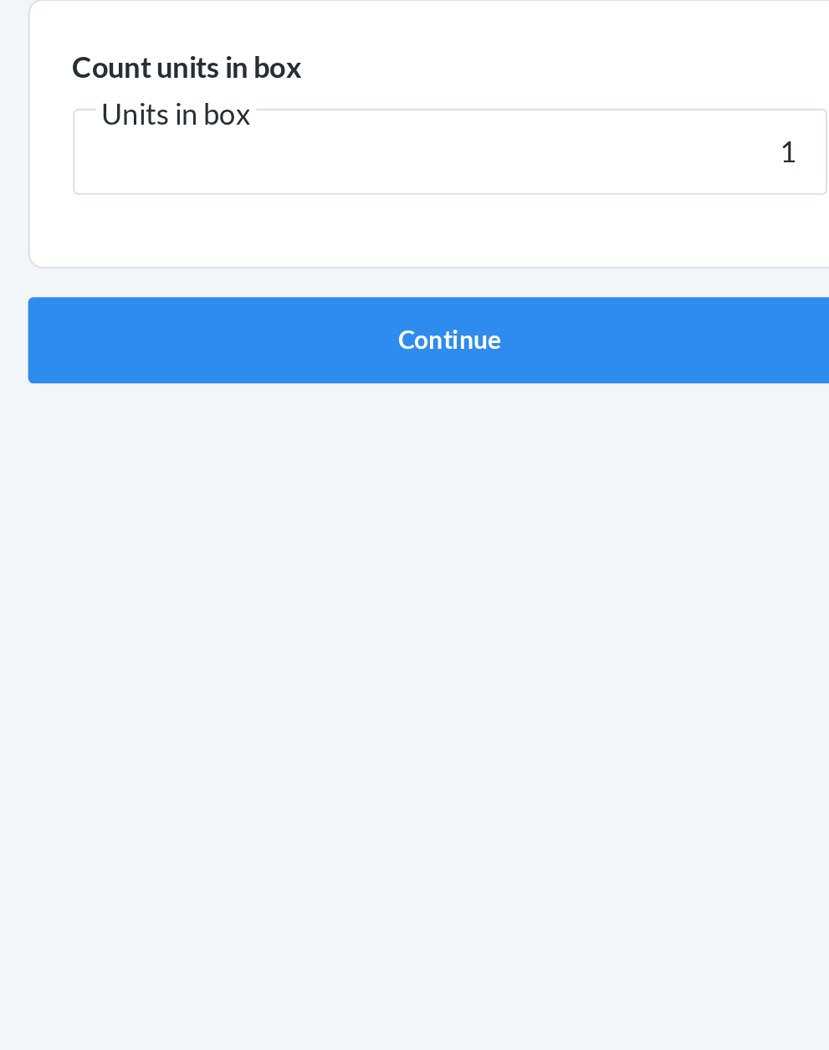
click button "Continue" at bounding box center [414, 355] width 393 height 40
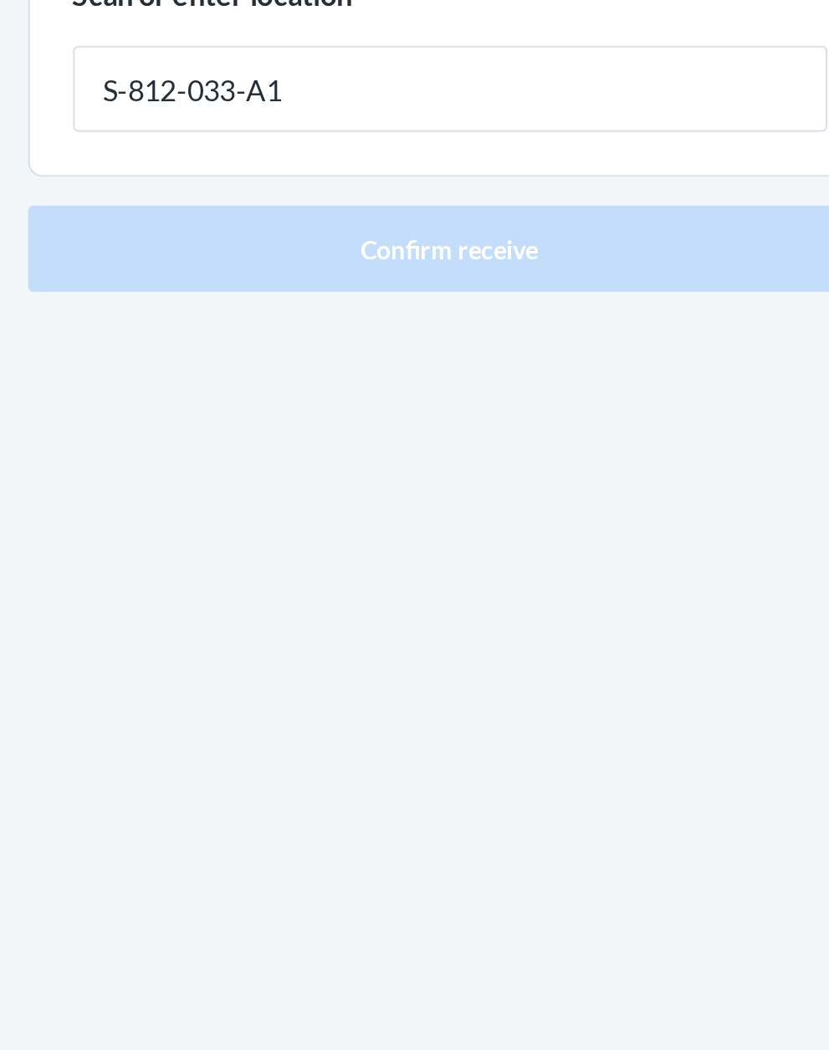
type input "S-812-033-A1"
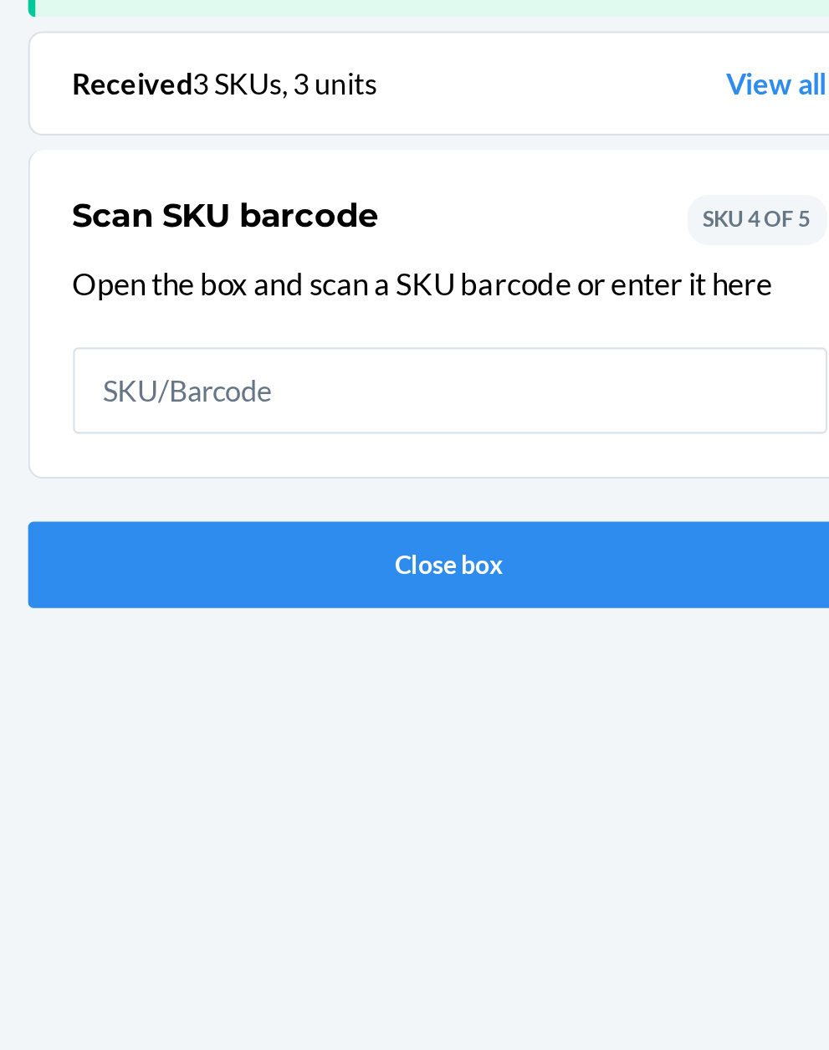
scroll to position [110, 0]
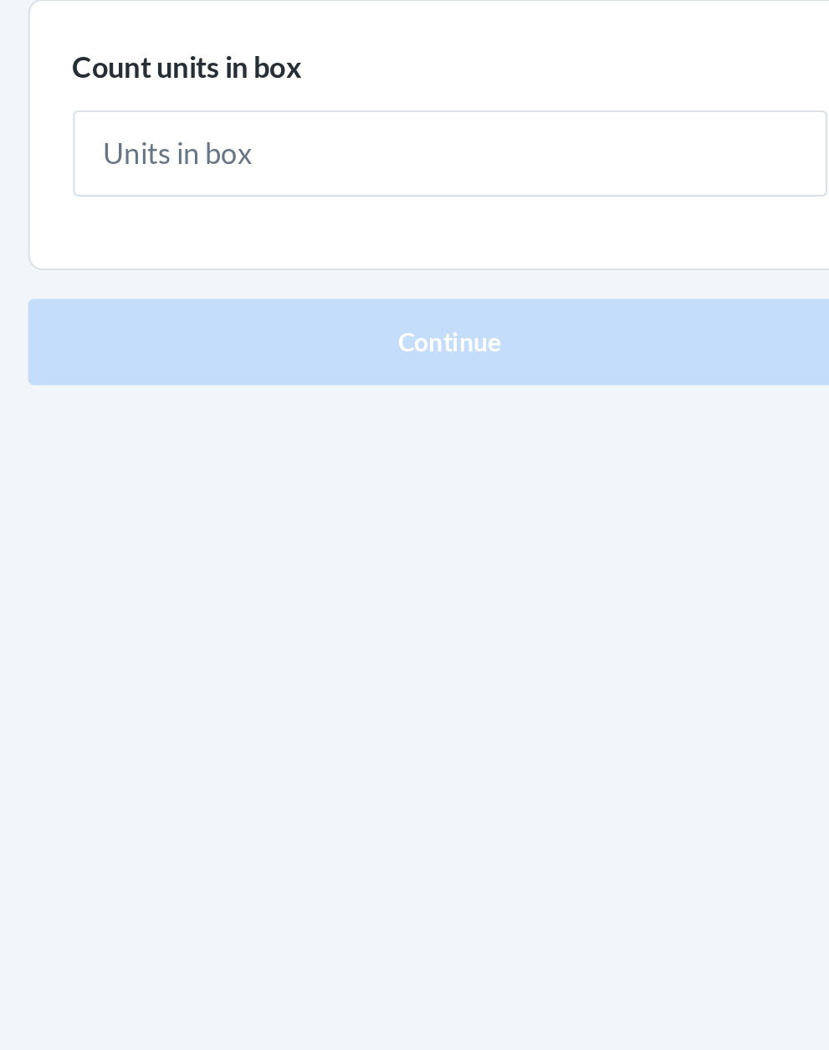
type input "1"
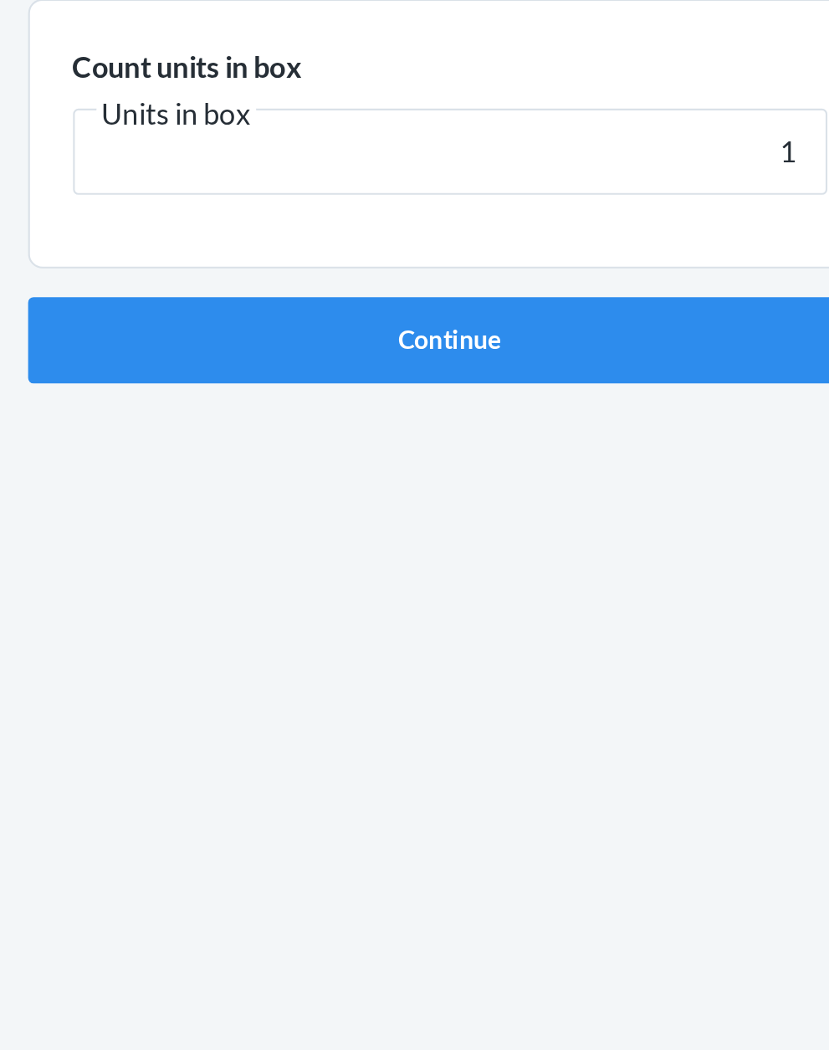
click button "Continue" at bounding box center [414, 355] width 393 height 40
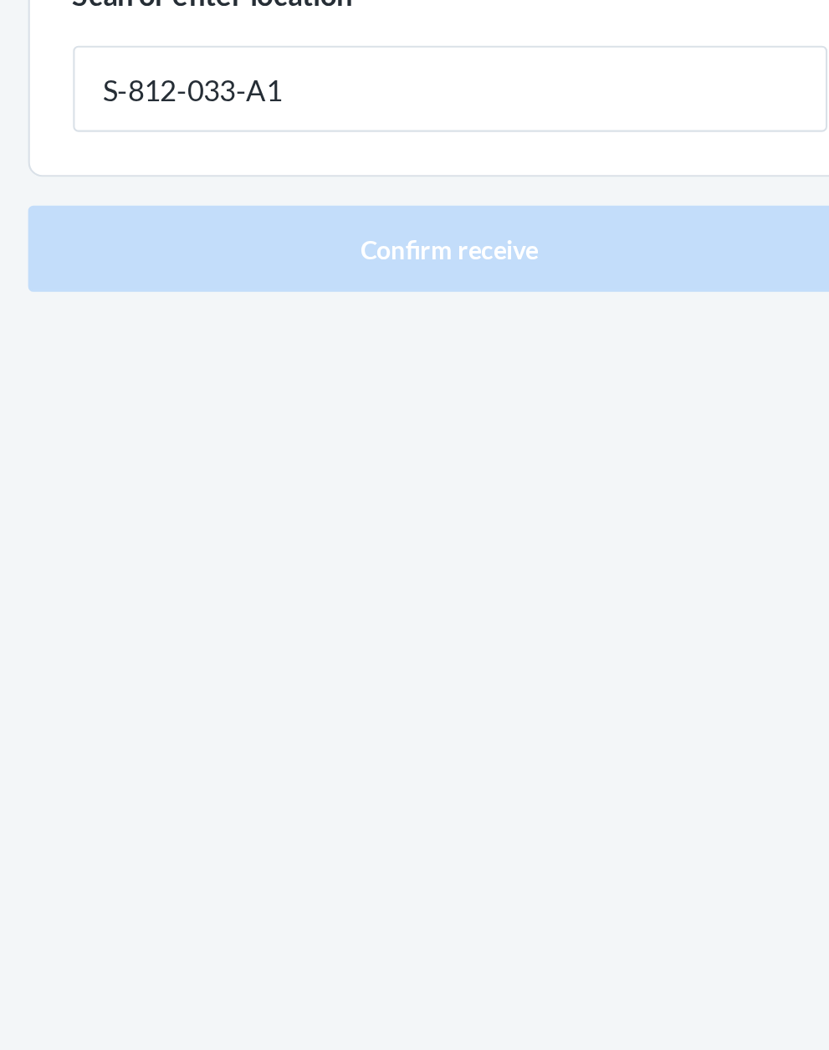
type input "S-812-033-A1"
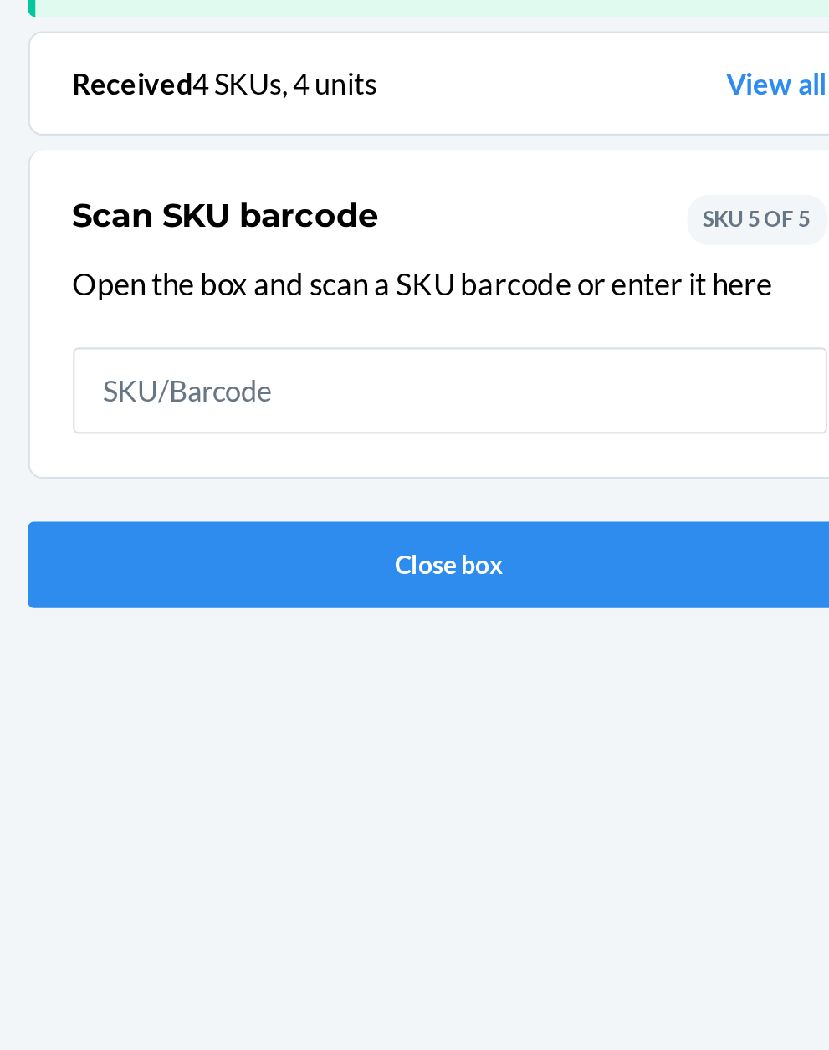
scroll to position [110, 0]
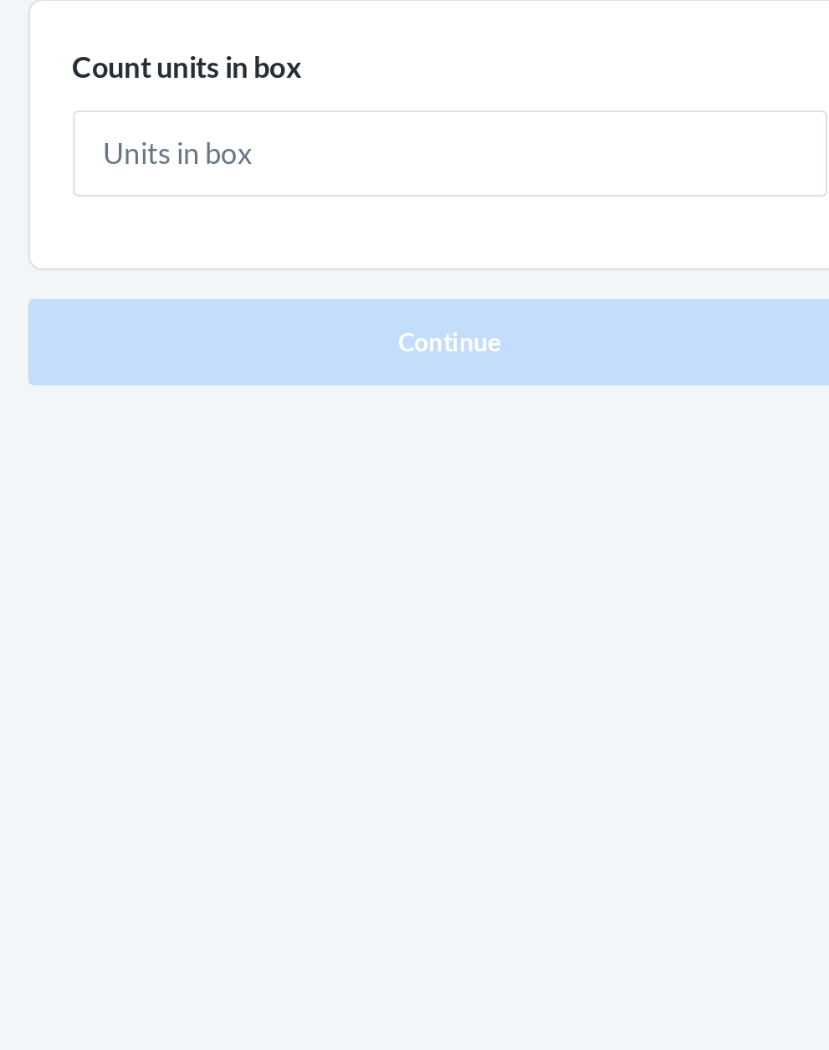
type input "1"
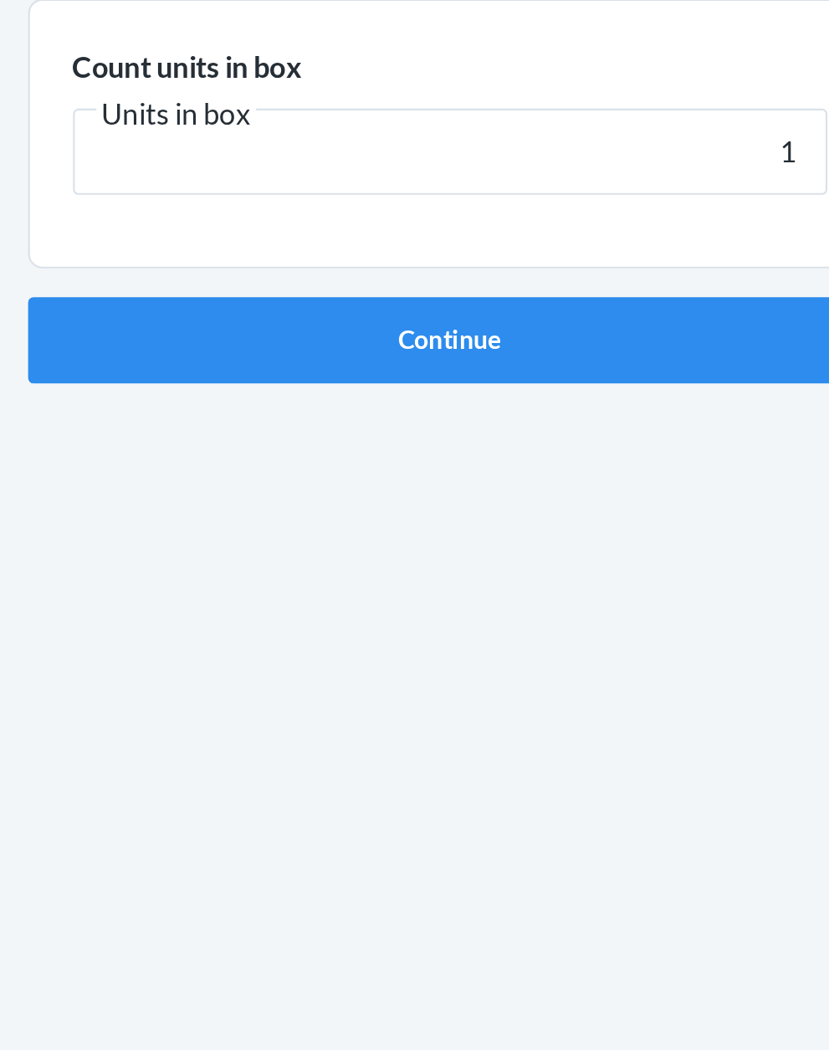
click button "Continue" at bounding box center [414, 355] width 393 height 40
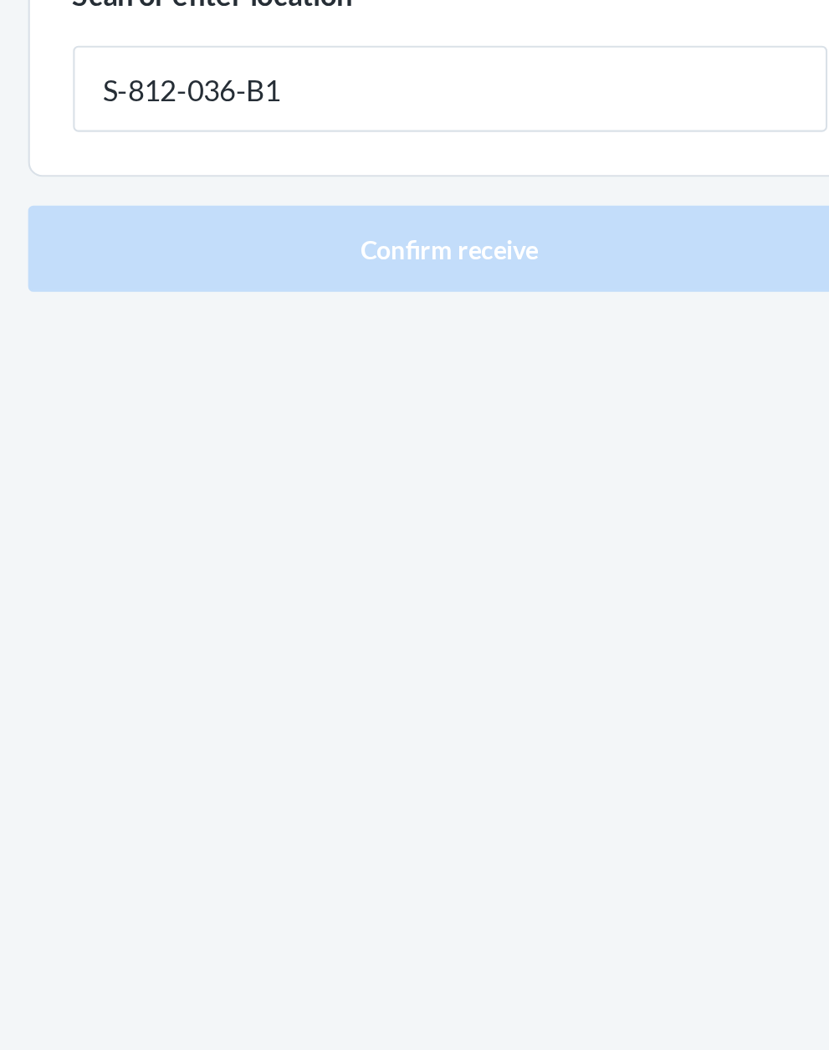
type input "S-812-036-B1"
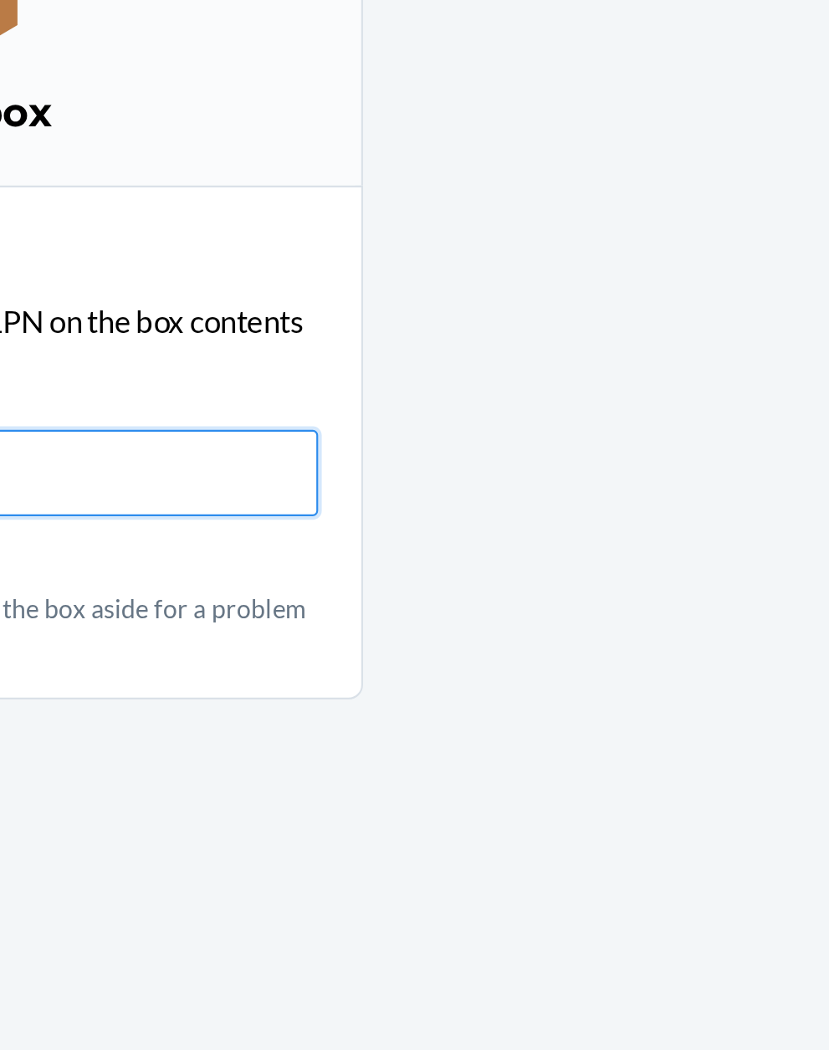
scroll to position [145, 0]
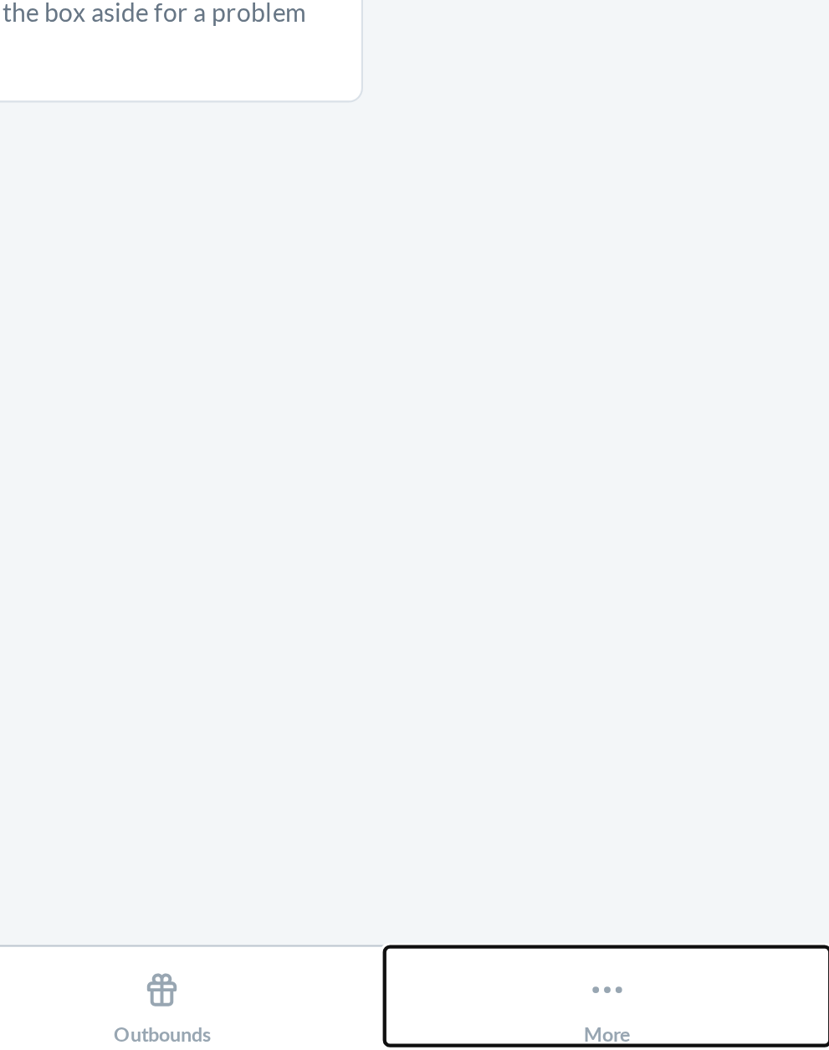
click at [723, 1023] on icon at bounding box center [725, 1021] width 18 height 18
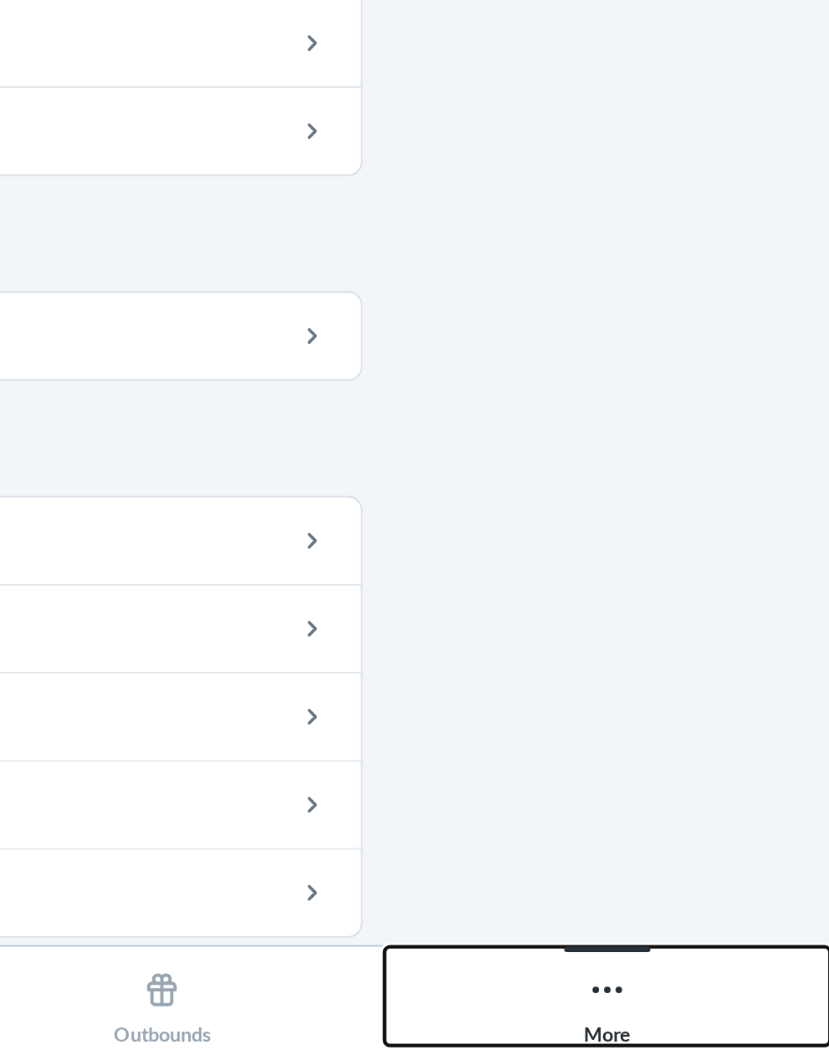
scroll to position [403, 0]
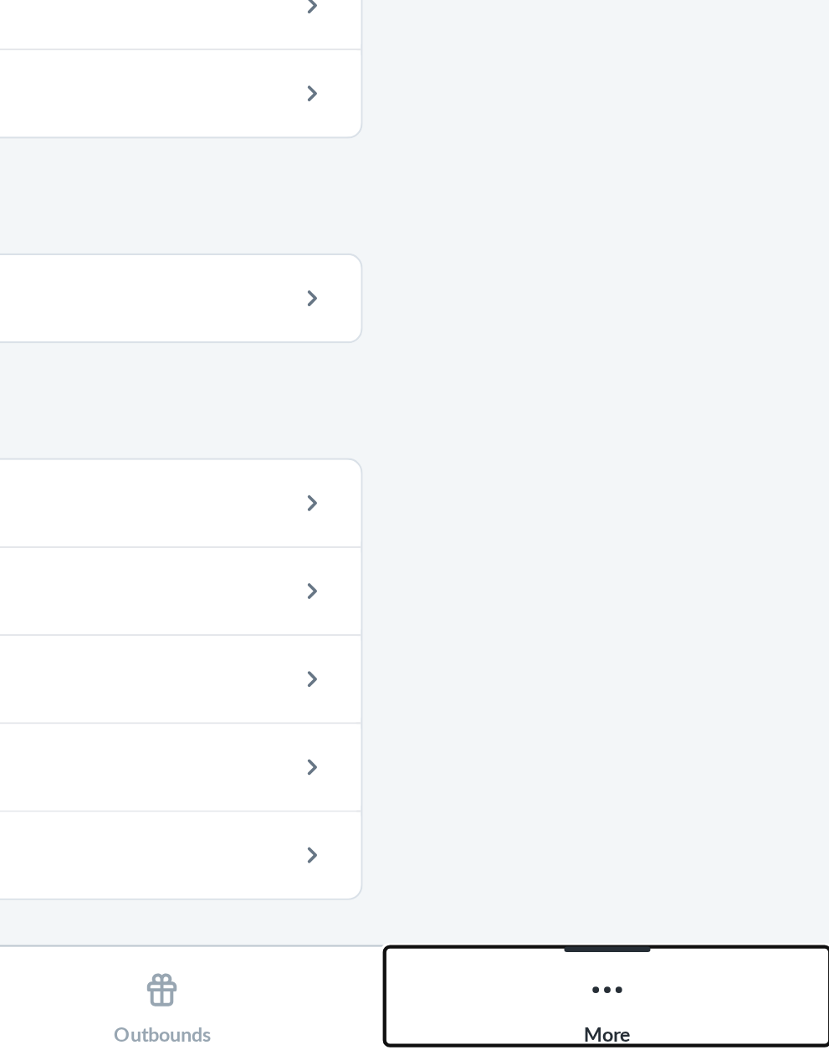
click at [734, 1032] on div "More" at bounding box center [725, 1026] width 22 height 42
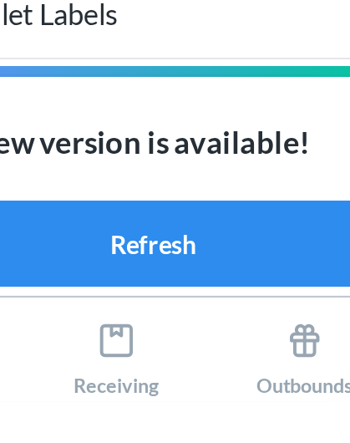
scroll to position [44, 0]
